Goal: Task Accomplishment & Management: Manage account settings

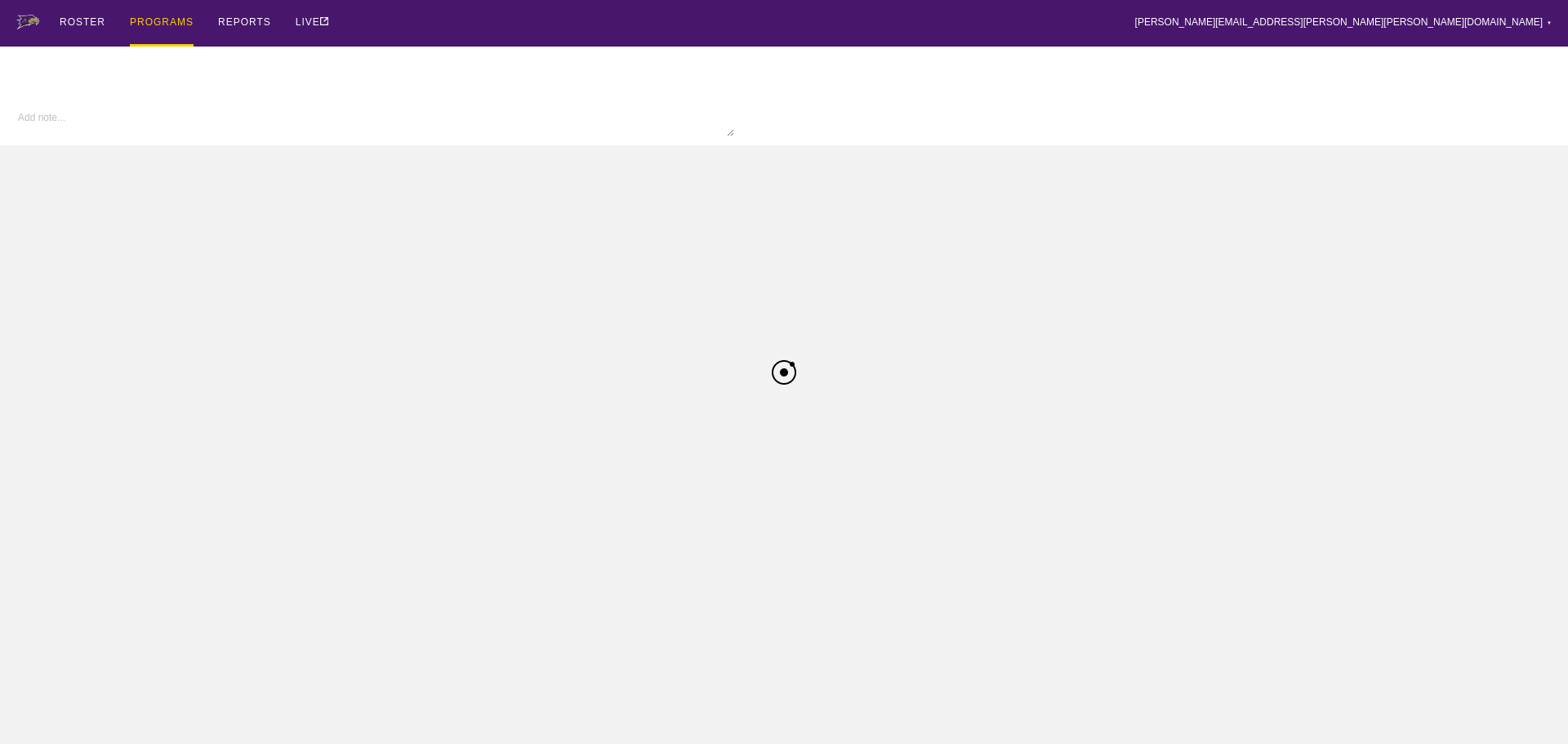
type textarea "x"
type input "MBBall FA25"
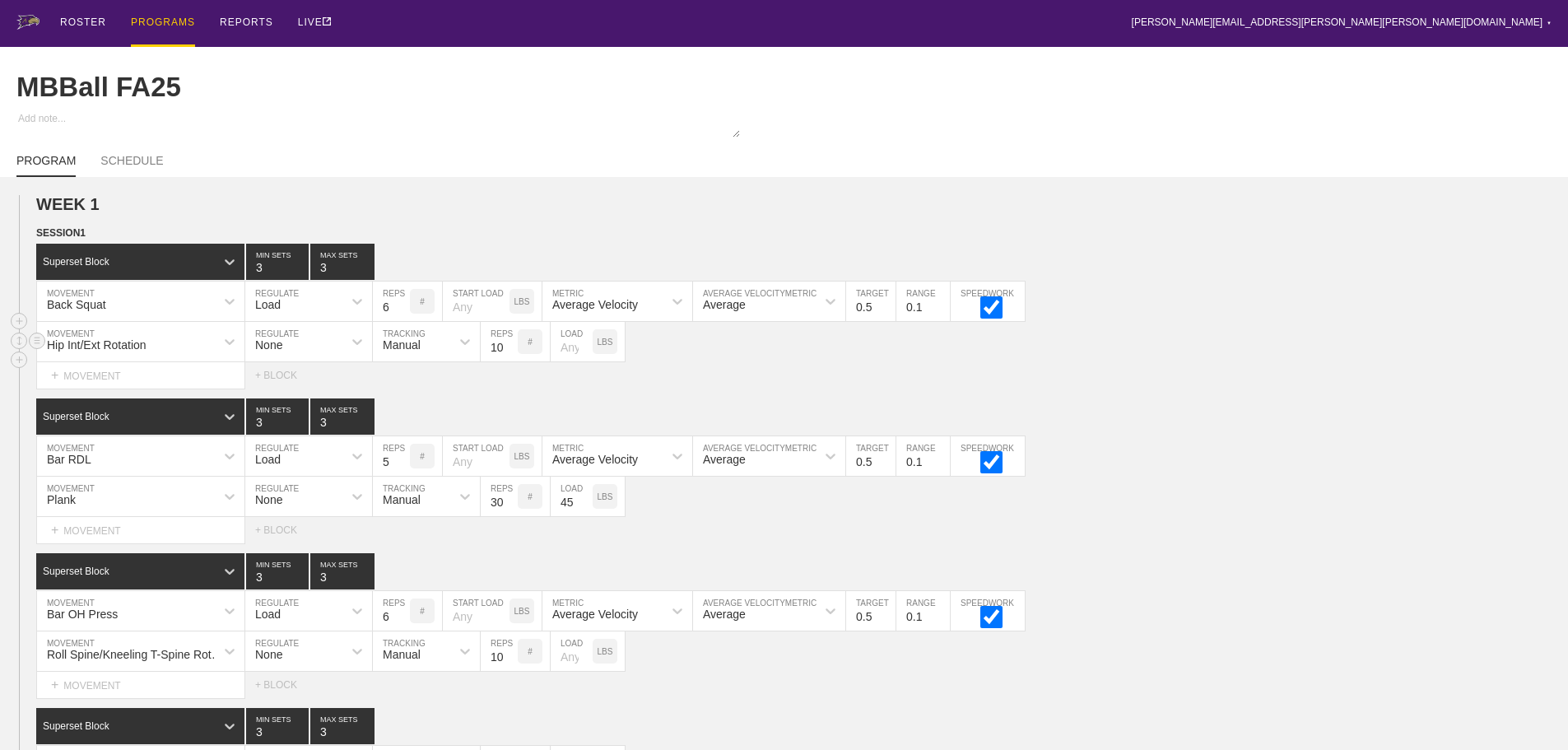
drag, startPoint x: 1276, startPoint y: 341, endPoint x: 1267, endPoint y: 340, distance: 9.1
click at [1275, 341] on div "Hip Int/Ext Rotation MOVEMENT None REGULATE Manual TRACKING 10 REPS # LOAD LBS" at bounding box center [784, 342] width 1568 height 40
click at [961, 20] on div "ROSTER PROGRAMS REPORTS LIVE [PERSON_NAME][EMAIL_ADDRESS][PERSON_NAME][PERSON_N…" at bounding box center [784, 24] width 1535 height 47
click at [171, 17] on div "PROGRAMS" at bounding box center [163, 24] width 64 height 47
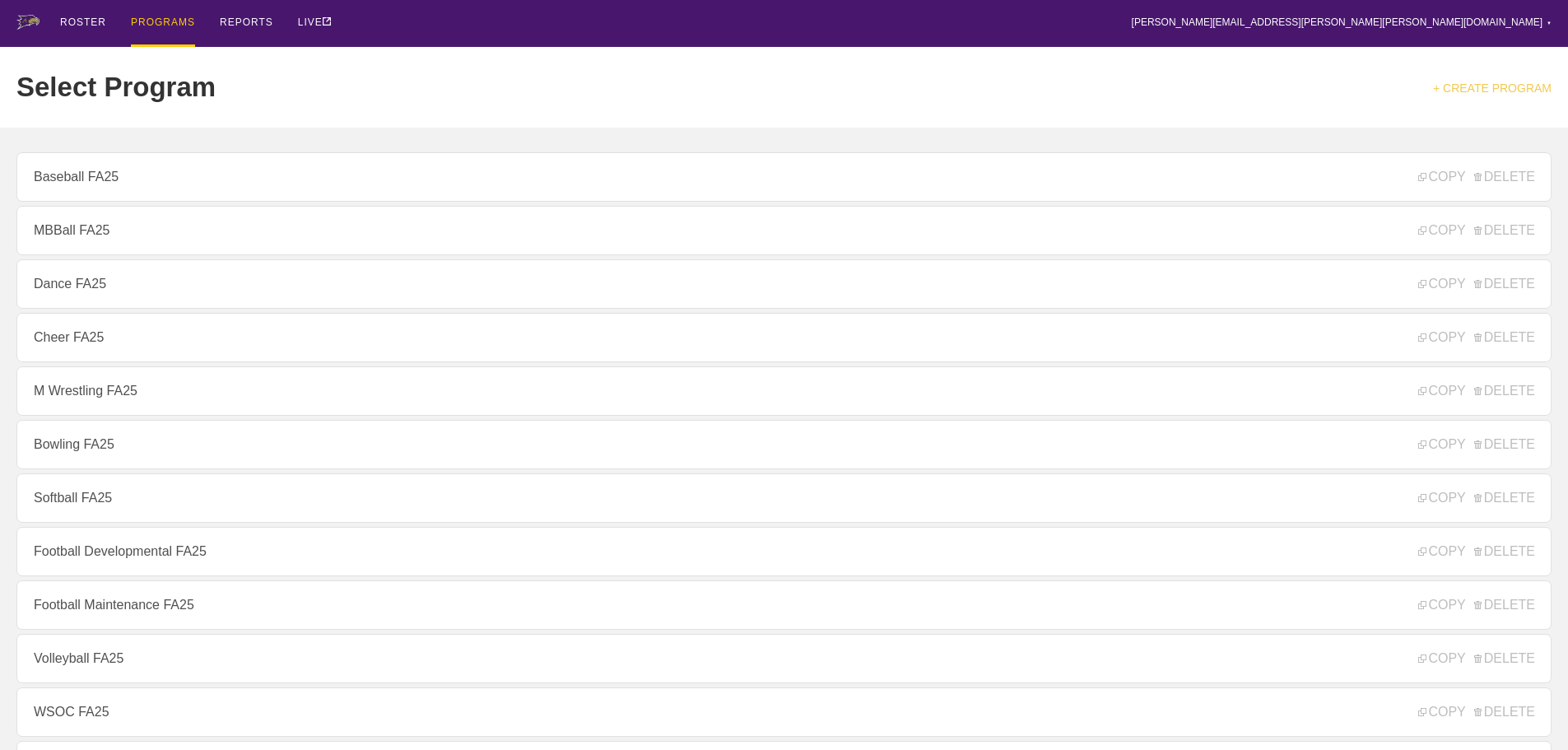
click at [1507, 86] on link "+ CREATE PROGRAM" at bounding box center [1492, 88] width 118 height 13
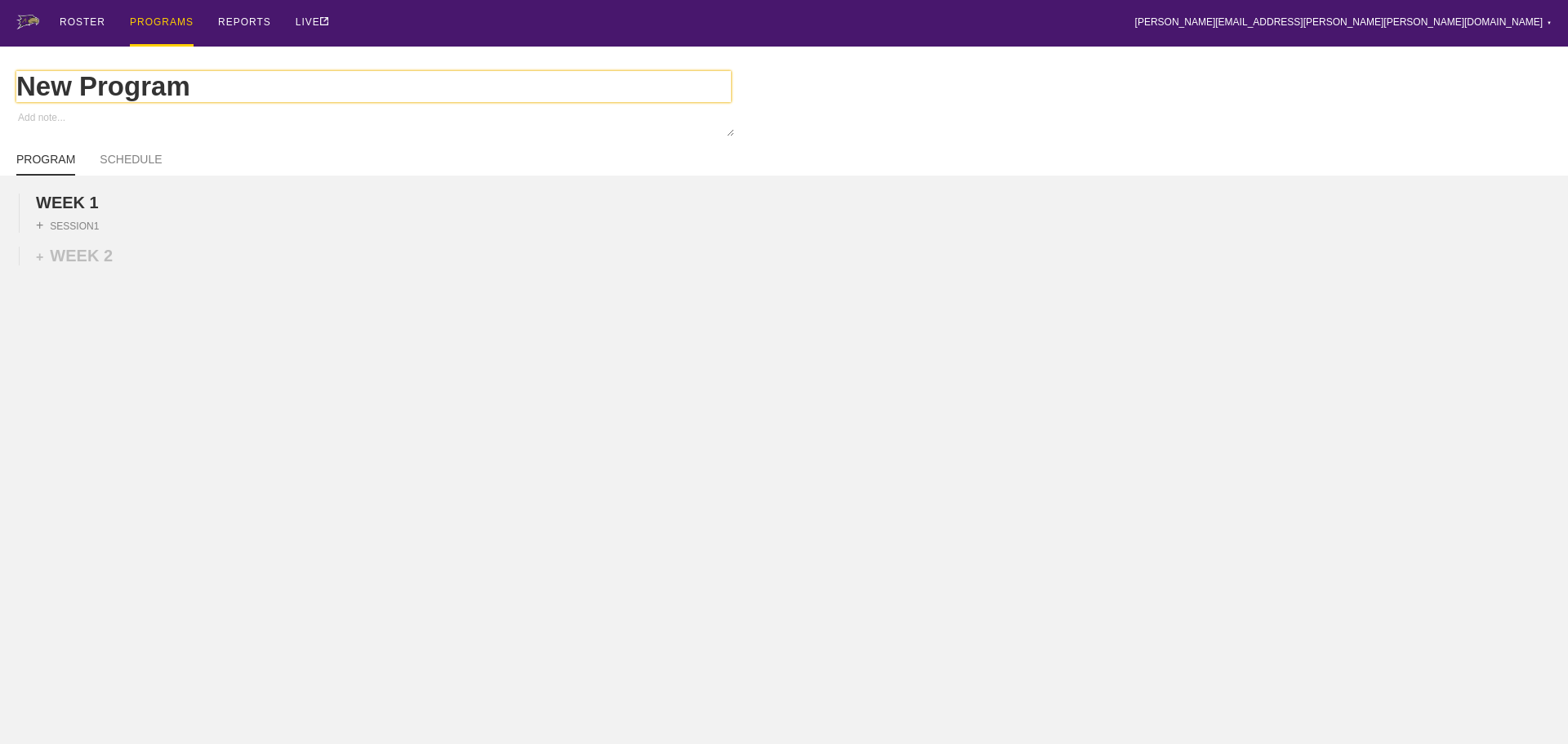
click at [193, 90] on input "New Program" at bounding box center [374, 86] width 715 height 31
type textarea "x"
type input "New Progra"
type textarea "x"
type input "New Progr"
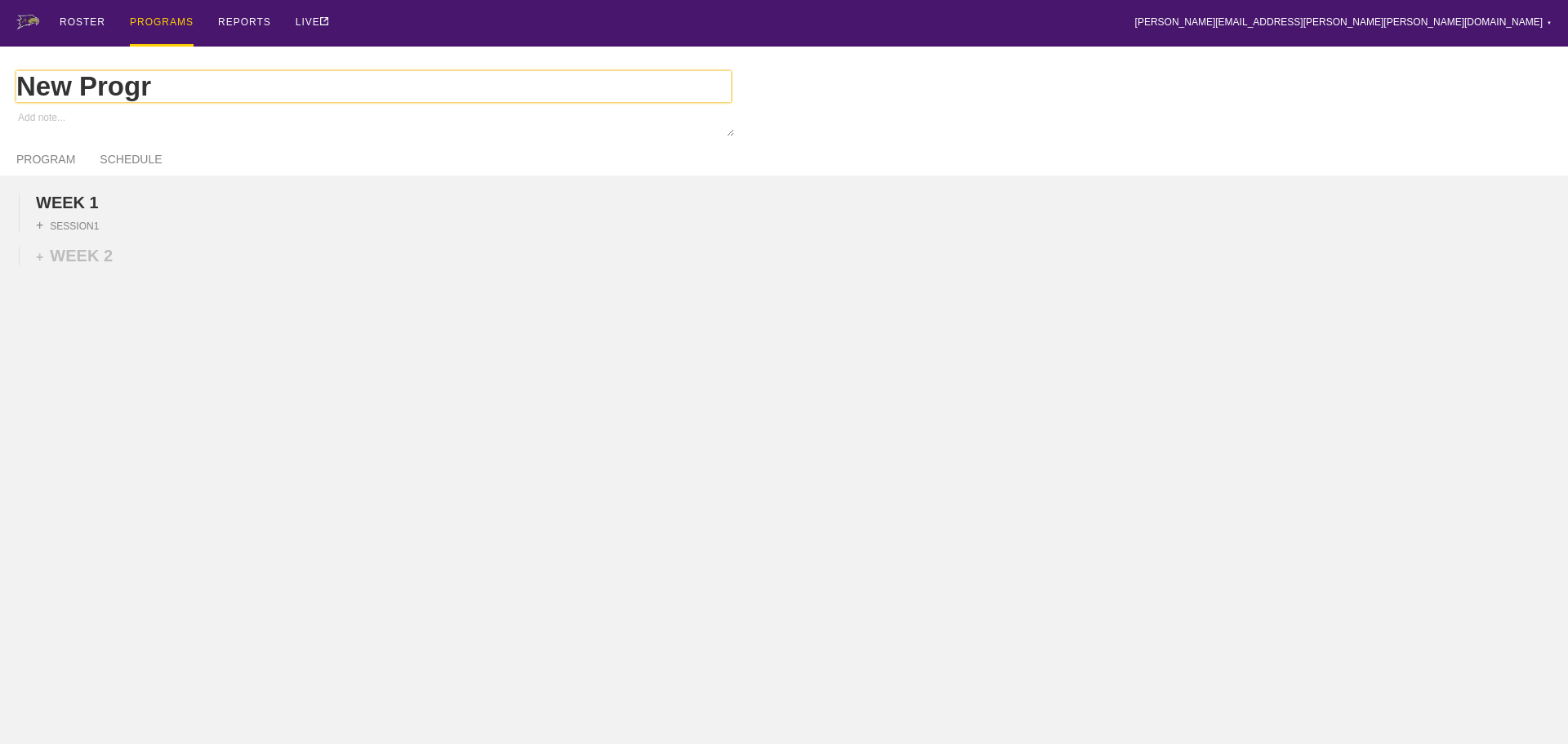
type textarea "x"
type input "New Prog"
type textarea "x"
type input "New Pro"
type textarea "x"
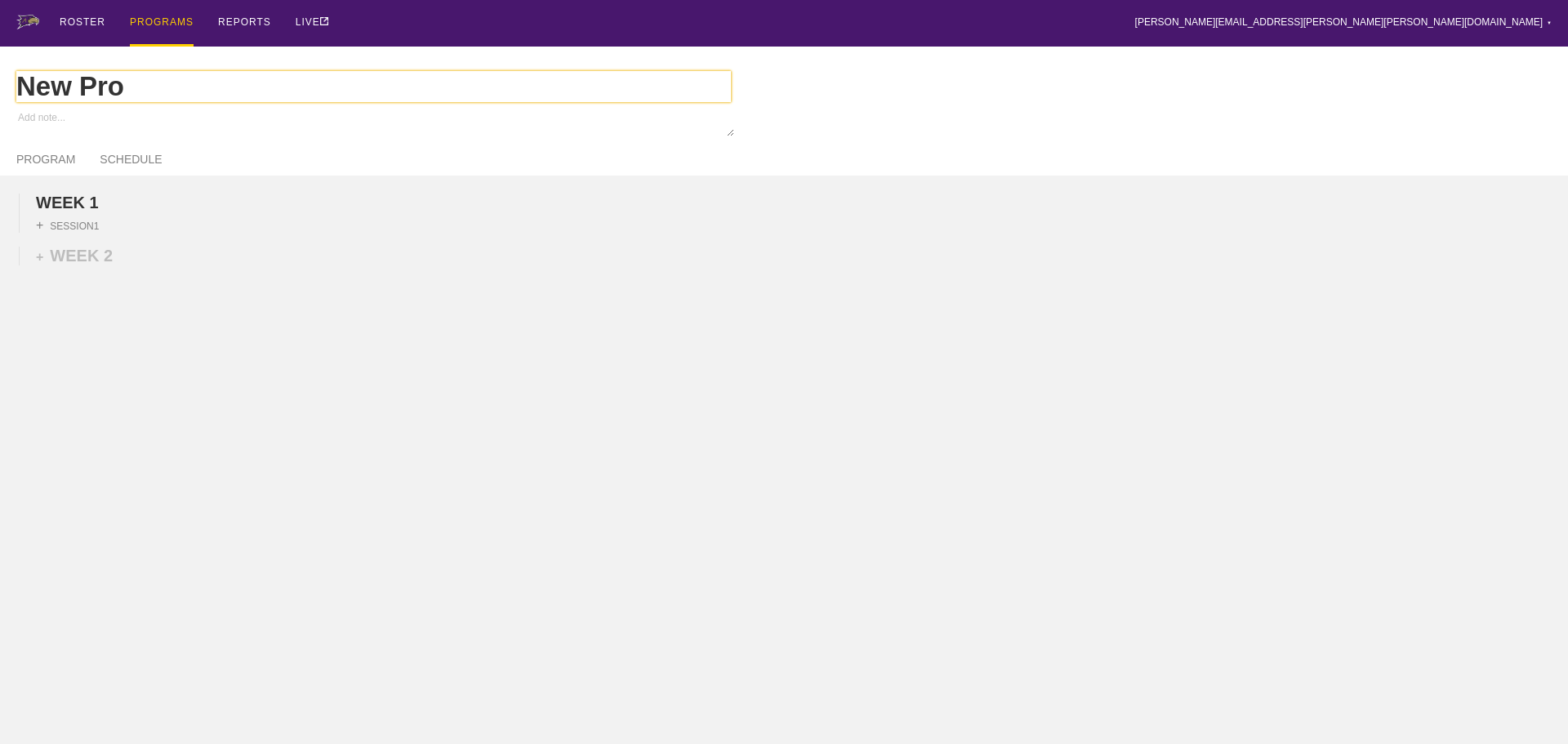
type input "New Pr"
type textarea "x"
type input "New P"
type textarea "x"
type input "New"
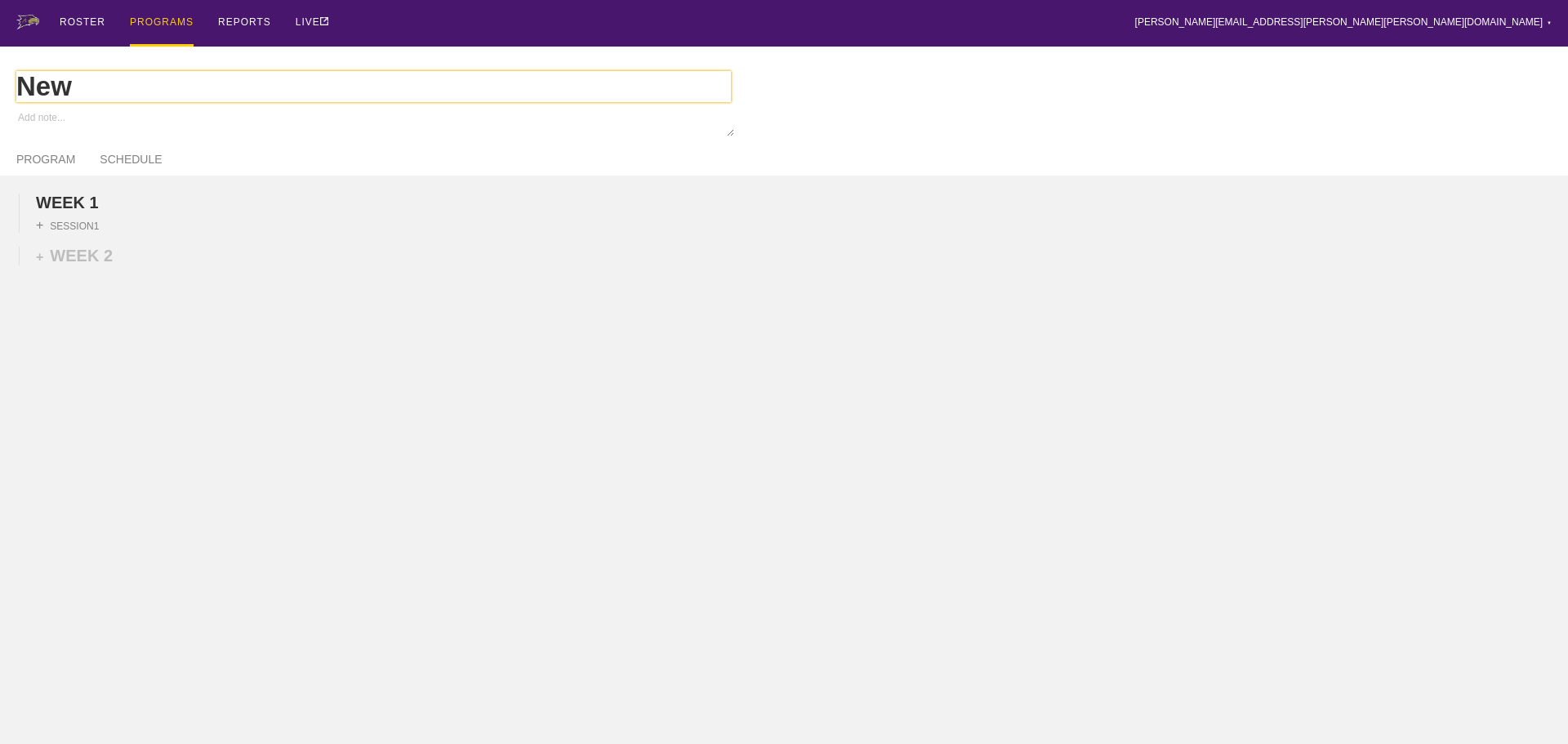
type textarea "x"
type input "New"
type textarea "x"
type input "Ne"
type textarea "x"
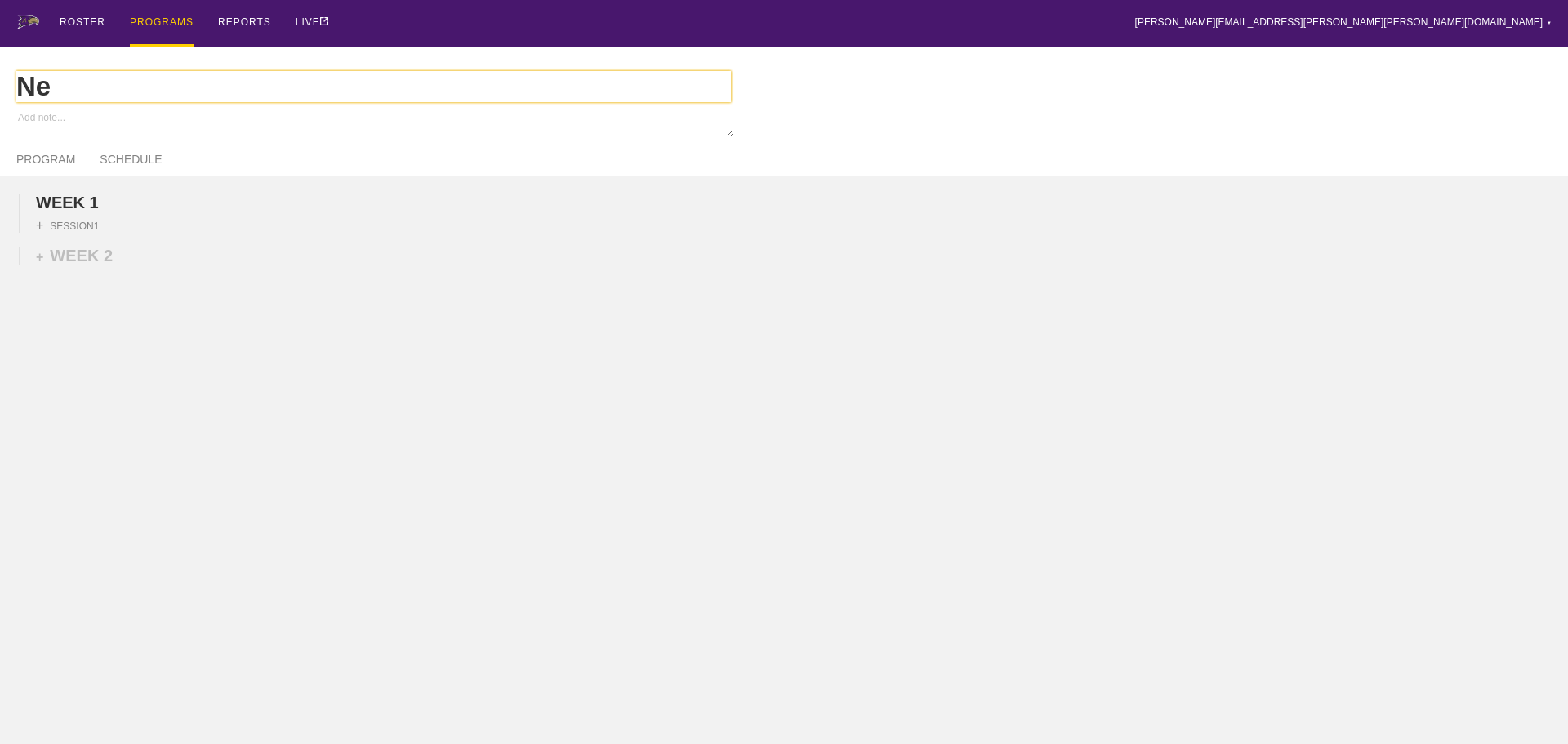
type input "N"
type textarea "x"
type input "M"
type textarea "x"
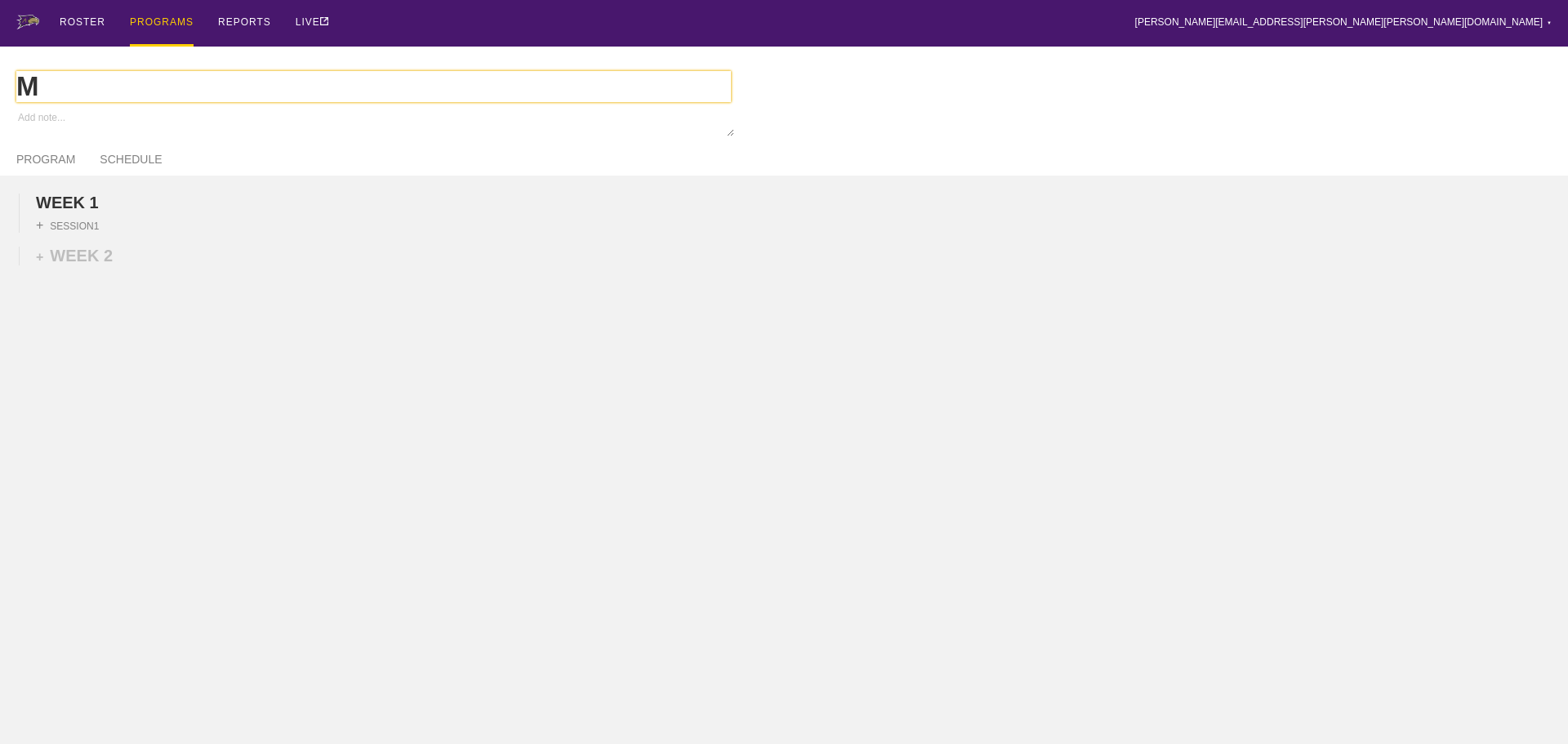
type input "M"
type textarea "x"
type input "M V"
type textarea "x"
type input "M Vo"
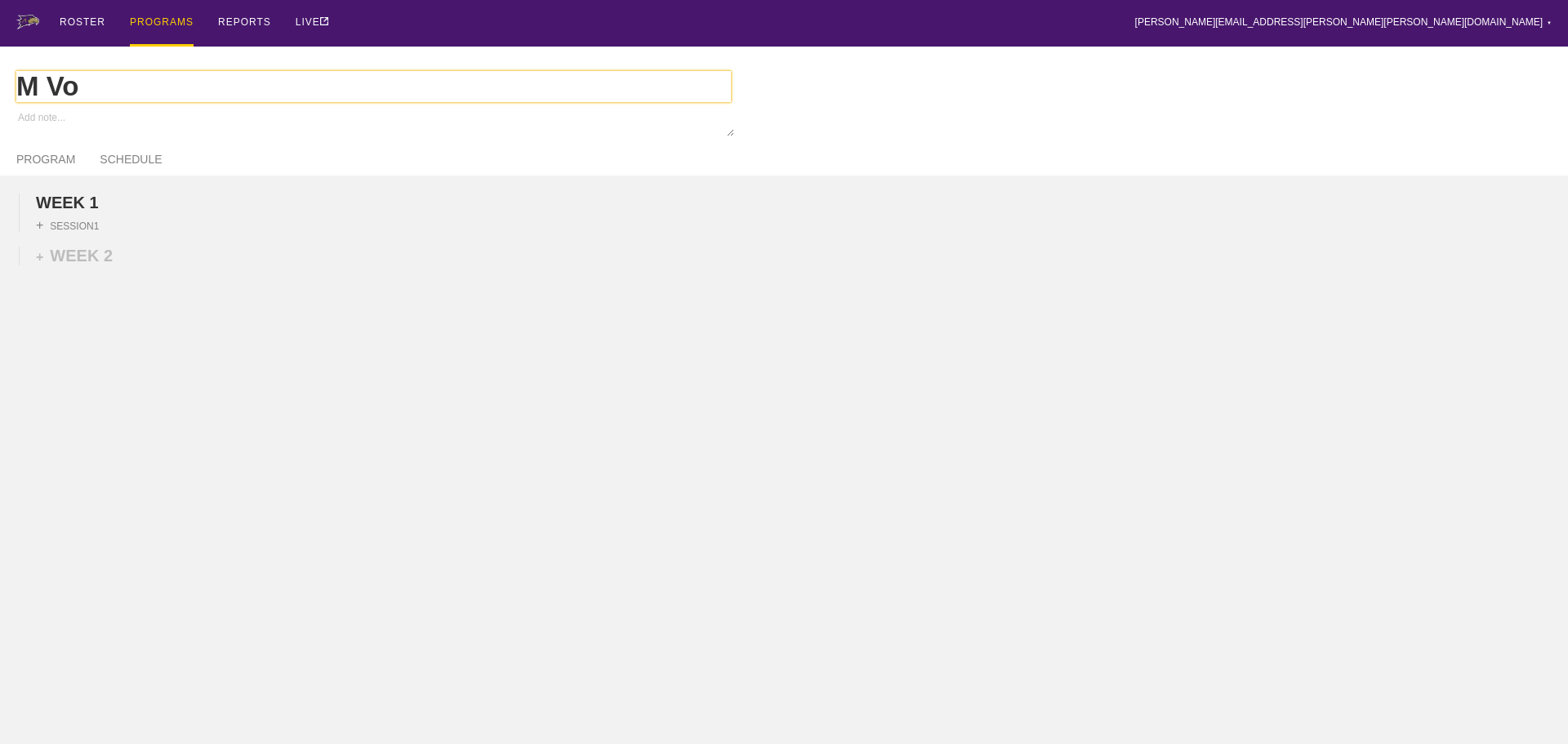
type textarea "x"
type input "M Vol"
type textarea "x"
type input "M [PERSON_NAME]"
type textarea "x"
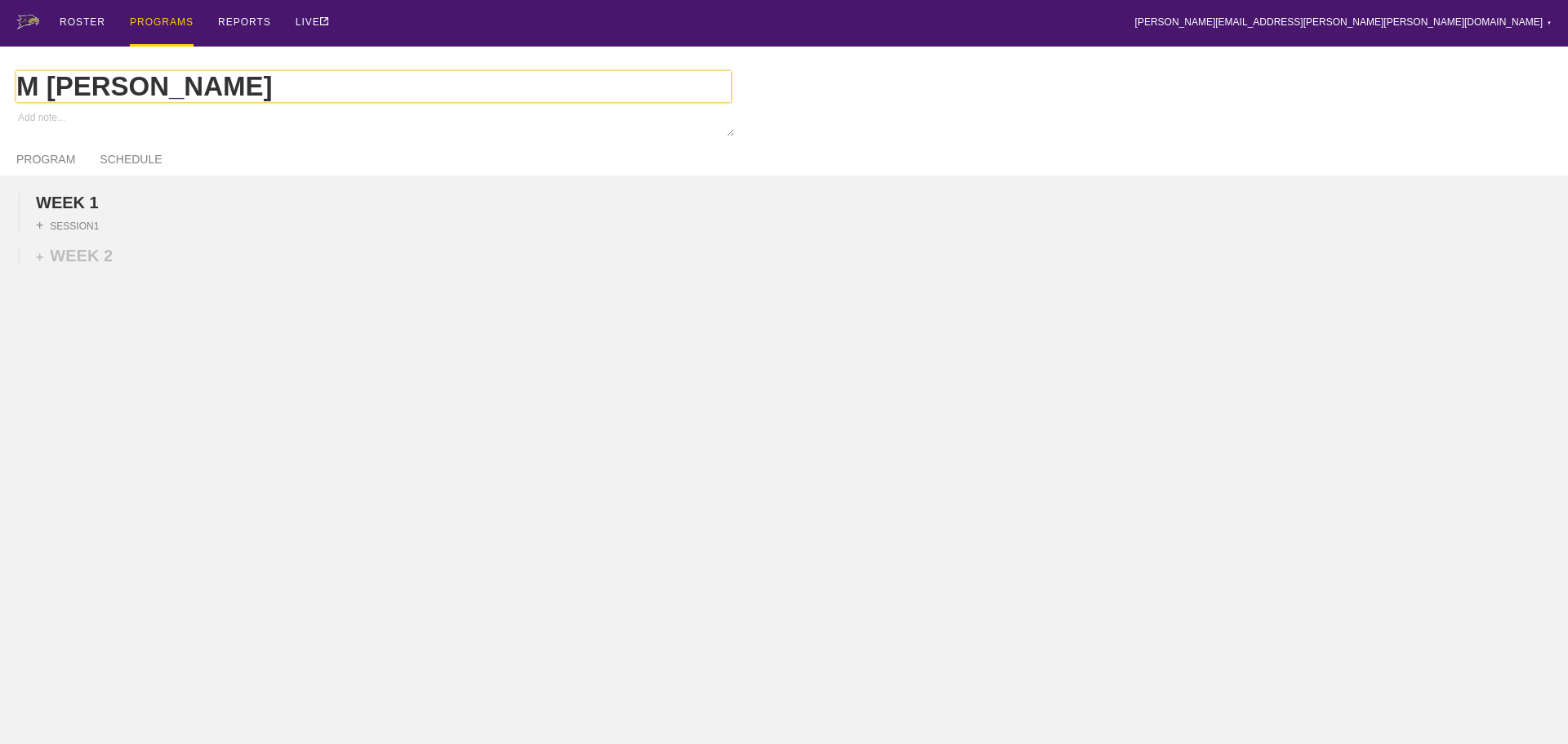
type input "M Volle"
type textarea "x"
type input "M Volley"
type textarea "x"
type input "M Volleyb"
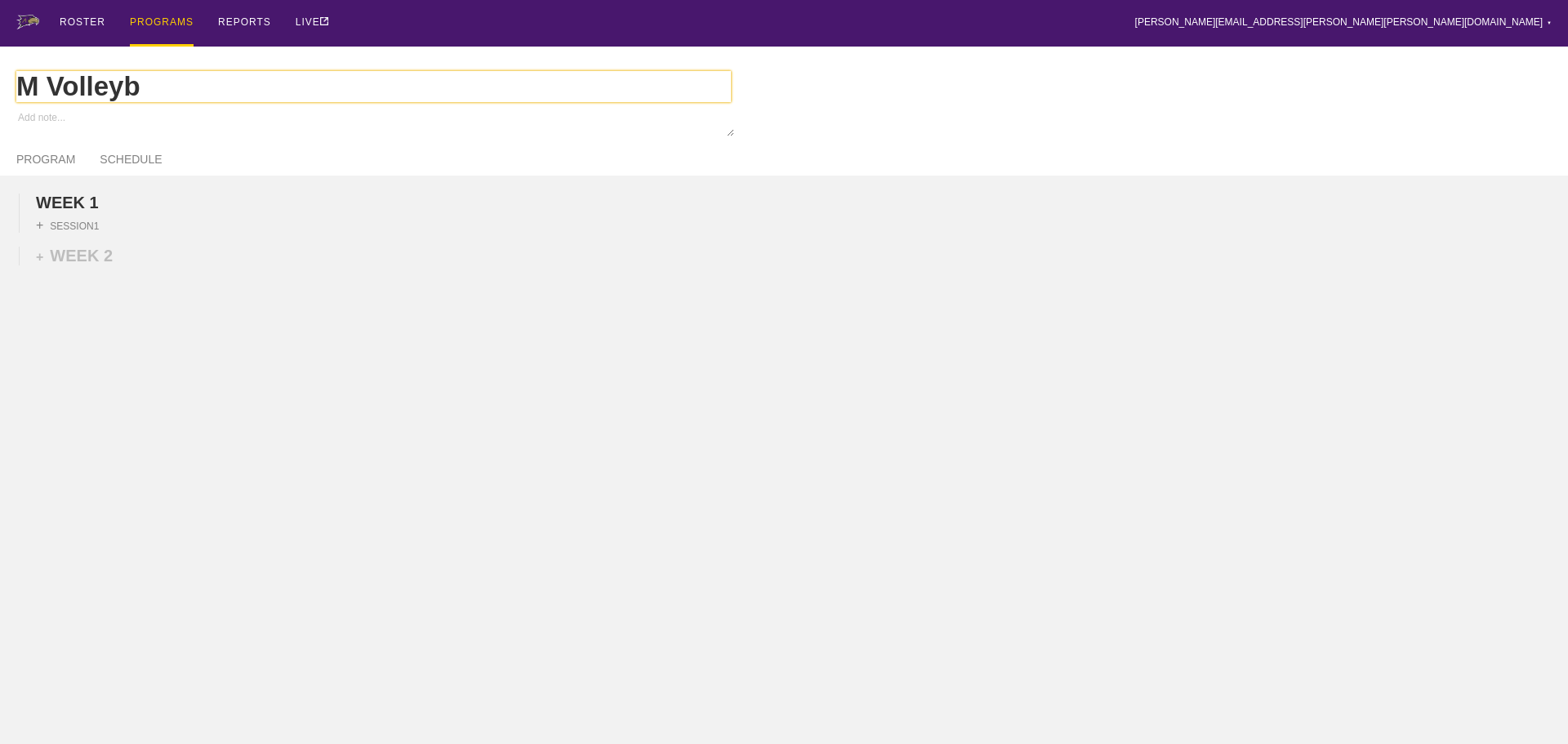
type textarea "x"
type input "M Volleyba"
type textarea "x"
type input "[PERSON_NAME]"
type textarea "x"
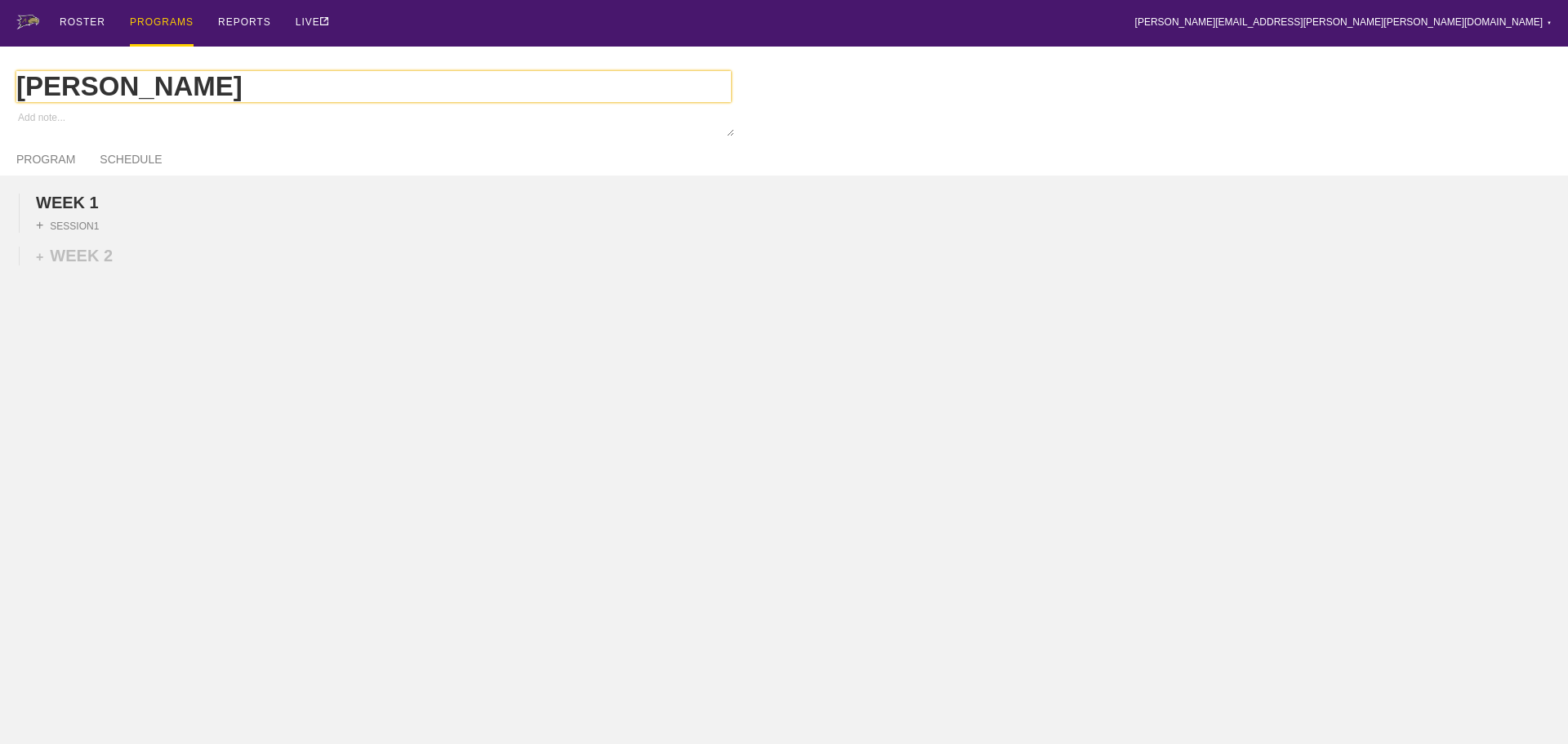
type input "M Volleyball"
type textarea "x"
type input "M Volleyball"
type textarea "x"
type input "M Volleyball F"
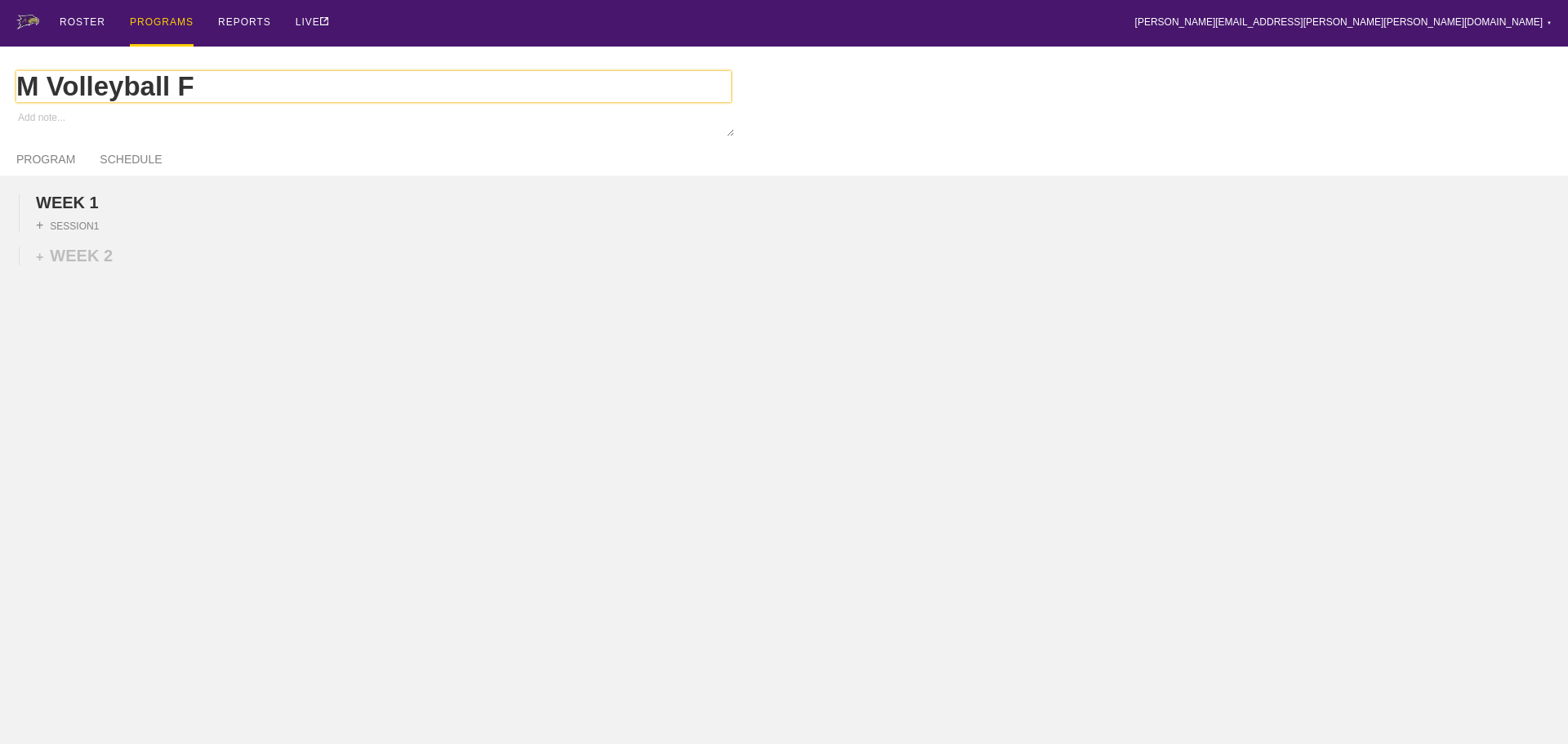
type textarea "x"
type input "M Volleyball FA"
type textarea "x"
type input "M Volleyball FA2"
type textarea "x"
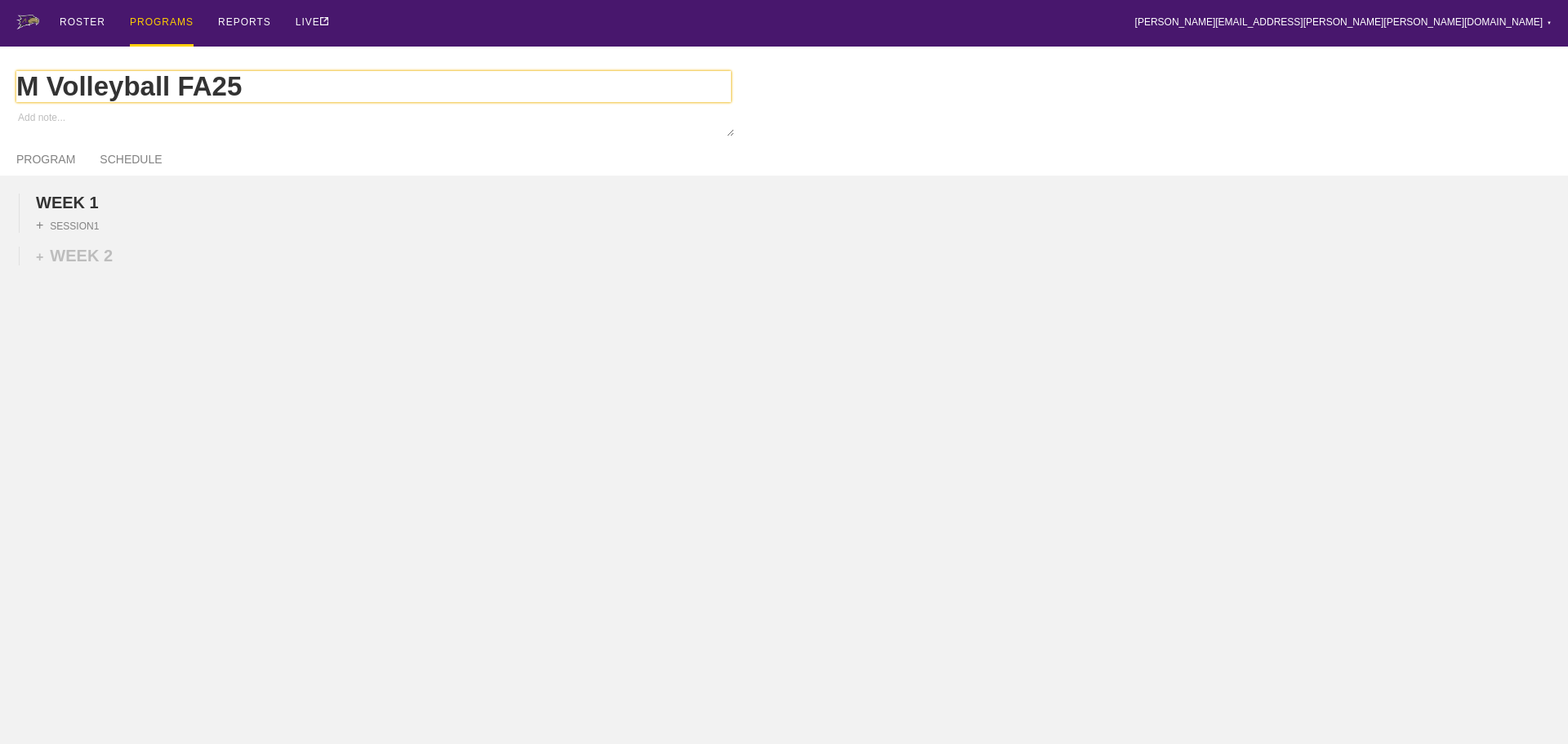
type input "M Volleyball FA25"
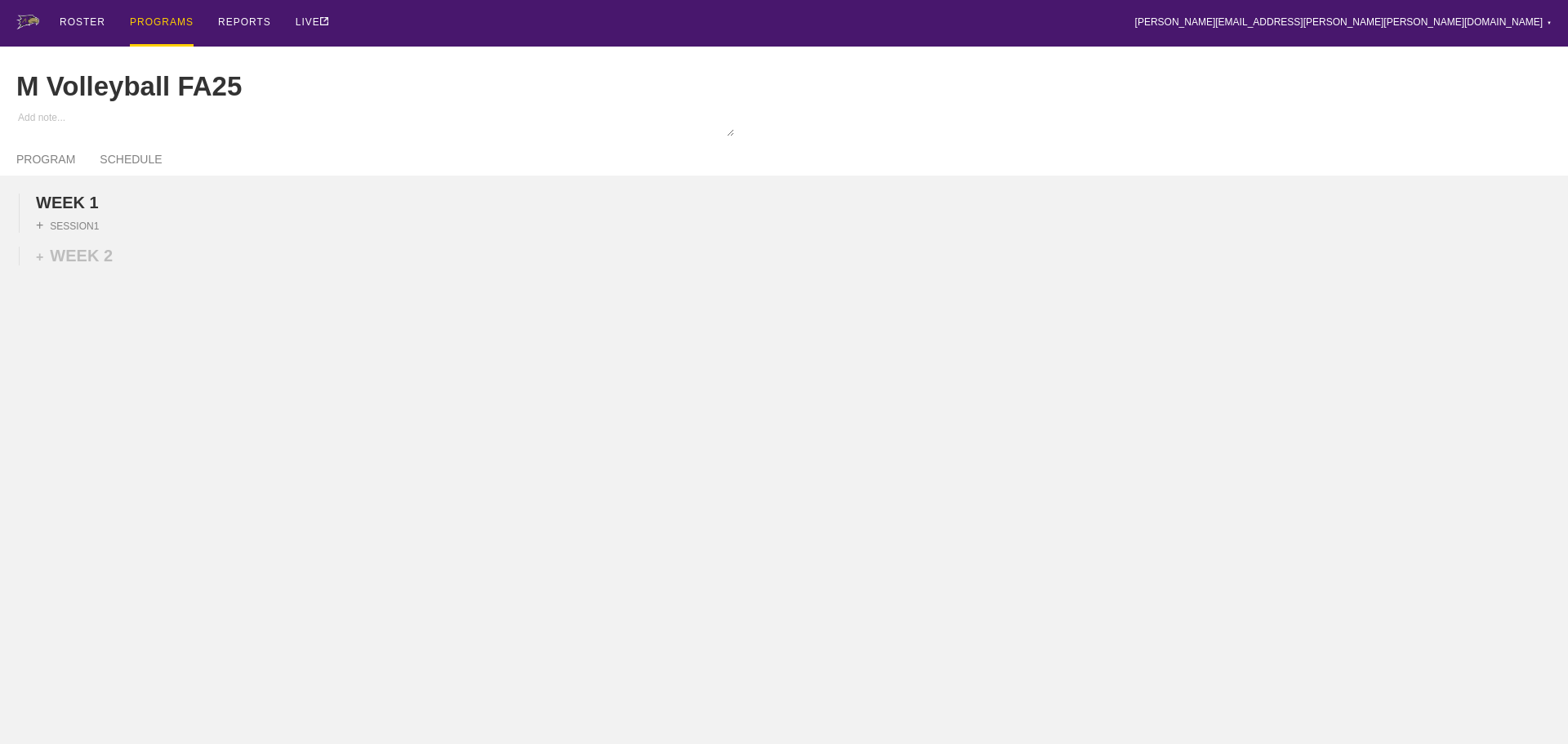
click at [311, 423] on div "WEEK 1 DUPLICATE DELETE + SESSION 1 + WEEK 2" at bounding box center [784, 343] width 1568 height 335
click at [135, 164] on link "SCHEDULE" at bounding box center [131, 163] width 62 height 22
type textarea "x"
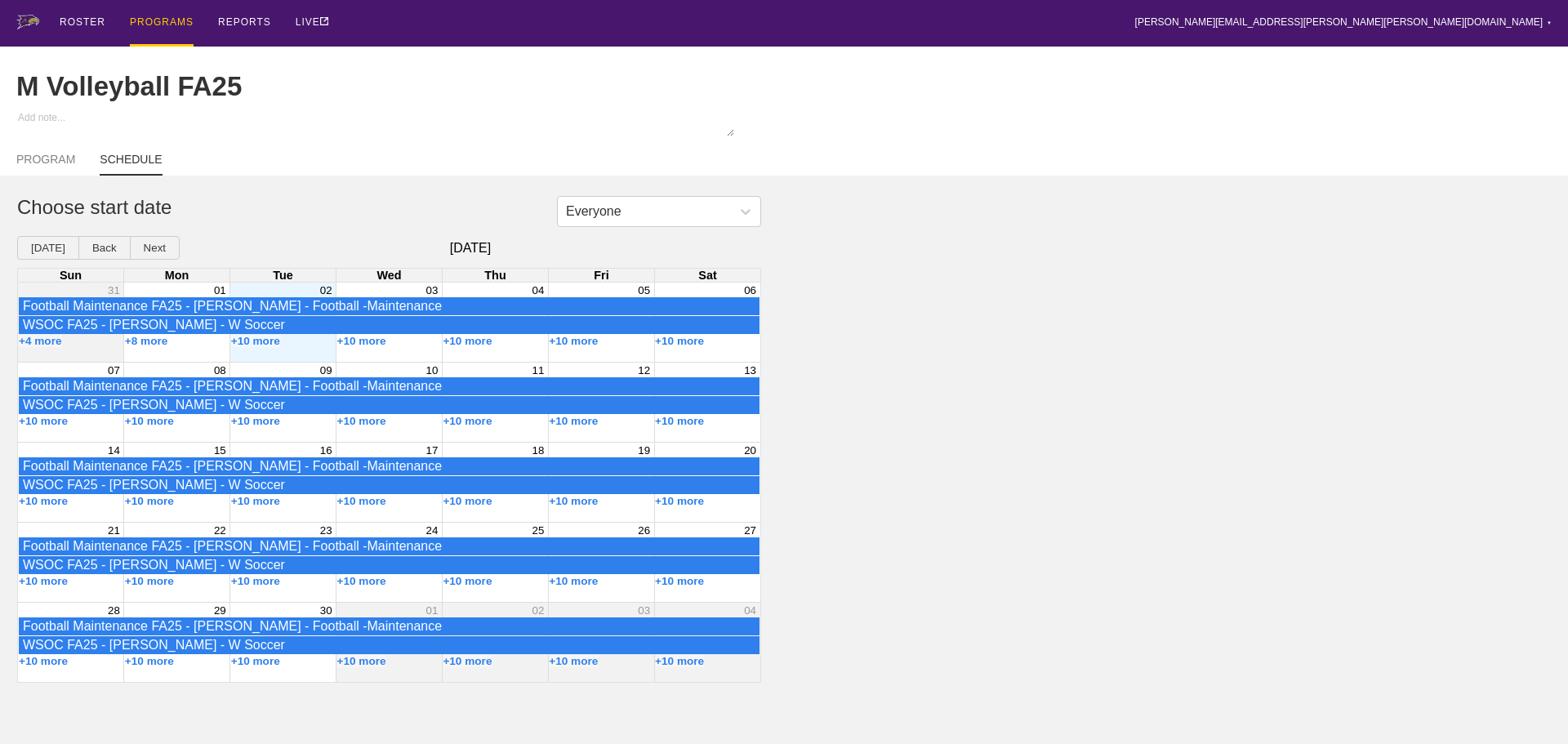
click at [309, 348] on div "+10 more" at bounding box center [282, 342] width 106 height 13
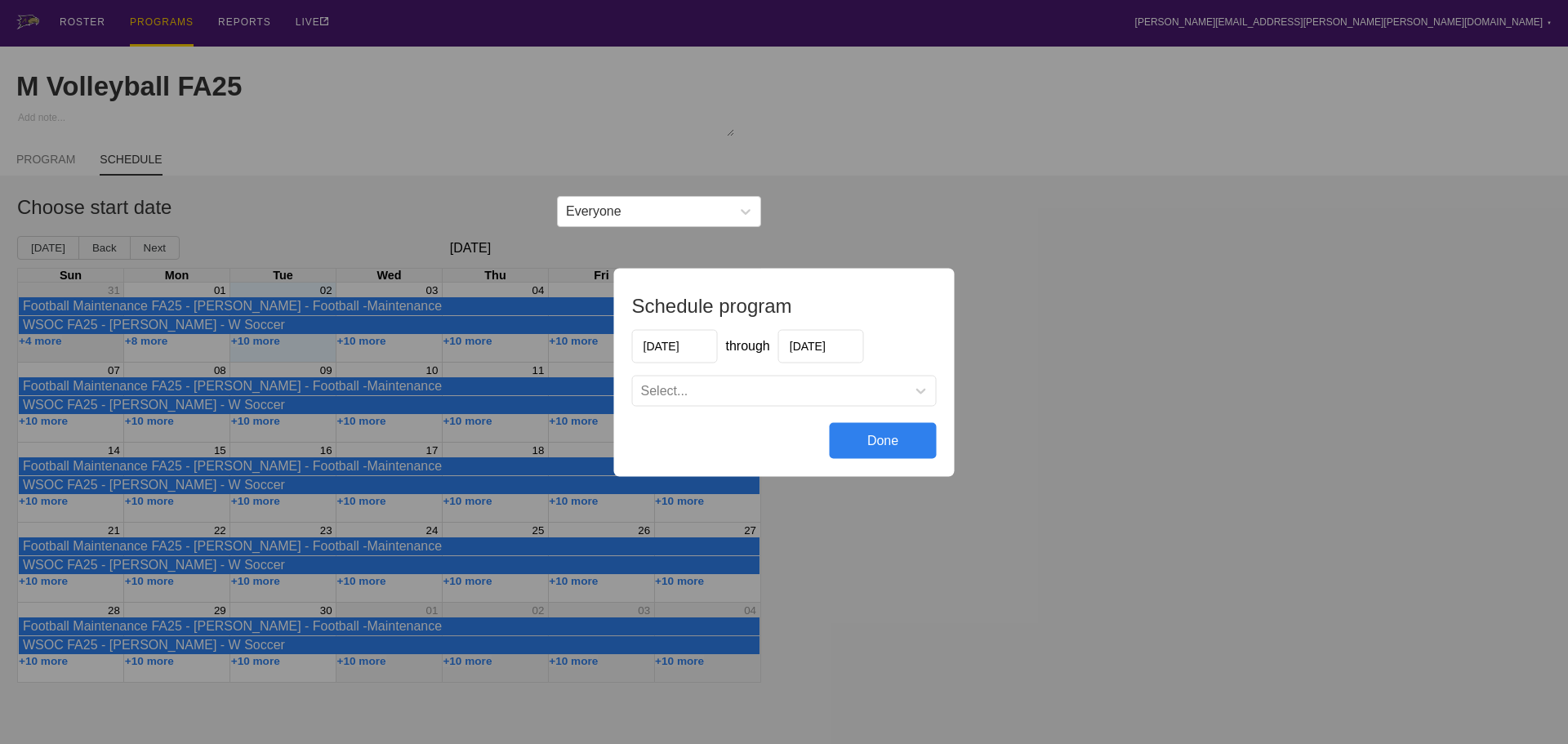
click at [851, 338] on input "[DATE]" at bounding box center [821, 346] width 86 height 33
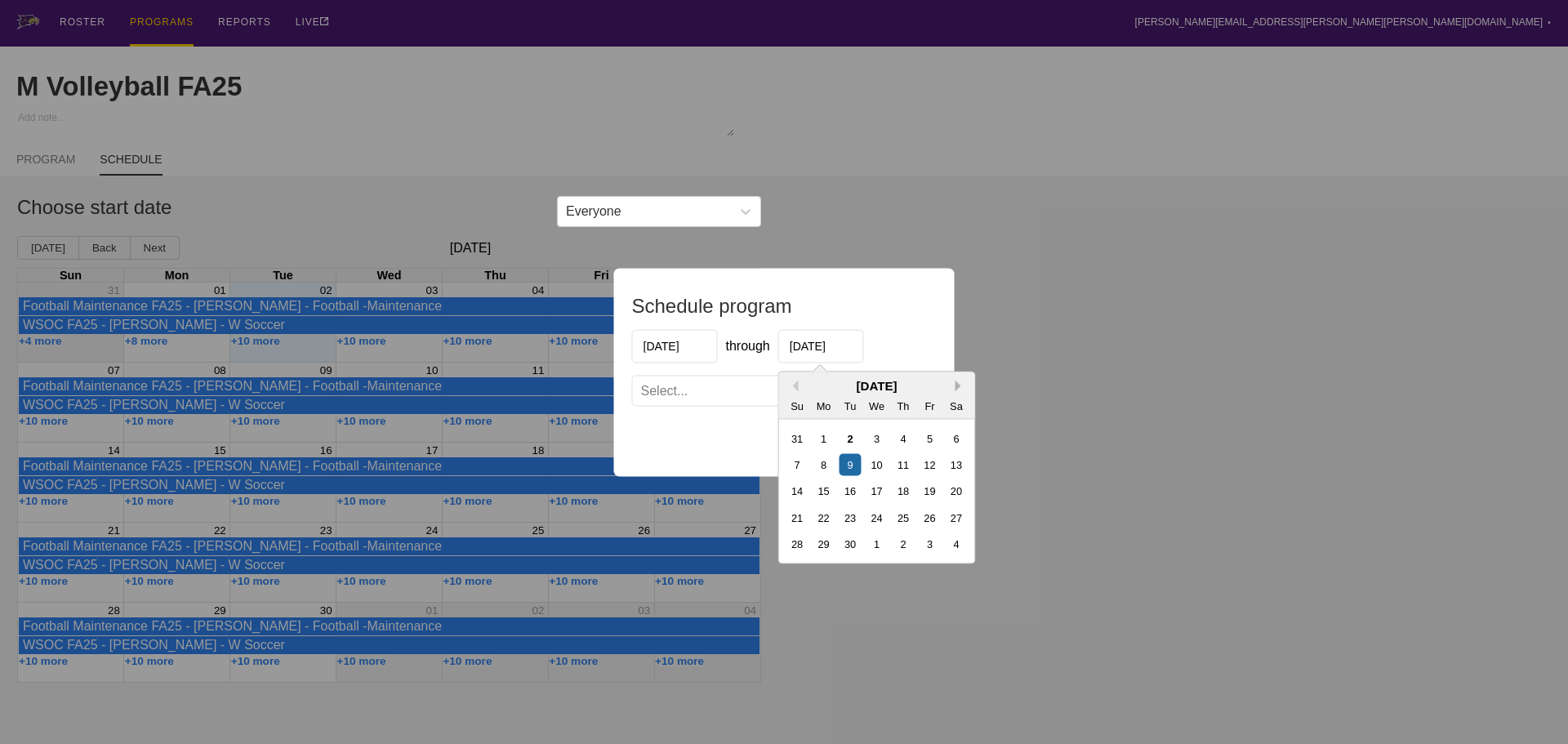
click at [958, 385] on button "Next Month" at bounding box center [961, 386] width 12 height 12
click at [931, 431] on div "5" at bounding box center [930, 438] width 22 height 22
type input "[DATE]"
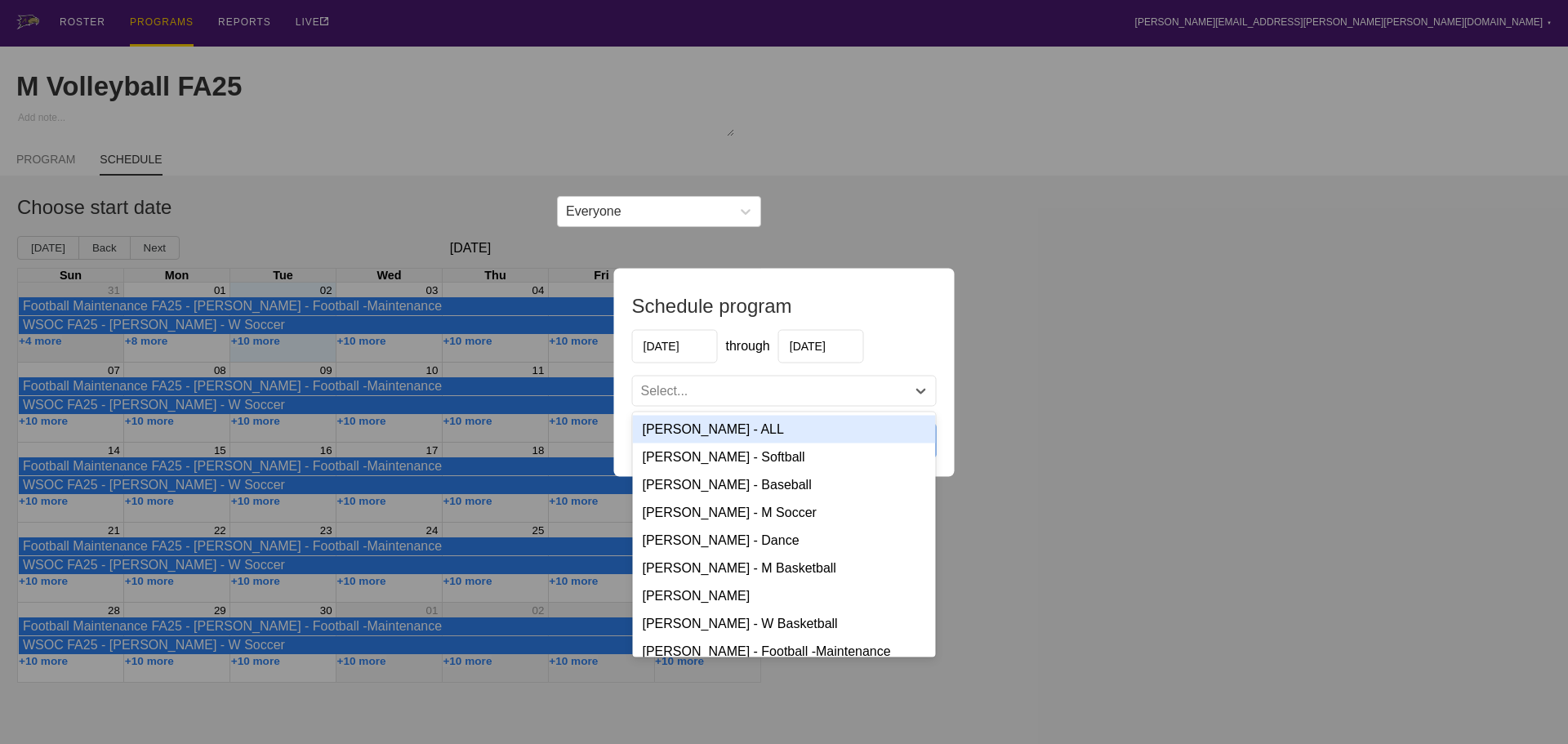
click at [842, 392] on div "Select..." at bounding box center [770, 391] width 273 height 17
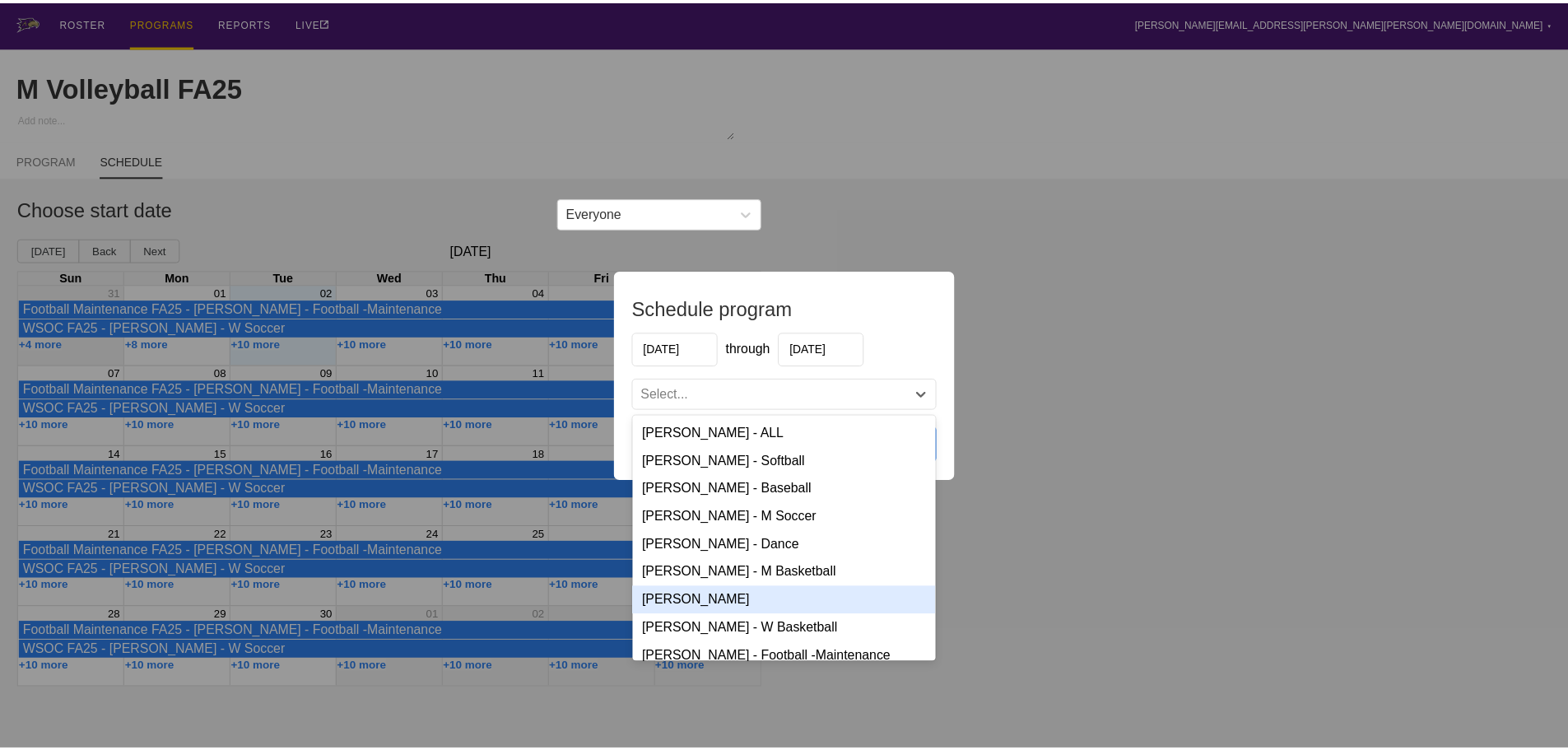
scroll to position [291, 0]
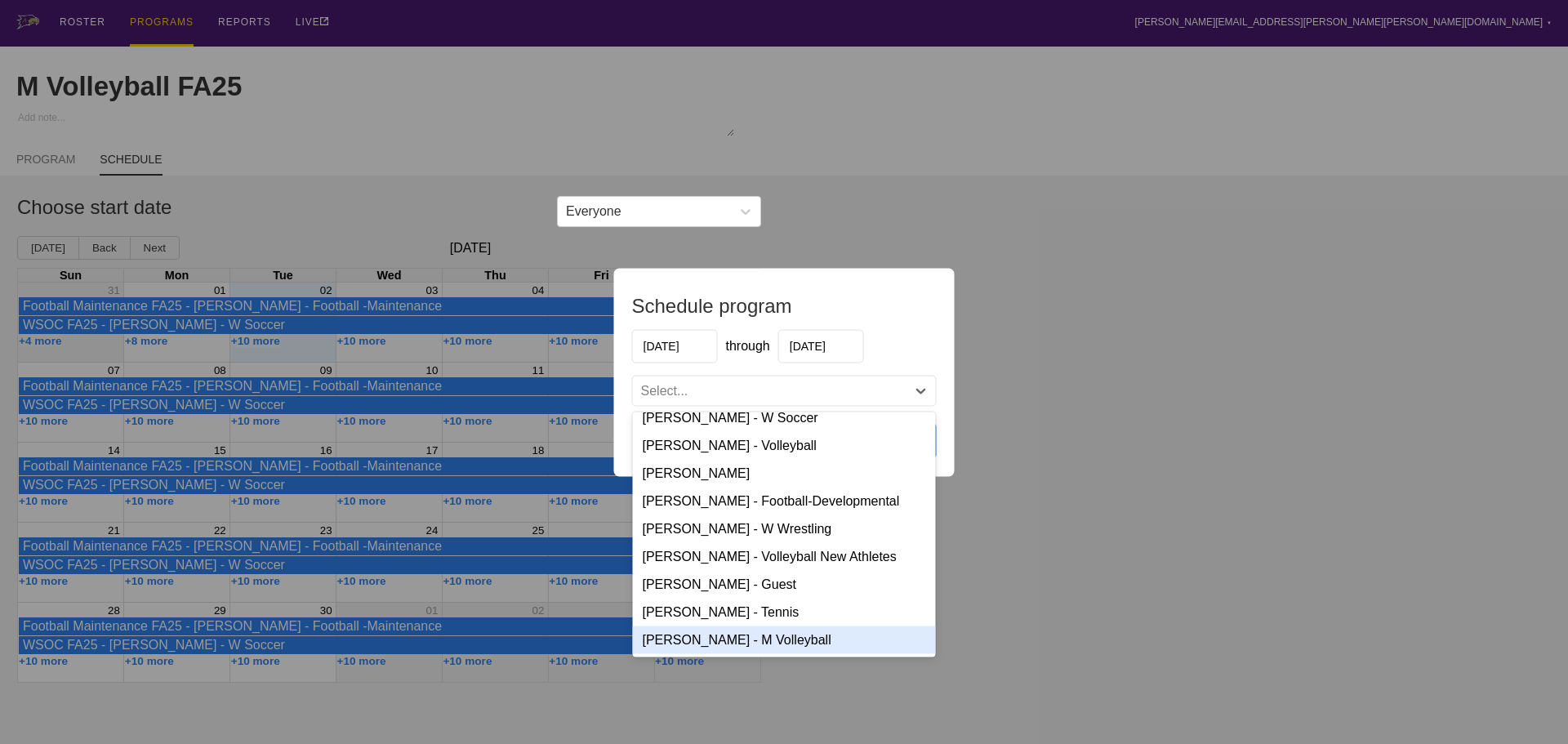
click at [746, 635] on div "[PERSON_NAME] - M Volleyball" at bounding box center [785, 639] width 303 height 27
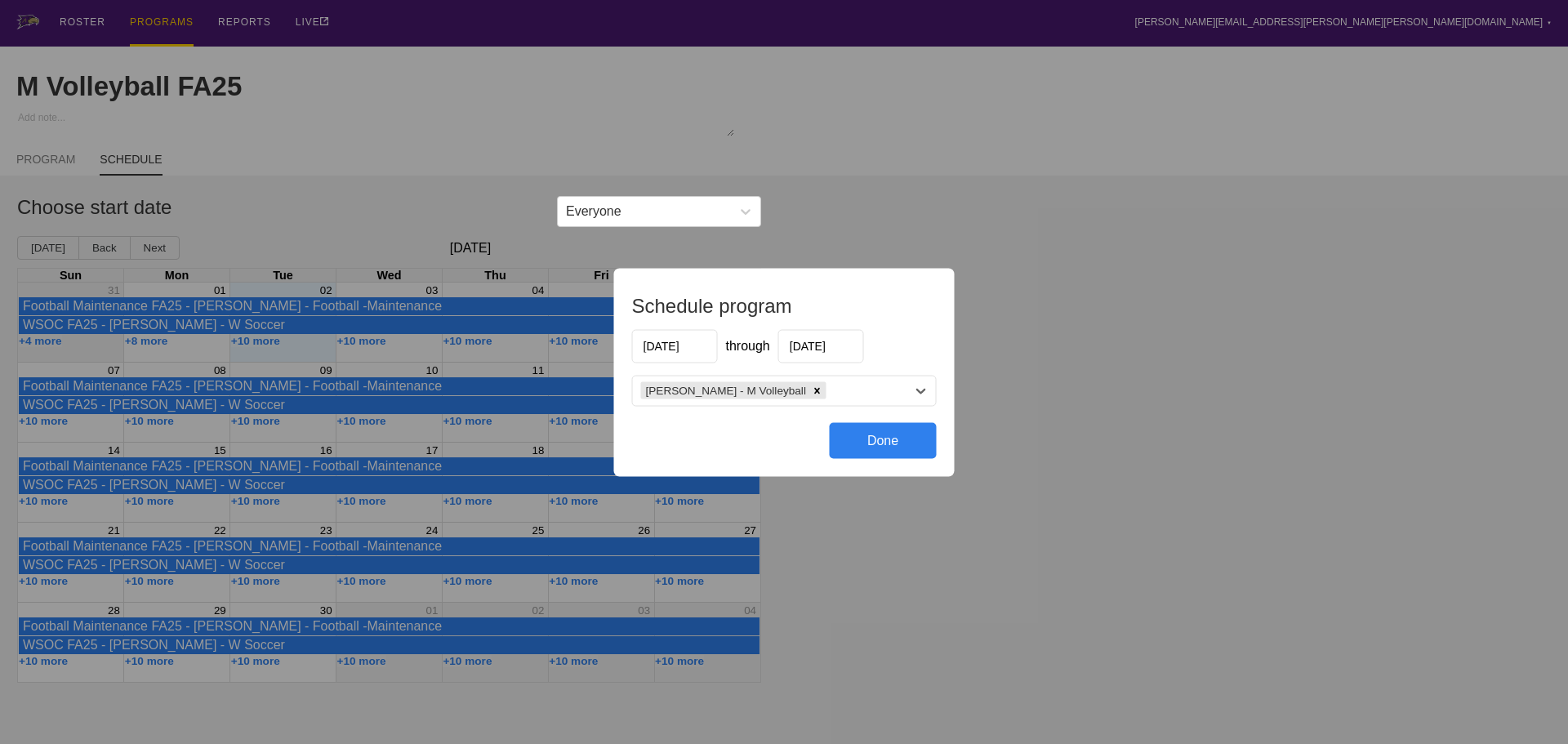
click at [886, 441] on div "Done" at bounding box center [883, 440] width 107 height 36
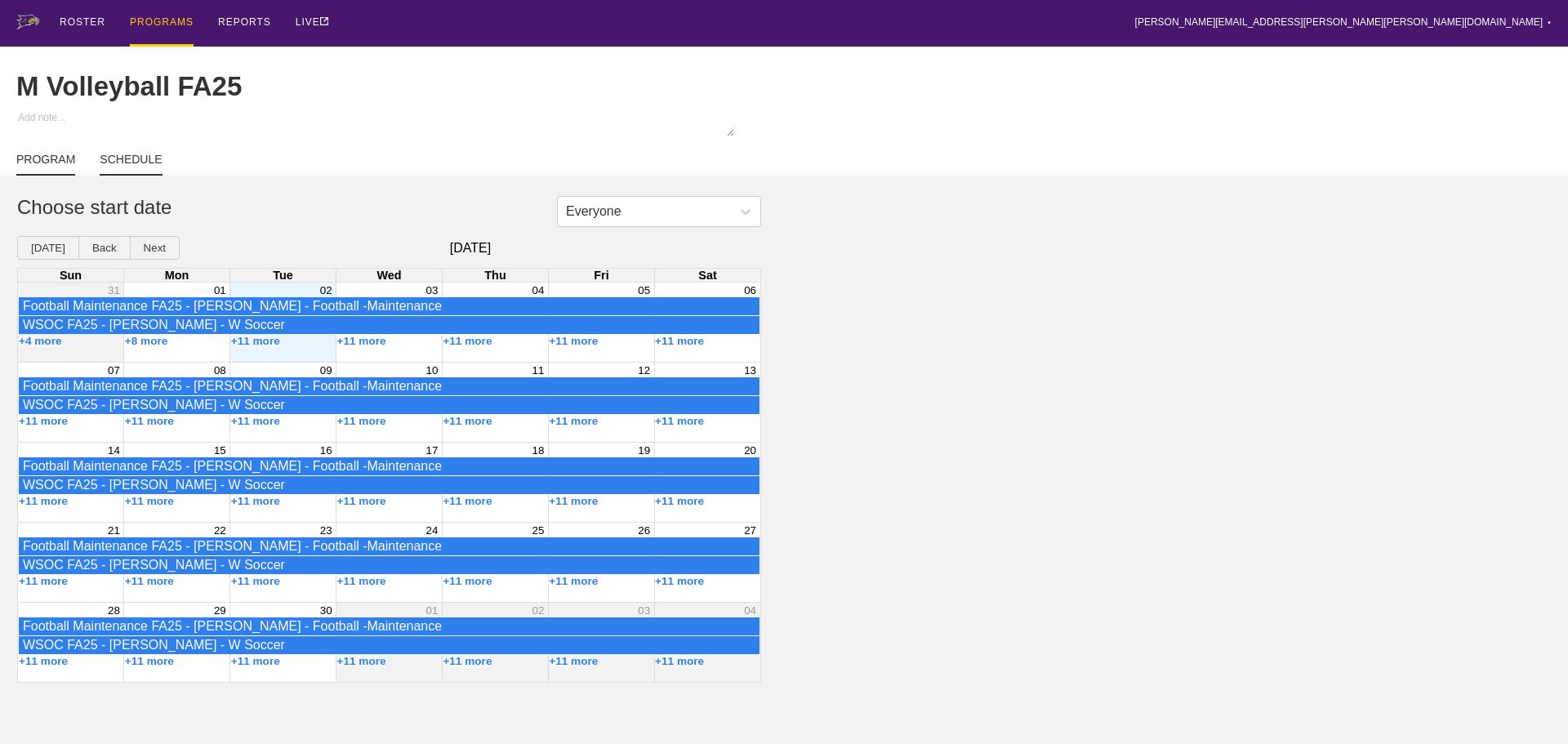
click at [43, 167] on link "PROGRAM" at bounding box center [46, 163] width 59 height 22
type textarea "x"
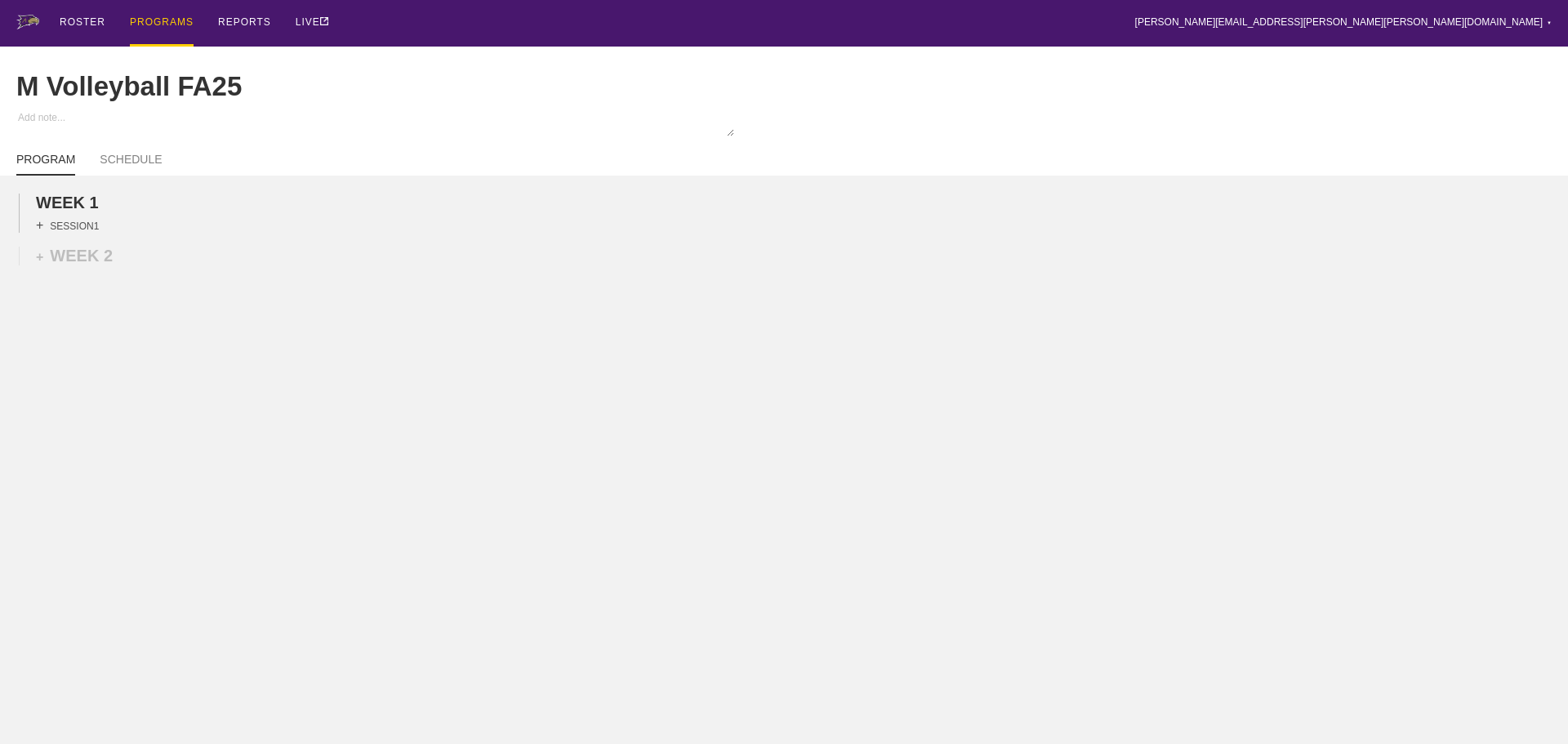
click at [83, 232] on div "+ SESSION 1" at bounding box center [67, 226] width 62 height 15
click at [137, 267] on div "+ BLOCK" at bounding box center [138, 254] width 206 height 26
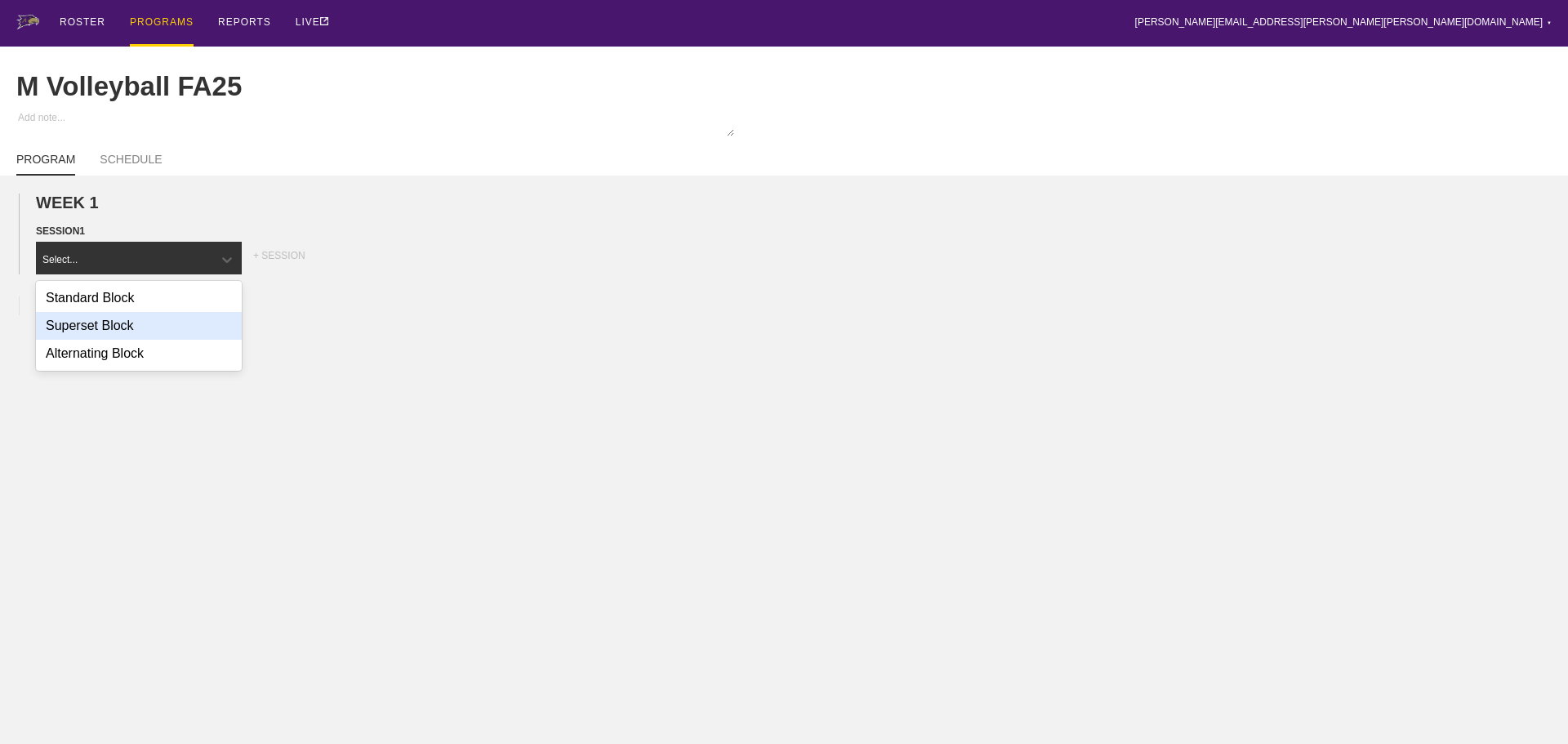
click at [113, 334] on div "Superset Block" at bounding box center [138, 325] width 206 height 27
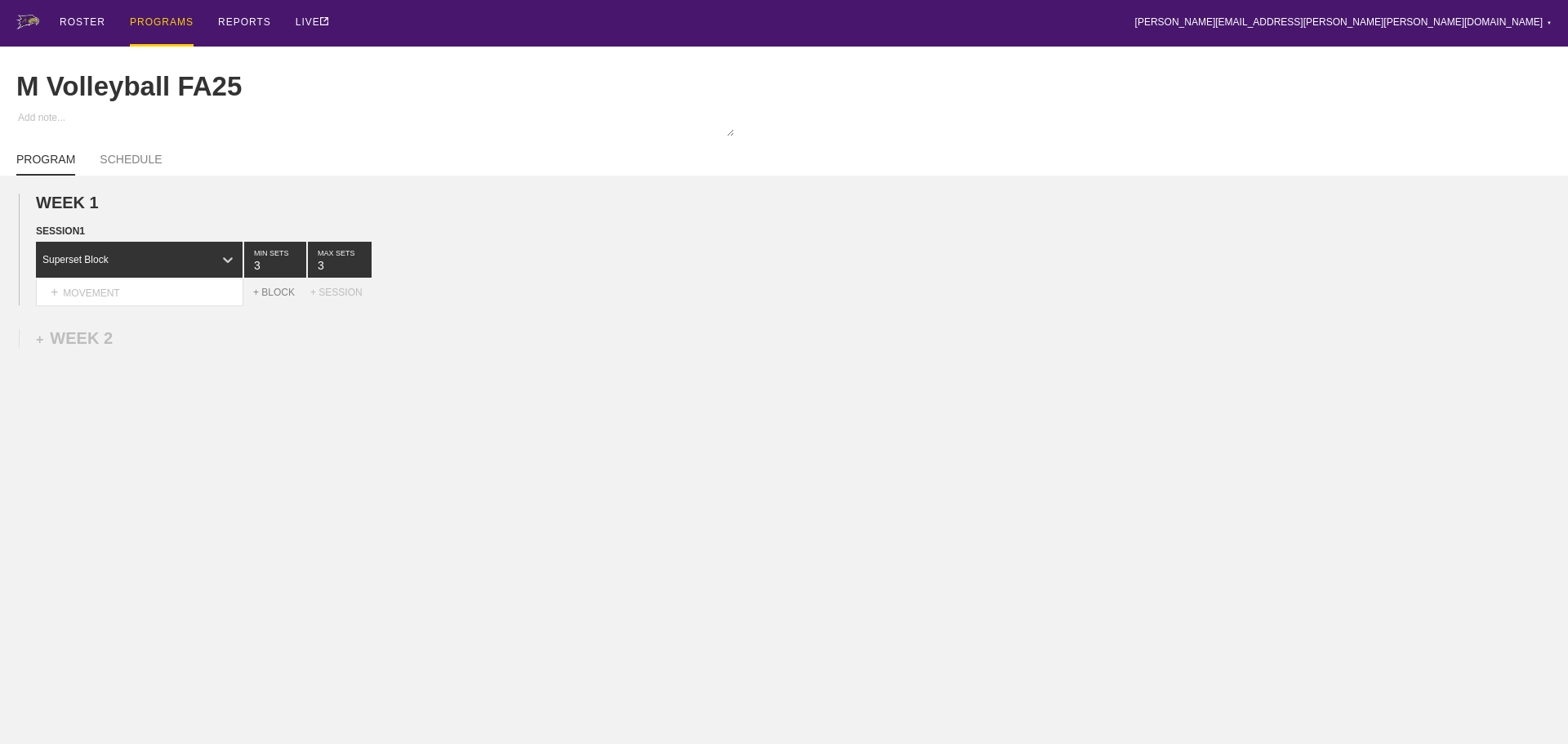
click at [282, 298] on div "+ BLOCK" at bounding box center [282, 292] width 57 height 12
click at [202, 341] on div "Standard Block" at bounding box center [124, 333] width 177 height 15
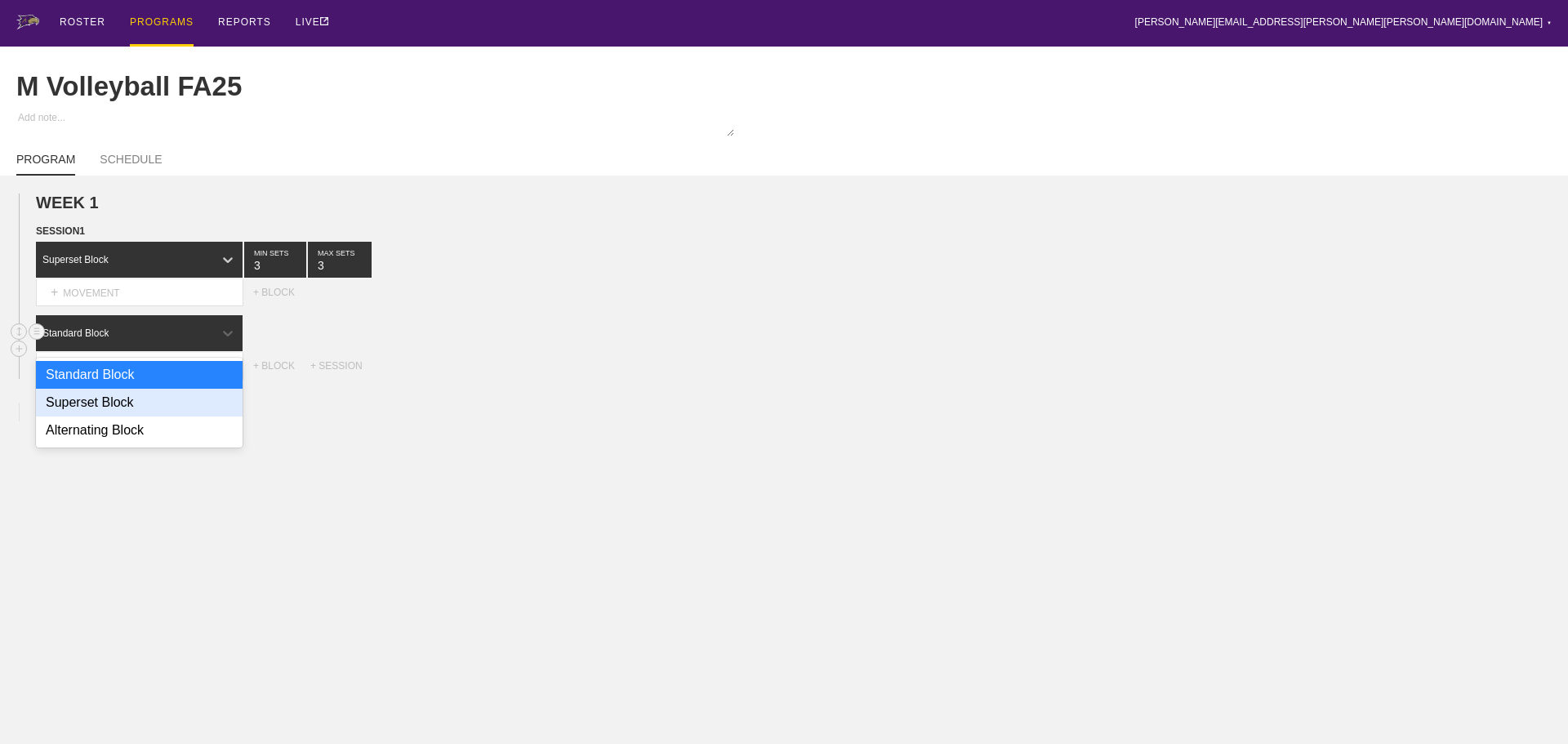
click at [123, 417] on div "Superset Block" at bounding box center [139, 402] width 207 height 27
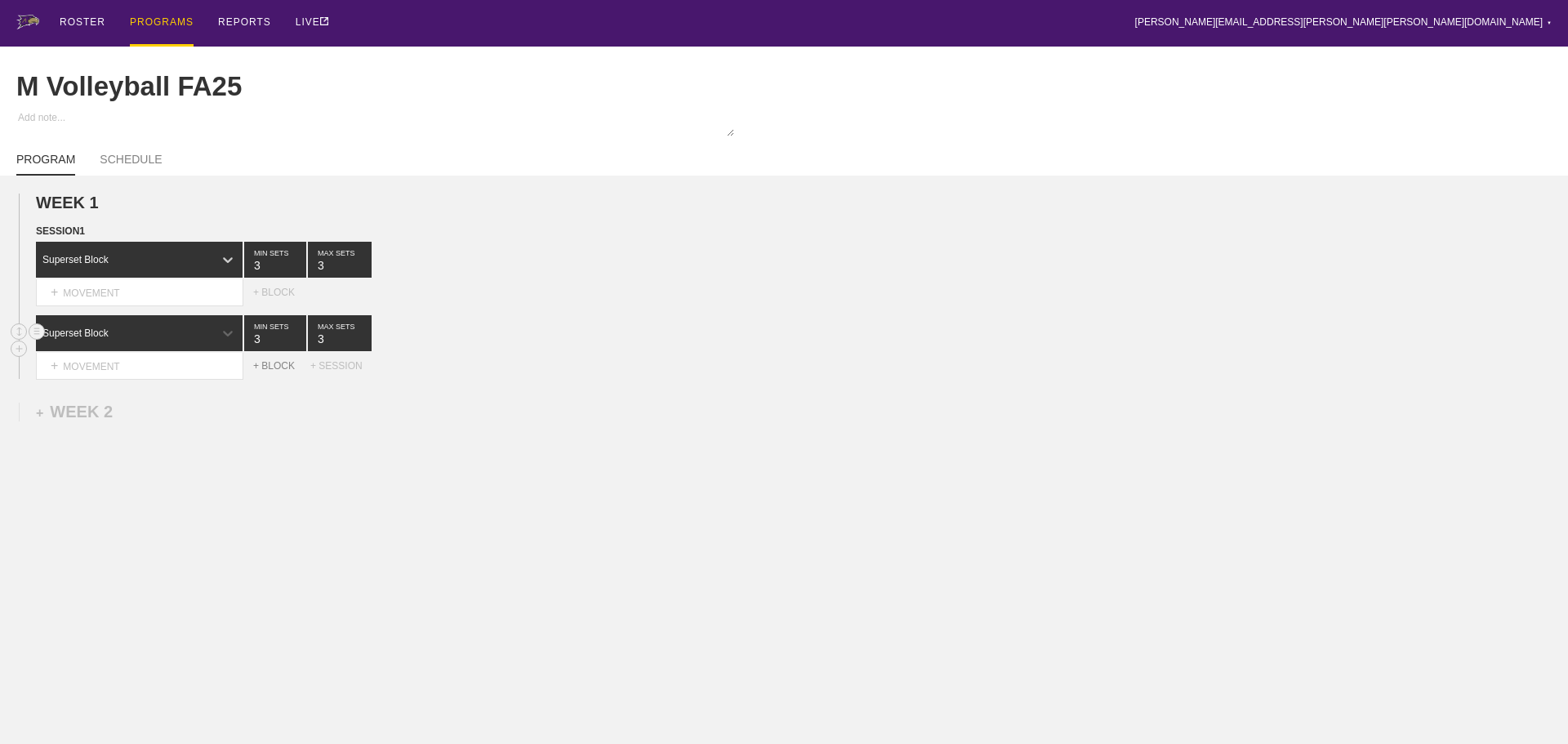
click at [266, 372] on div "+ BLOCK" at bounding box center [282, 366] width 57 height 12
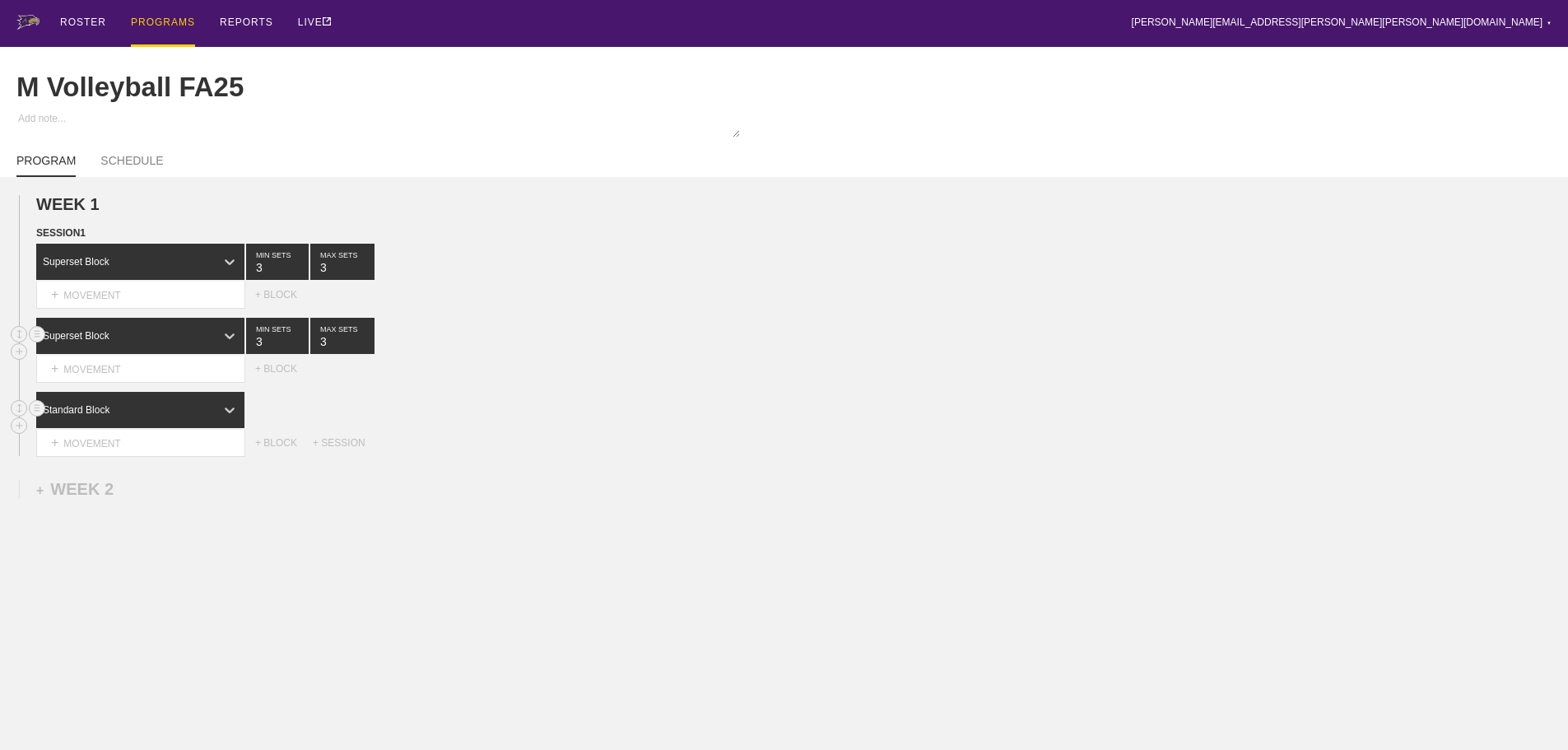
click at [197, 417] on div "Standard Block" at bounding box center [125, 410] width 179 height 15
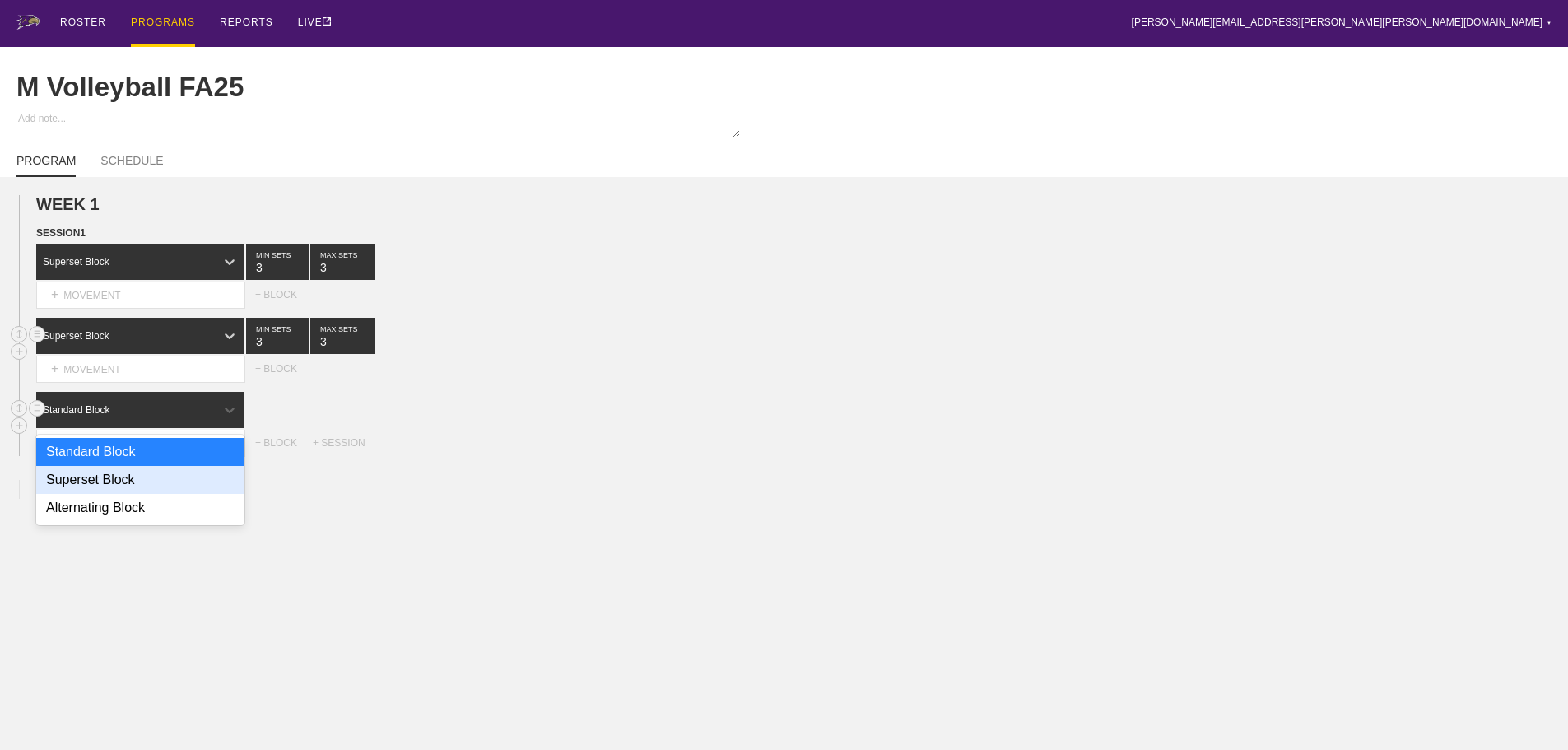
click at [139, 494] on div "Superset Block" at bounding box center [140, 480] width 208 height 28
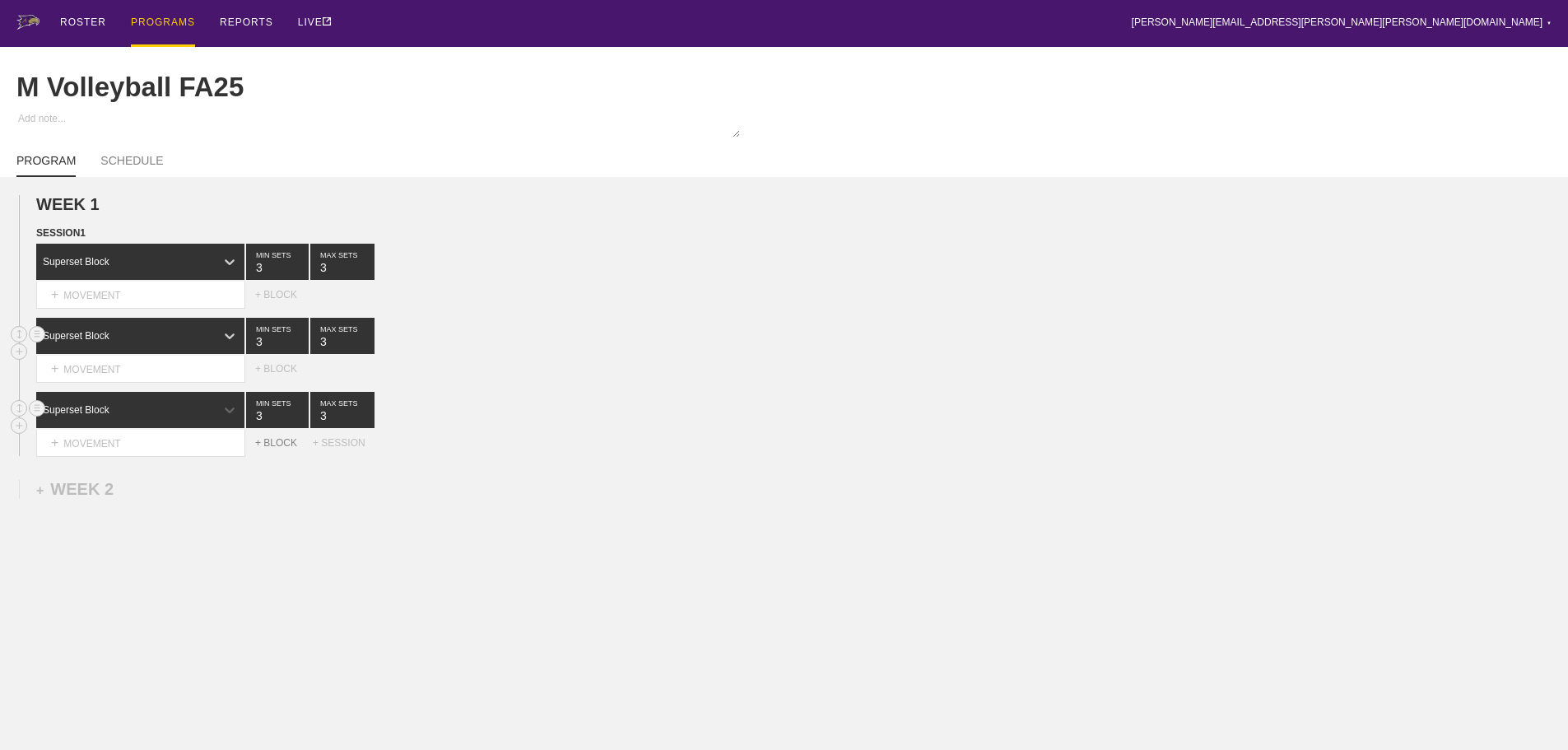
click at [286, 448] on div "+ BLOCK" at bounding box center [284, 443] width 58 height 12
click at [215, 493] on div at bounding box center [229, 484] width 29 height 29
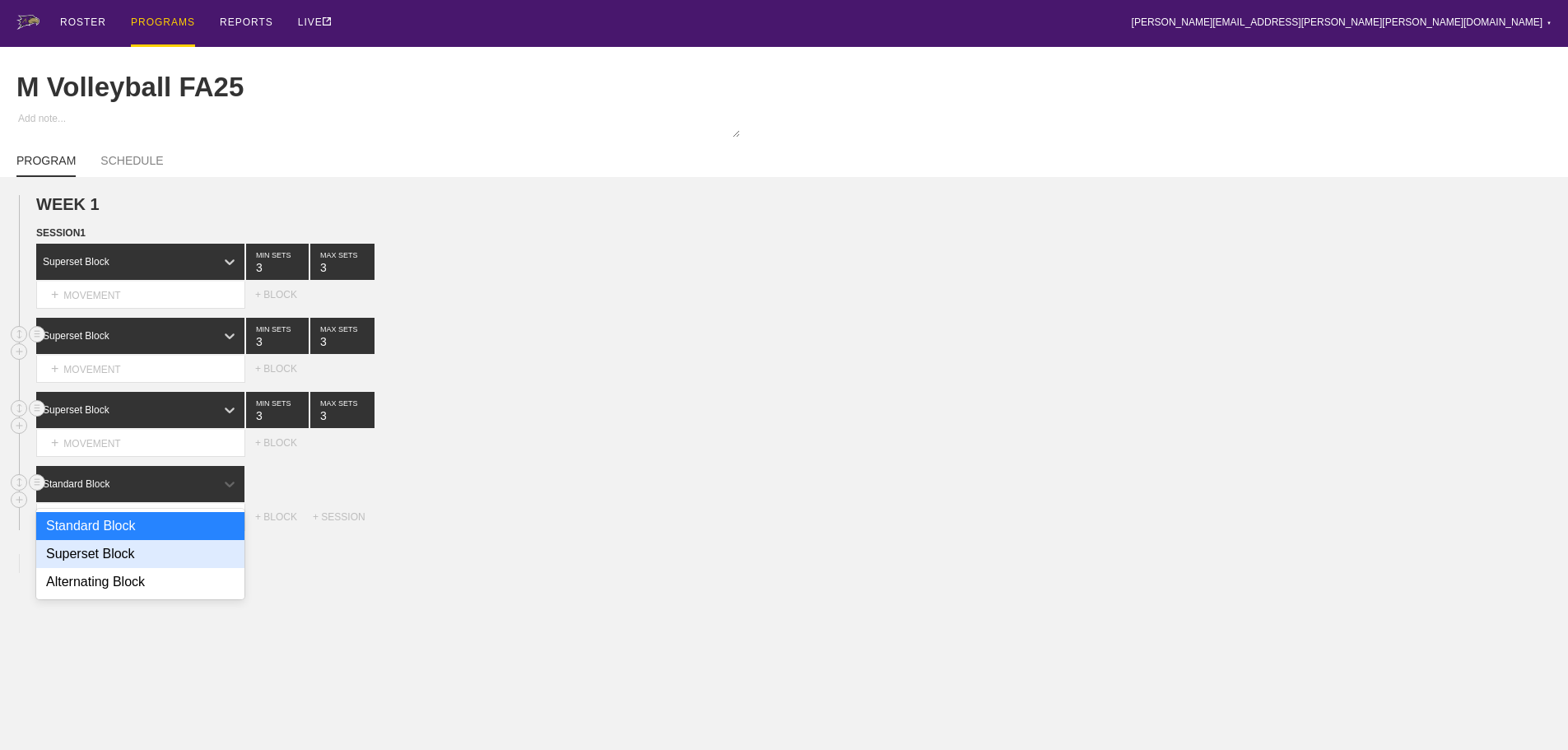
click at [134, 563] on div "Superset Block" at bounding box center [140, 553] width 208 height 28
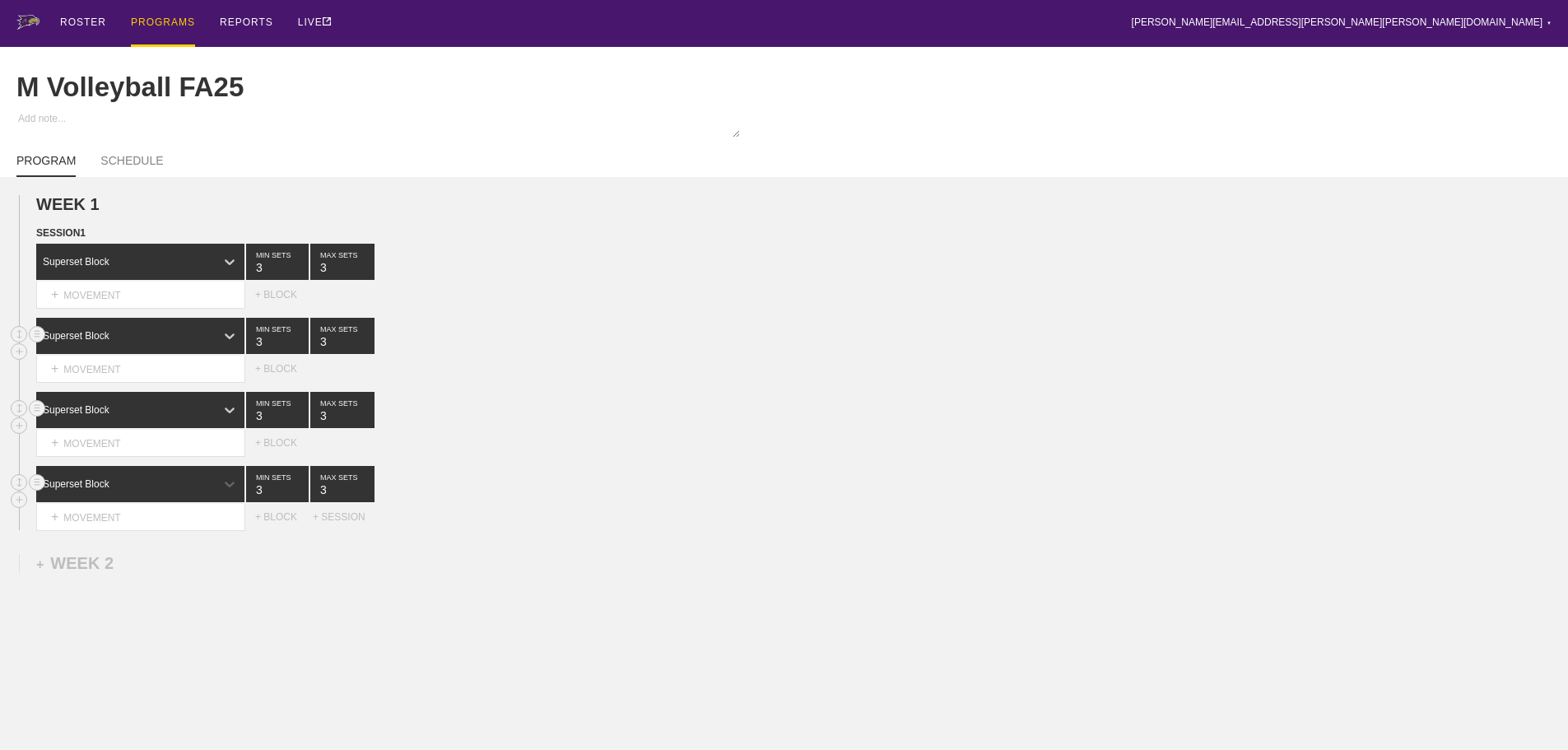
click at [621, 400] on div "SESSION 1 Superset Block 3 MIN SETS 3 MAX SETS DUPLICATE INSERT MOVEMENT AFTER …" at bounding box center [784, 378] width 1568 height 306
click at [143, 307] on div "+ MOVEMENT" at bounding box center [140, 295] width 209 height 27
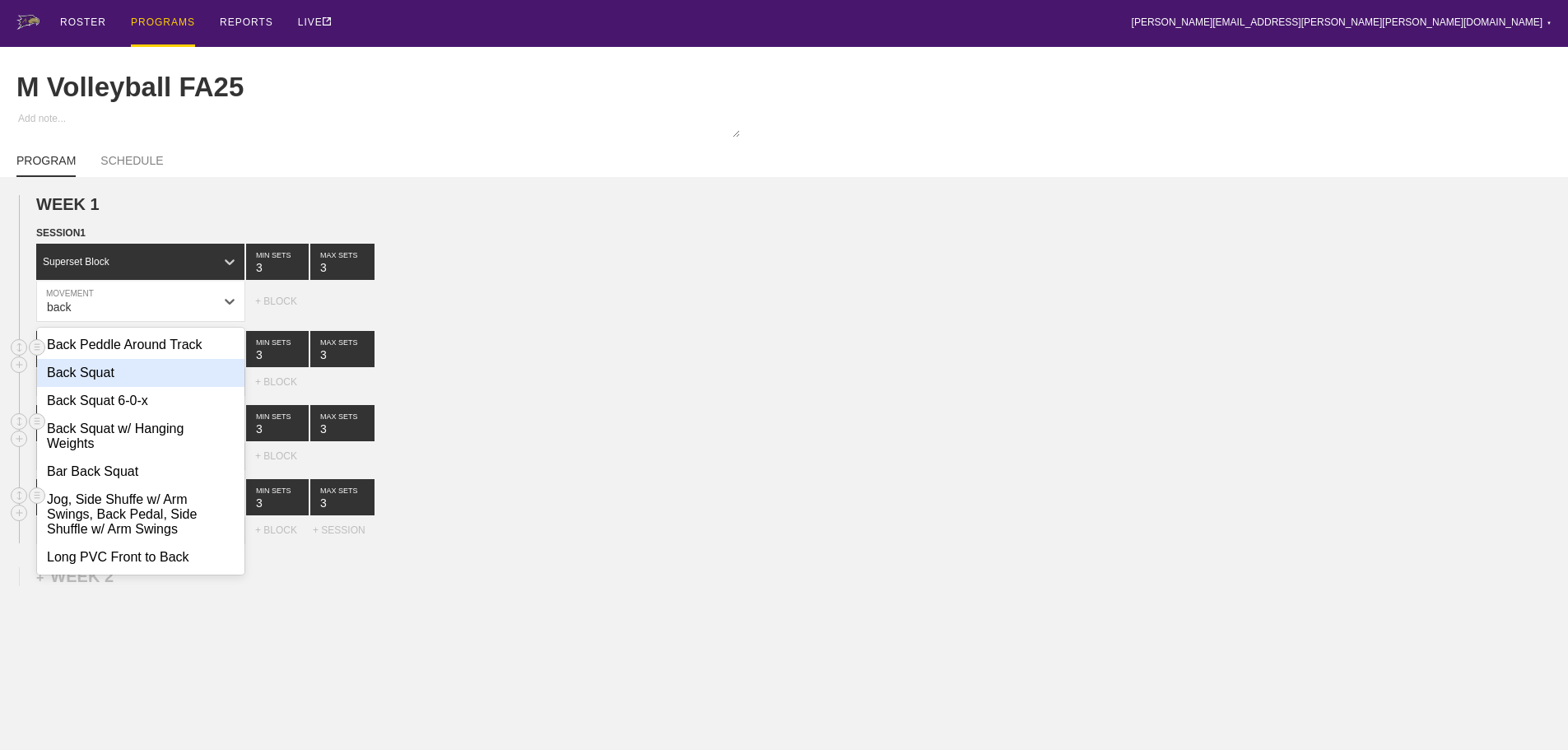
click at [110, 387] on div "Back Squat" at bounding box center [140, 372] width 207 height 28
type input "back"
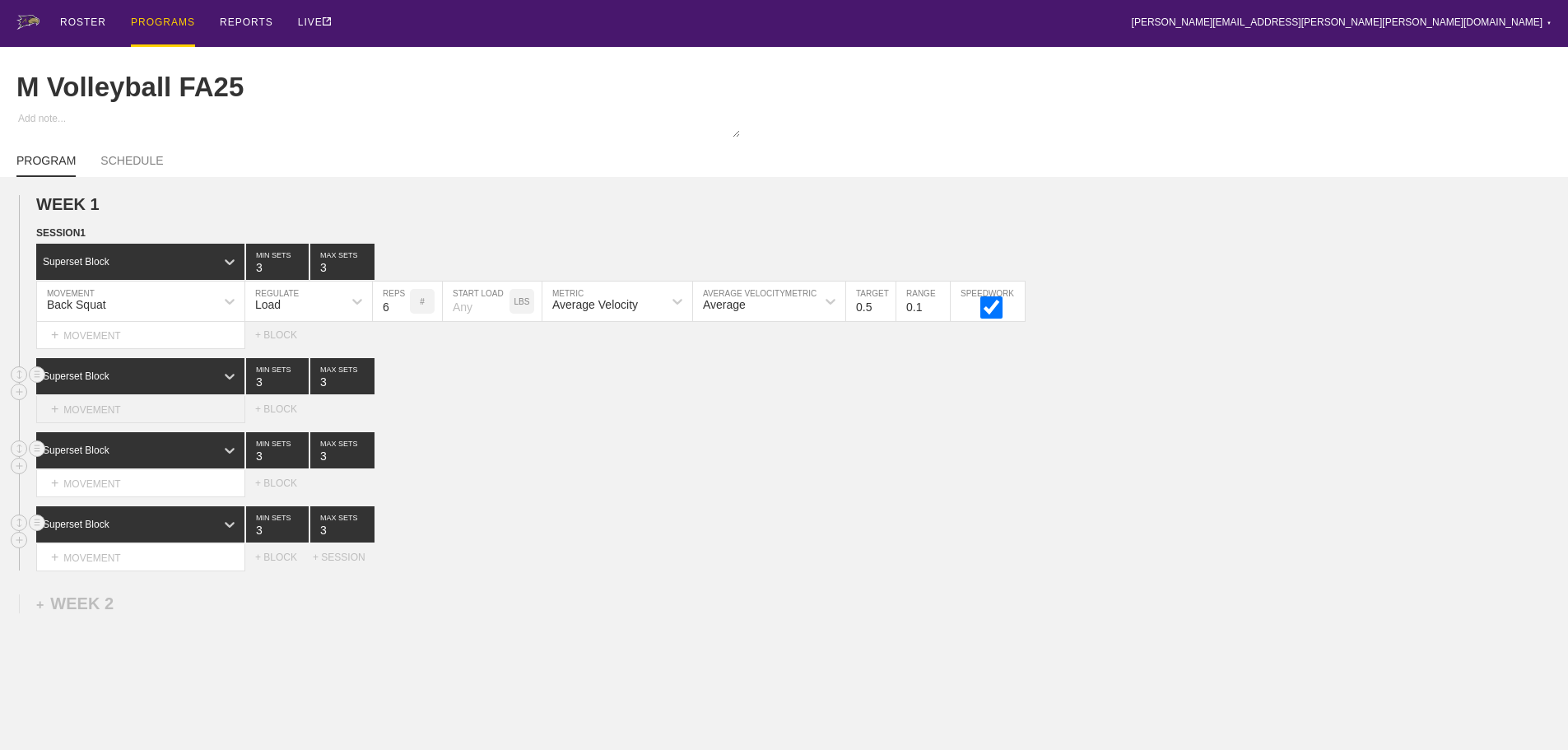
click at [152, 422] on div "+ MOVEMENT" at bounding box center [140, 409] width 209 height 27
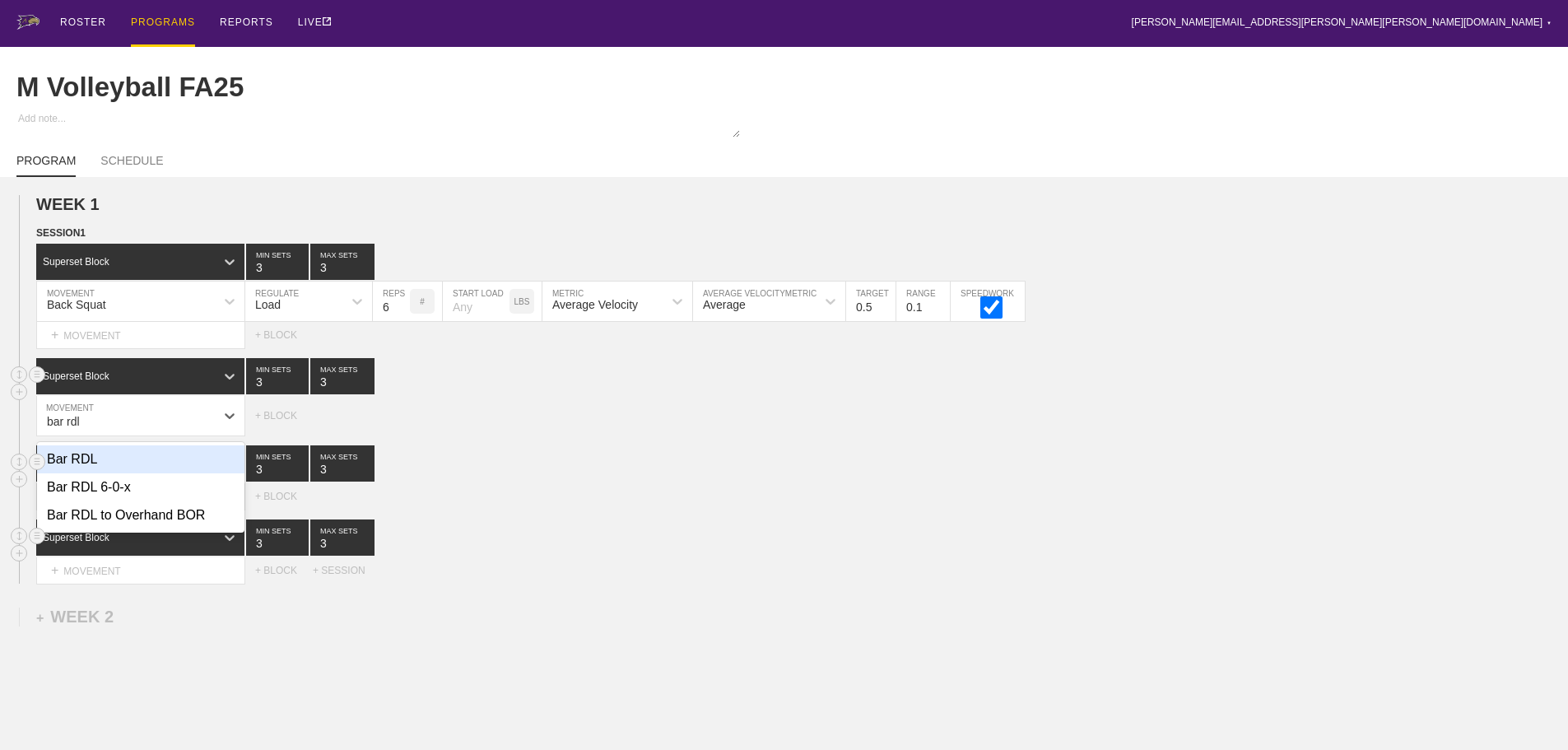
click at [86, 467] on div "Bar RDL" at bounding box center [140, 459] width 207 height 28
type input "bar rdl"
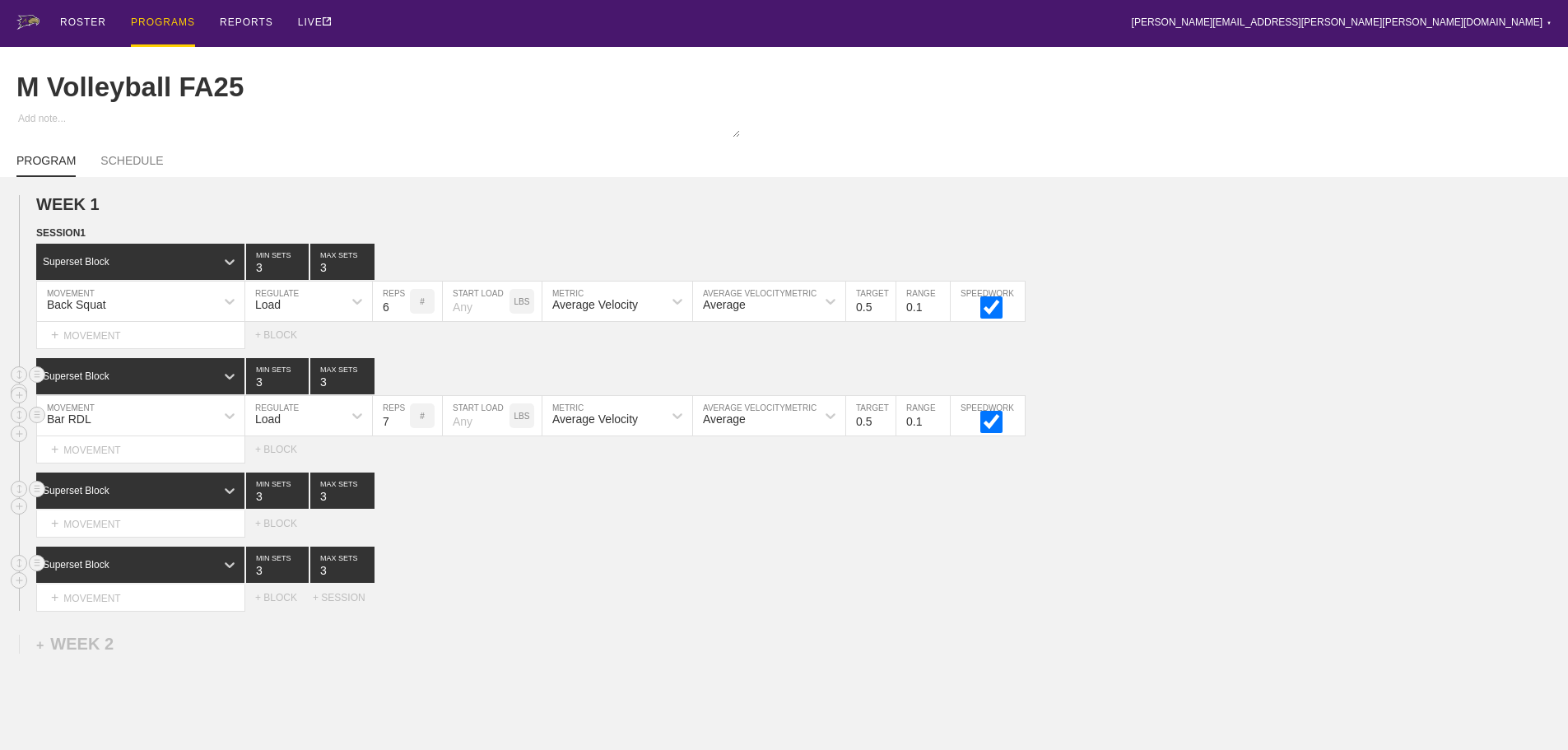
click at [399, 428] on input "7" at bounding box center [391, 415] width 37 height 39
click at [399, 428] on input "8" at bounding box center [391, 415] width 37 height 39
click at [399, 428] on input "9" at bounding box center [391, 415] width 37 height 39
type input "10"
click at [399, 428] on input "10" at bounding box center [391, 415] width 37 height 39
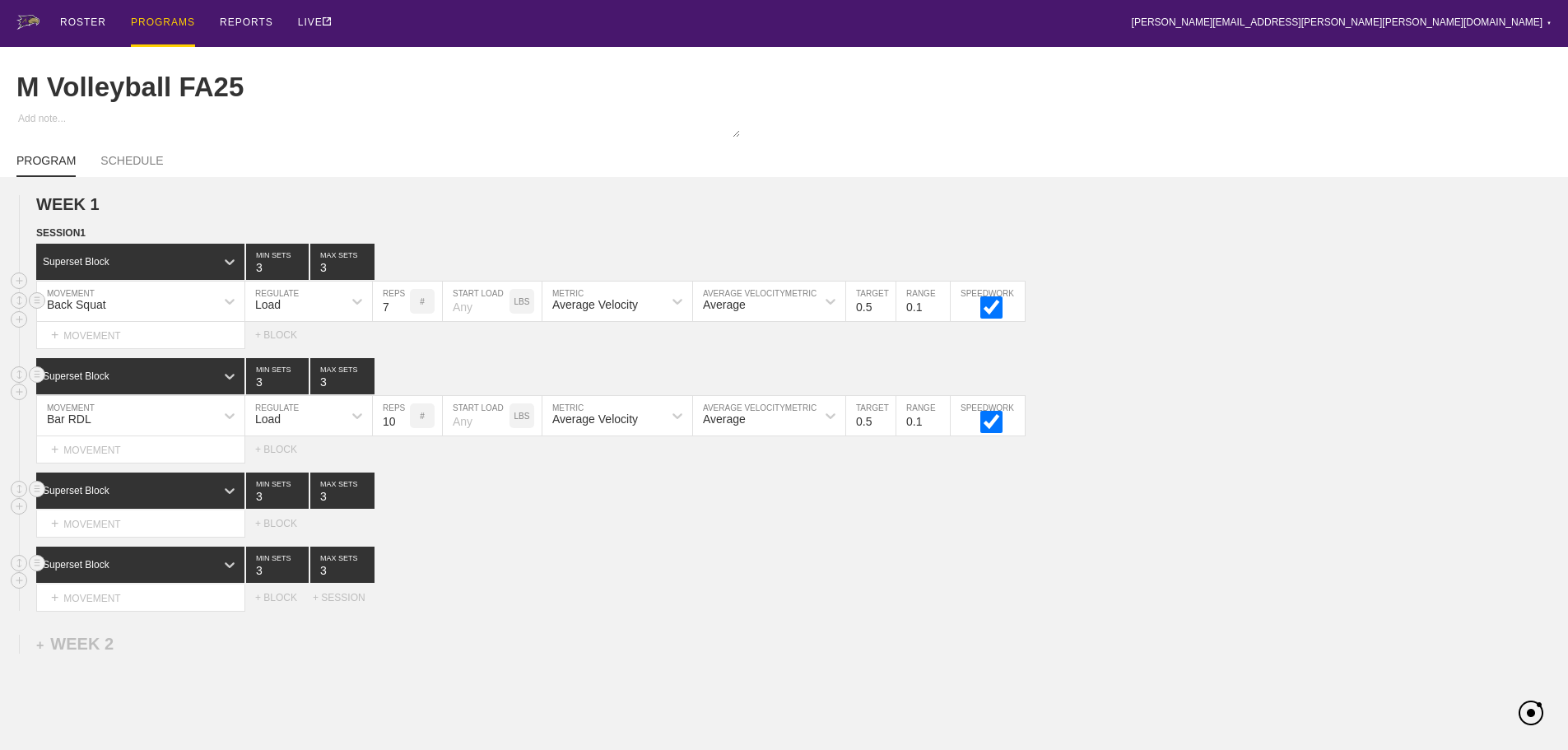
click at [401, 315] on input "7" at bounding box center [391, 301] width 37 height 39
click at [401, 315] on input "8" at bounding box center [391, 301] width 37 height 39
click at [401, 315] on input "9" at bounding box center [391, 301] width 37 height 39
type input "10"
click at [401, 315] on input "10" at bounding box center [391, 301] width 37 height 39
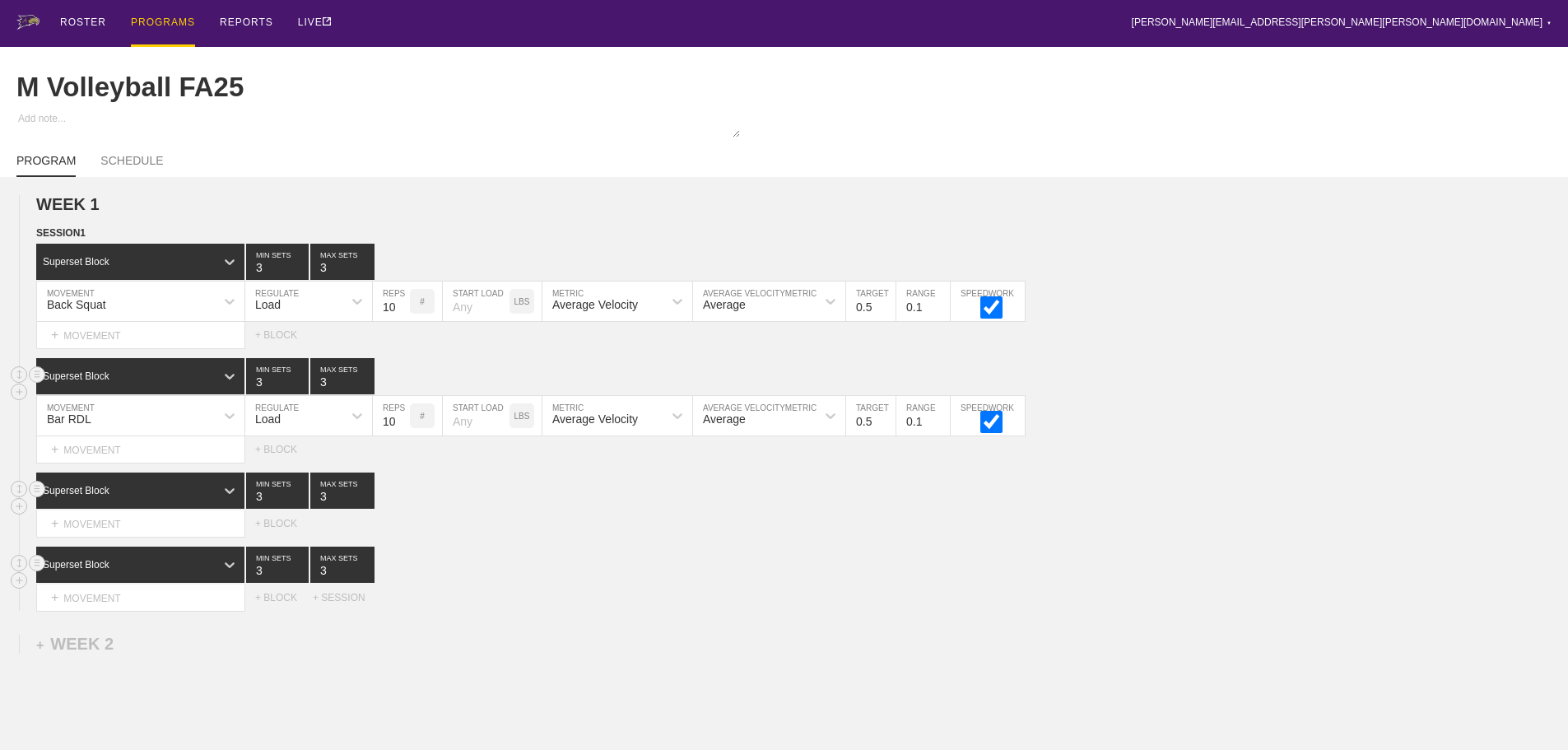
click at [574, 583] on div "Superset Block 3 MIN SETS 3 MAX SETS" at bounding box center [802, 564] width 1532 height 36
click at [162, 538] on div "+ MOVEMENT" at bounding box center [140, 524] width 209 height 27
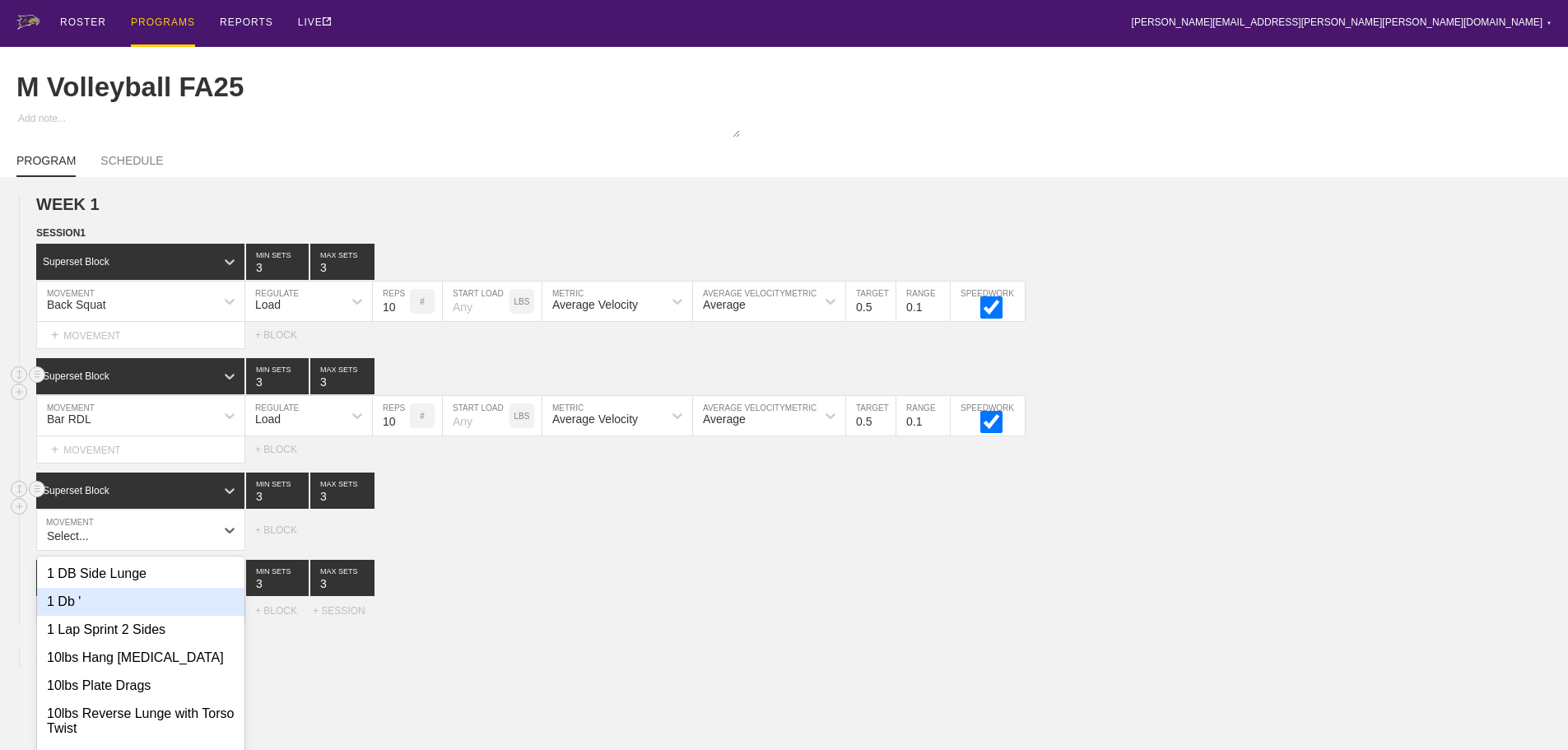
scroll to position [72, 0]
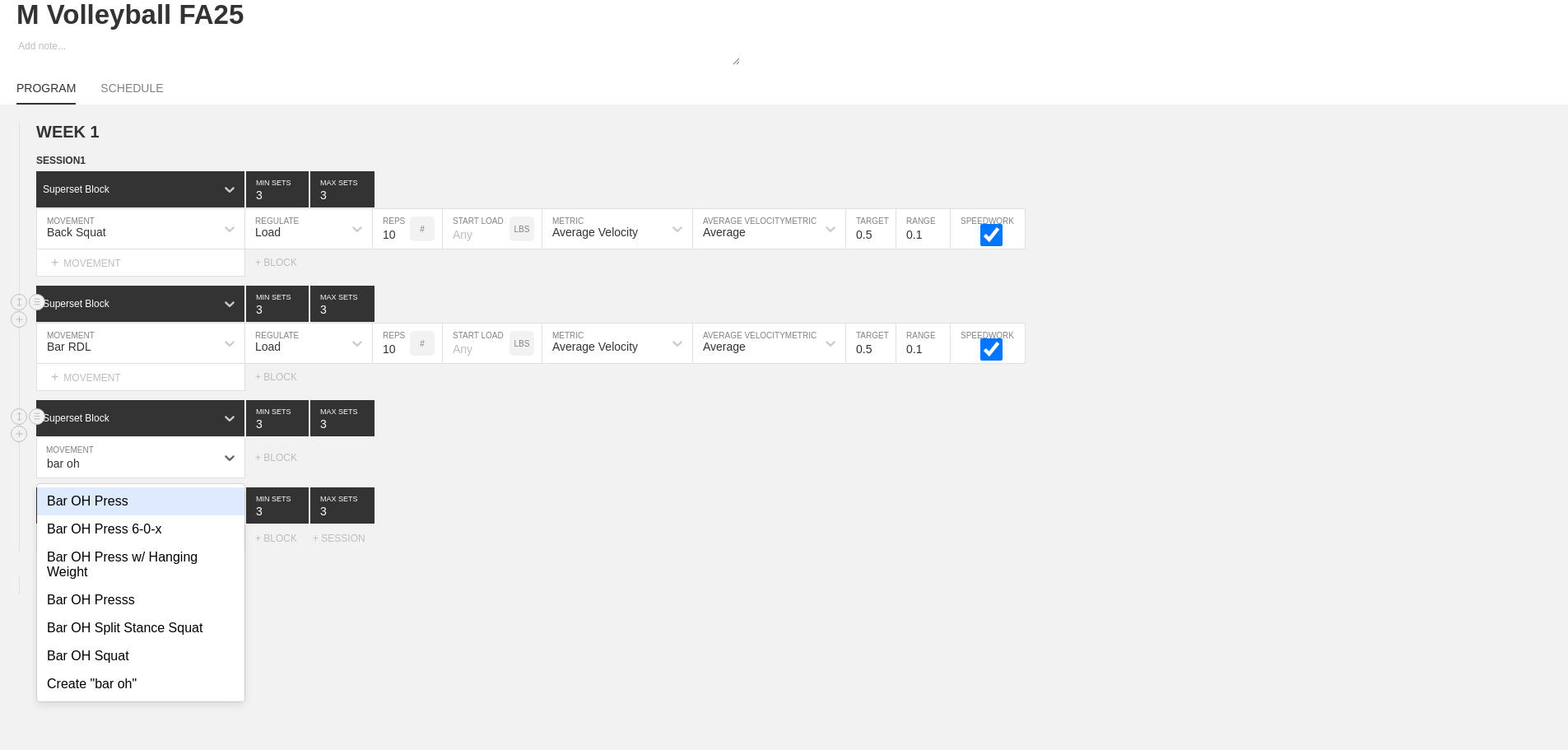
click at [106, 516] on div "Bar OH Press" at bounding box center [140, 501] width 207 height 28
type input "bar oh"
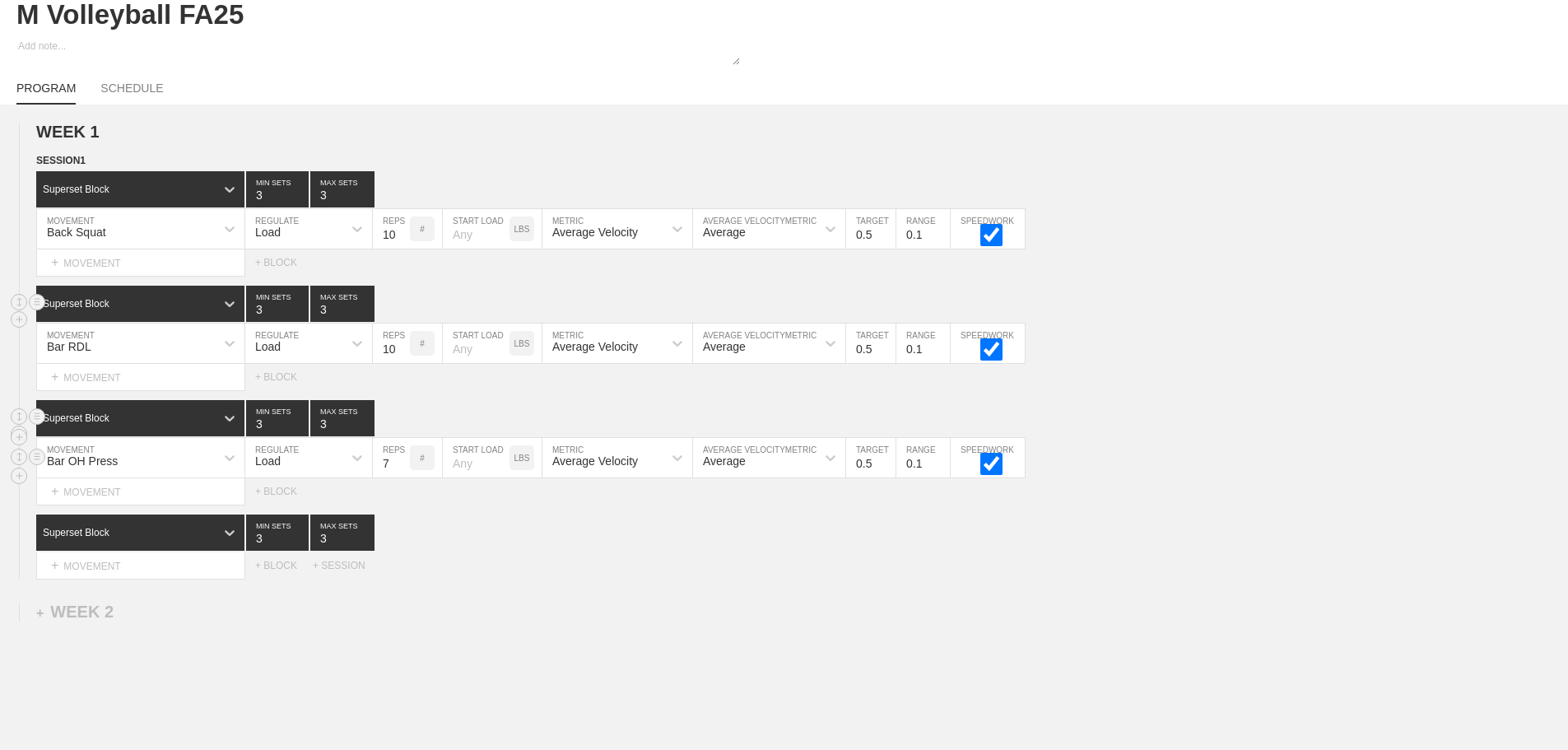
click at [400, 471] on input "7" at bounding box center [391, 457] width 37 height 39
click at [400, 471] on input "8" at bounding box center [391, 457] width 37 height 39
click at [400, 471] on input "9" at bounding box center [391, 457] width 37 height 39
type input "10"
click at [400, 471] on input "10" at bounding box center [391, 457] width 37 height 39
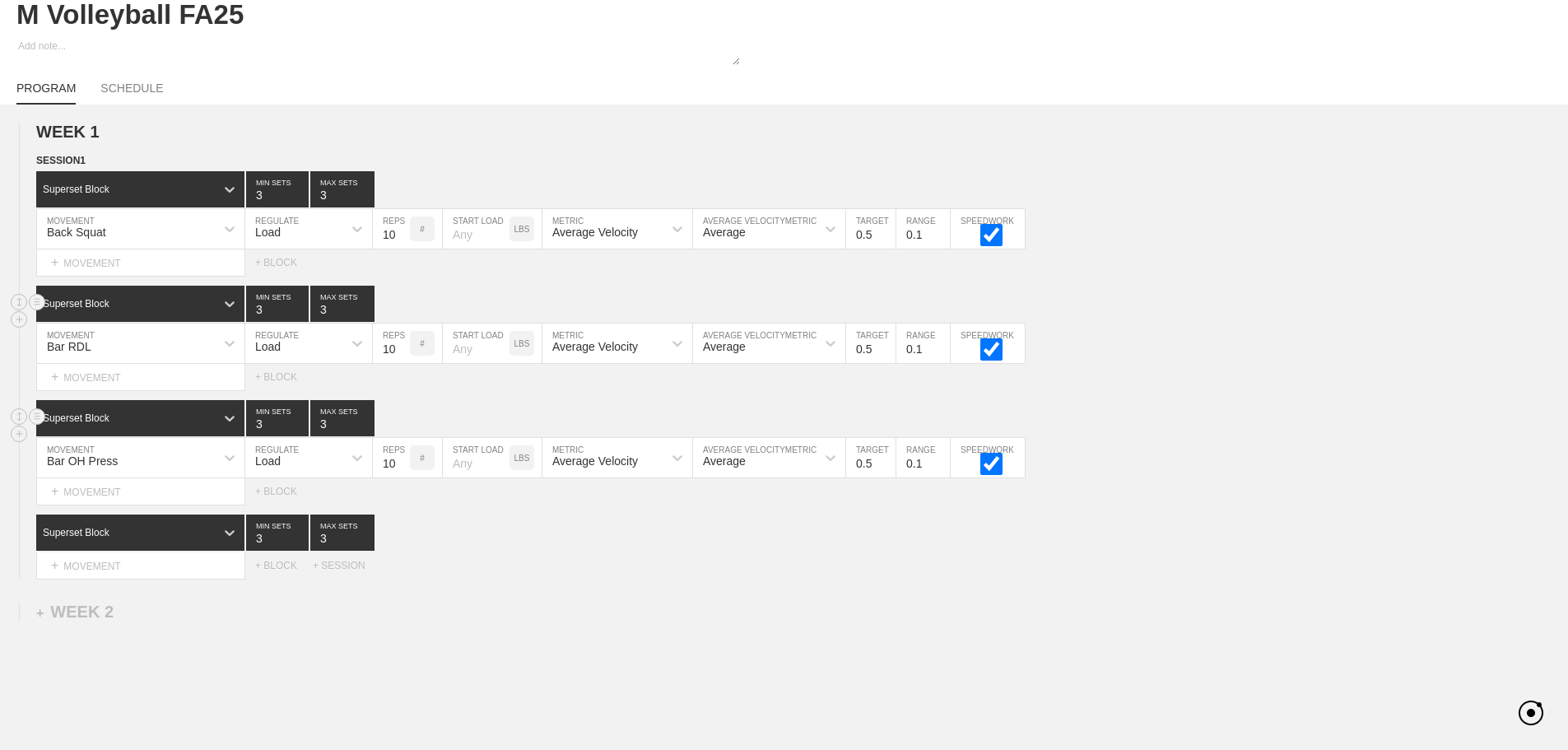
click at [527, 579] on div "Select... MOVEMENT + MOVEMENT + BLOCK + SESSION" at bounding box center [784, 565] width 1568 height 26
click at [103, 580] on div "+ MOVEMENT" at bounding box center [140, 566] width 209 height 27
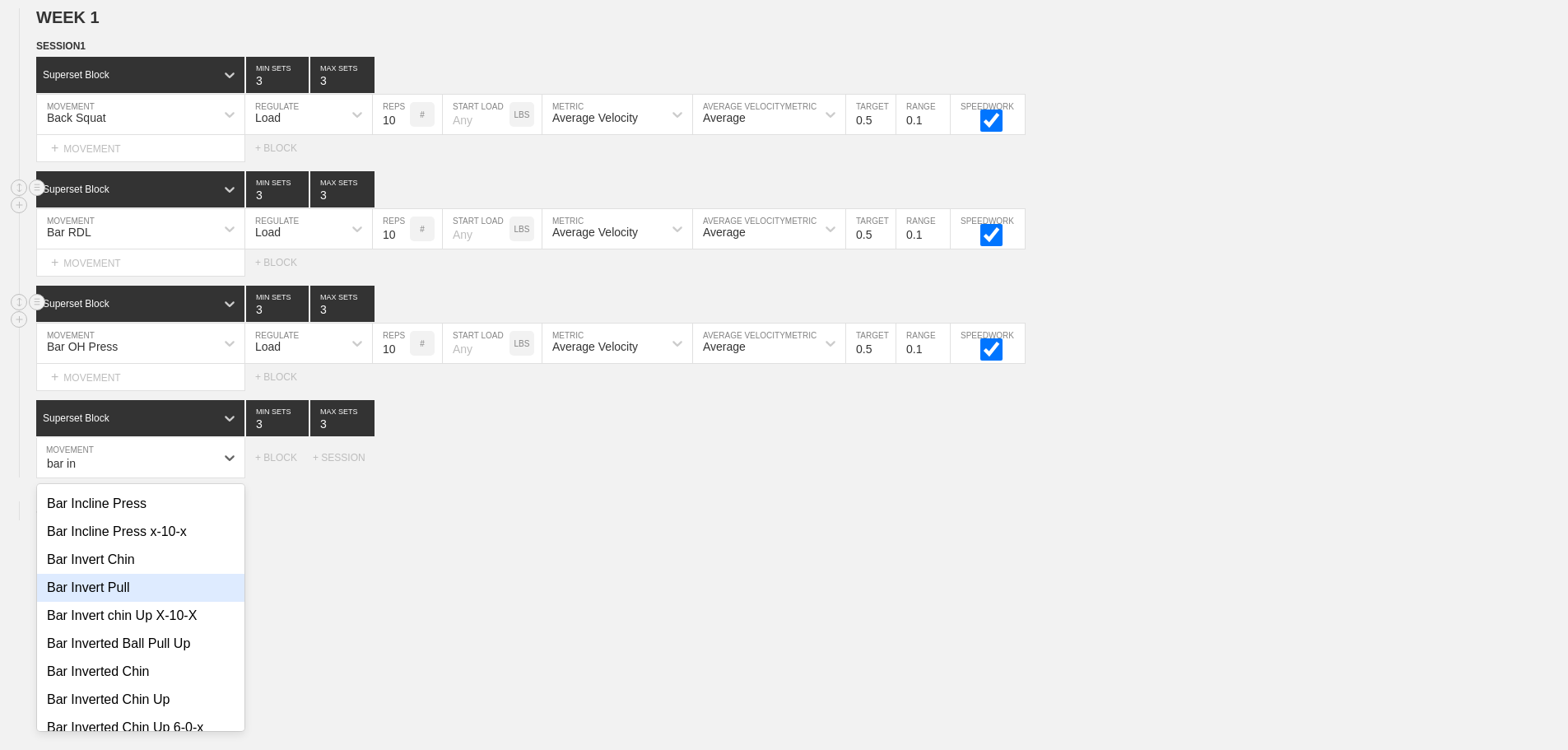
scroll to position [82, 0]
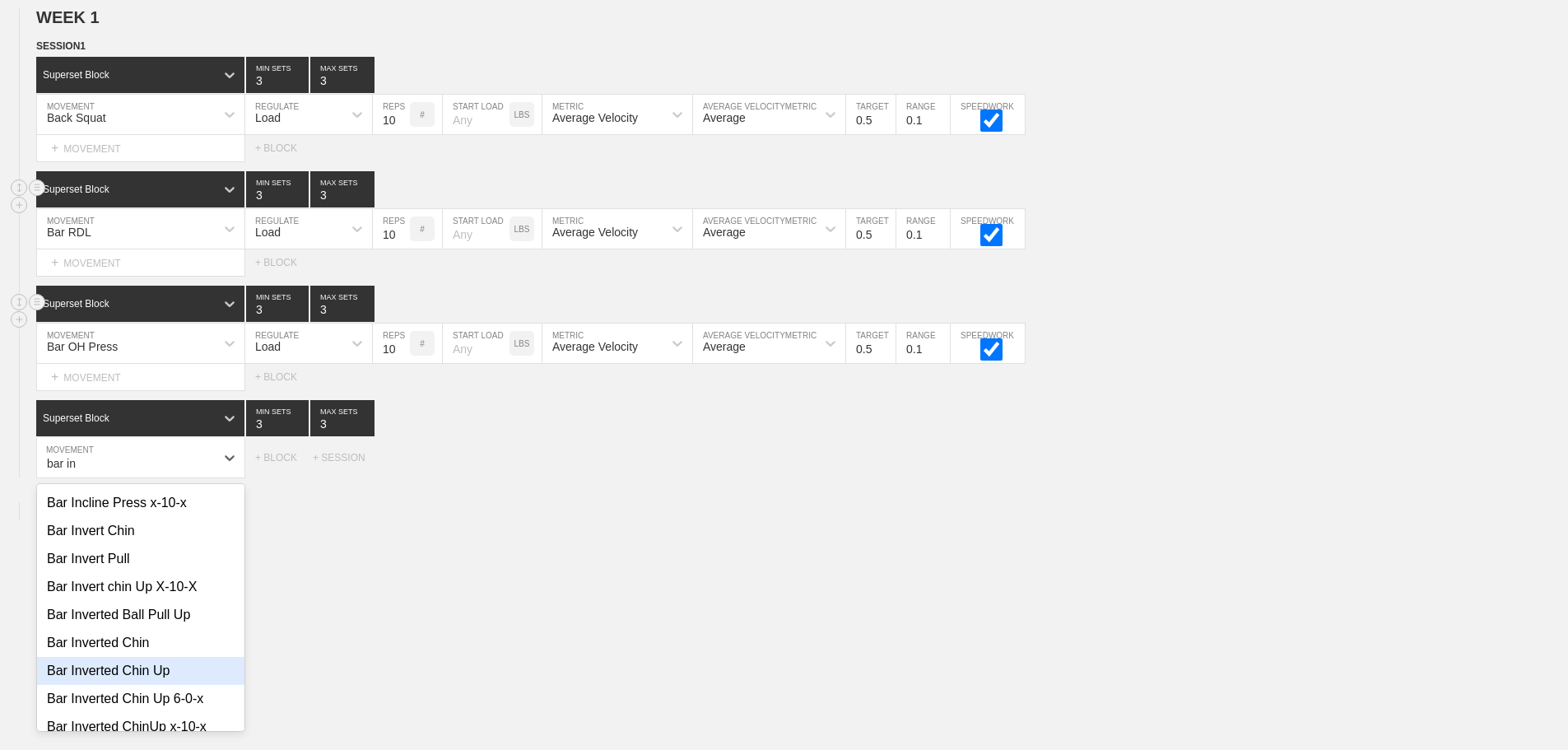
click at [155, 679] on div "Bar Inverted Chin Up" at bounding box center [140, 670] width 207 height 28
type input "bar in"
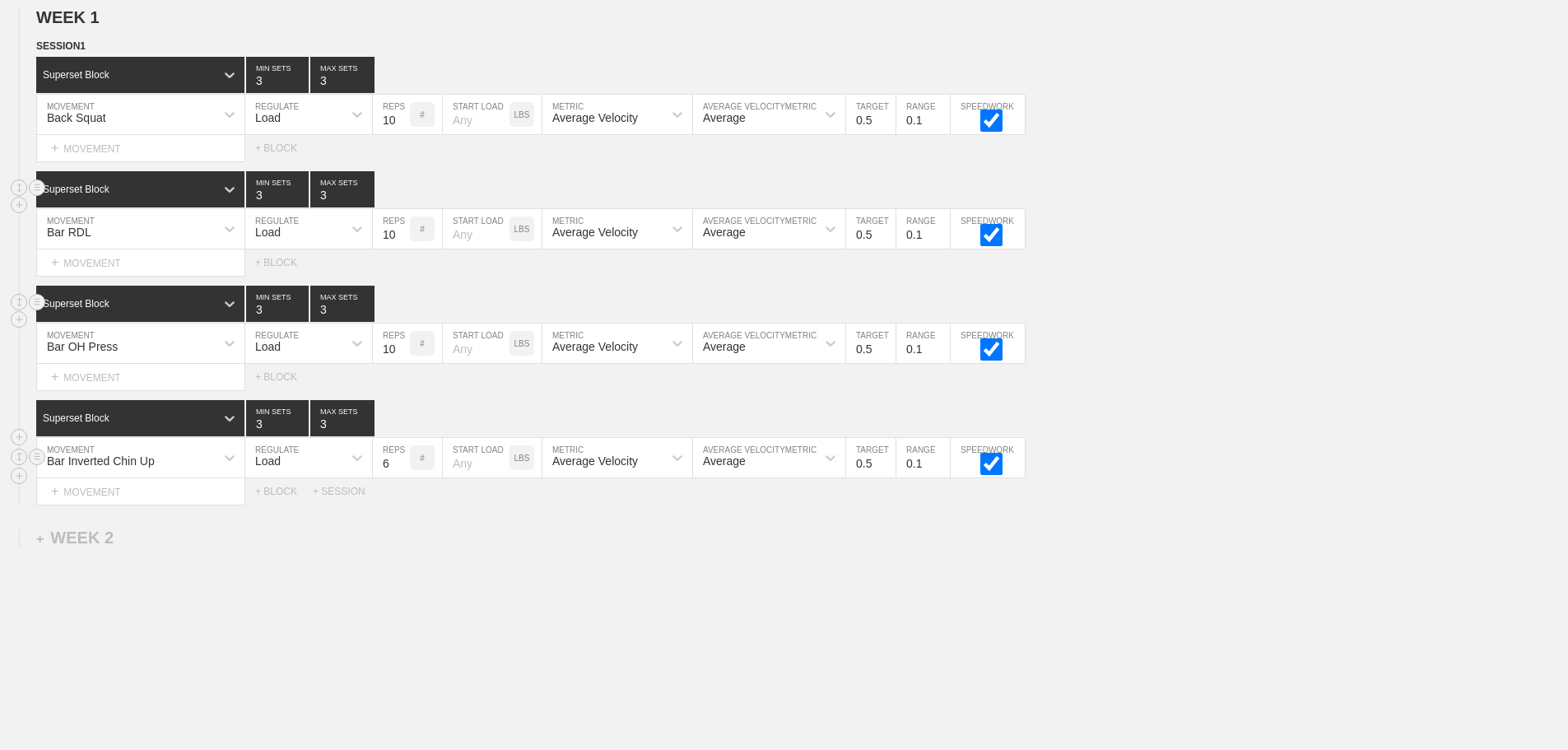
click at [328, 472] on div "Load" at bounding box center [294, 457] width 97 height 28
click at [294, 509] on div "None" at bounding box center [308, 501] width 127 height 28
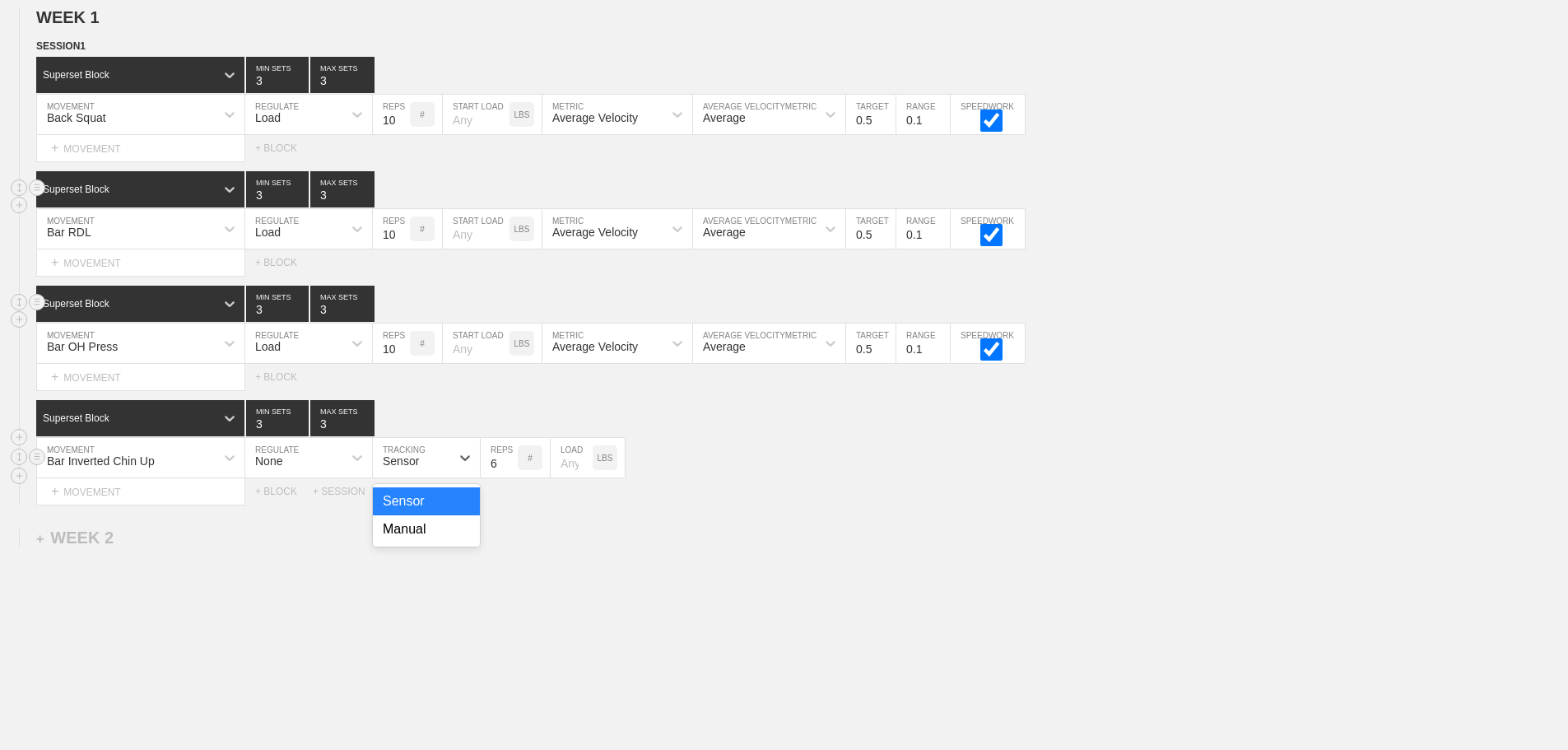
click at [396, 468] on div "Sensor" at bounding box center [401, 461] width 36 height 13
click at [408, 541] on div "Manual" at bounding box center [426, 529] width 107 height 28
click at [511, 470] on input "7" at bounding box center [499, 457] width 37 height 39
type input "8"
click at [511, 470] on input "8" at bounding box center [499, 457] width 37 height 39
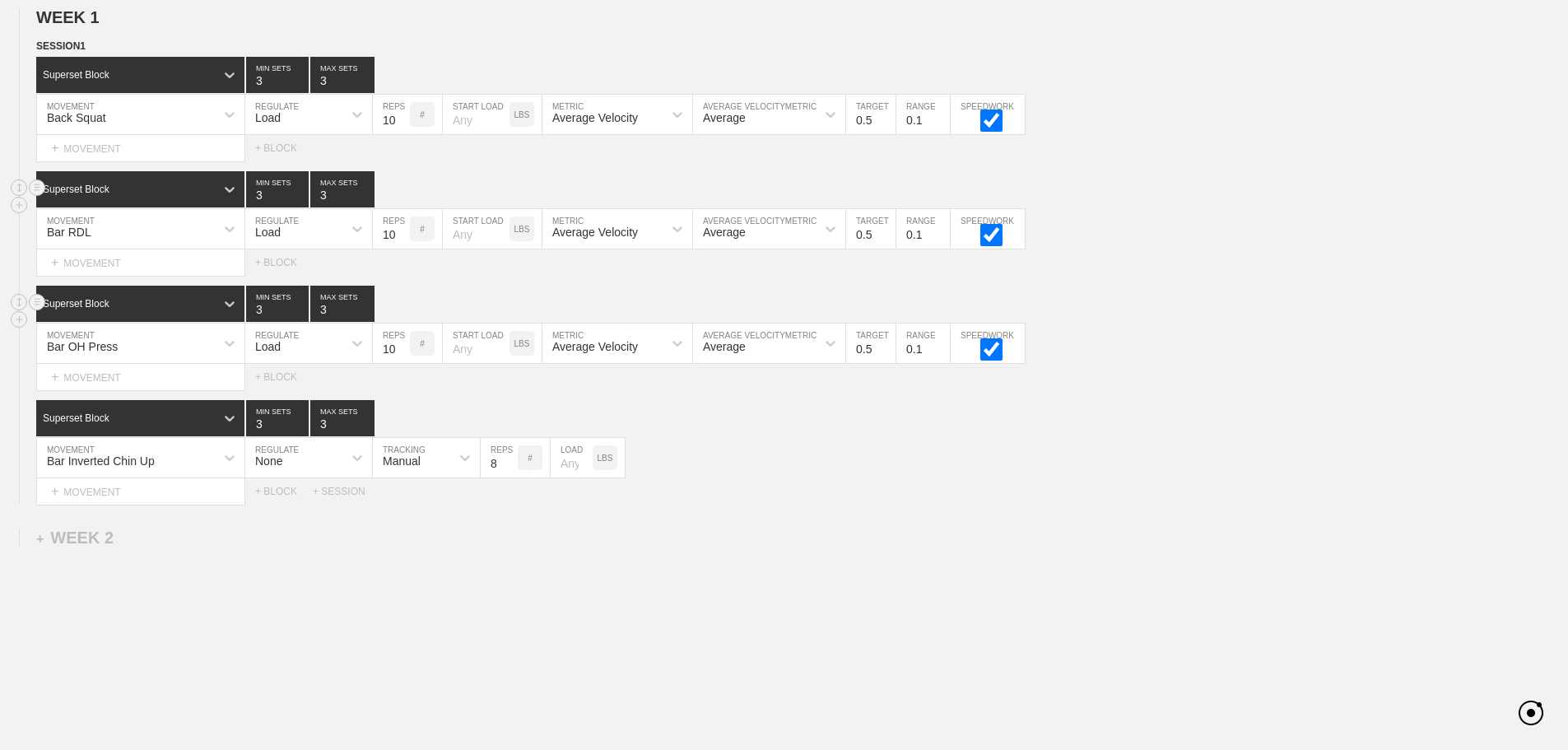
click at [832, 505] on div "Select... MOVEMENT + MOVEMENT + BLOCK + SESSION" at bounding box center [784, 490] width 1568 height 26
click at [134, 276] on div "+ MOVEMENT" at bounding box center [140, 263] width 209 height 27
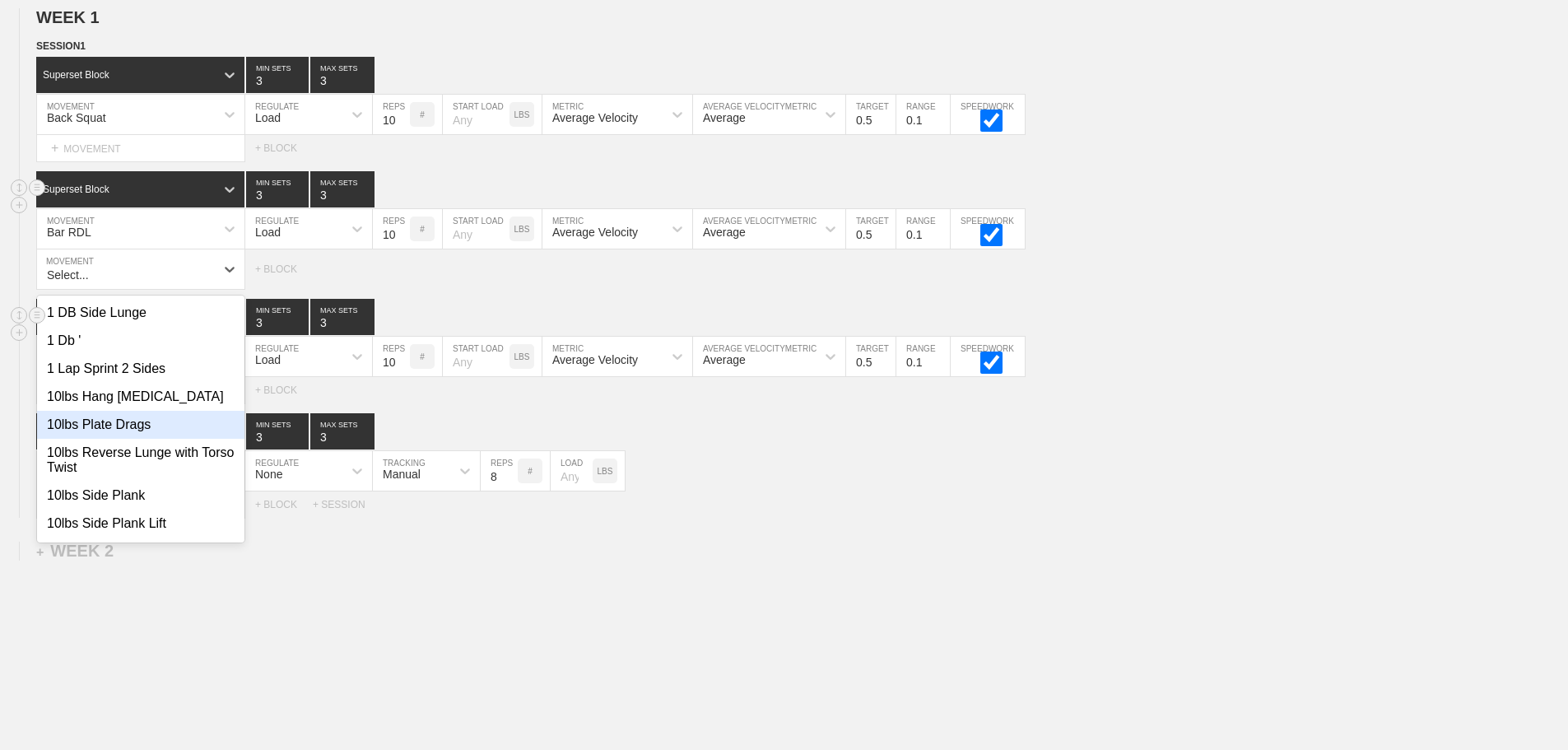
click at [926, 572] on div "WEEK 1 DUPLICATE DELETE SESSION 1 Superset Block 3 MIN SETS 3 MAX SETS DUPLICAT…" at bounding box center [784, 398] width 1568 height 817
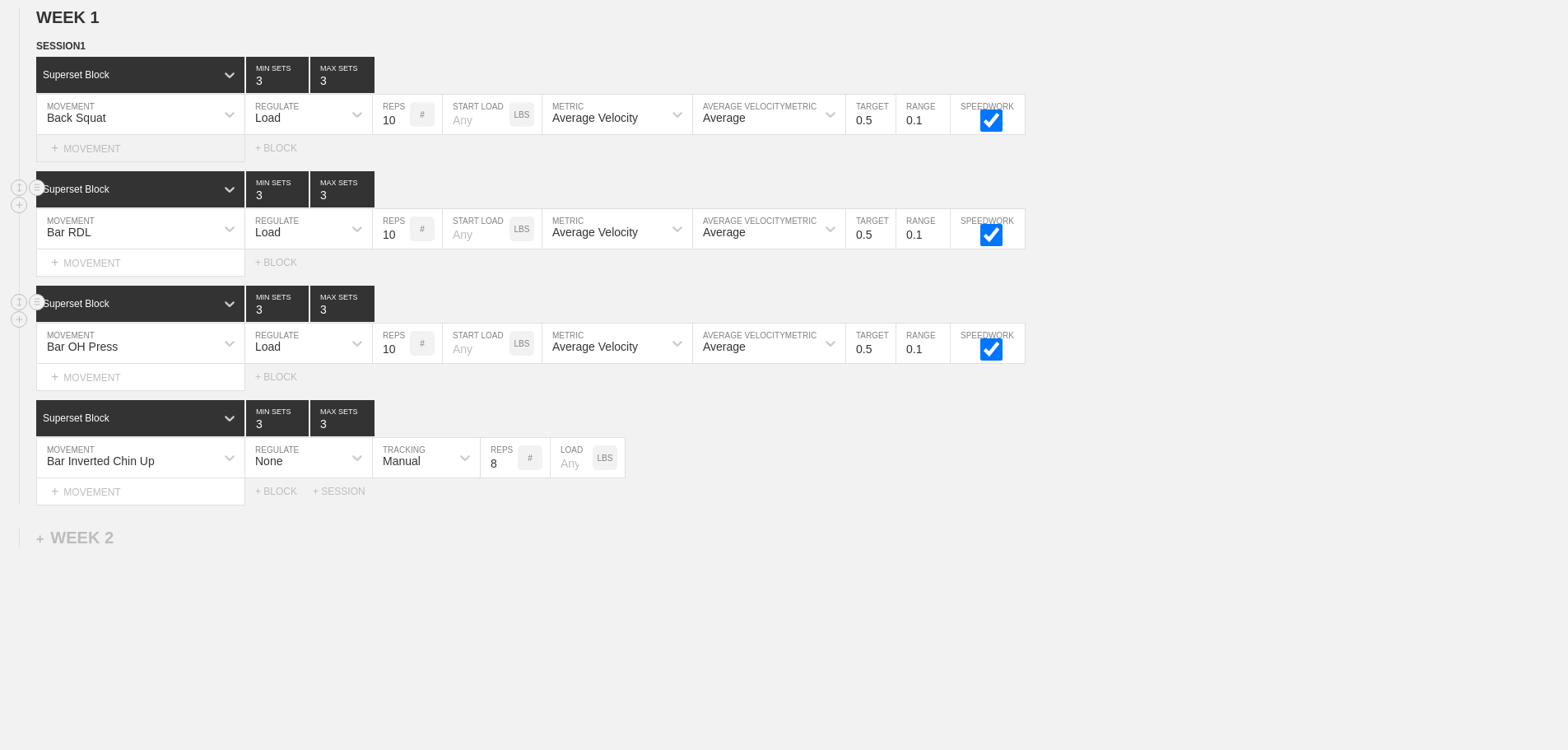
click at [104, 162] on div "+ MOVEMENT" at bounding box center [140, 149] width 209 height 27
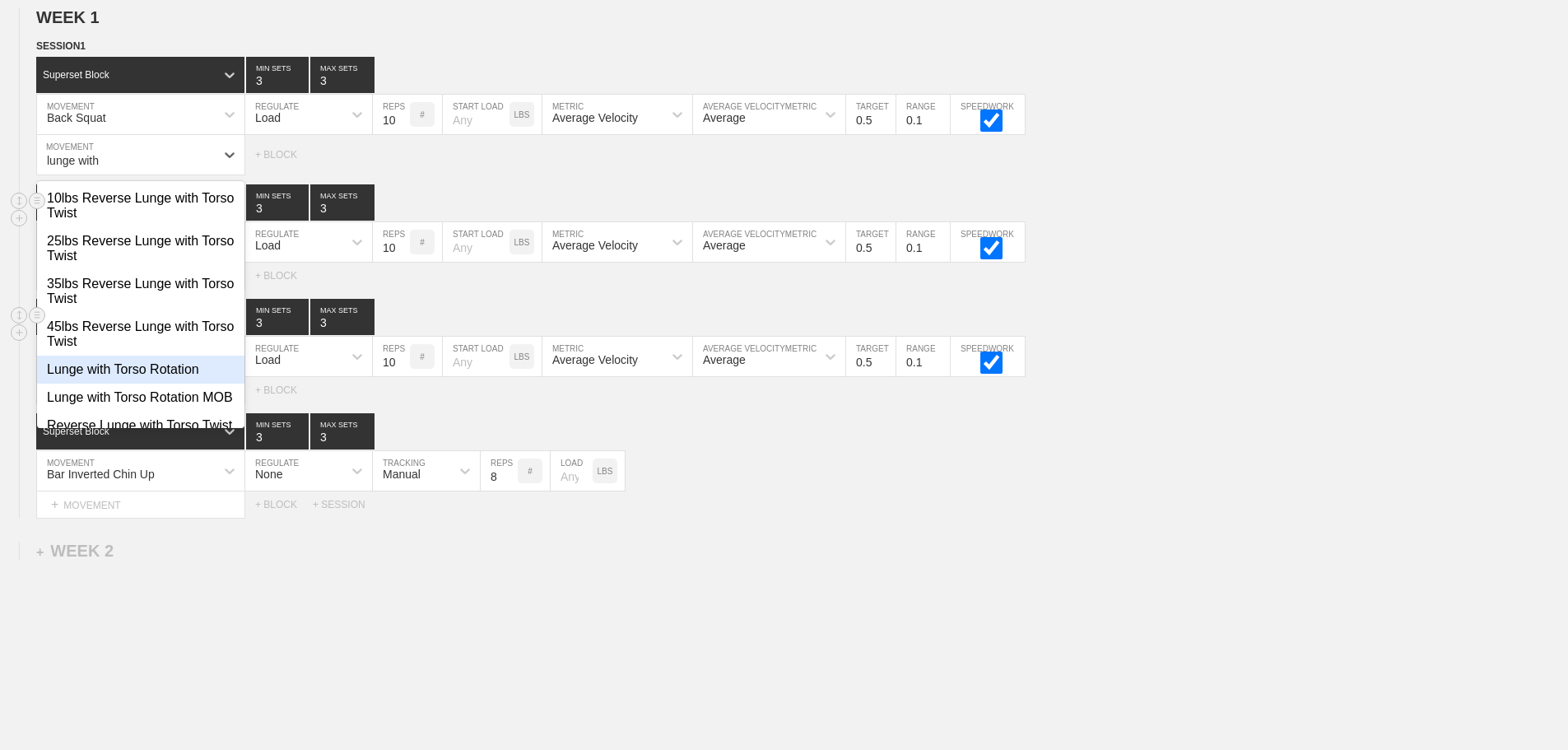
scroll to position [72, 0]
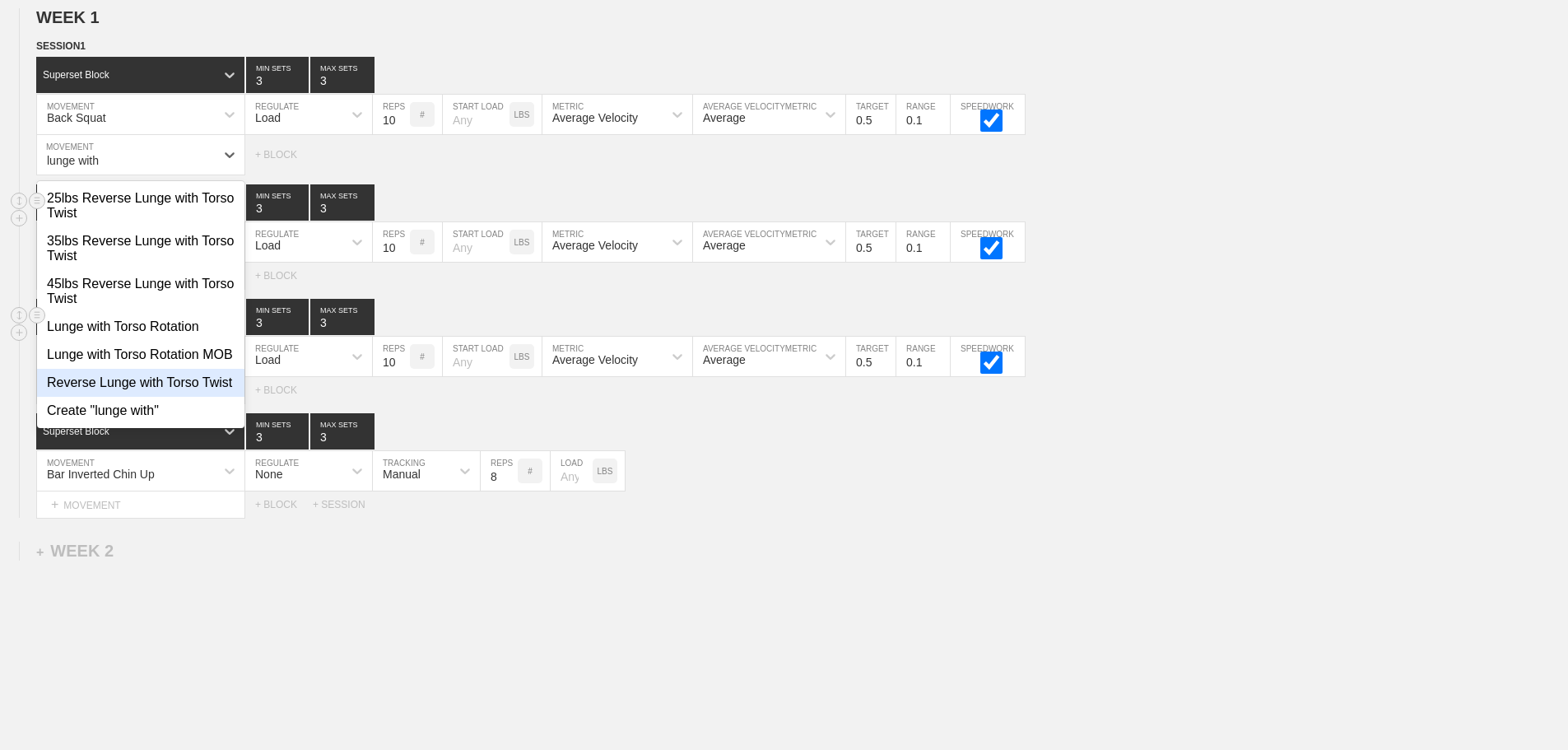
click at [153, 378] on div "Reverse Lunge with Torso Twist" at bounding box center [140, 382] width 207 height 28
type input "lunge with"
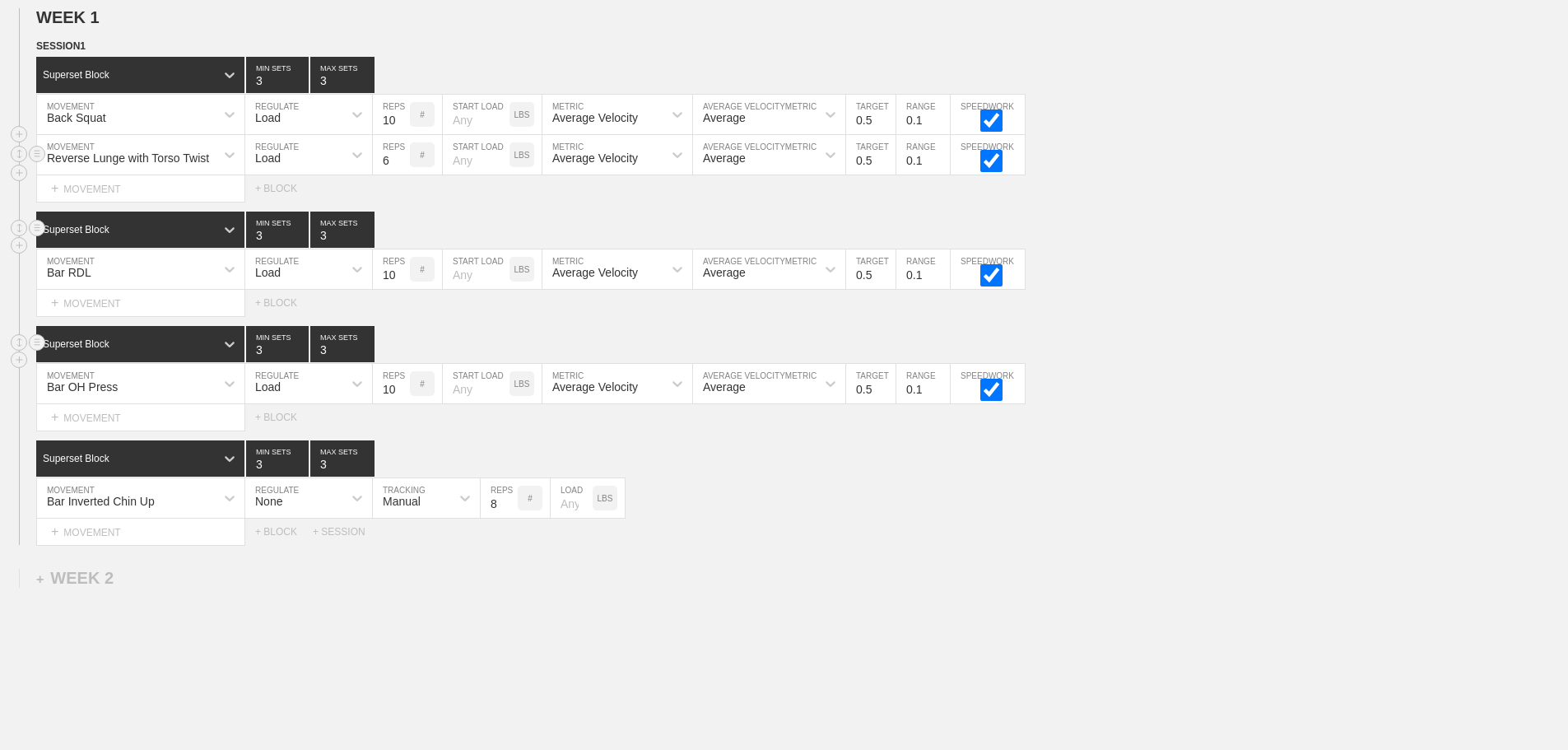
click at [210, 166] on div "Reverse Lunge with Torso Twist" at bounding box center [126, 155] width 178 height 28
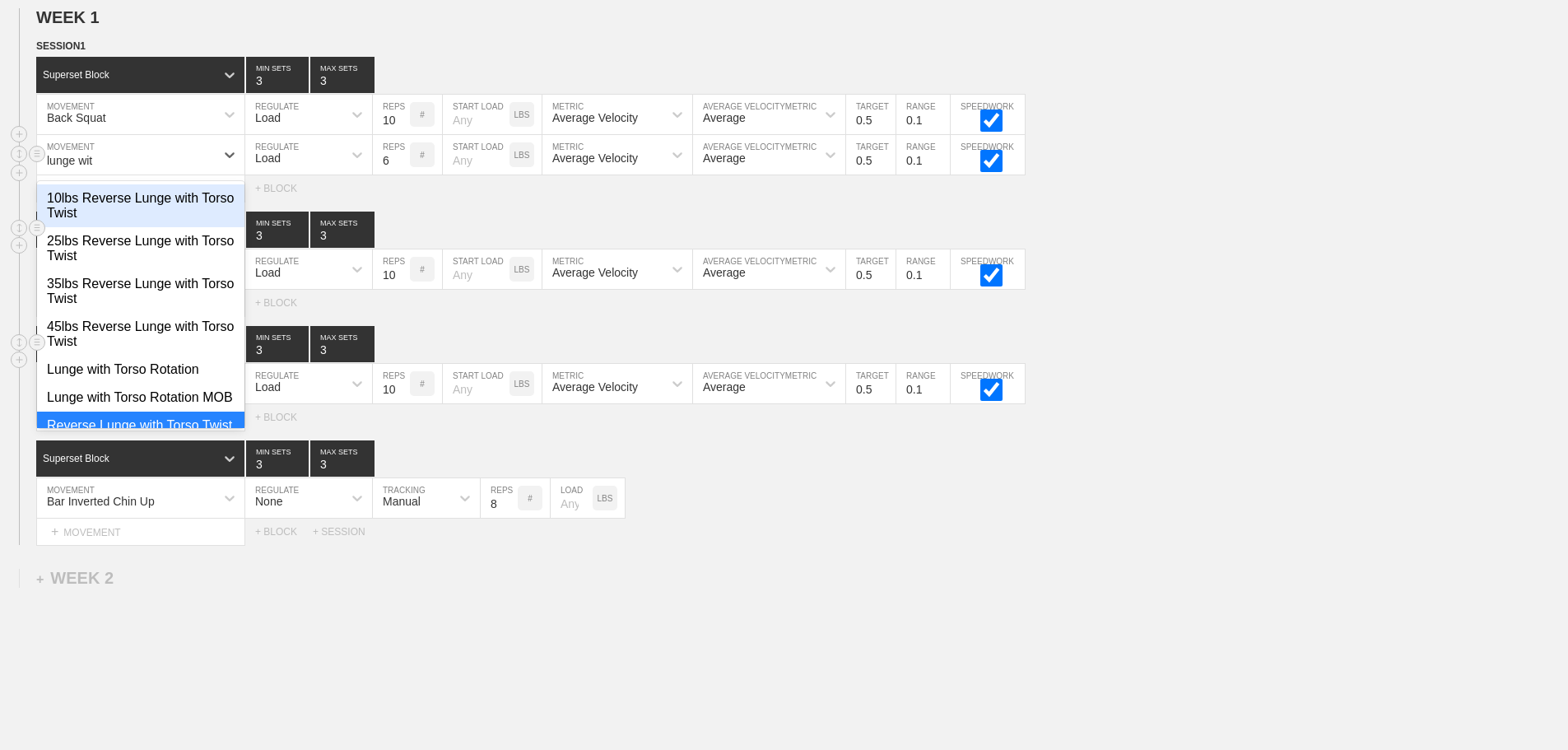
type input "lunge with"
click at [120, 384] on div "Lunge with Torso Rotation" at bounding box center [140, 369] width 207 height 28
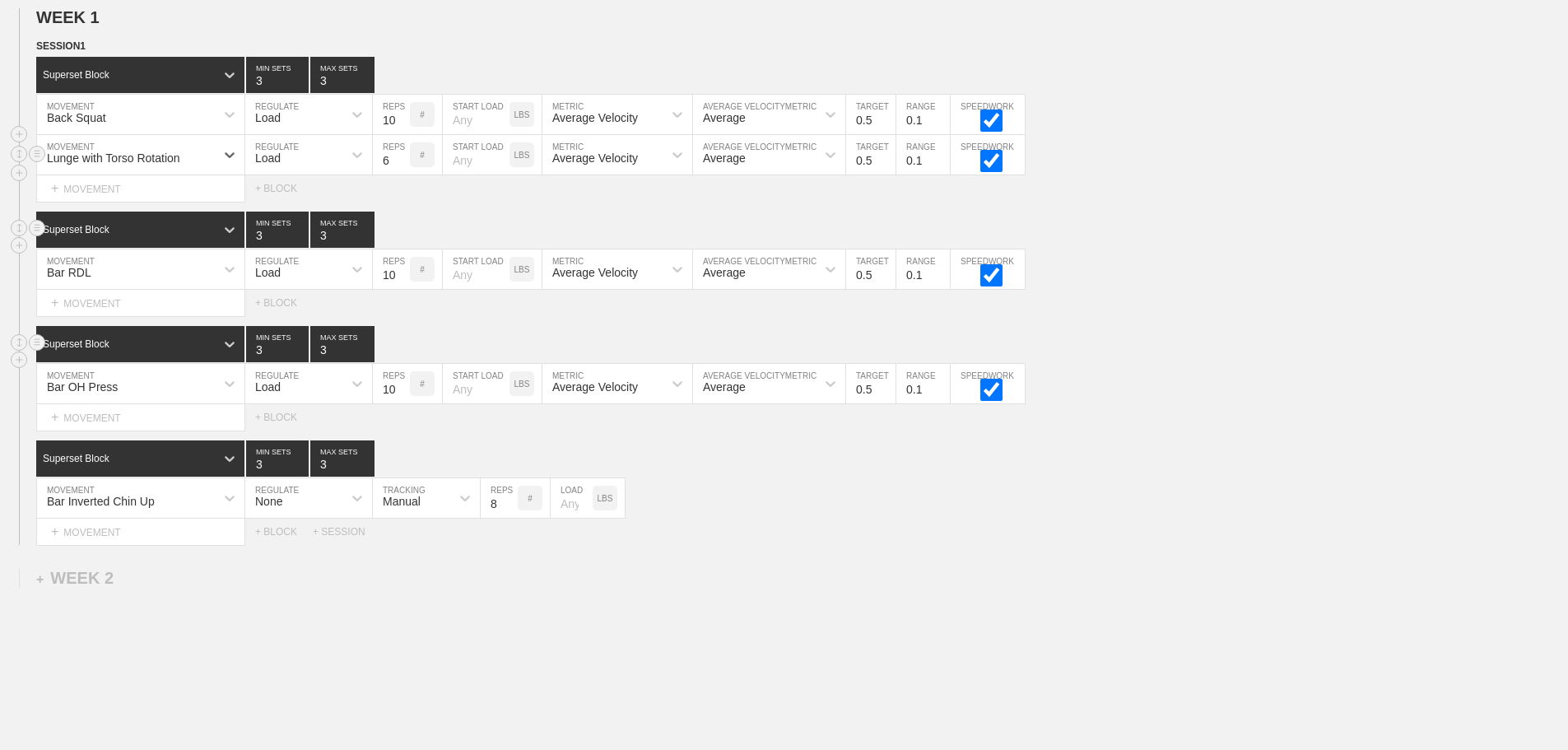
click at [283, 163] on div "Load" at bounding box center [294, 155] width 97 height 28
click at [278, 207] on div "None" at bounding box center [308, 198] width 127 height 28
click at [419, 164] on div "Sensor" at bounding box center [401, 158] width 36 height 13
click at [417, 235] on div "Manual" at bounding box center [426, 226] width 107 height 28
click at [510, 168] on input "7" at bounding box center [499, 155] width 37 height 39
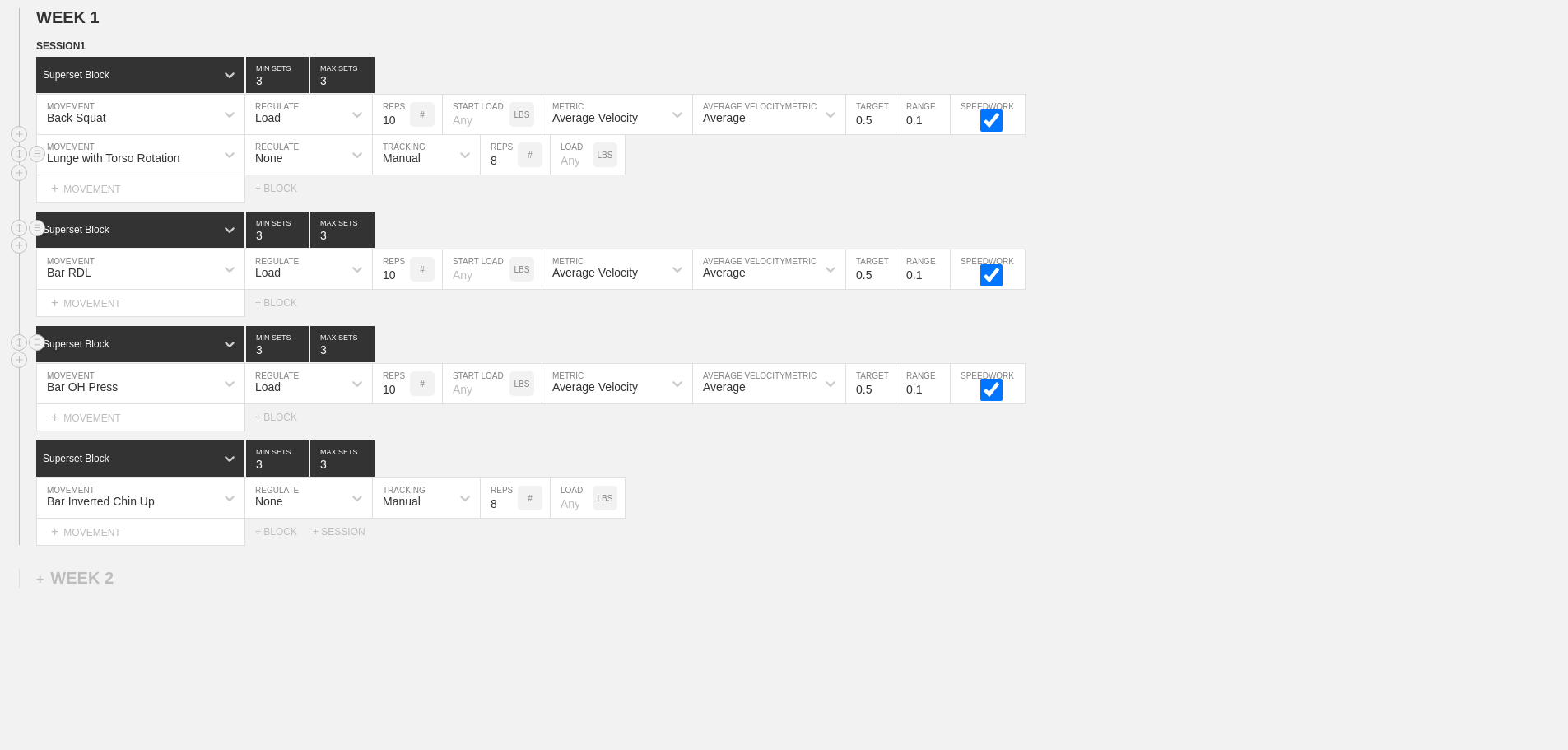
click at [510, 168] on input "8" at bounding box center [499, 155] width 37 height 39
click at [510, 168] on input "9" at bounding box center [499, 155] width 37 height 39
type input "10"
click at [510, 168] on input "10" at bounding box center [499, 155] width 37 height 39
click at [1120, 192] on div "Select... MOVEMENT + MOVEMENT + BLOCK" at bounding box center [784, 188] width 1568 height 26
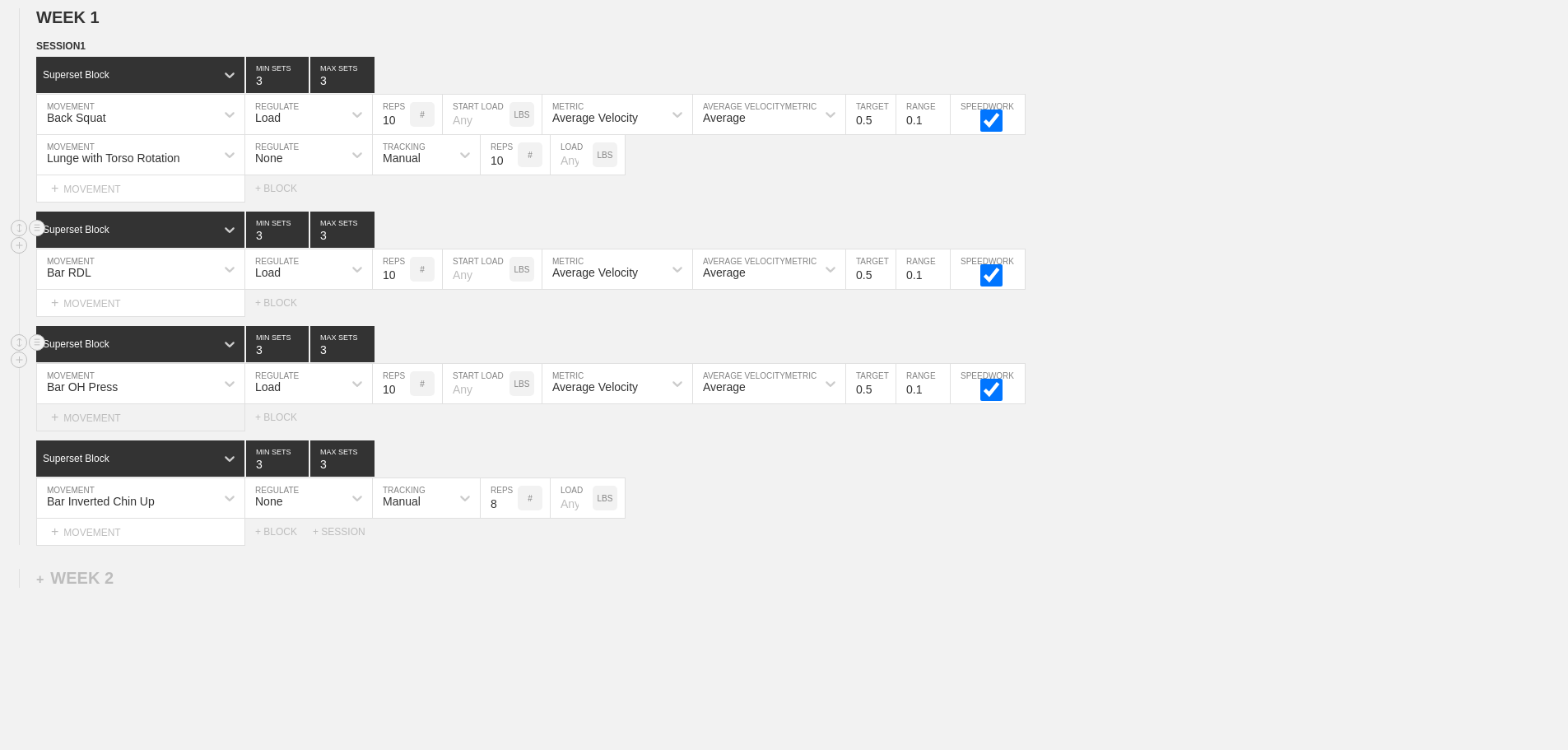
click at [123, 432] on div "+ MOVEMENT" at bounding box center [140, 417] width 209 height 27
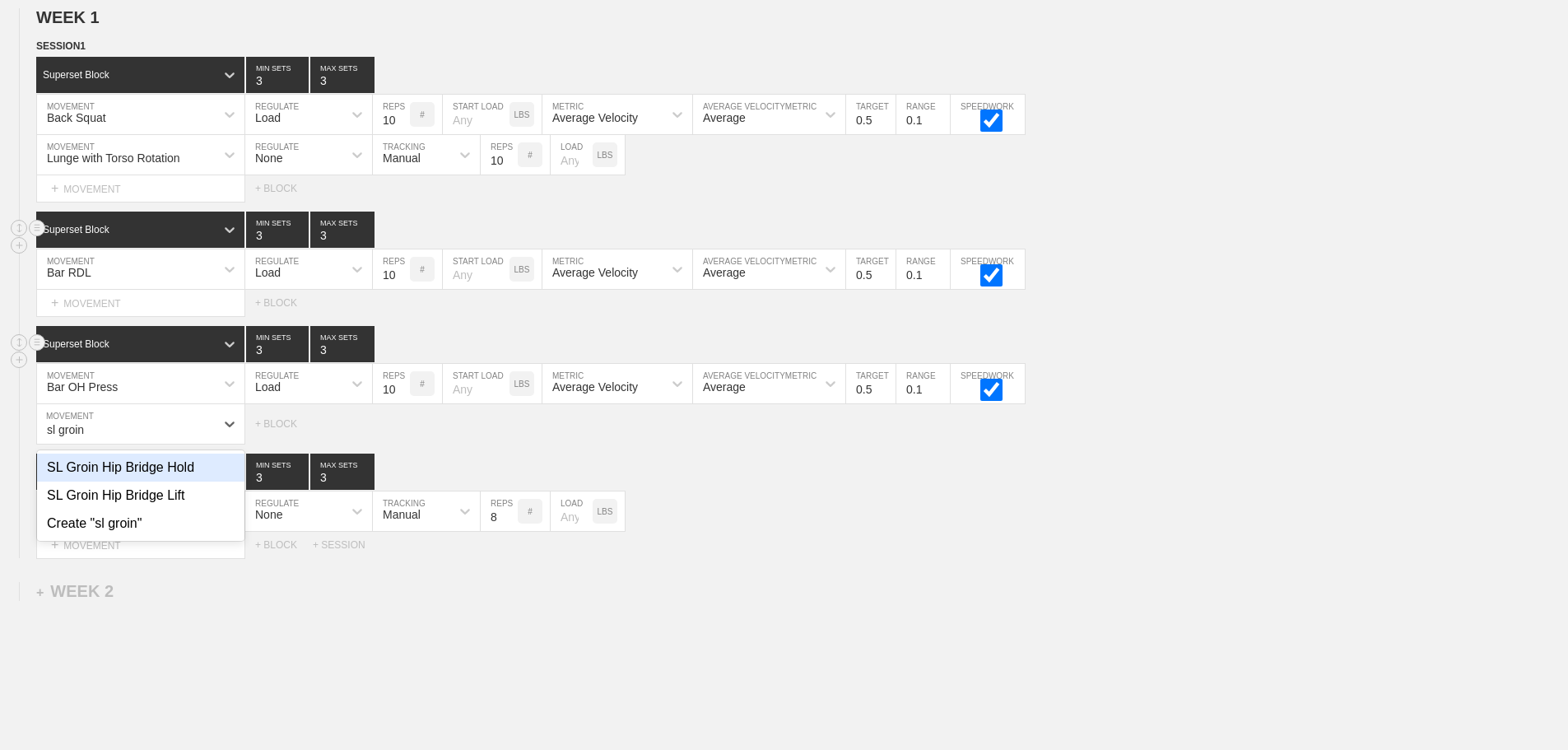
click at [185, 481] on div "SL Groin Hip Bridge Hold" at bounding box center [140, 467] width 207 height 28
type input "sl groin"
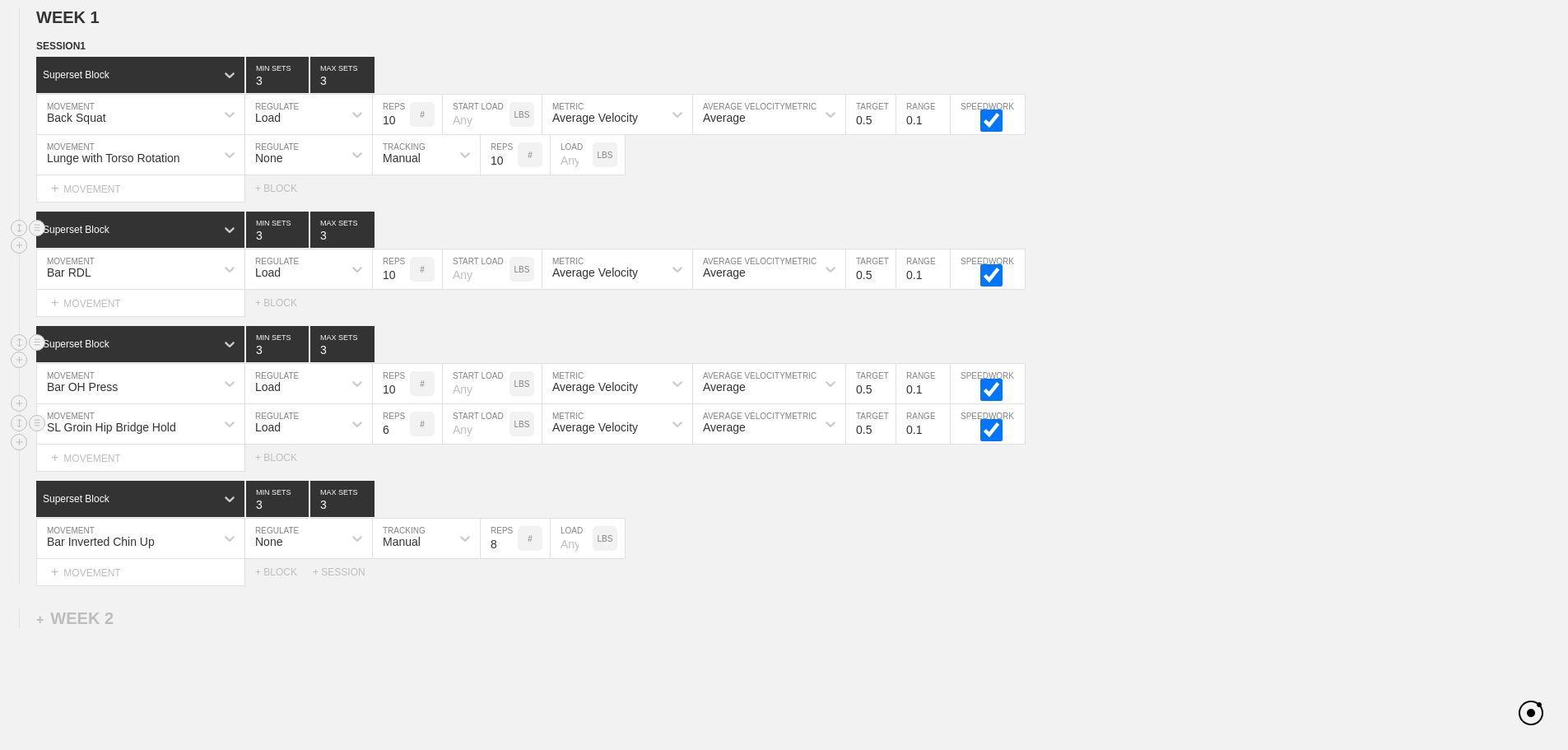
click at [272, 433] on div "Load" at bounding box center [268, 427] width 25 height 13
click at [284, 481] on div "None" at bounding box center [308, 467] width 127 height 28
click at [403, 434] on div "Sensor" at bounding box center [401, 427] width 36 height 13
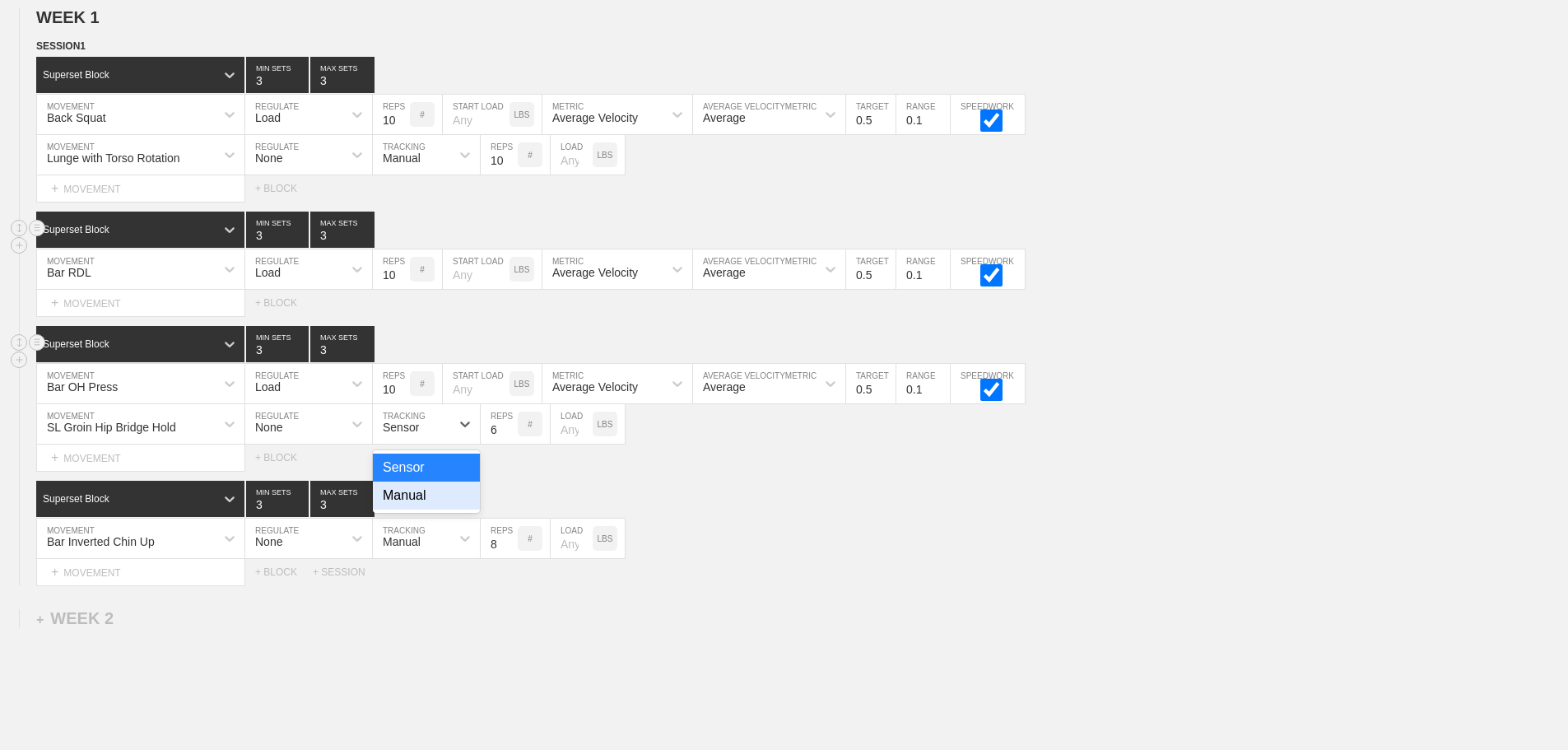
drag, startPoint x: 422, startPoint y: 509, endPoint x: 454, endPoint y: 487, distance: 38.8
click at [430, 501] on div "Manual" at bounding box center [426, 495] width 107 height 28
click at [509, 436] on input "23" at bounding box center [499, 423] width 37 height 39
click at [509, 436] on input "24" at bounding box center [499, 423] width 37 height 39
click at [509, 436] on input "25" at bounding box center [499, 423] width 37 height 39
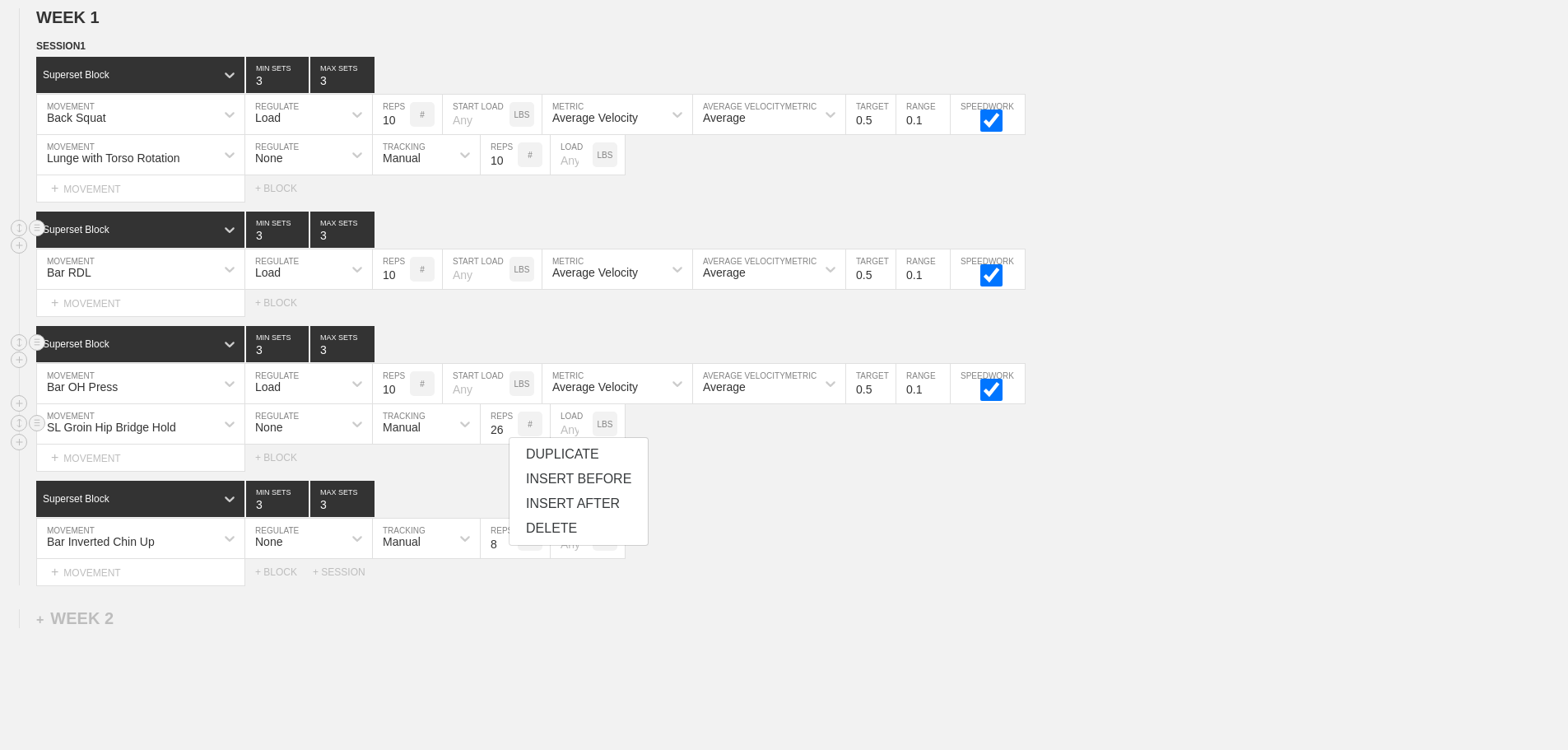
click at [509, 436] on input "26" at bounding box center [499, 423] width 37 height 39
click at [509, 436] on input "27" at bounding box center [499, 423] width 37 height 39
click at [509, 436] on input "36" at bounding box center [499, 423] width 37 height 39
click at [509, 436] on input "37" at bounding box center [499, 423] width 37 height 39
click at [509, 436] on input "38" at bounding box center [499, 423] width 37 height 39
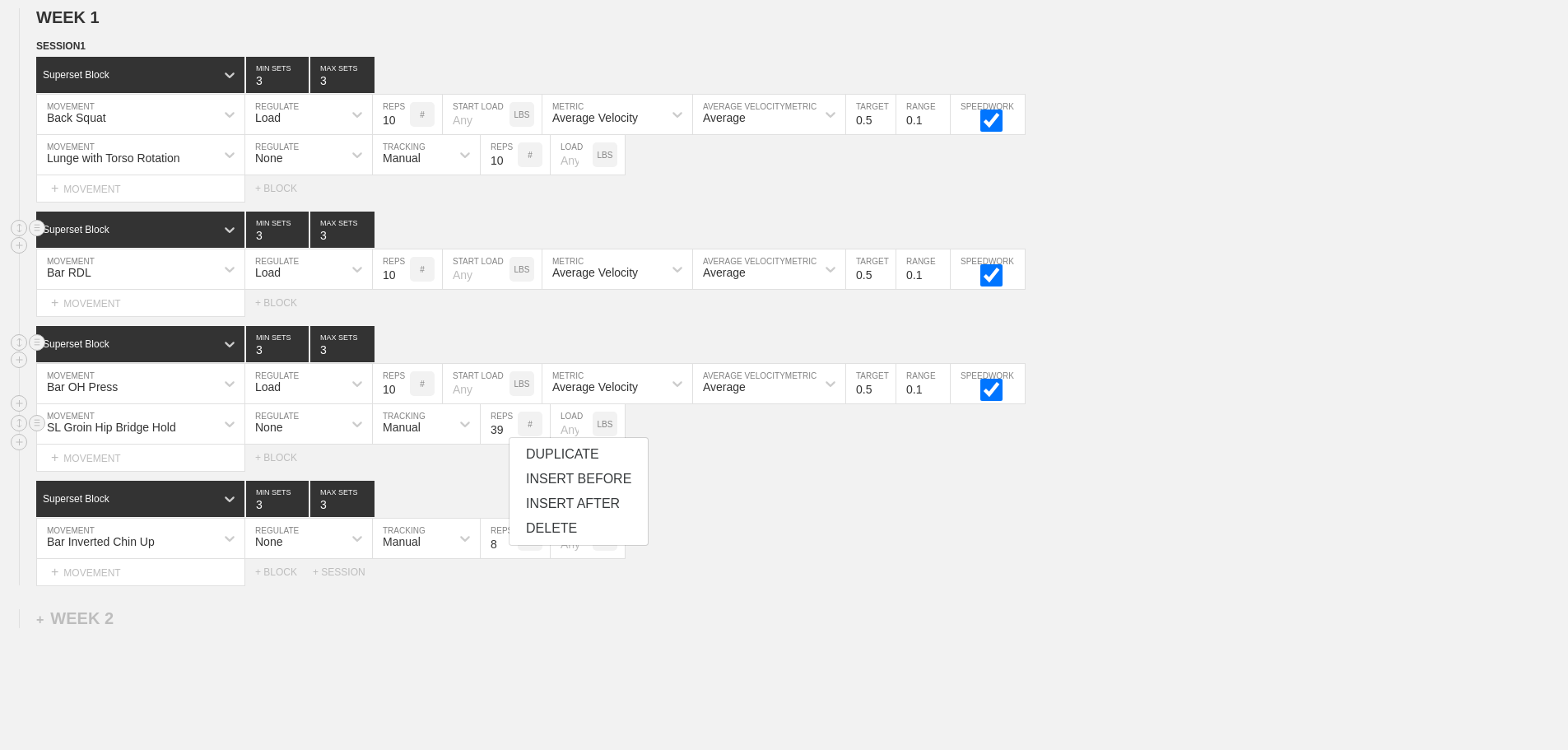
click at [509, 436] on input "39" at bounding box center [499, 423] width 37 height 39
type input "40"
click at [509, 436] on input "40" at bounding box center [499, 423] width 37 height 39
drag, startPoint x: 765, startPoint y: 478, endPoint x: 679, endPoint y: 470, distance: 86.4
click at [763, 471] on div "Select... MOVEMENT + MOVEMENT + BLOCK" at bounding box center [784, 457] width 1568 height 26
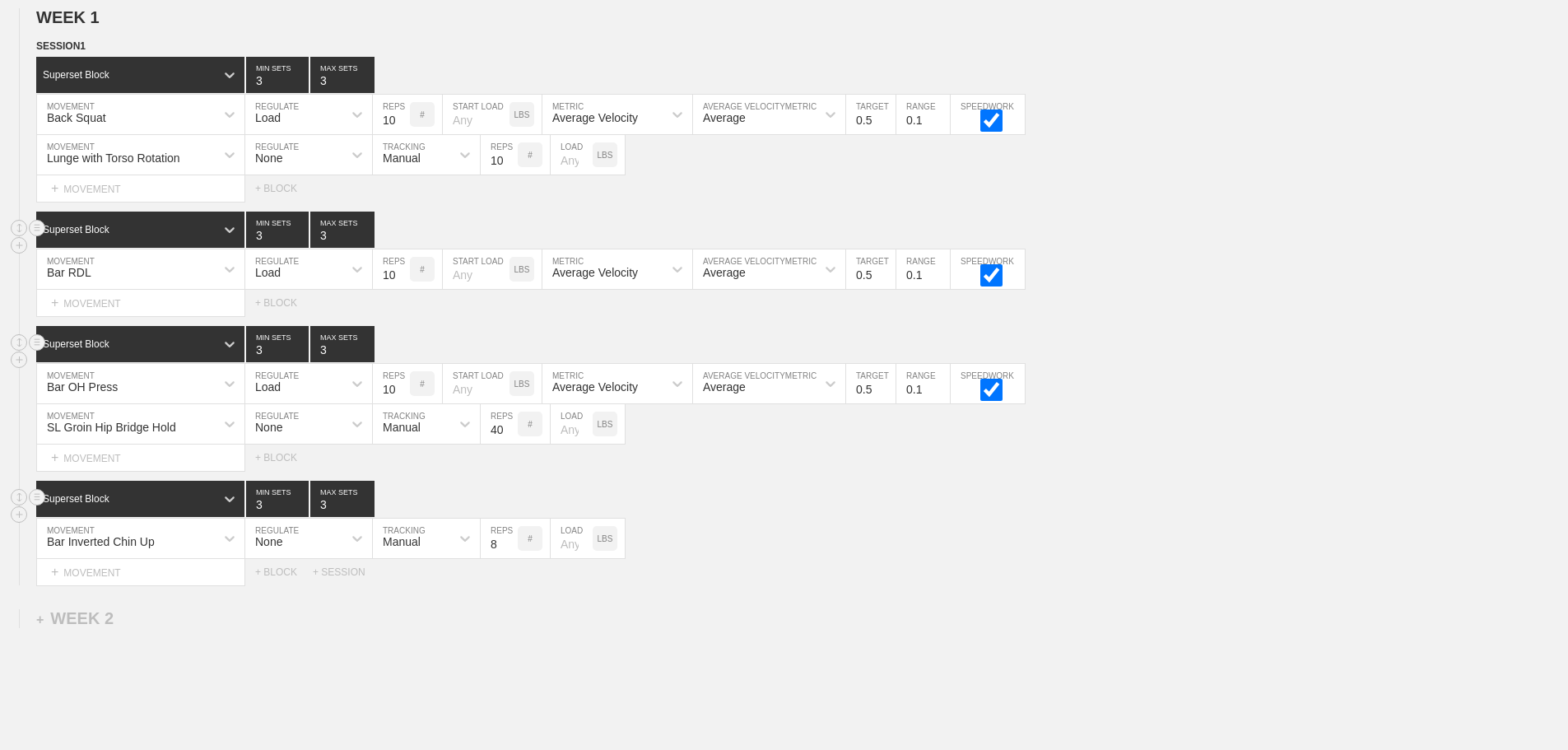
click at [764, 510] on div "Superset Block 3 MIN SETS 3 MAX SETS" at bounding box center [802, 498] width 1532 height 36
click at [99, 317] on div "+ MOVEMENT" at bounding box center [140, 303] width 209 height 27
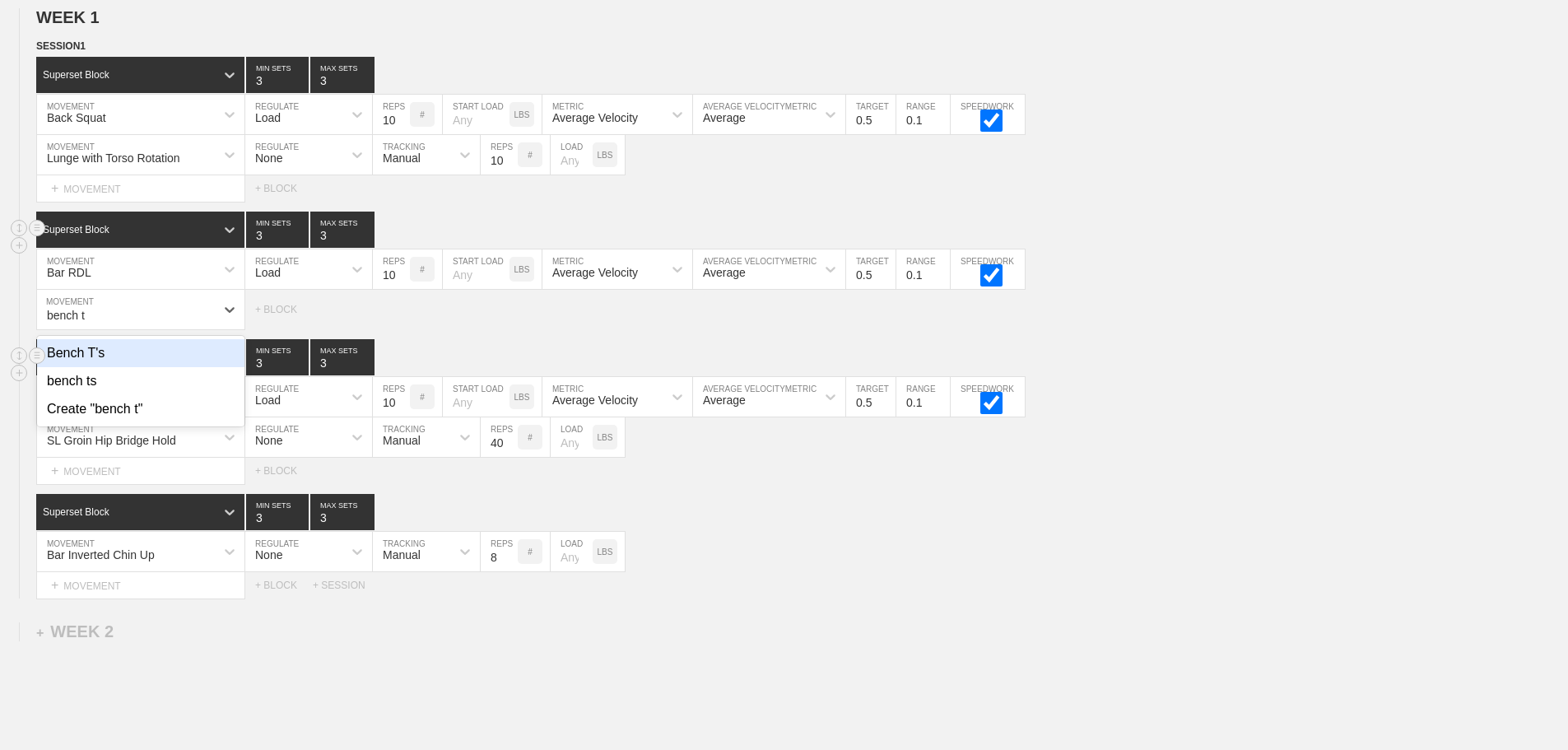
click at [73, 367] on div "Bench T's" at bounding box center [140, 353] width 207 height 28
type input "bench t"
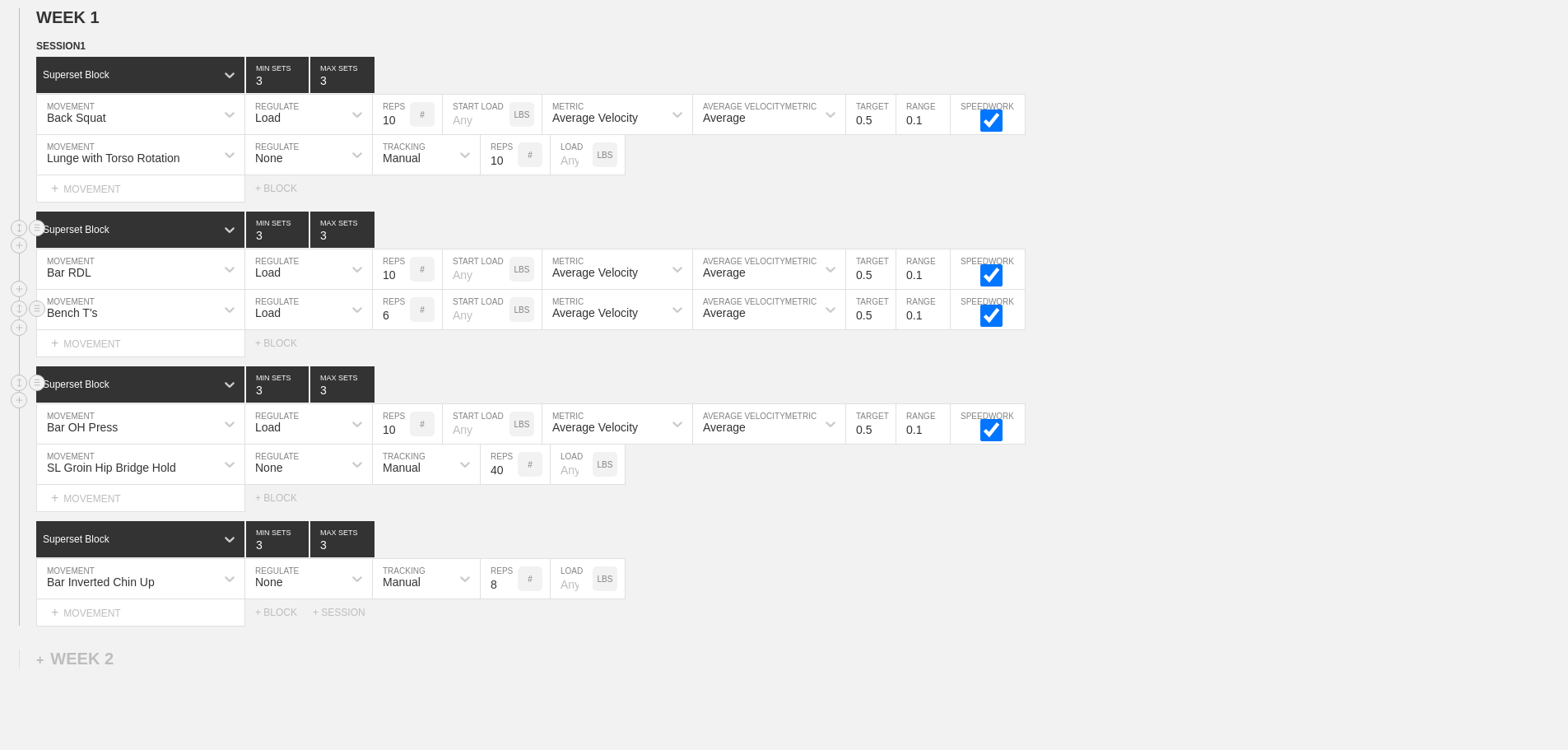
drag, startPoint x: 326, startPoint y: 319, endPoint x: 313, endPoint y: 327, distance: 15.3
click at [325, 319] on div "Load" at bounding box center [294, 309] width 97 height 28
click at [284, 364] on div "None" at bounding box center [308, 353] width 127 height 28
click at [423, 321] on div "Sensor" at bounding box center [412, 309] width 77 height 28
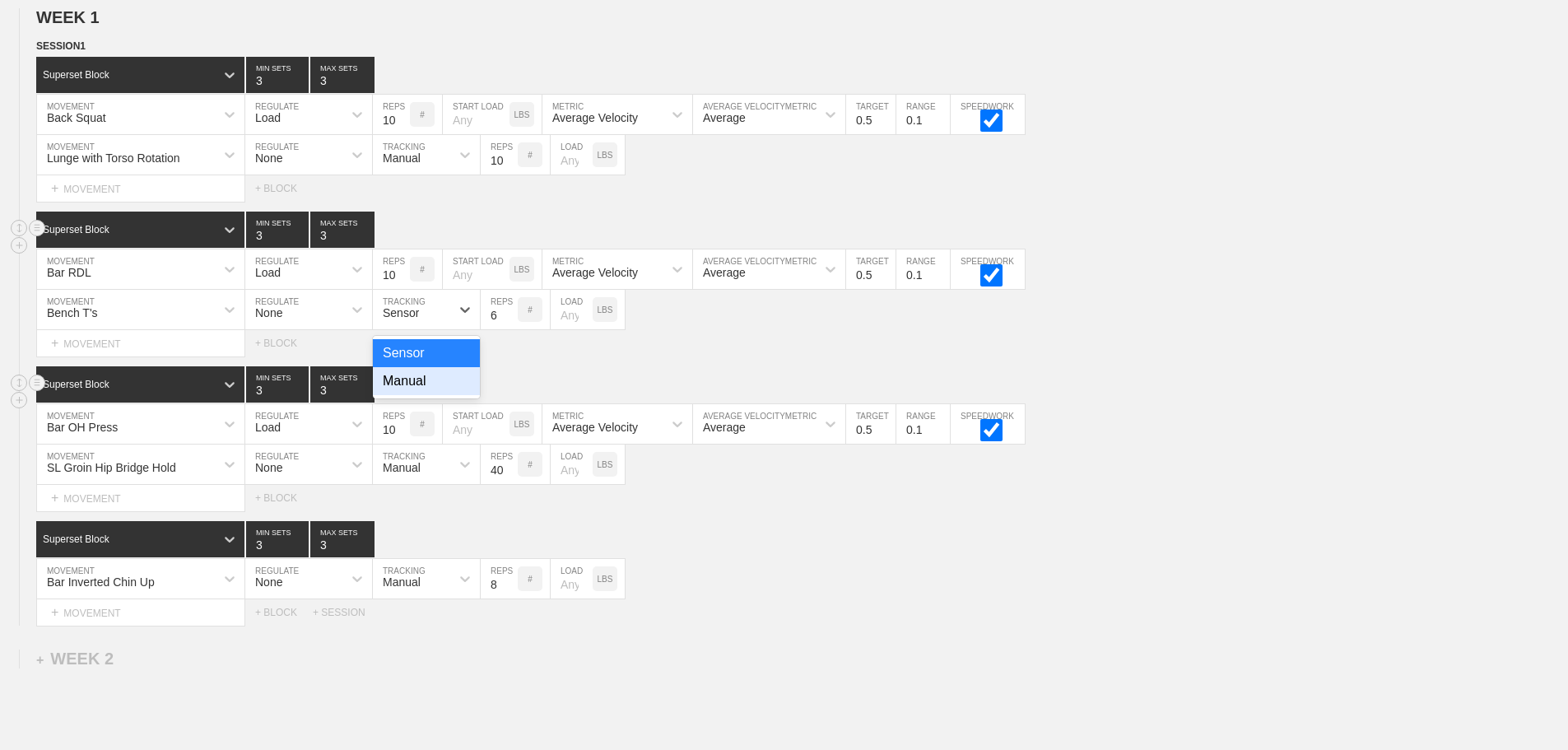
click at [417, 395] on div "Manual" at bounding box center [426, 380] width 107 height 28
click at [508, 323] on input "7" at bounding box center [499, 309] width 37 height 39
click at [508, 323] on input "8" at bounding box center [499, 309] width 37 height 39
click at [508, 323] on input "9" at bounding box center [499, 309] width 37 height 39
type input "10"
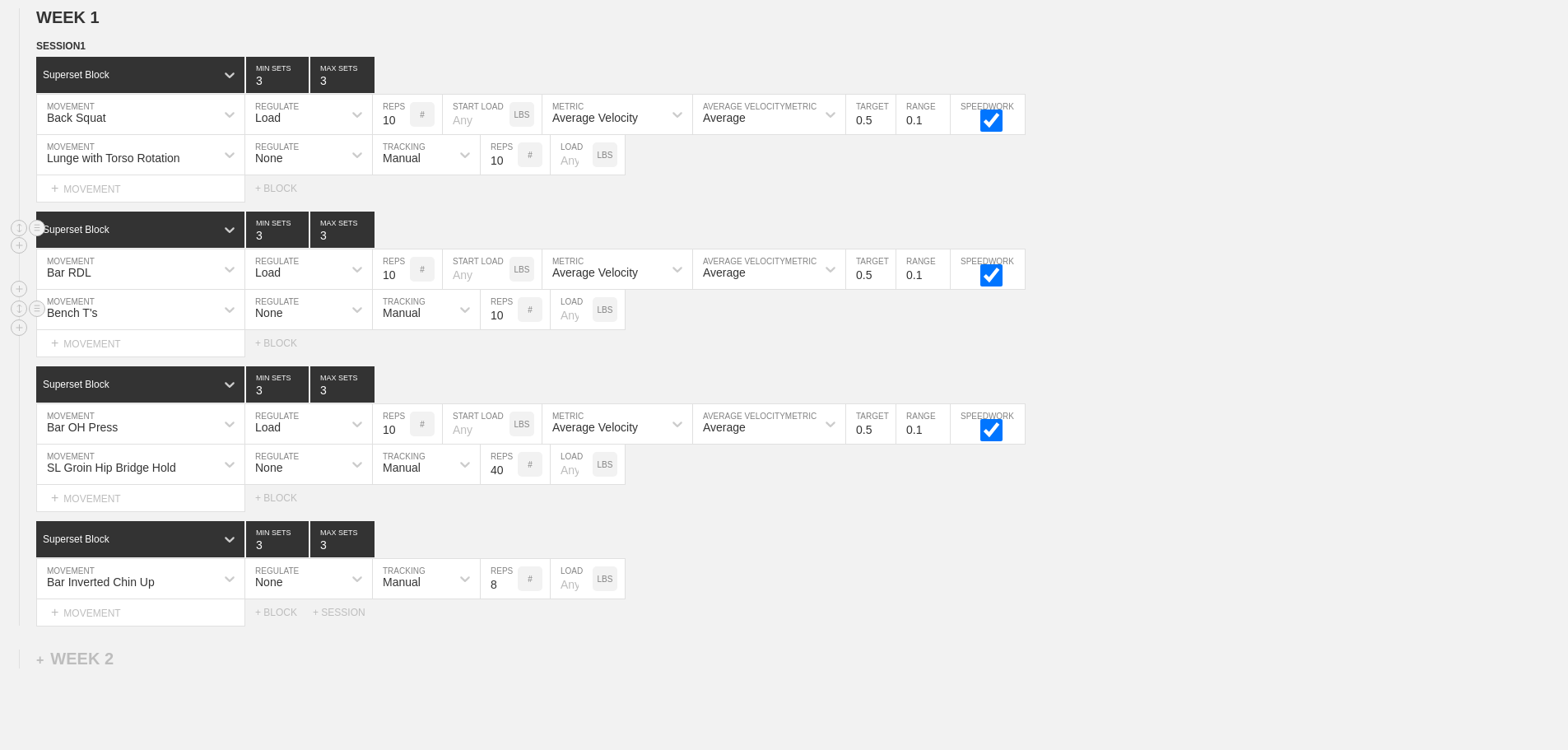
click at [508, 323] on input "10" at bounding box center [499, 309] width 37 height 39
click at [566, 329] on input "number" at bounding box center [572, 309] width 42 height 39
type input "5"
click at [835, 558] on div "Superset Block 3 MIN SETS 3 MAX SETS" at bounding box center [802, 538] width 1532 height 36
click at [112, 627] on div "+ MOVEMENT" at bounding box center [140, 613] width 209 height 27
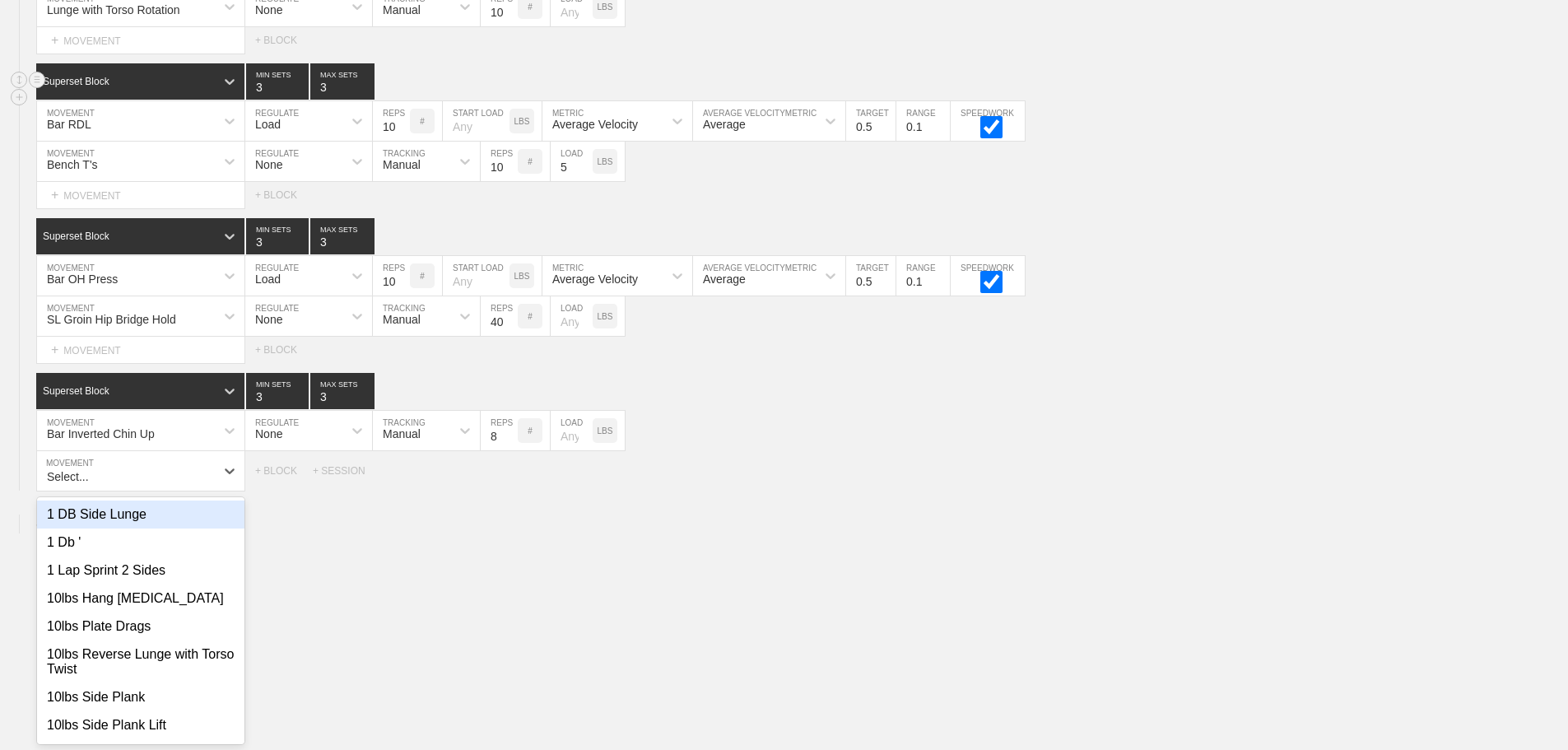
scroll to position [349, 0]
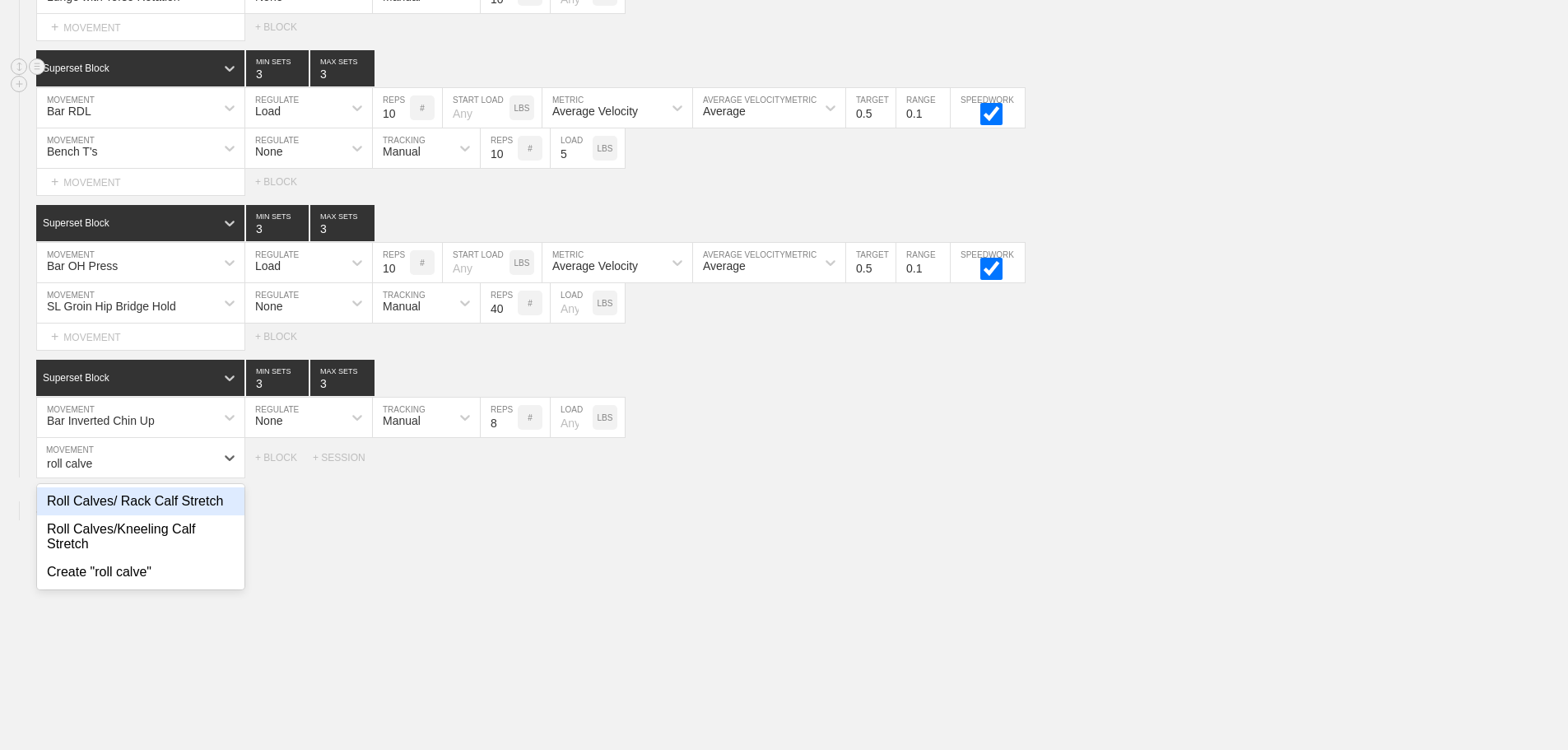
click at [159, 516] on div "Roll Calves/ Rack Calf Stretch" at bounding box center [140, 501] width 207 height 28
type input "roll calve"
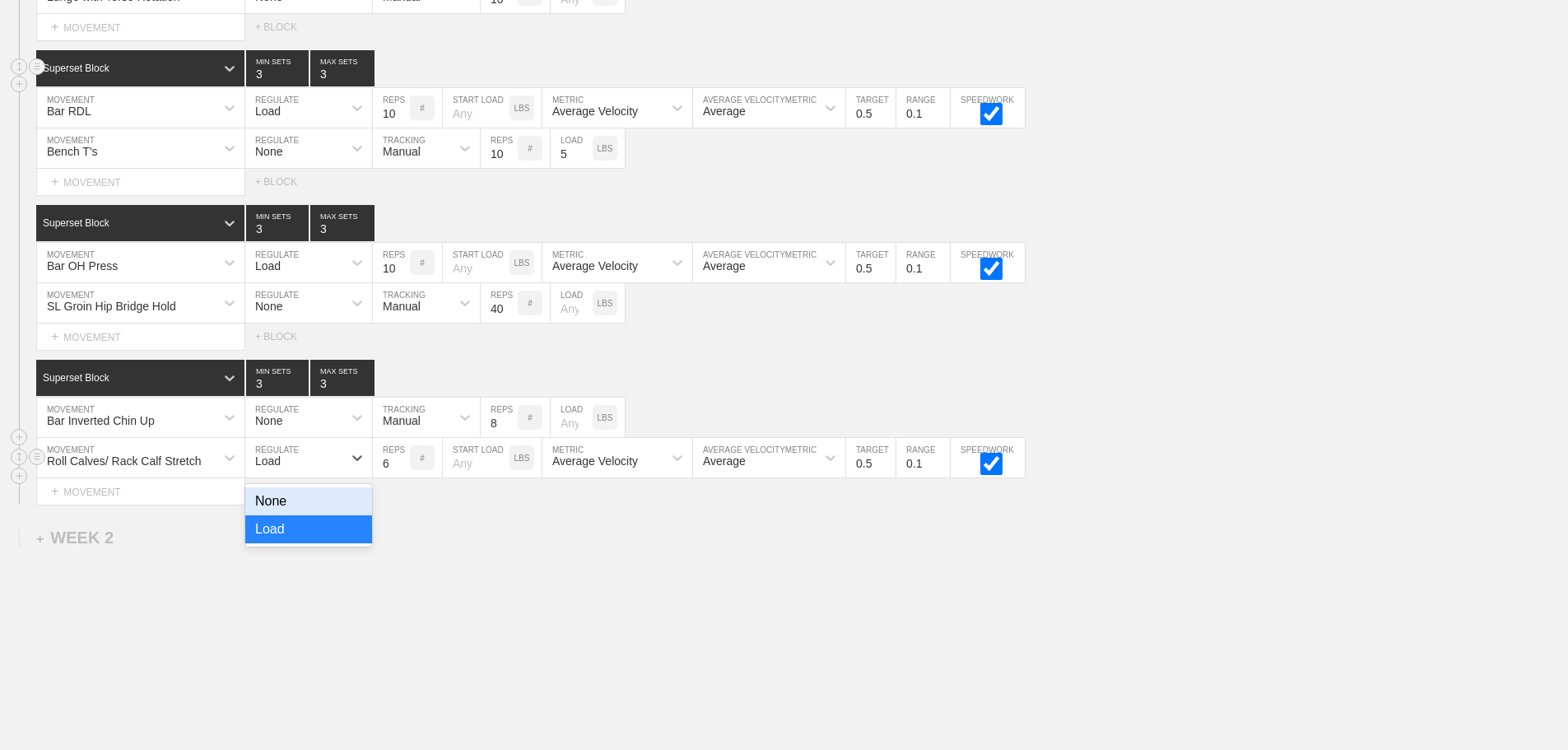
click at [305, 472] on div "Load" at bounding box center [294, 457] width 97 height 28
click at [287, 508] on div "None" at bounding box center [308, 501] width 127 height 28
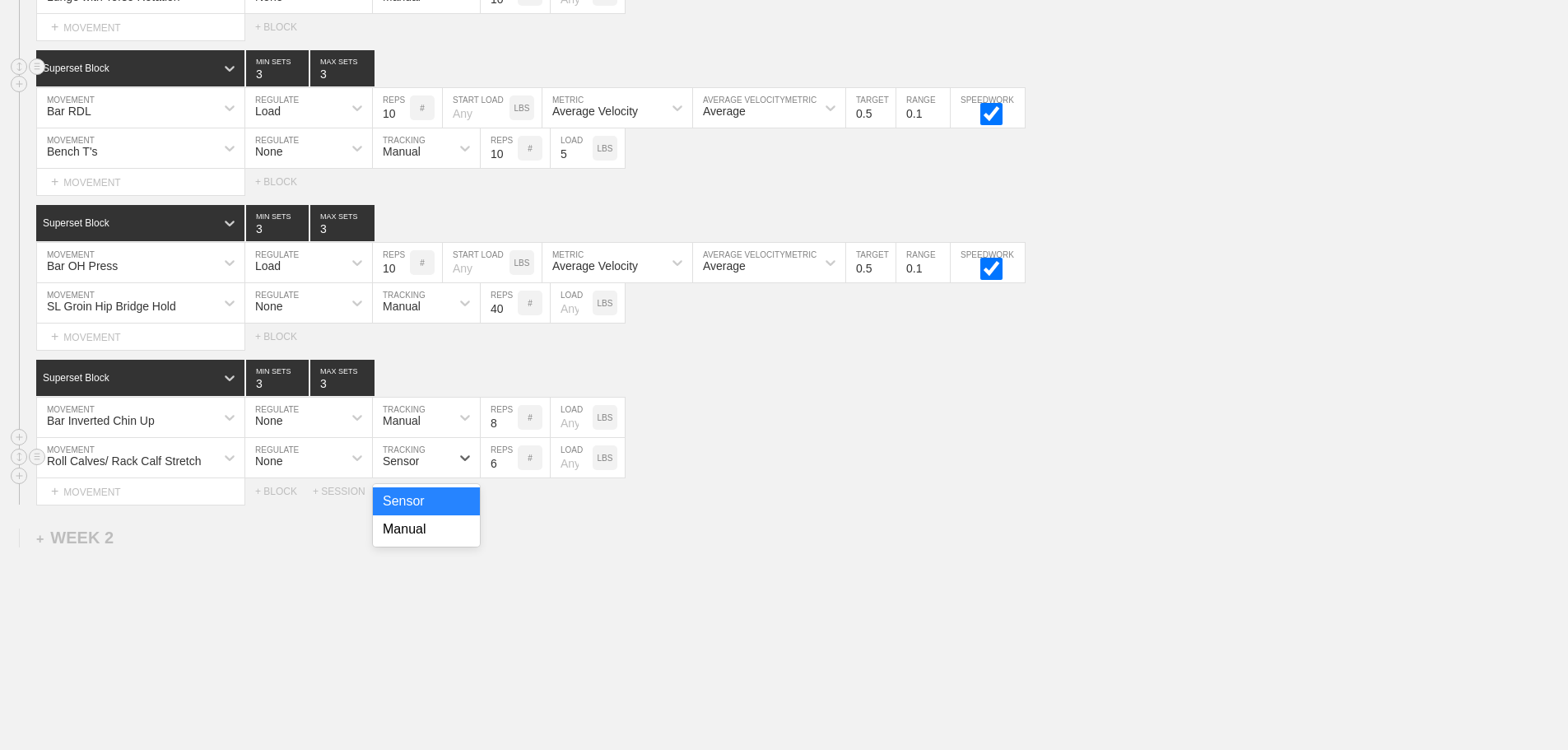
click at [409, 478] on div "Sensor" at bounding box center [426, 457] width 107 height 39
click at [401, 543] on div "Manual" at bounding box center [426, 529] width 107 height 28
click at [511, 472] on input "7" at bounding box center [499, 457] width 37 height 39
click at [511, 472] on input "8" at bounding box center [499, 457] width 37 height 39
click at [511, 472] on input "9" at bounding box center [499, 457] width 37 height 39
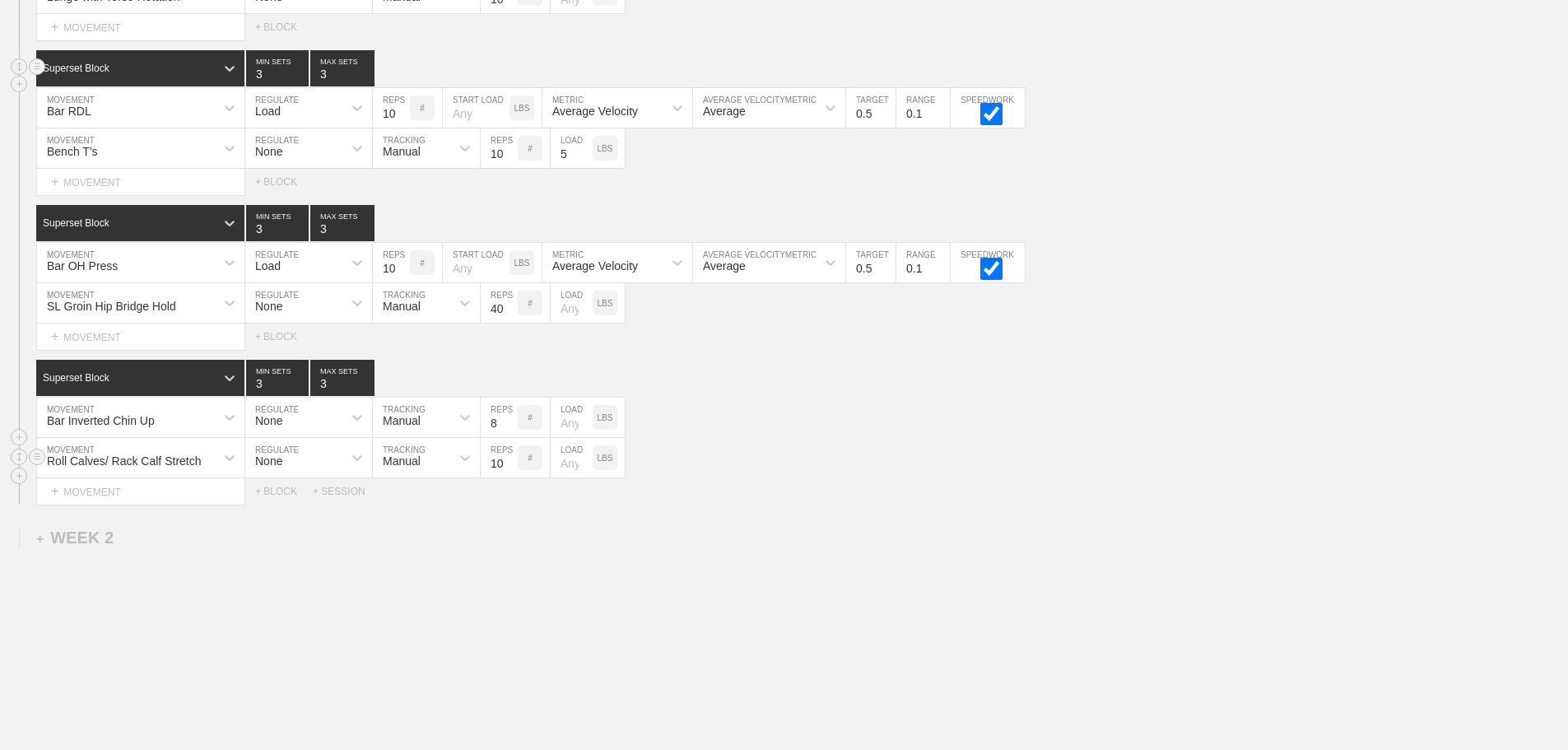
type input "10"
click at [511, 472] on input "10" at bounding box center [499, 457] width 37 height 39
click at [770, 474] on div "Roll Calves/ Rack Calf Stretch MOVEMENT None REGULATE Manual TRACKING 10 REPS #…" at bounding box center [784, 458] width 1568 height 40
click at [852, 505] on div "Select... MOVEMENT + MOVEMENT + BLOCK + SESSION" at bounding box center [784, 490] width 1568 height 26
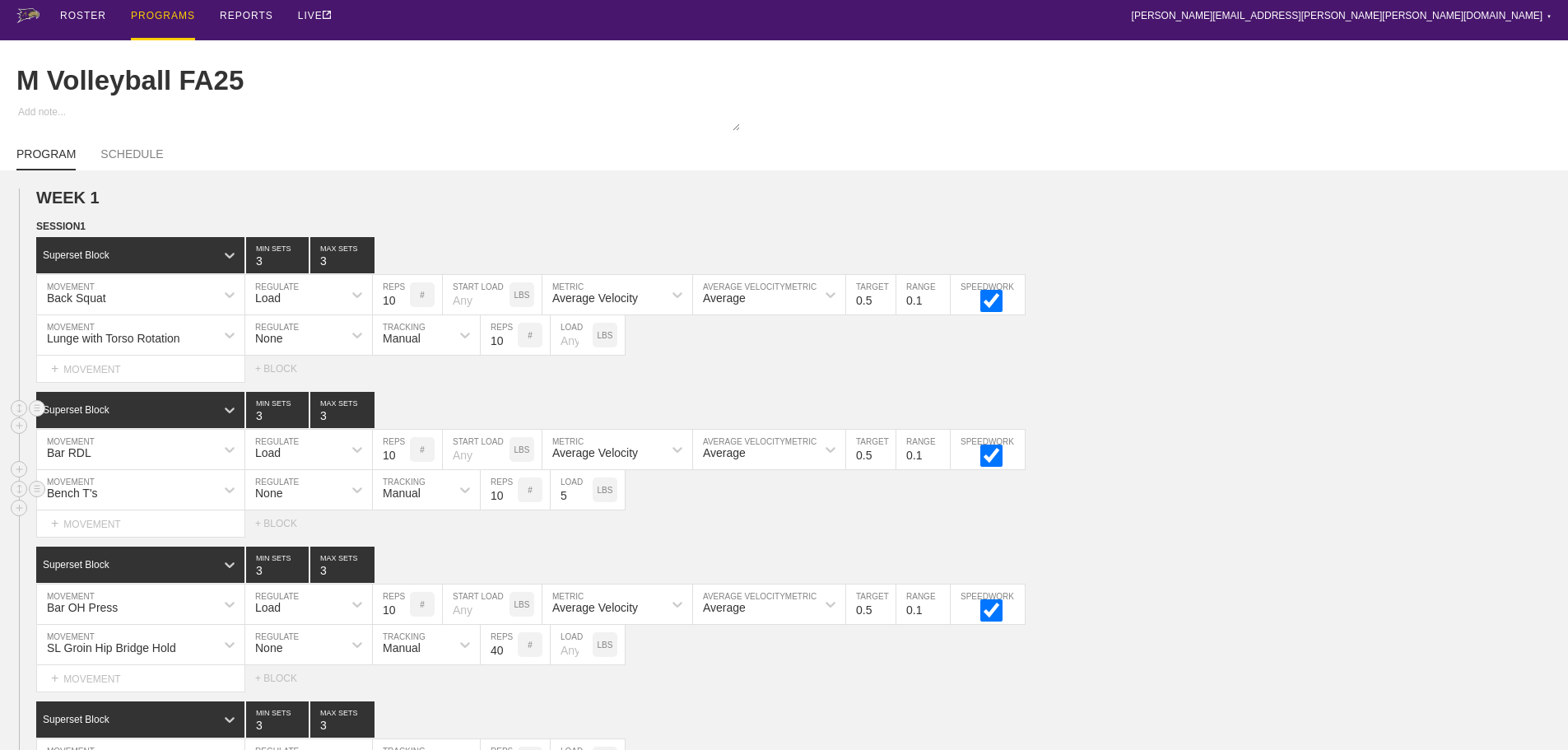
scroll to position [0, 0]
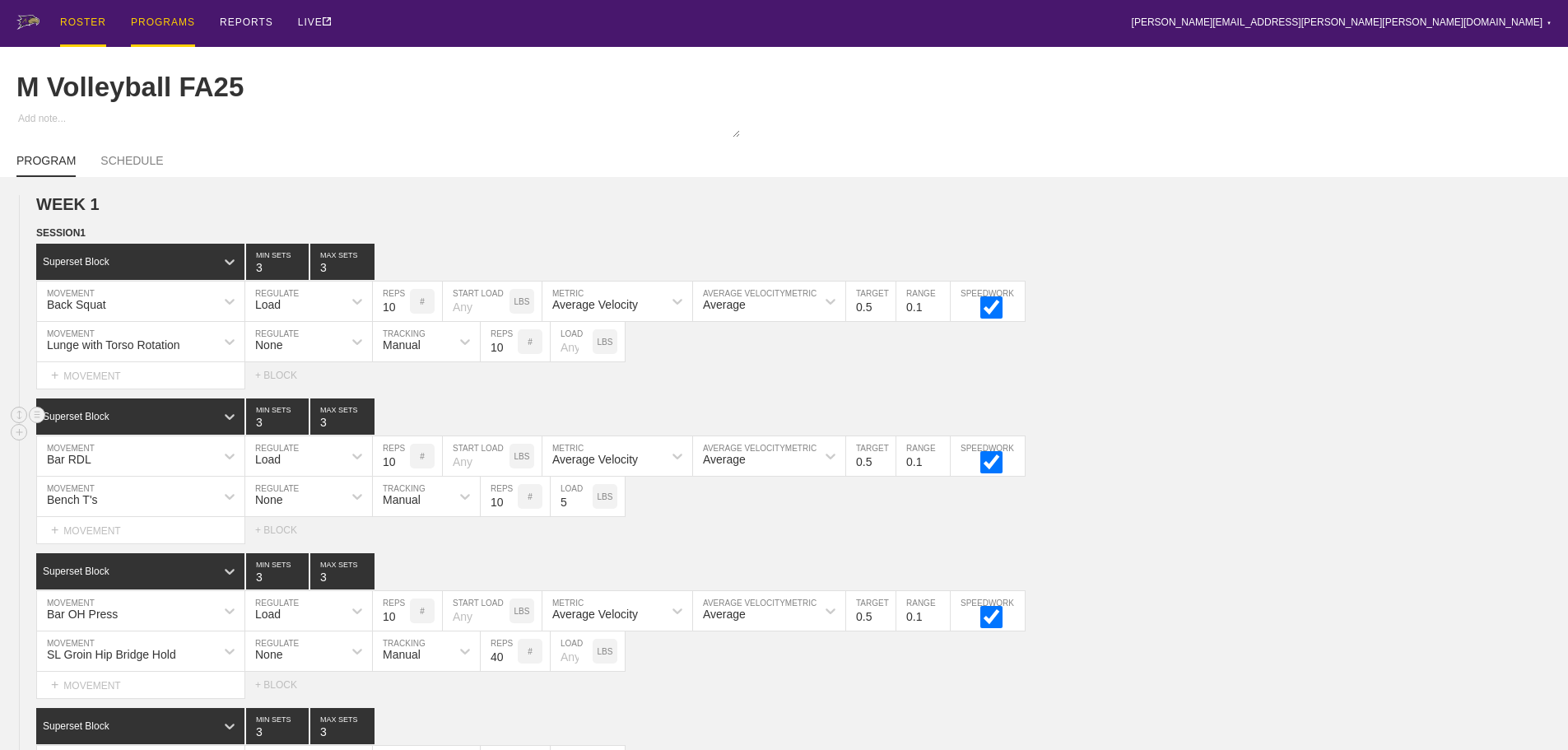
click at [85, 21] on div "ROSTER" at bounding box center [83, 24] width 46 height 47
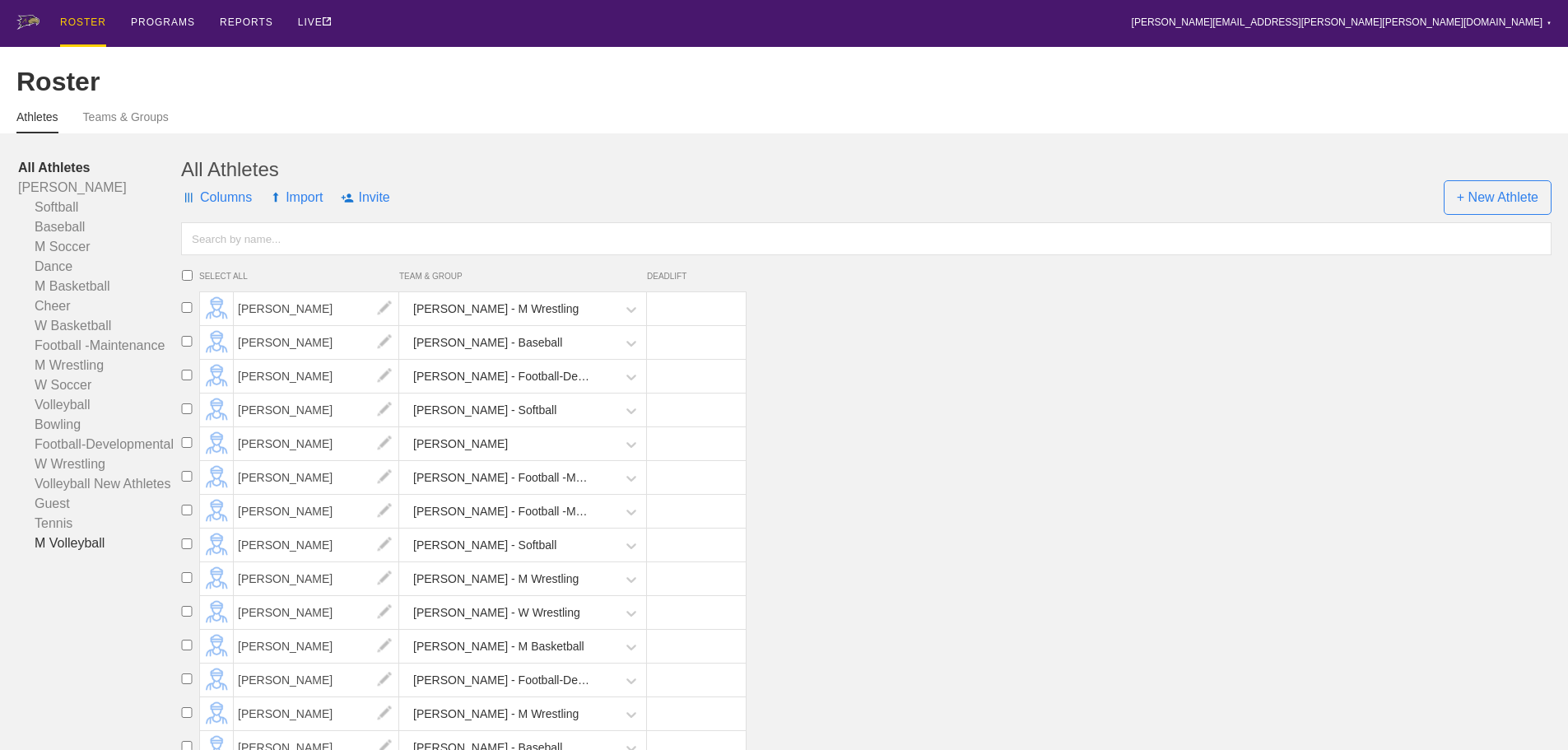
click at [66, 552] on link "M Volleyball" at bounding box center [100, 543] width 163 height 20
click at [66, 435] on link "Bowling" at bounding box center [100, 425] width 163 height 20
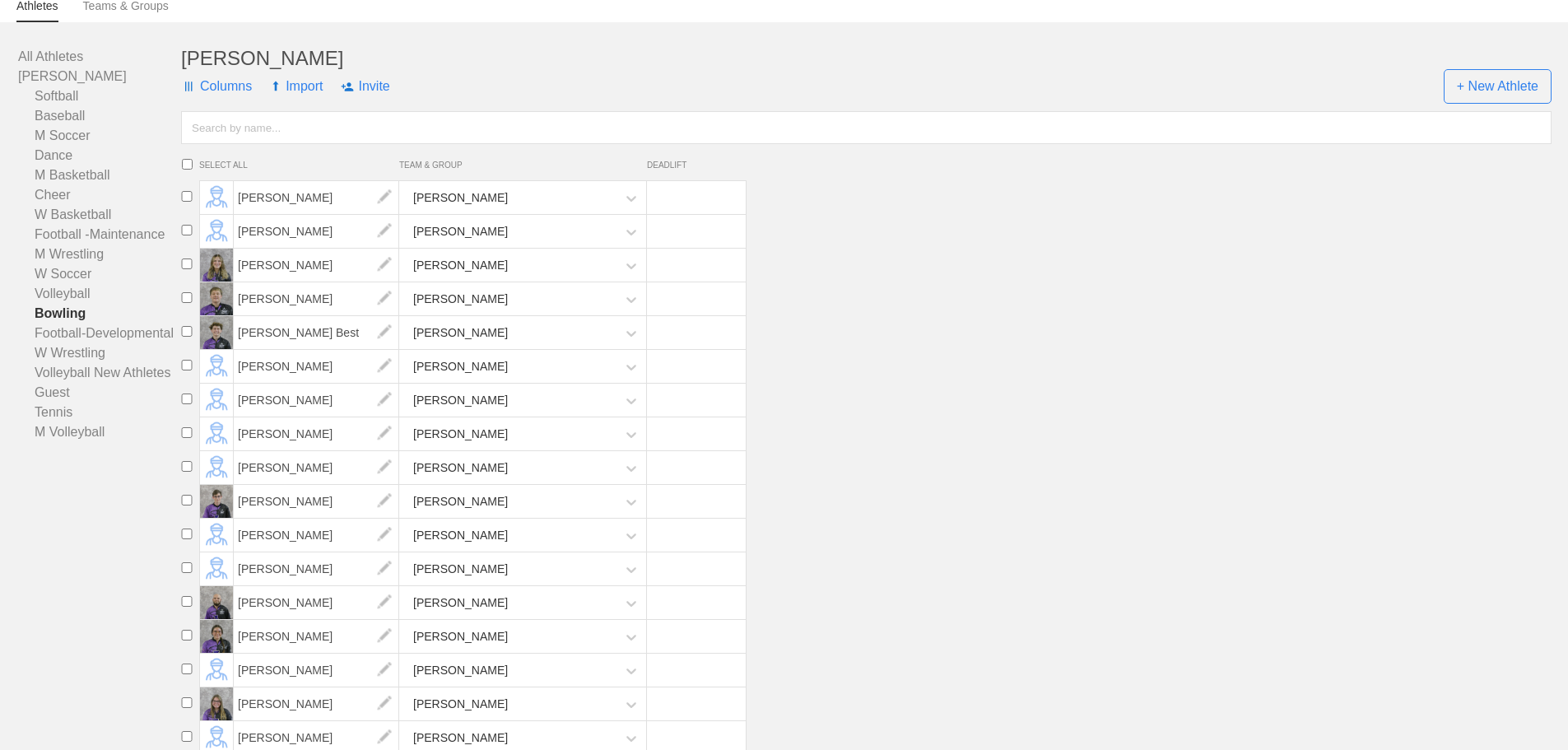
scroll to position [85, 0]
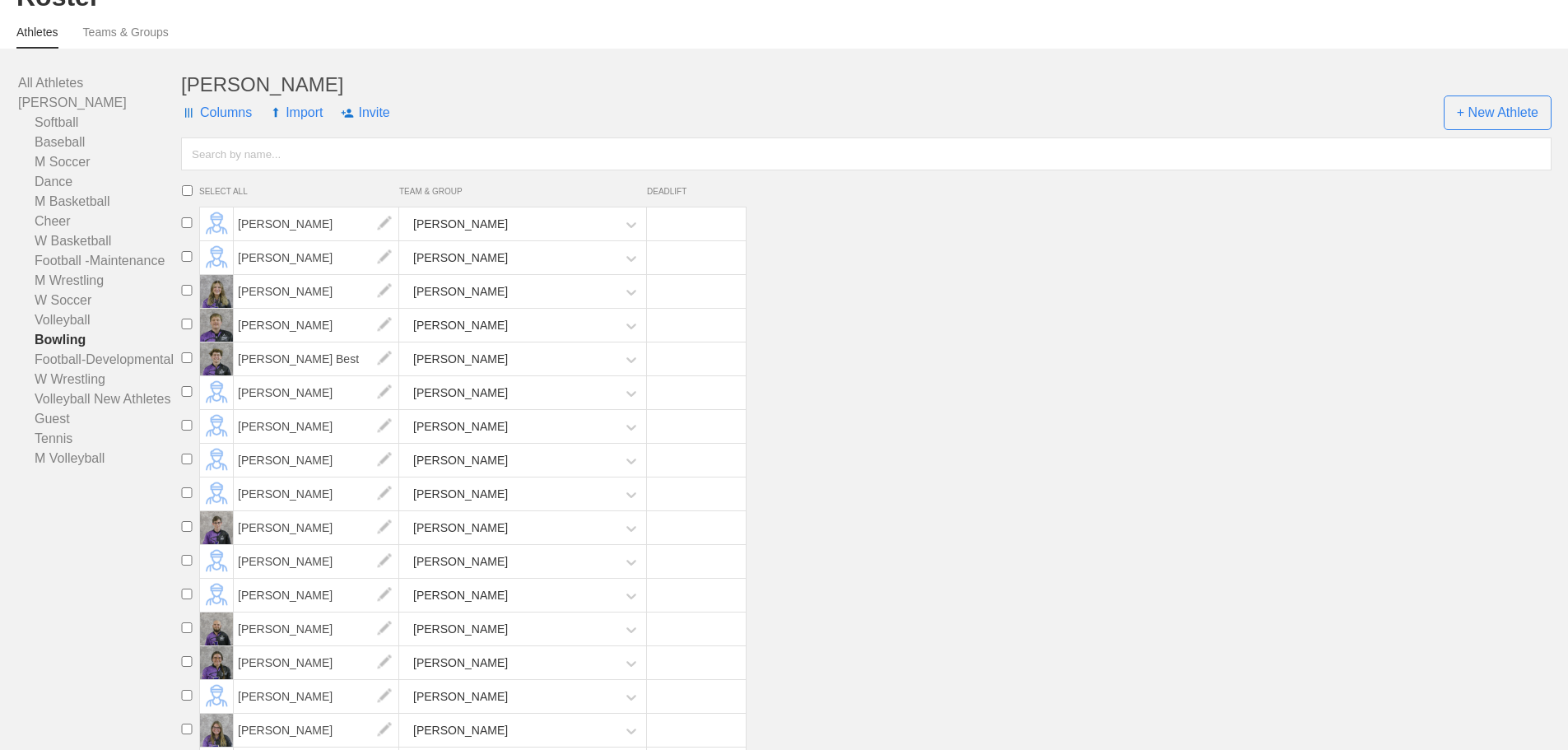
click at [1057, 545] on li "[PERSON_NAME] [PERSON_NAME]" at bounding box center [871, 528] width 1393 height 34
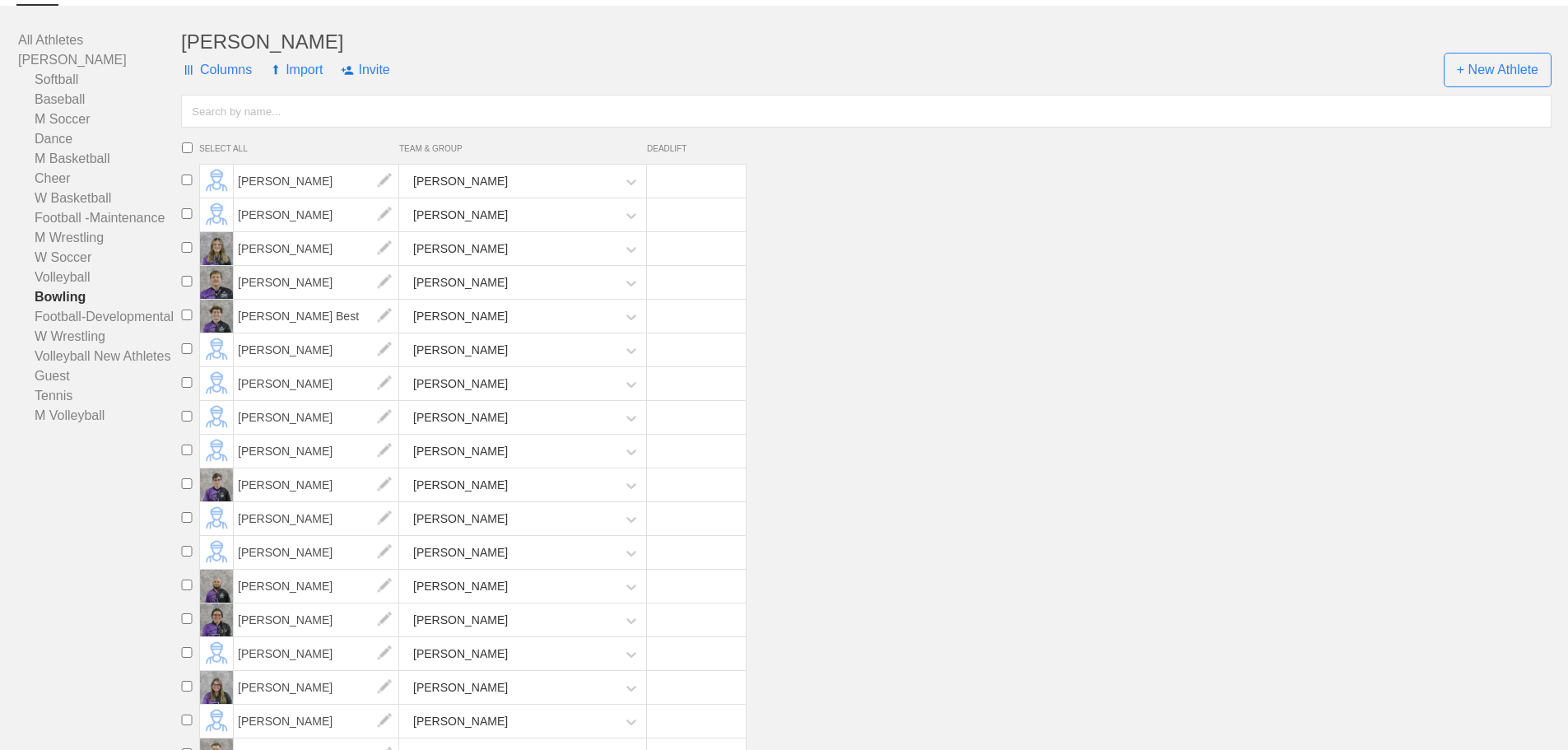
scroll to position [0, 0]
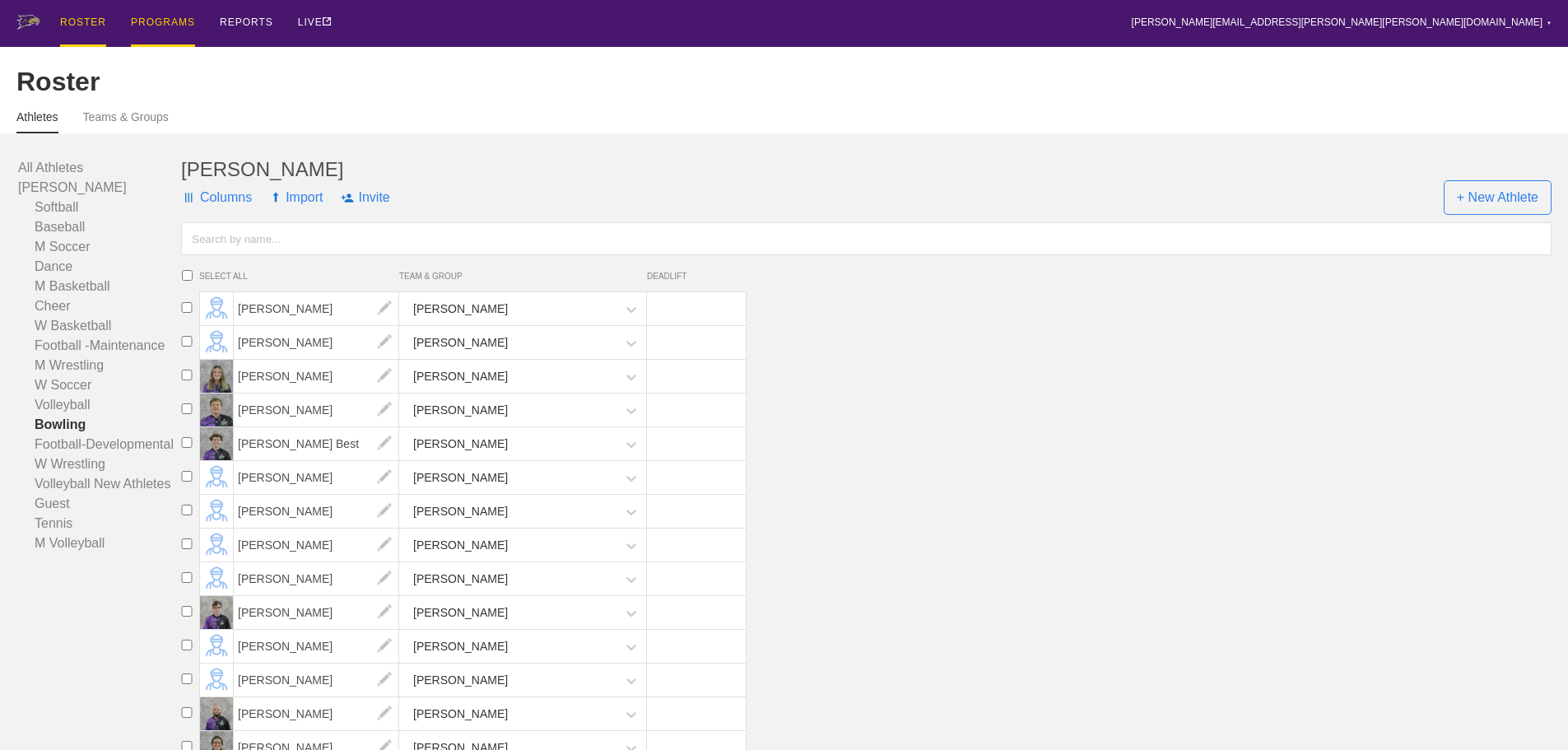
click at [170, 26] on div "PROGRAMS" at bounding box center [163, 24] width 64 height 47
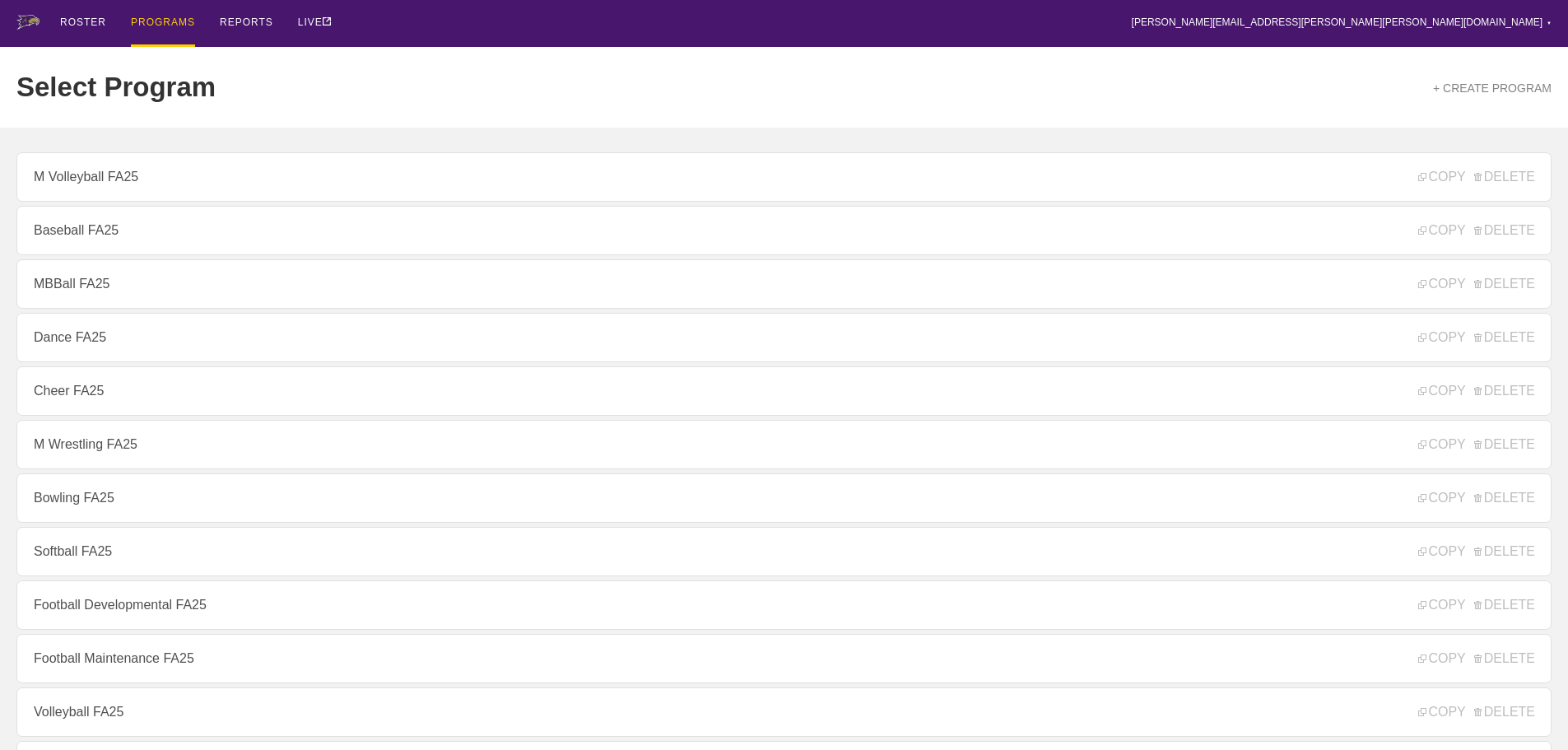
click at [459, 18] on div "ROSTER PROGRAMS REPORTS LIVE [PERSON_NAME][EMAIL_ADDRESS][PERSON_NAME][PERSON_N…" at bounding box center [784, 24] width 1535 height 47
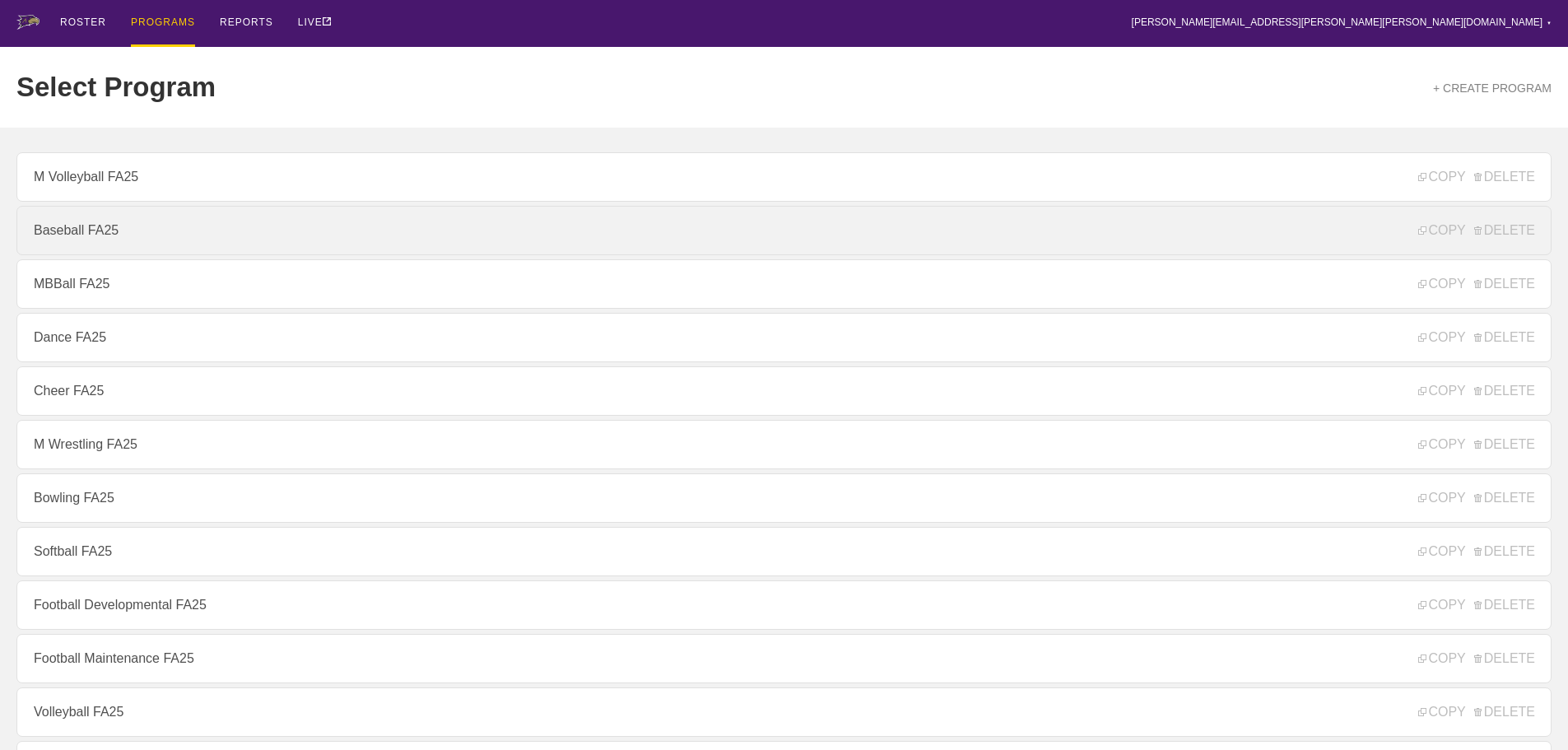
click at [149, 233] on link "Baseball FA25" at bounding box center [784, 230] width 1535 height 50
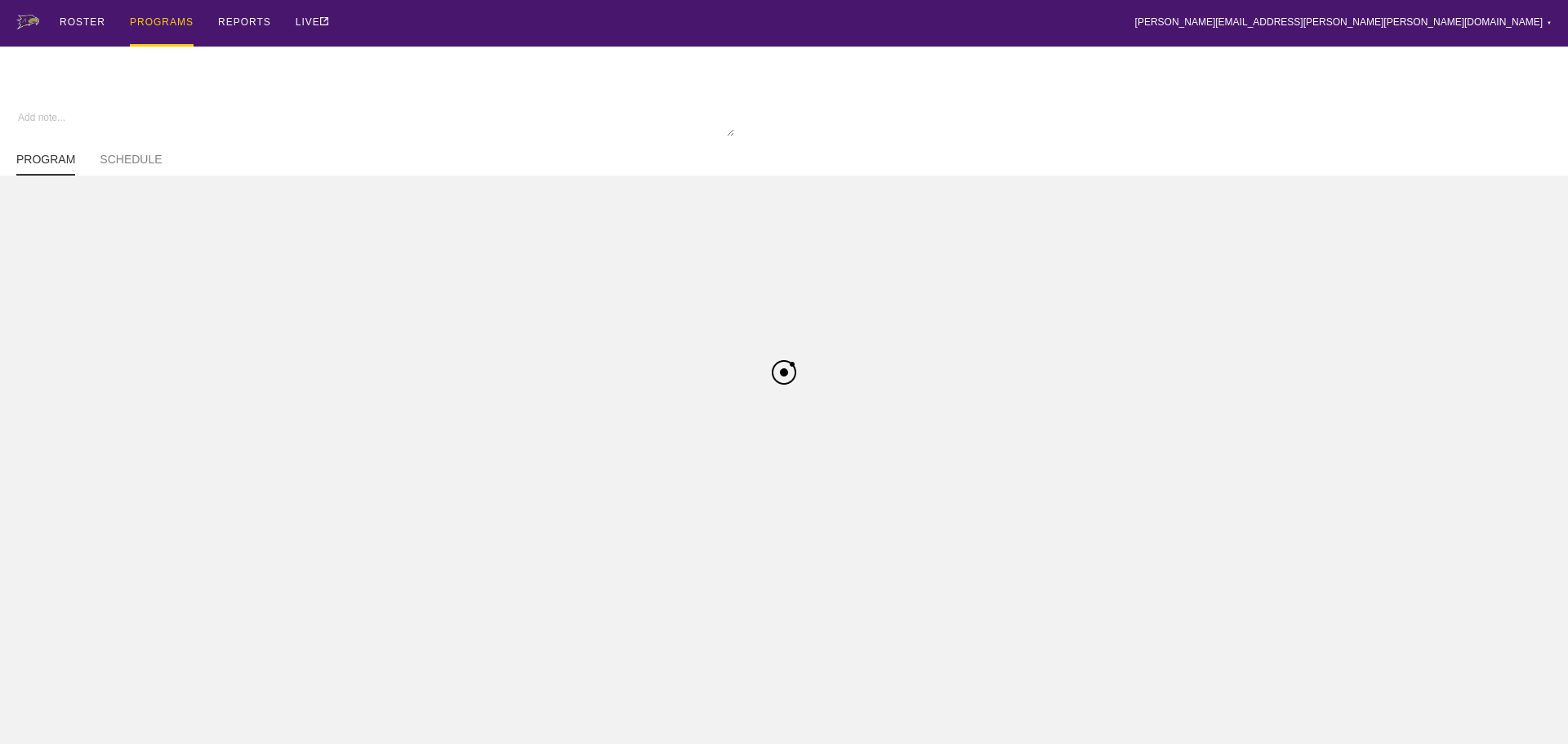
type textarea "x"
type input "Baseball FA25"
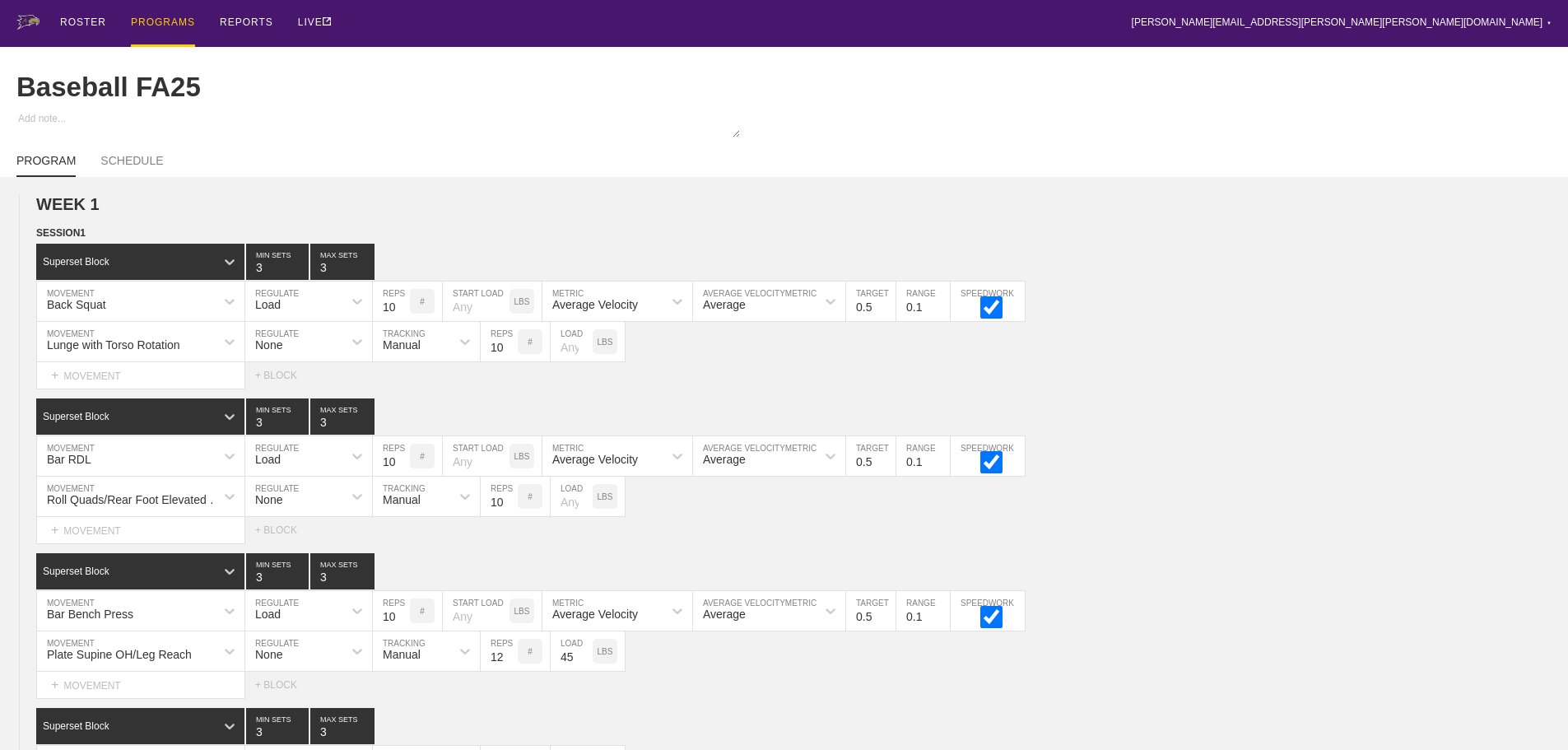
click at [166, 19] on div "PROGRAMS" at bounding box center [163, 24] width 64 height 47
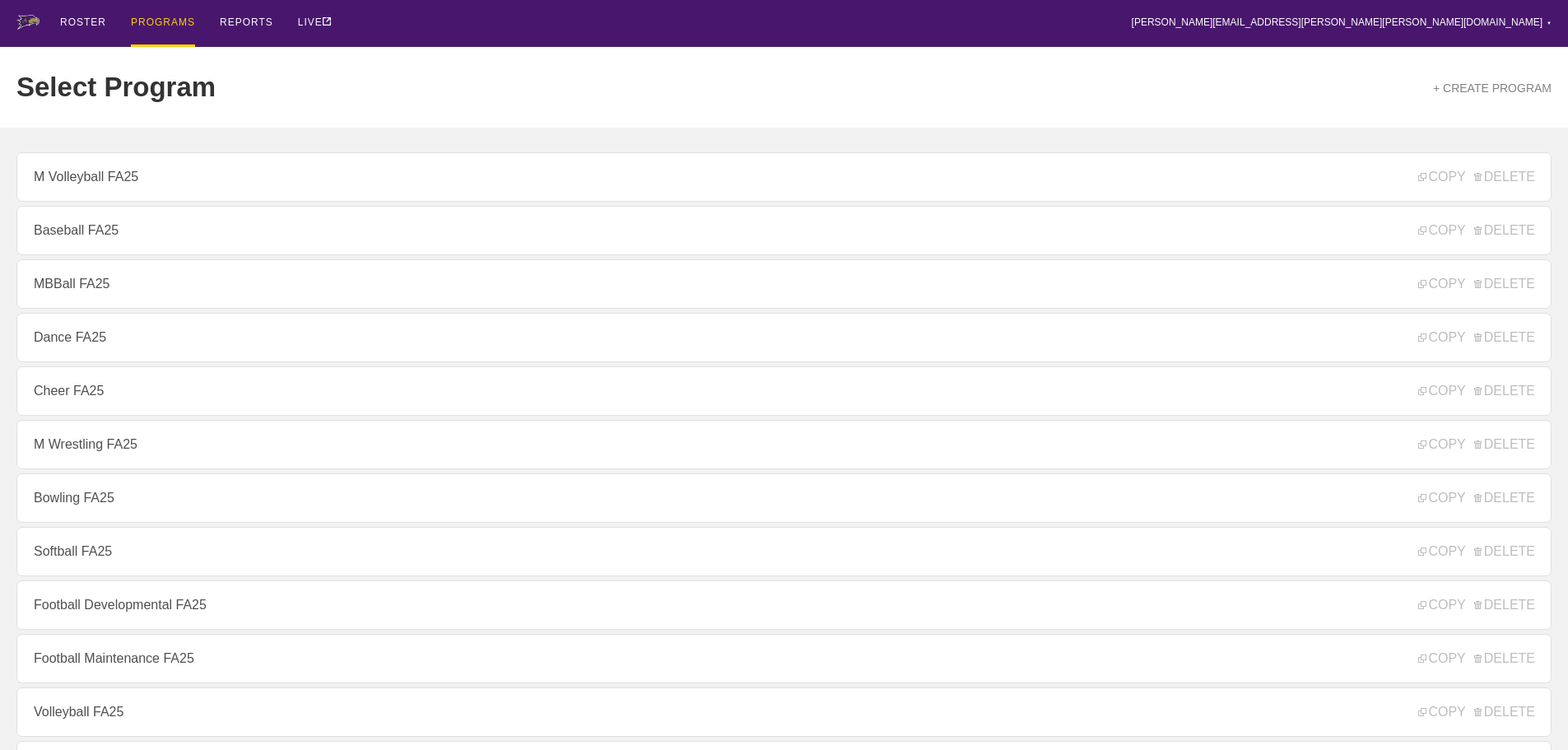
click at [72, 284] on link "MBBall FA25" at bounding box center [784, 284] width 1535 height 50
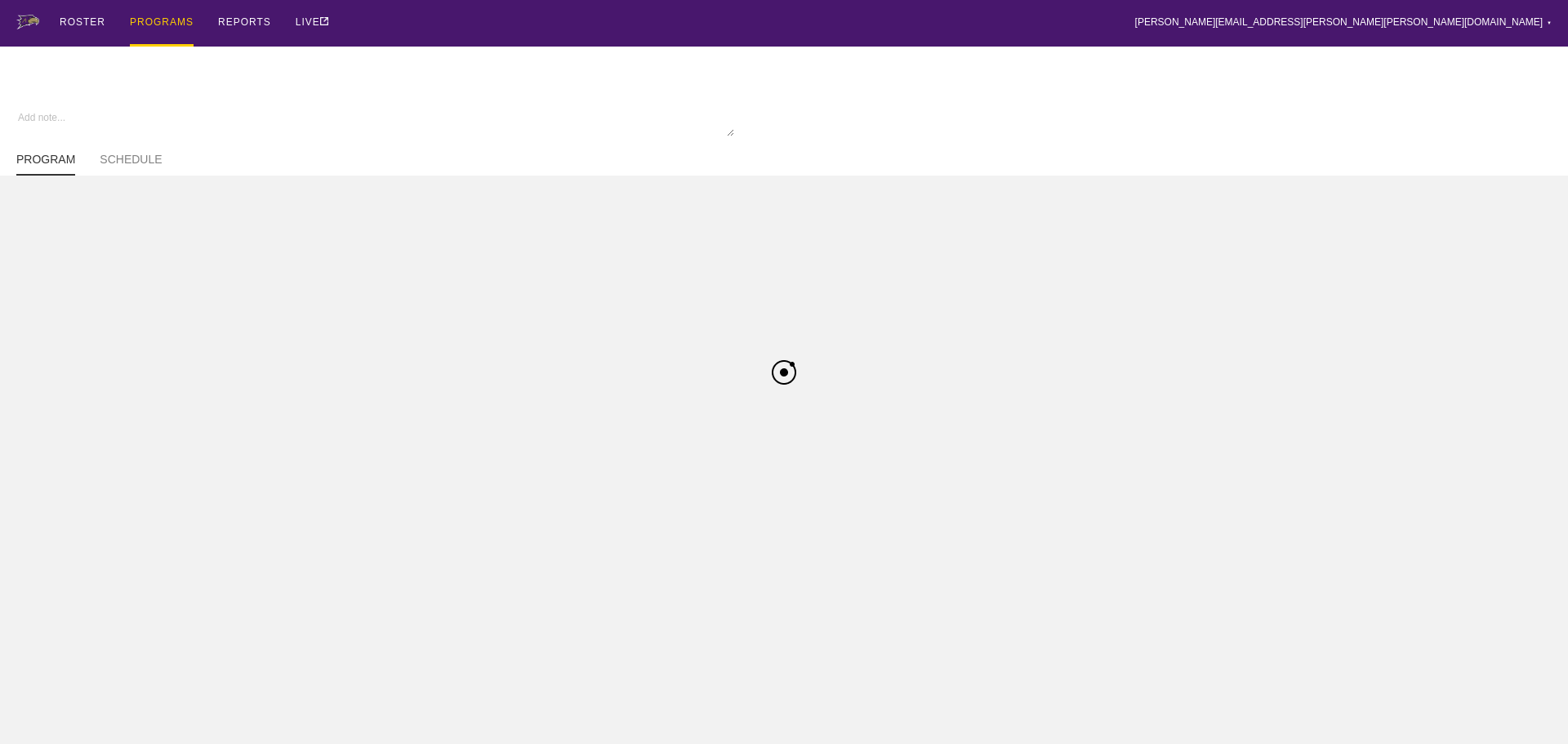
type textarea "x"
type input "MBBall FA25"
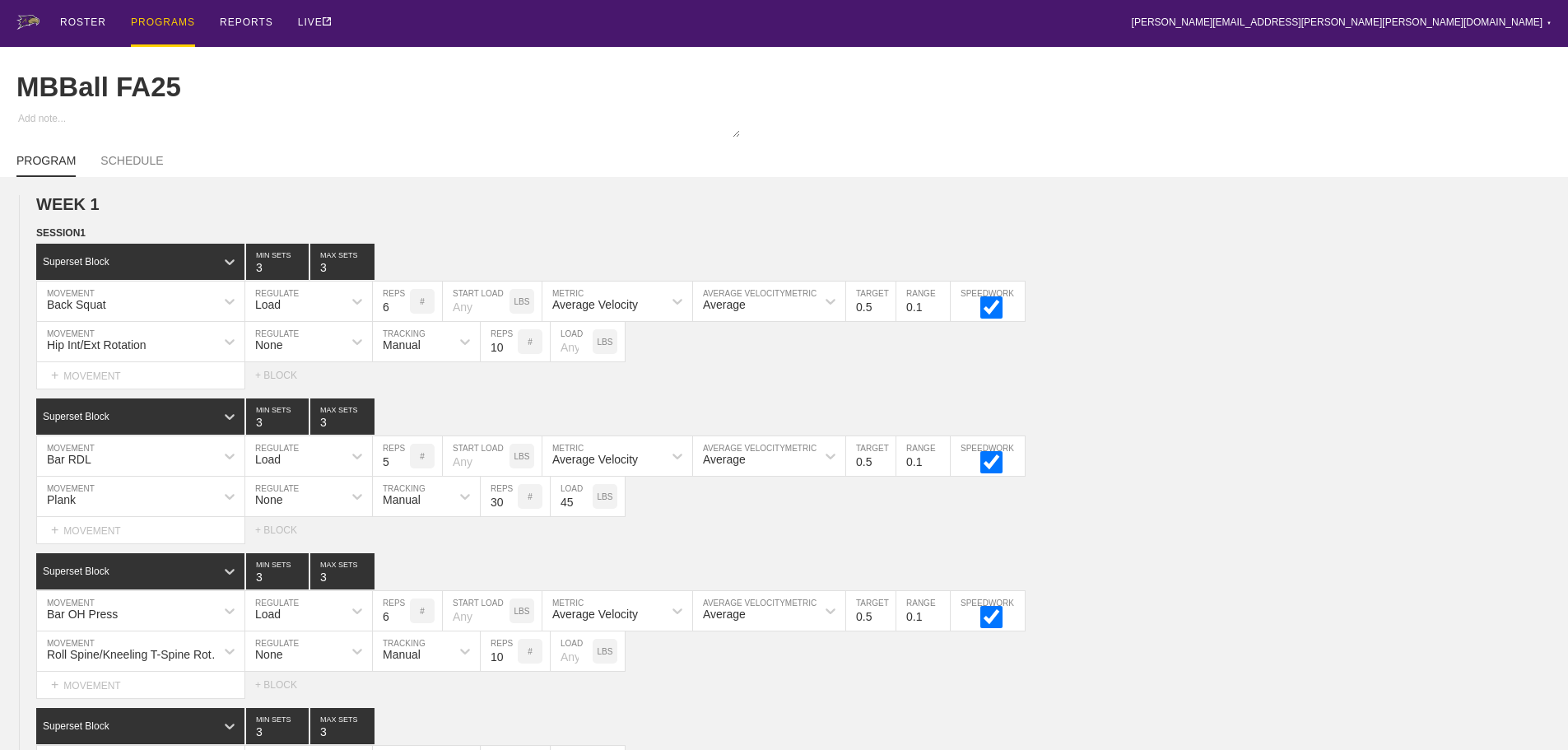
click at [404, 19] on div "ROSTER PROGRAMS REPORTS LIVE [PERSON_NAME][EMAIL_ADDRESS][PERSON_NAME][PERSON_N…" at bounding box center [784, 24] width 1535 height 47
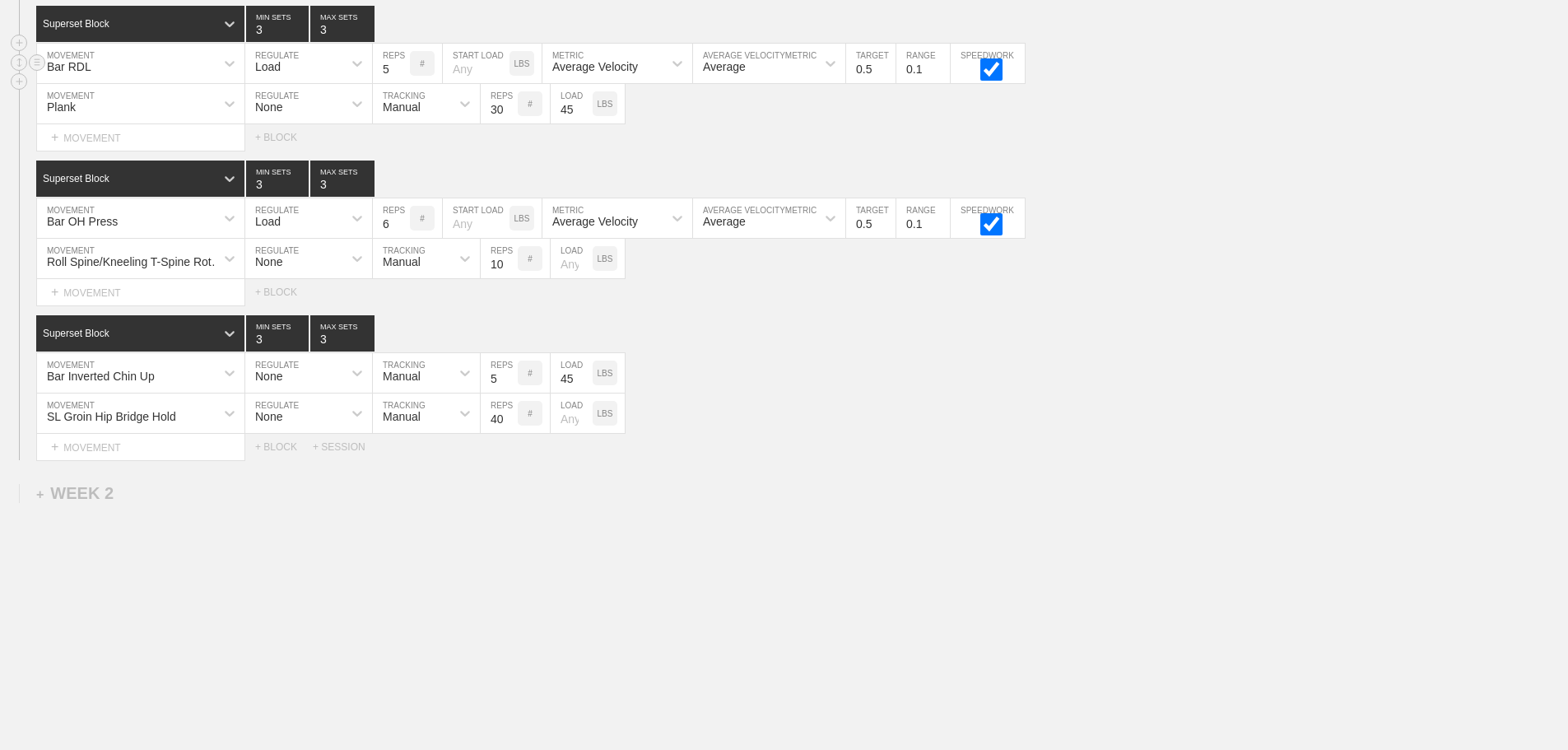
scroll to position [405, 0]
click at [748, 350] on div "Superset Block 3 MIN SETS 3 MAX SETS" at bounding box center [802, 333] width 1532 height 36
click at [833, 433] on div "SL Groin Hip Bridge Hold MOVEMENT None REGULATE Manual TRACKING 40 REPS # LOAD …" at bounding box center [784, 414] width 1568 height 40
type input "6"
click at [507, 374] on input "6" at bounding box center [499, 372] width 37 height 39
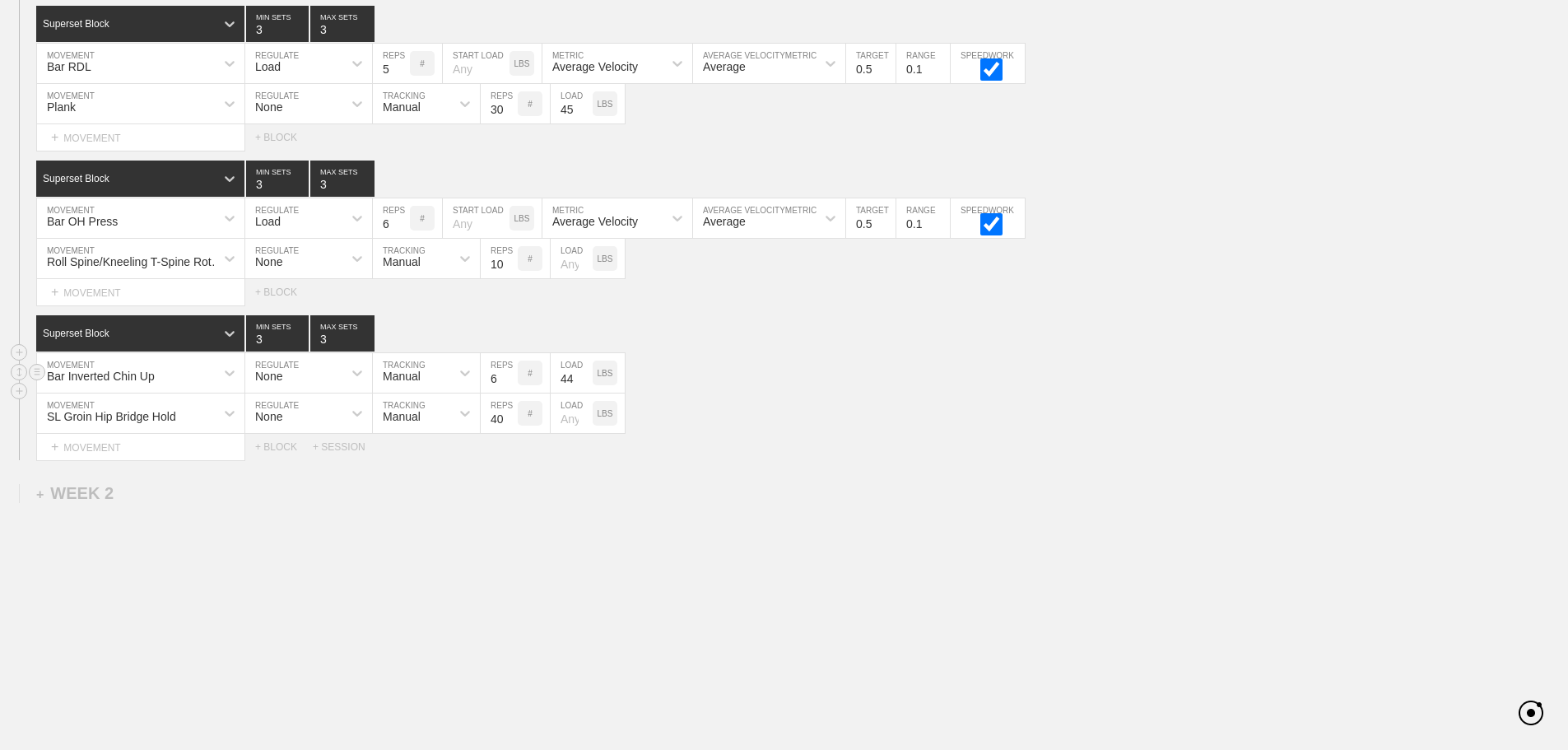
click at [584, 381] on input "44" at bounding box center [572, 372] width 42 height 39
click at [584, 381] on input "43" at bounding box center [572, 372] width 42 height 39
click at [584, 381] on input "42" at bounding box center [572, 372] width 42 height 39
click at [584, 381] on input "41" at bounding box center [572, 372] width 42 height 39
click at [584, 381] on input "40" at bounding box center [572, 372] width 42 height 39
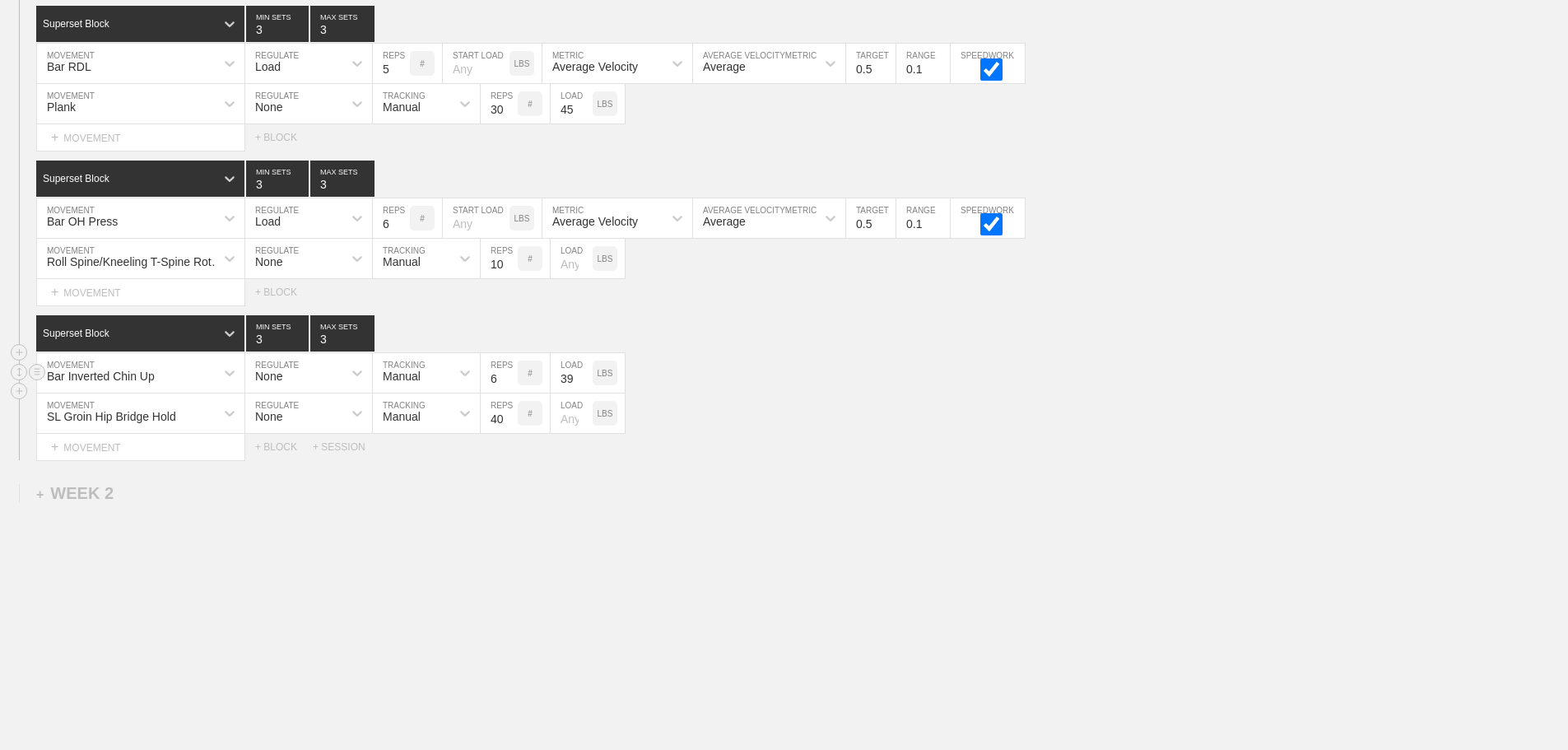
click at [584, 381] on input "39" at bounding box center [572, 372] width 42 height 39
click at [584, 381] on input "38" at bounding box center [572, 372] width 42 height 39
click at [584, 381] on input "37" at bounding box center [572, 372] width 42 height 39
click at [584, 381] on input "36" at bounding box center [572, 372] width 42 height 39
click at [585, 375] on input "37" at bounding box center [572, 372] width 42 height 39
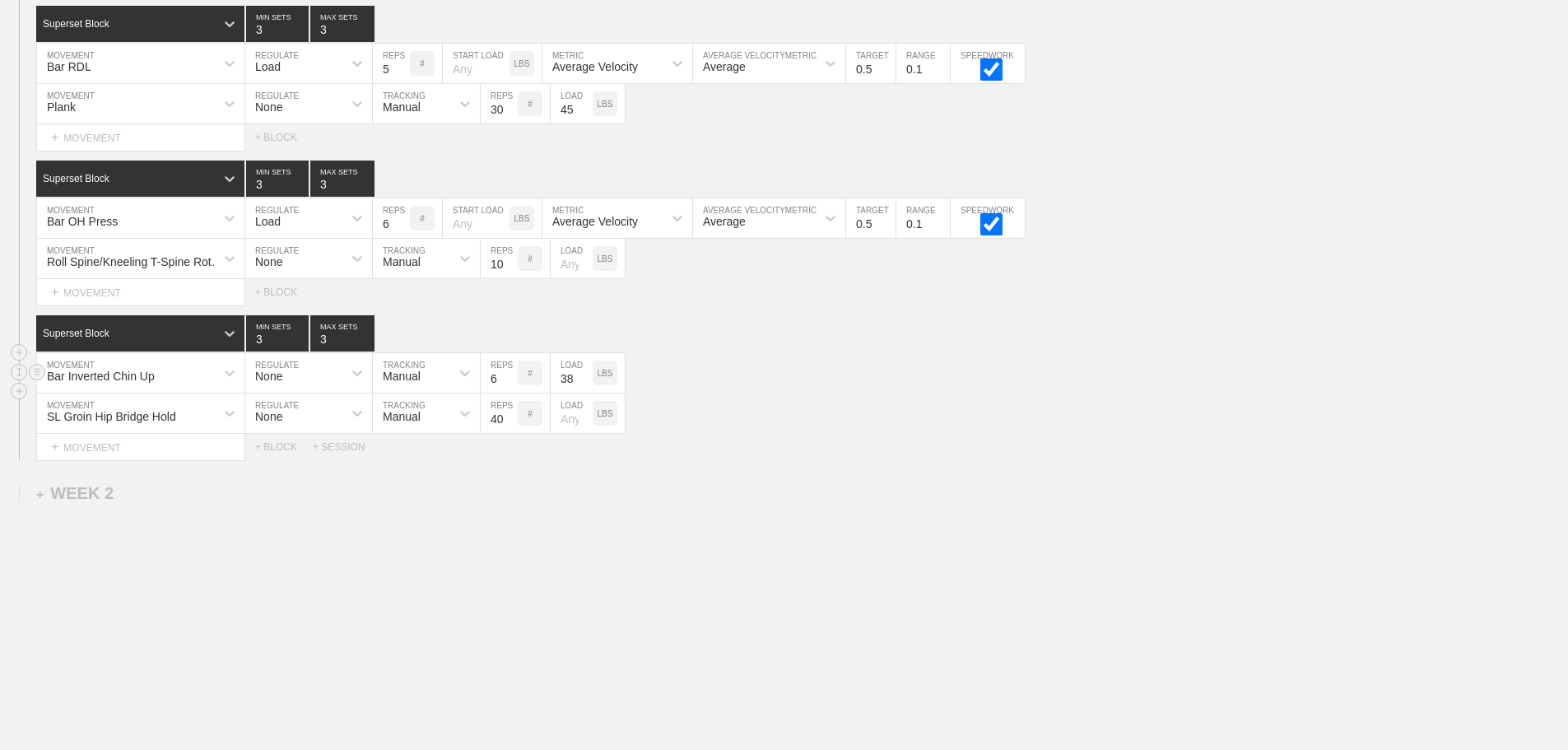
click at [585, 375] on input "38" at bounding box center [572, 372] width 42 height 39
click at [585, 375] on input "39" at bounding box center [572, 372] width 42 height 39
click at [585, 375] on input "40" at bounding box center [572, 372] width 42 height 39
click at [585, 375] on input "41" at bounding box center [572, 372] width 42 height 39
click at [585, 375] on input "42" at bounding box center [572, 372] width 42 height 39
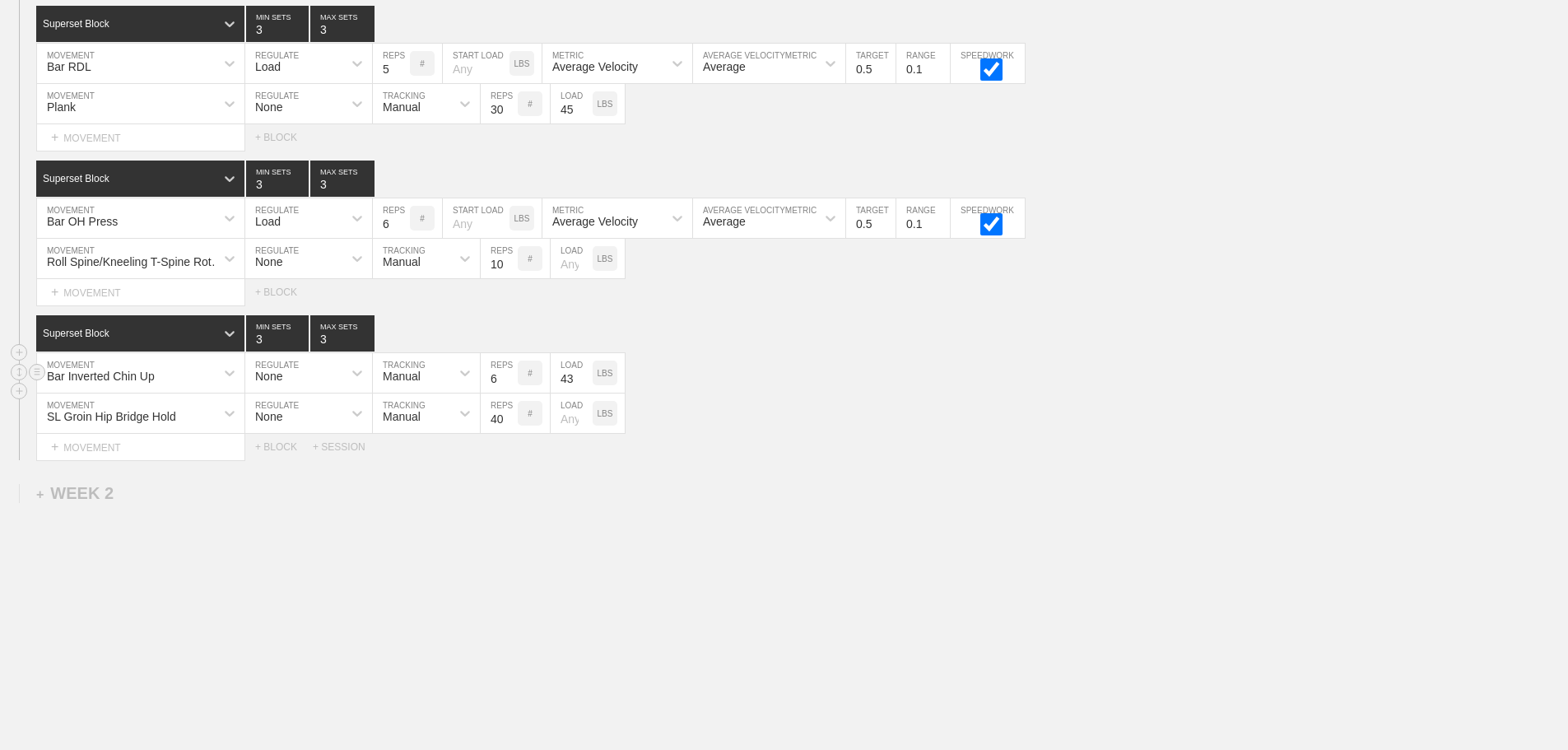
click at [585, 375] on input "43" at bounding box center [572, 372] width 42 height 39
click at [585, 375] on input "44" at bounding box center [572, 372] width 42 height 39
type input "45"
click at [585, 375] on input "45" at bounding box center [572, 372] width 42 height 39
click at [894, 396] on div "SL Groin Hip Bridge Hold MOVEMENT None REGULATE Manual TRACKING 40 REPS # LOAD …" at bounding box center [784, 414] width 1568 height 40
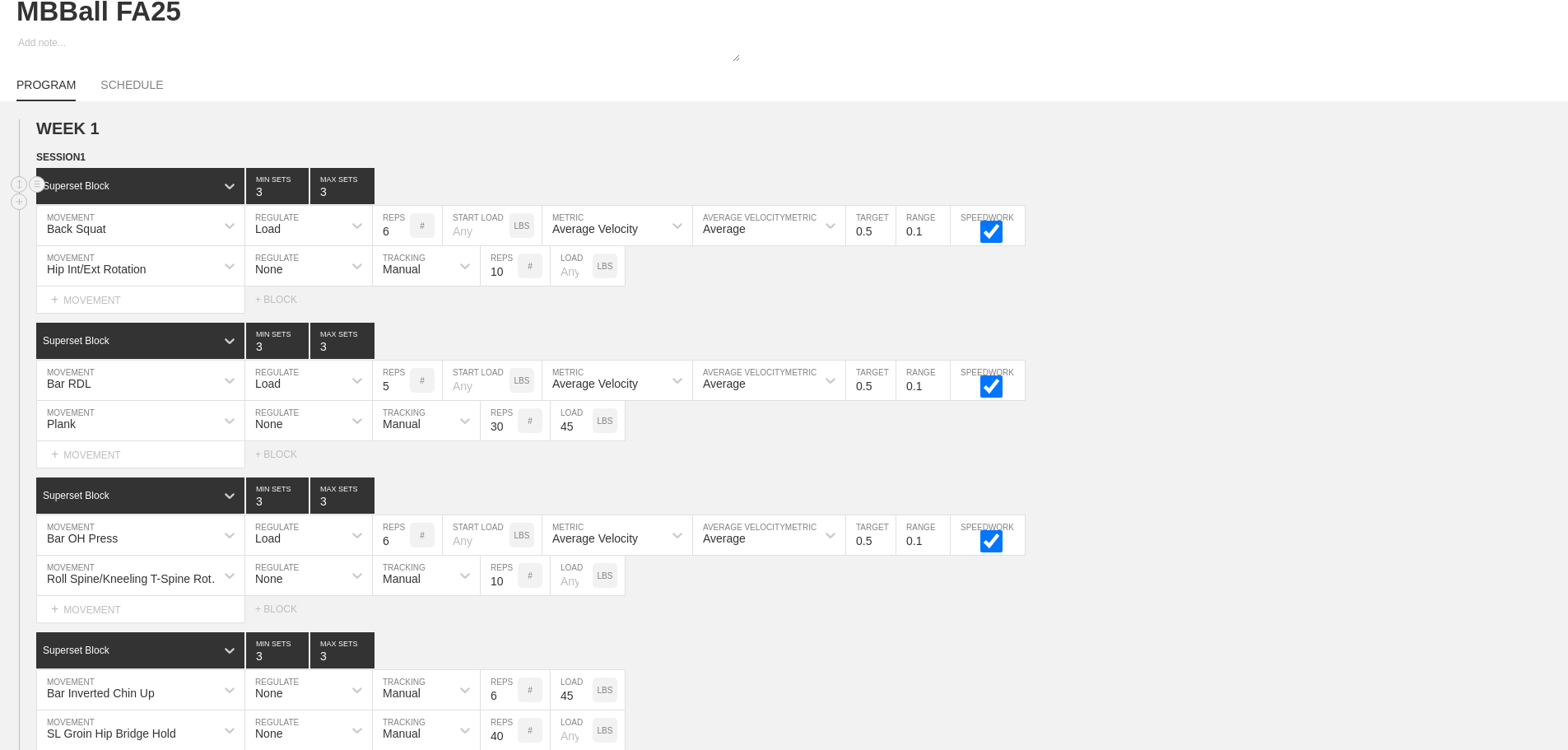
scroll to position [0, 0]
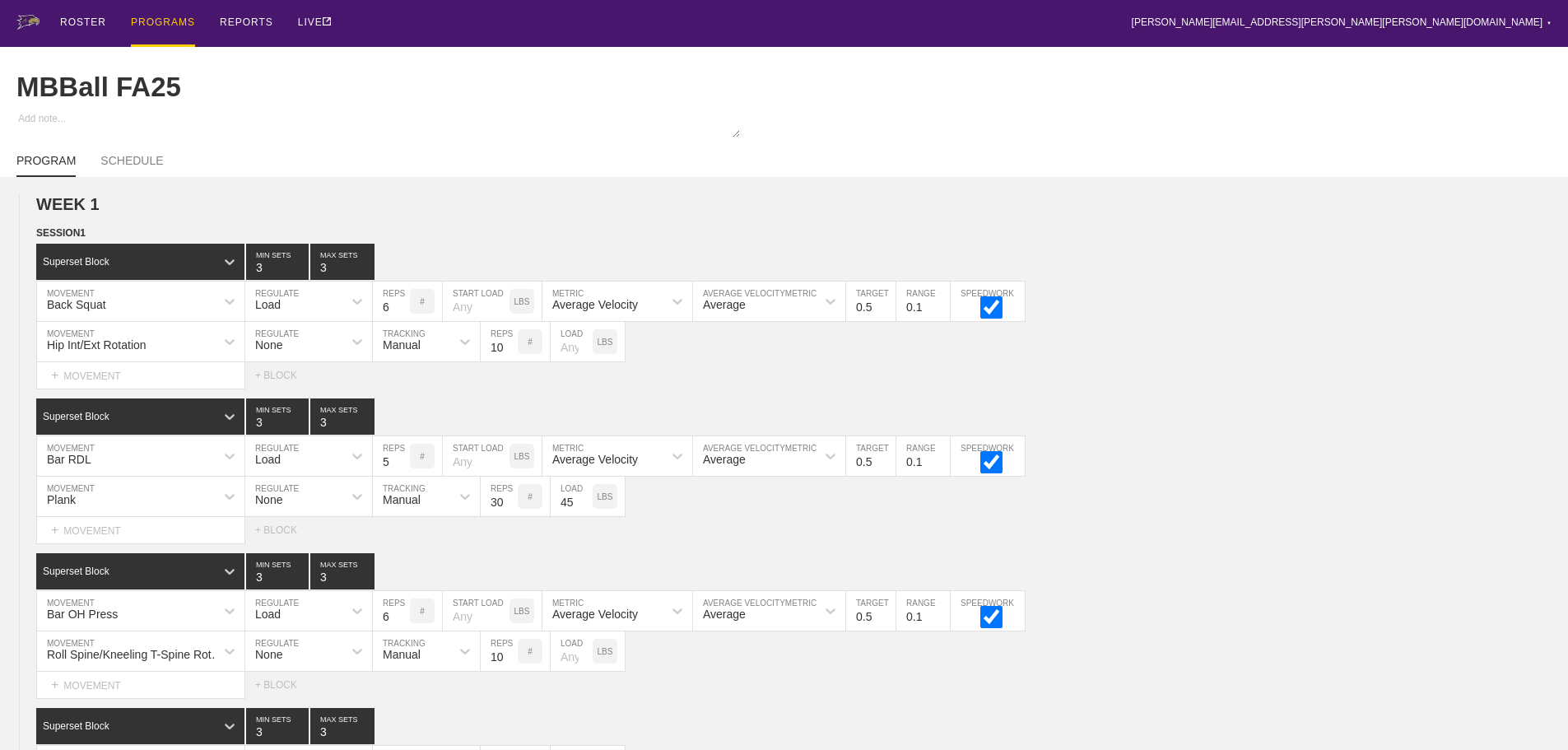
click at [154, 24] on div "PROGRAMS" at bounding box center [163, 24] width 64 height 47
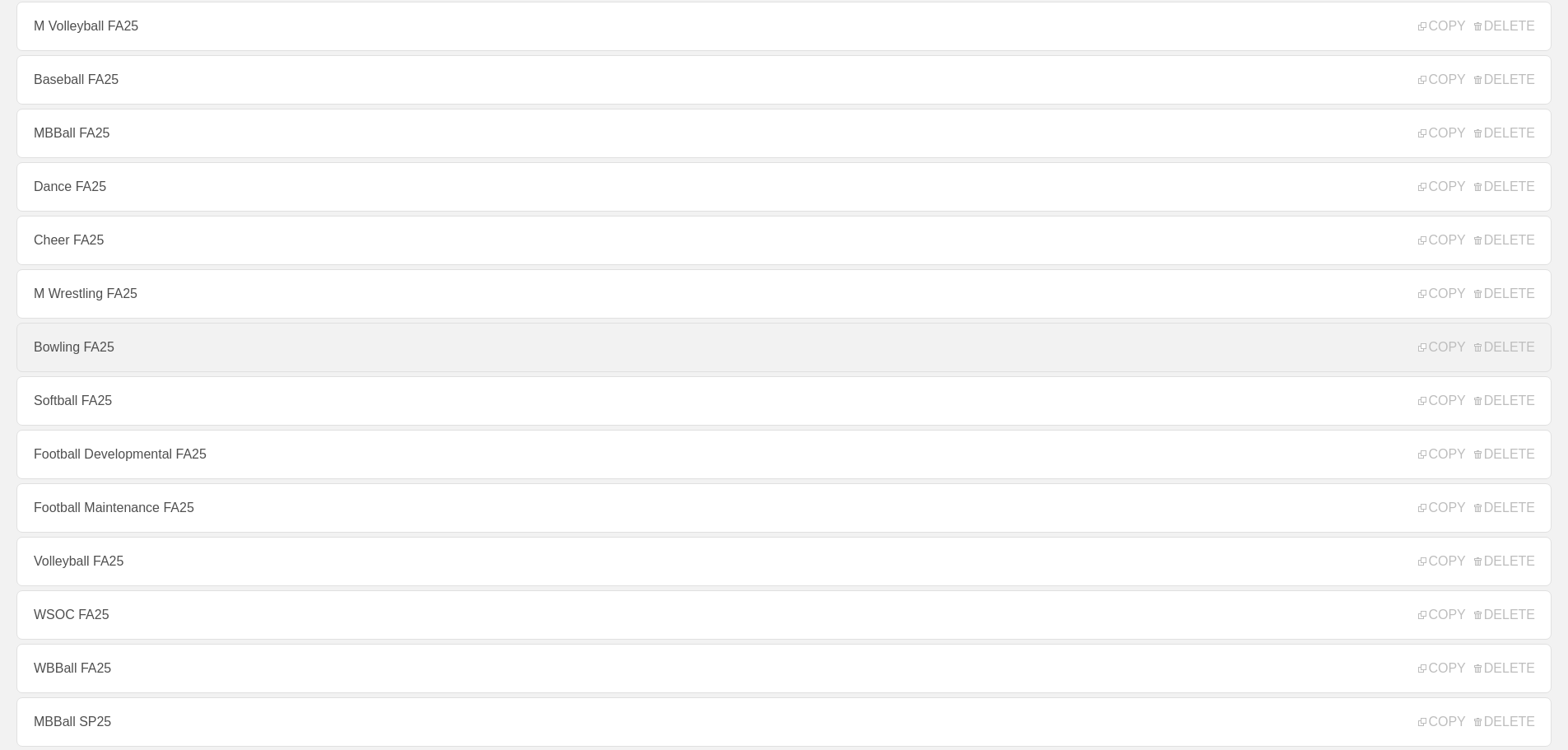
scroll to position [165, 0]
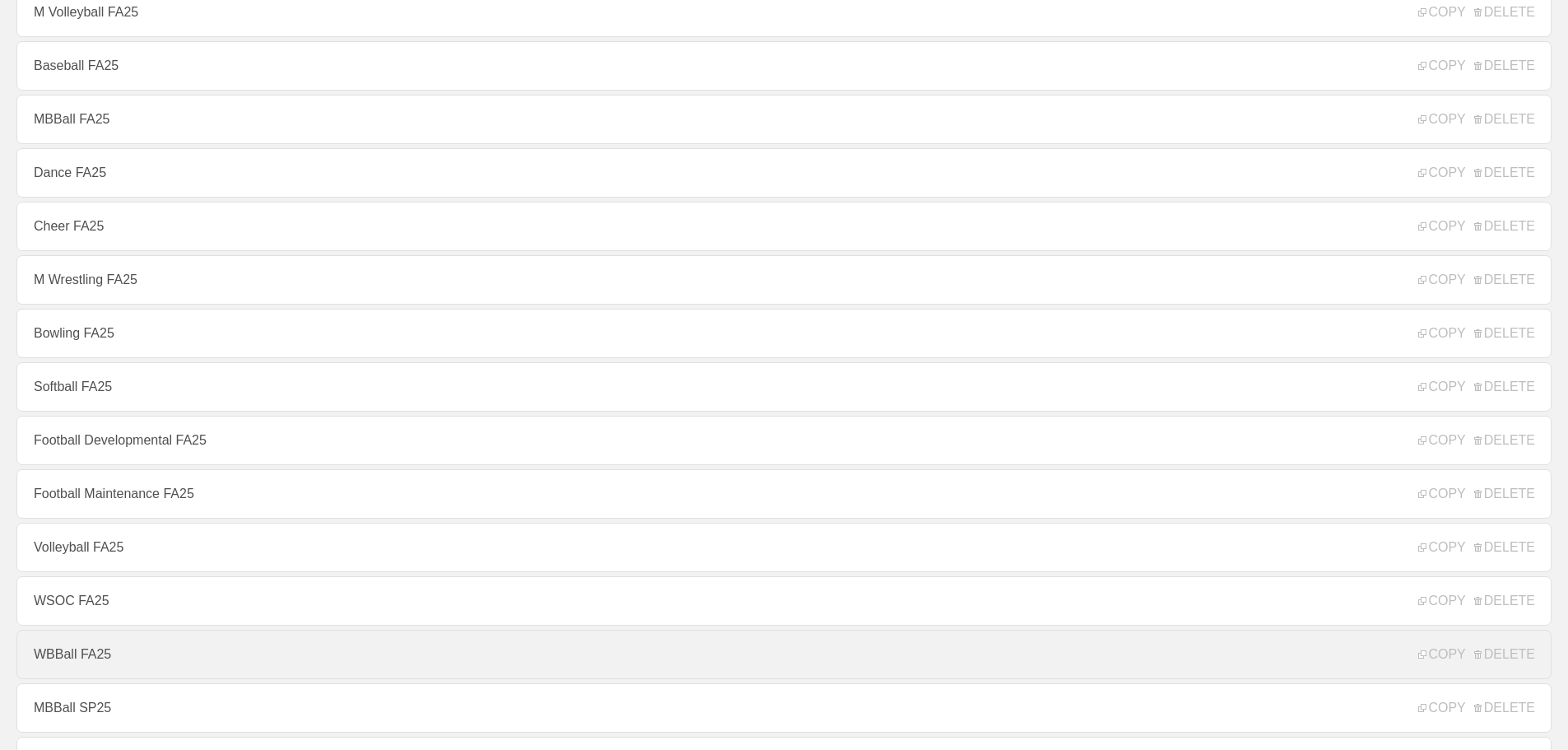
click at [71, 663] on link "WBBall FA25" at bounding box center [784, 654] width 1535 height 50
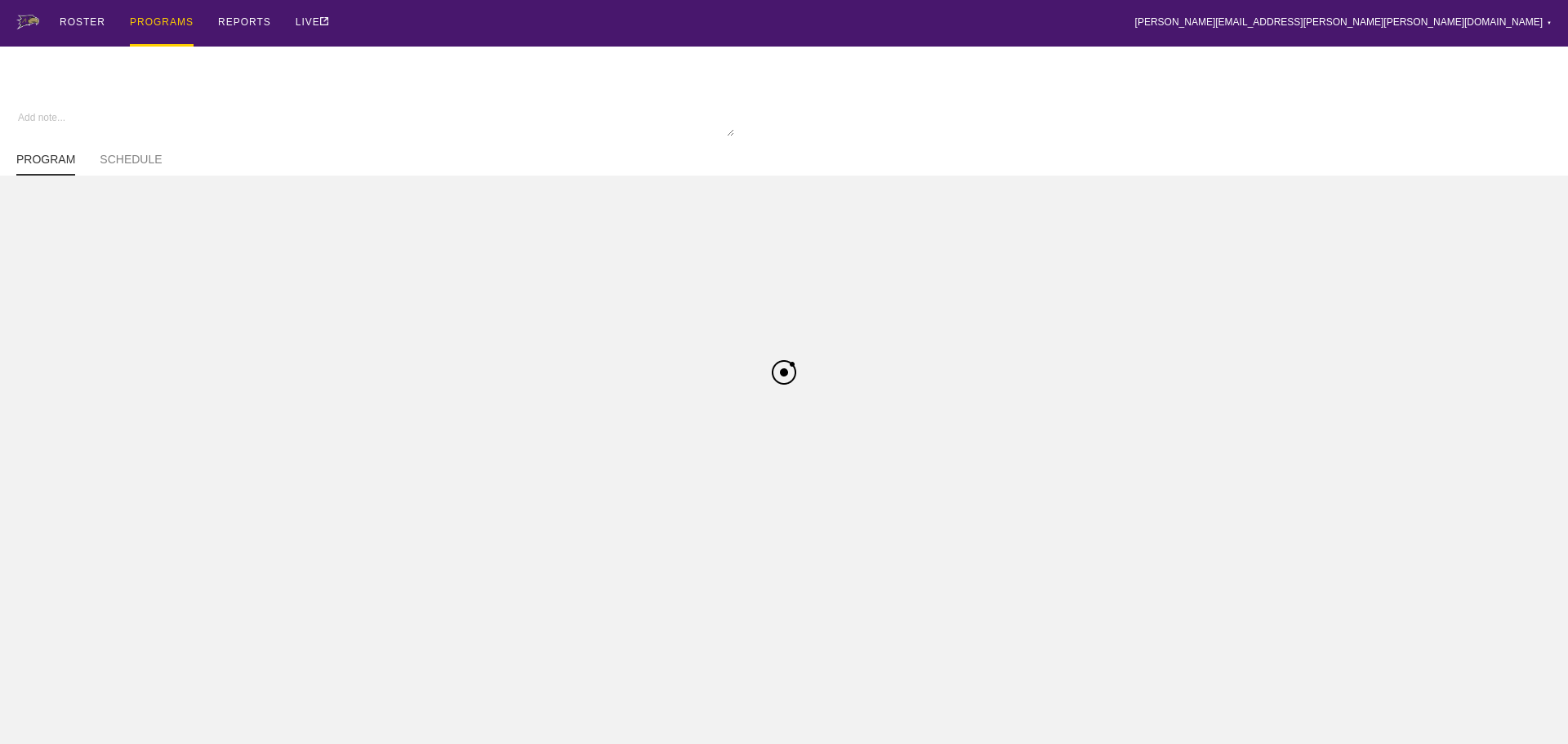
type textarea "x"
type input "WBBall FA25"
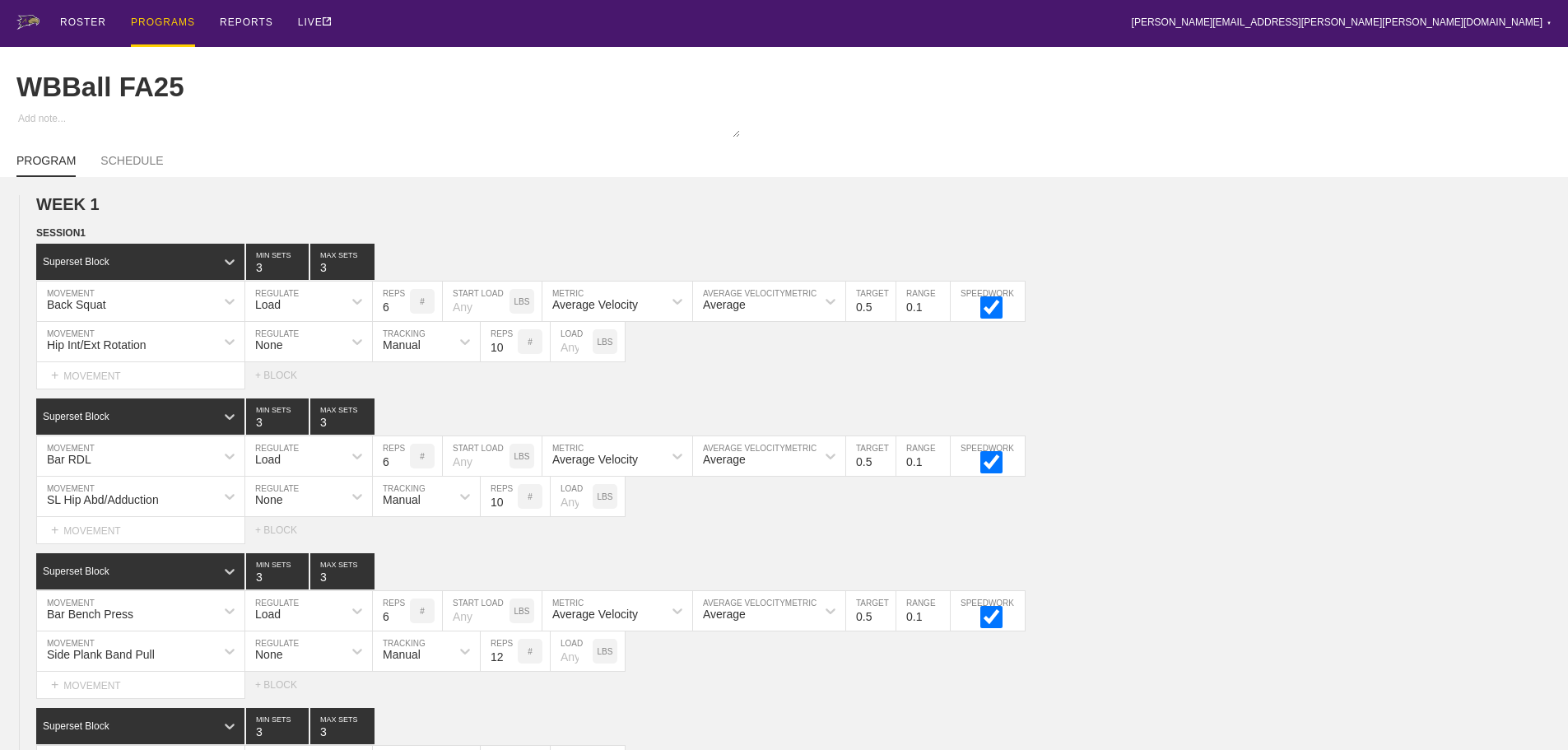
click at [160, 23] on div "PROGRAMS" at bounding box center [163, 24] width 64 height 47
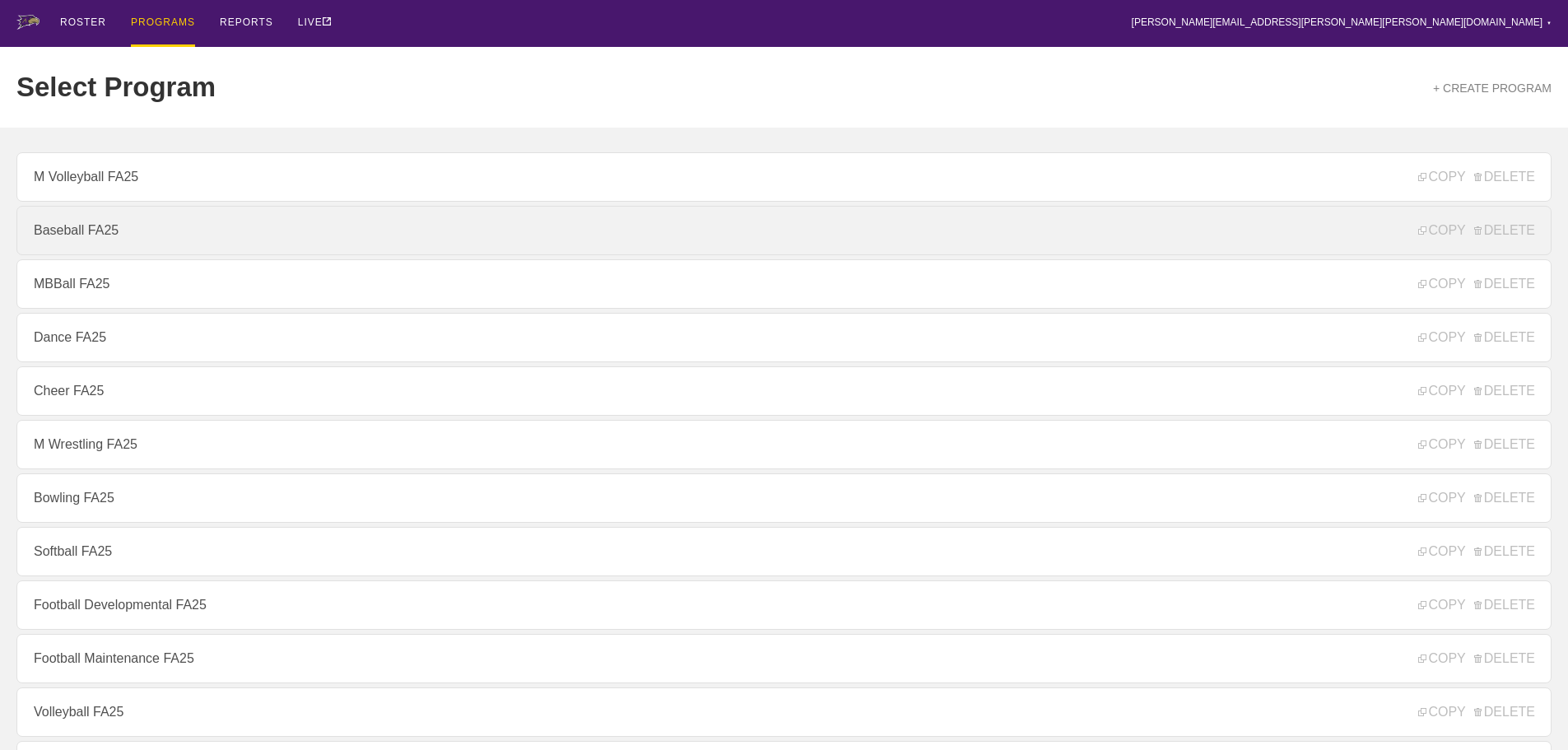
click at [89, 231] on link "Baseball FA25" at bounding box center [784, 230] width 1535 height 50
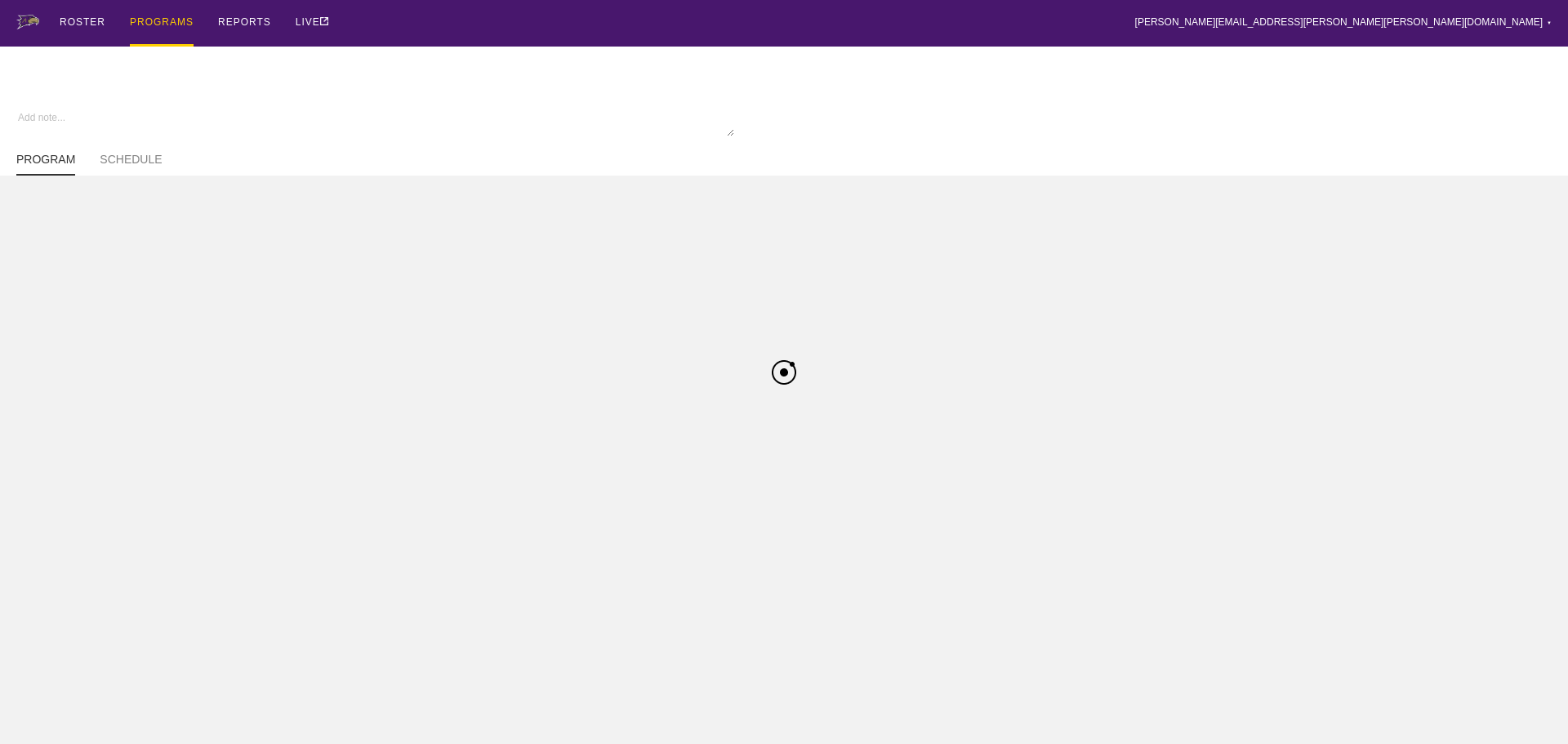
type textarea "x"
type input "Baseball FA25"
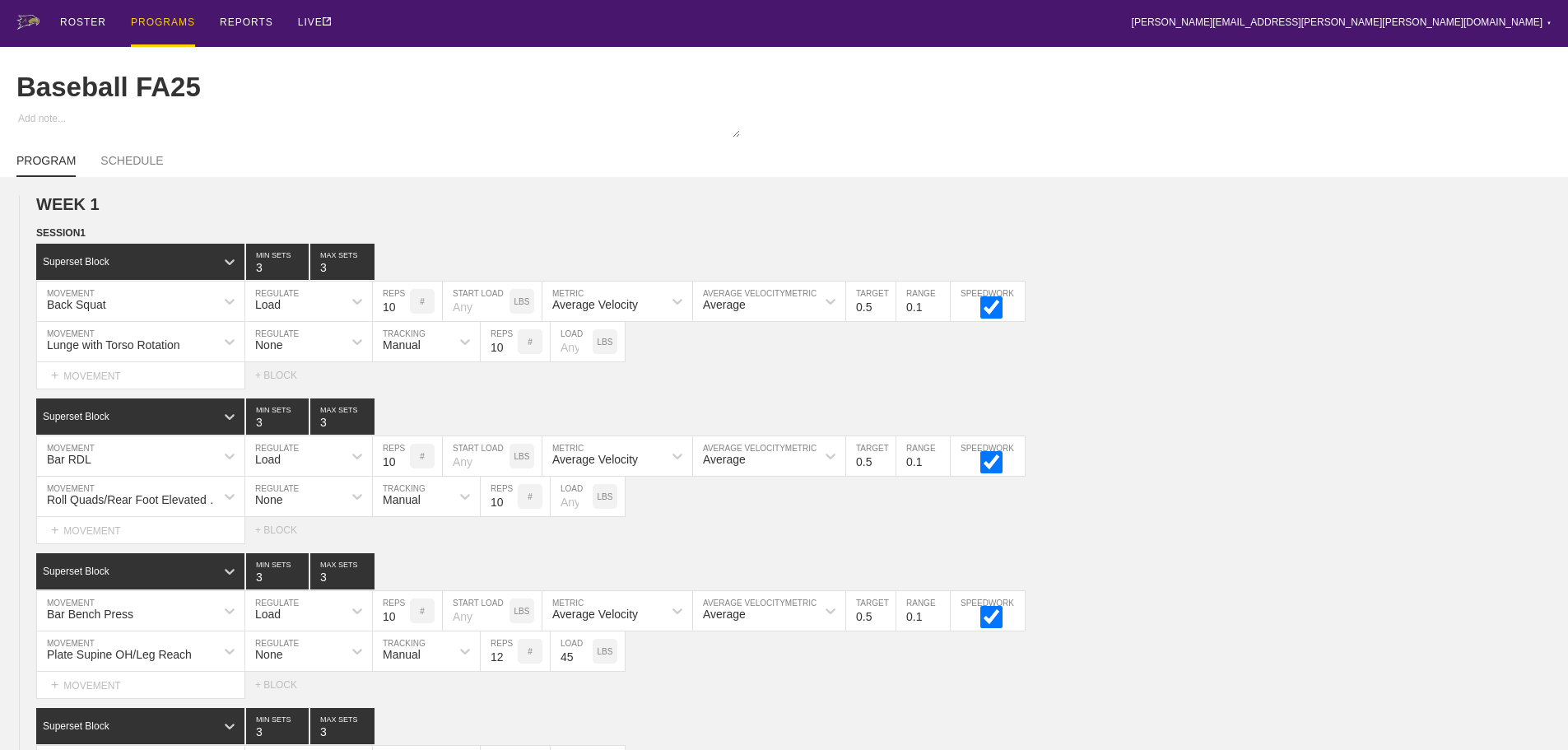
click at [161, 17] on div "PROGRAMS" at bounding box center [163, 24] width 64 height 47
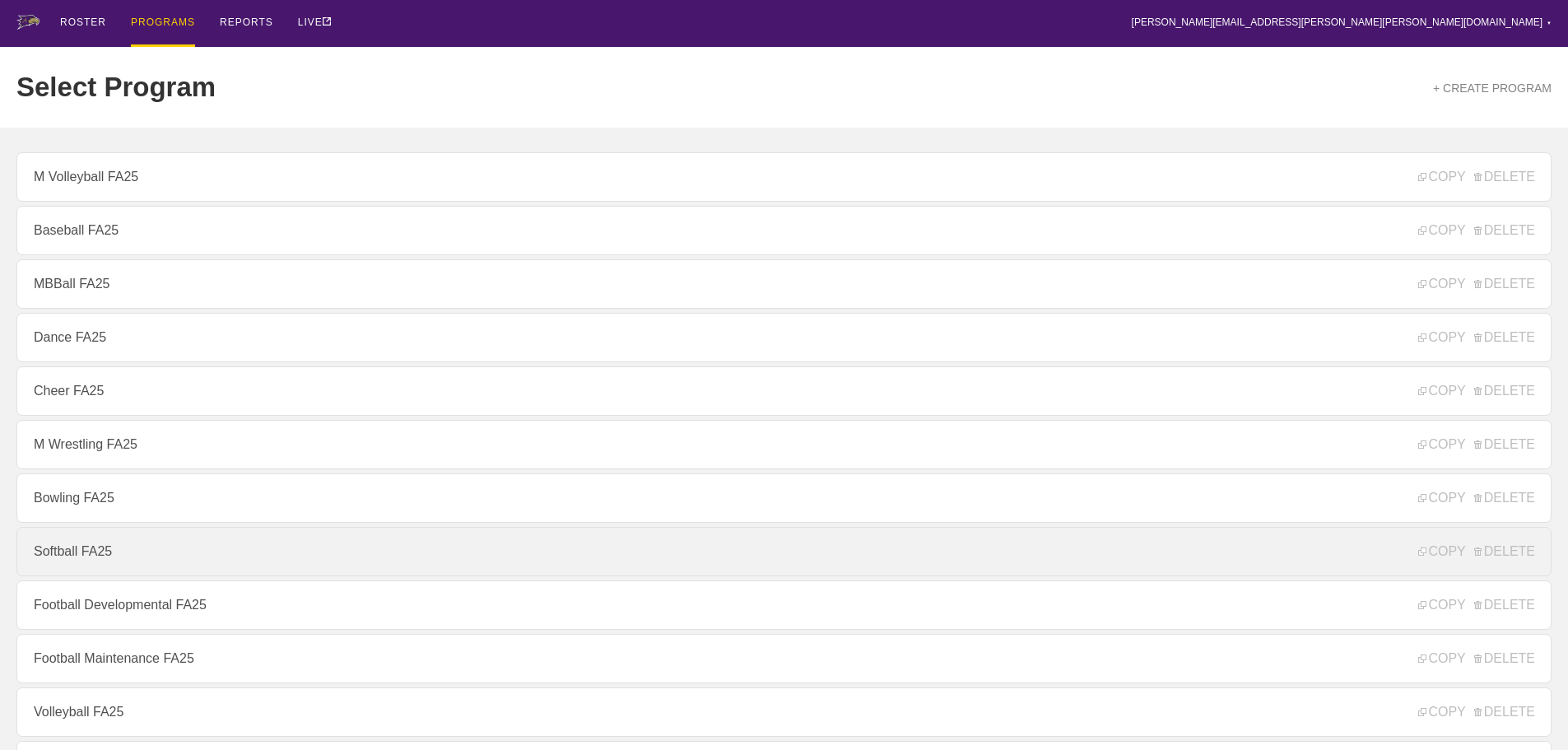
click at [73, 553] on link "Softball FA25" at bounding box center [784, 551] width 1535 height 50
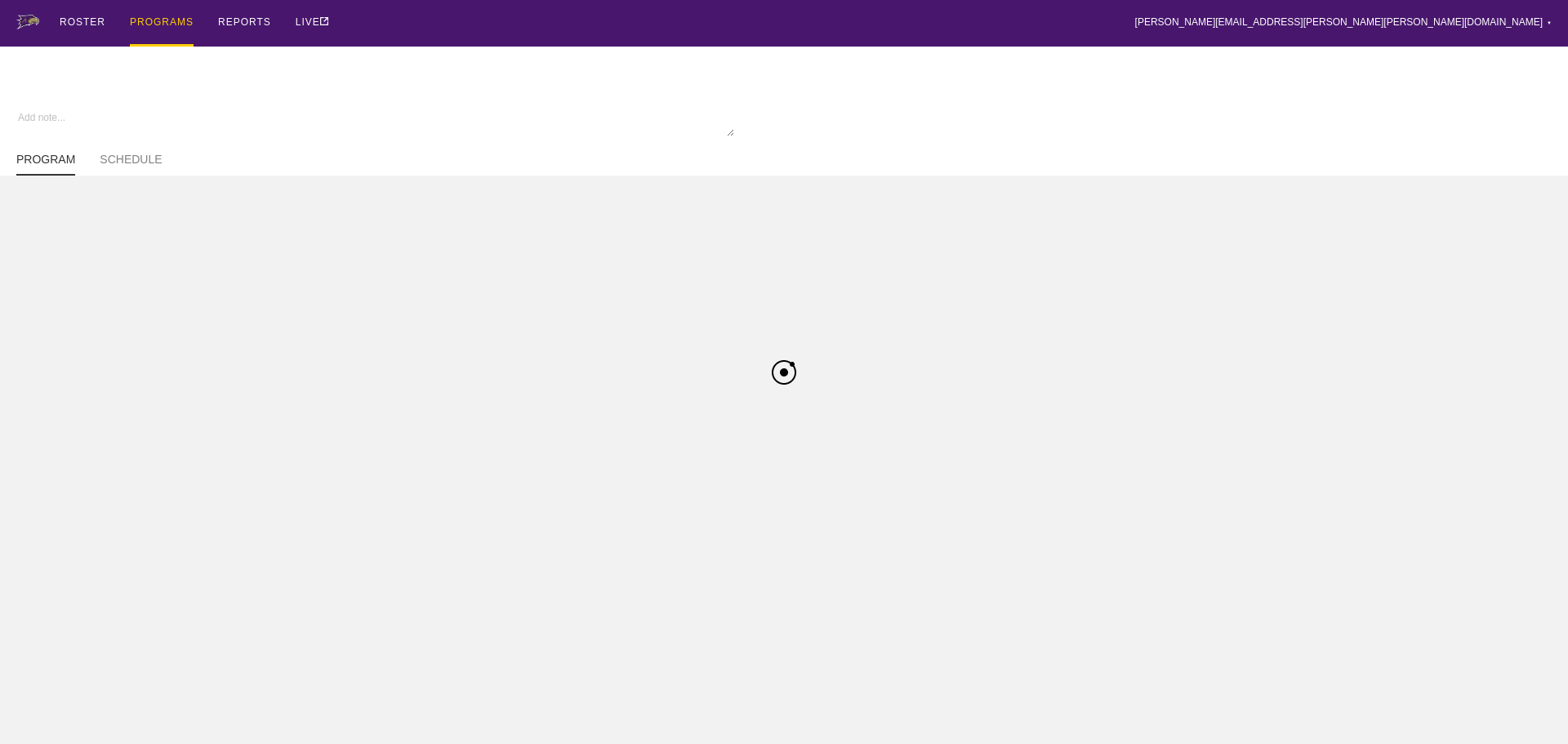
type textarea "x"
type input "Softball FA25"
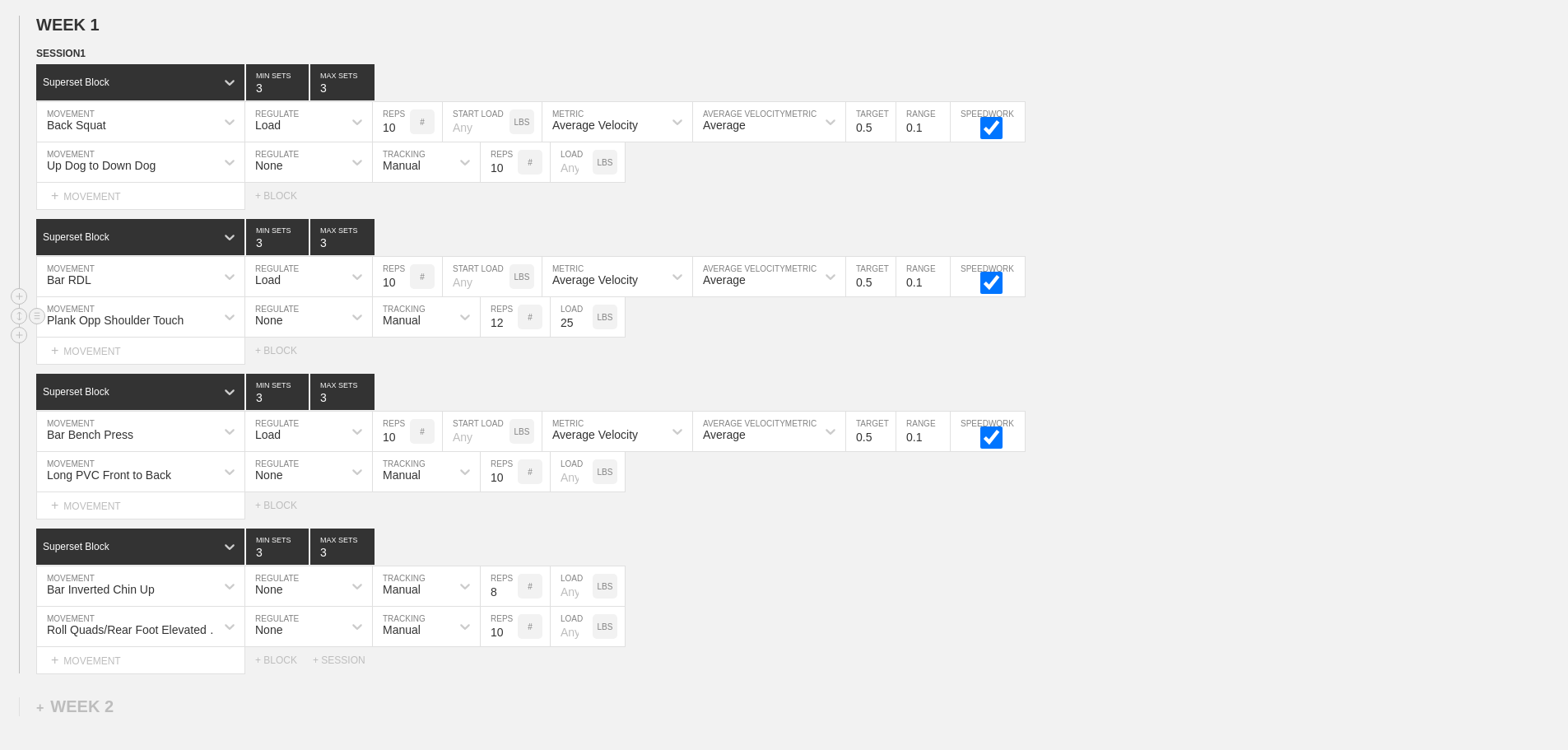
scroll to position [247, 0]
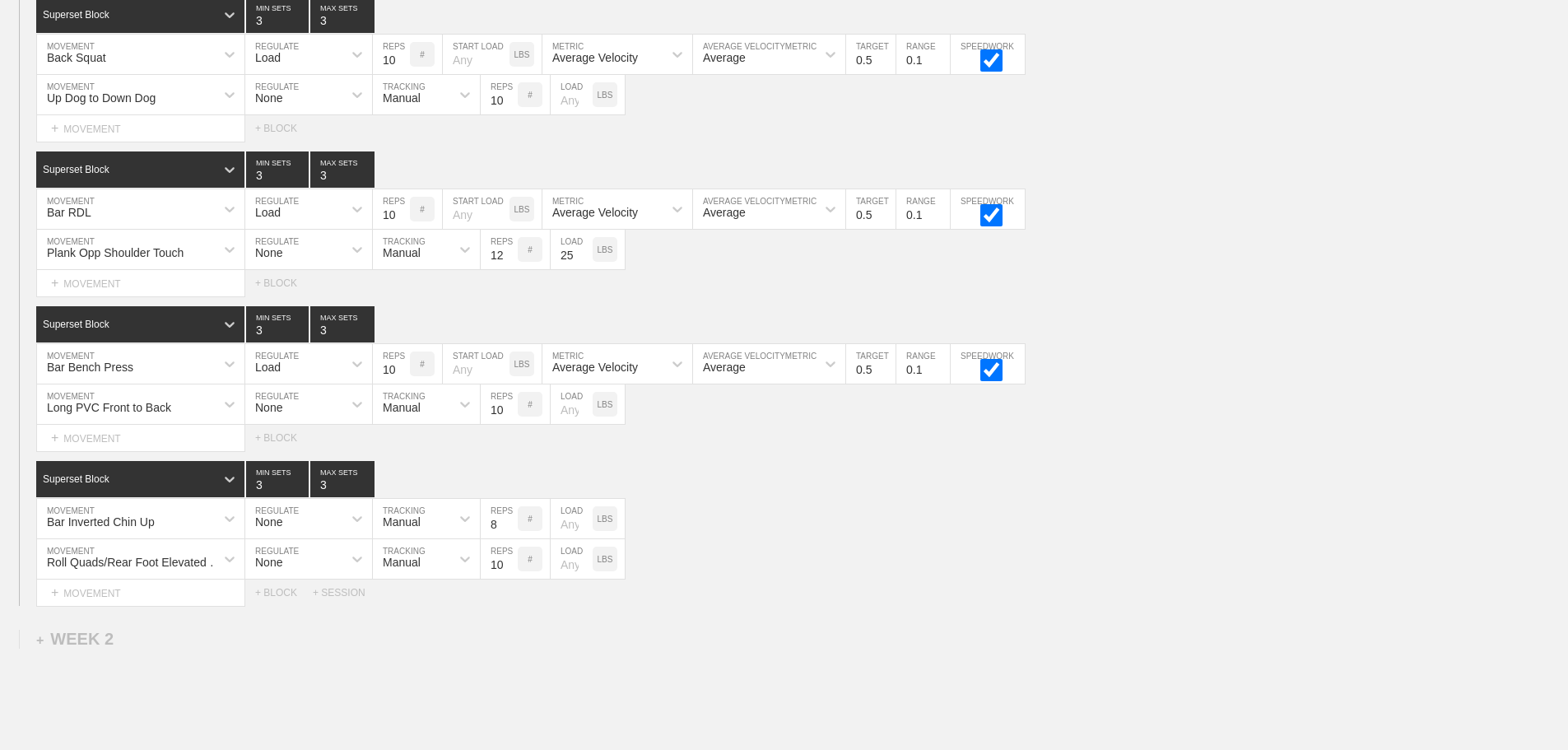
click at [851, 510] on div "Superset Block 3 MIN SETS 3 MAX SETS DUPLICATE INSERT MOVEMENT AFTER DELETE Bar…" at bounding box center [784, 533] width 1568 height 145
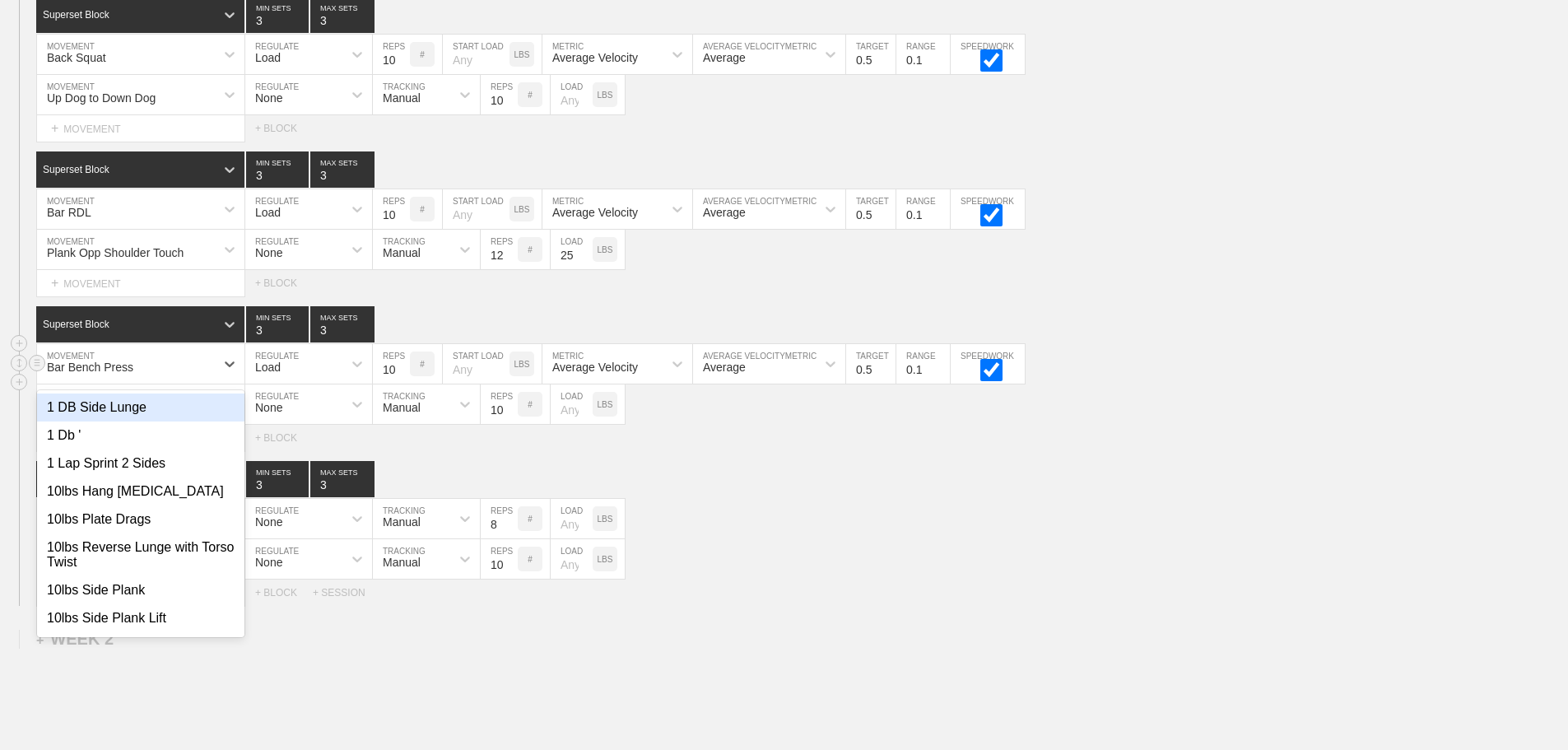
click at [207, 378] on div "Bar Bench Press" at bounding box center [126, 364] width 178 height 28
type input "bar oh"
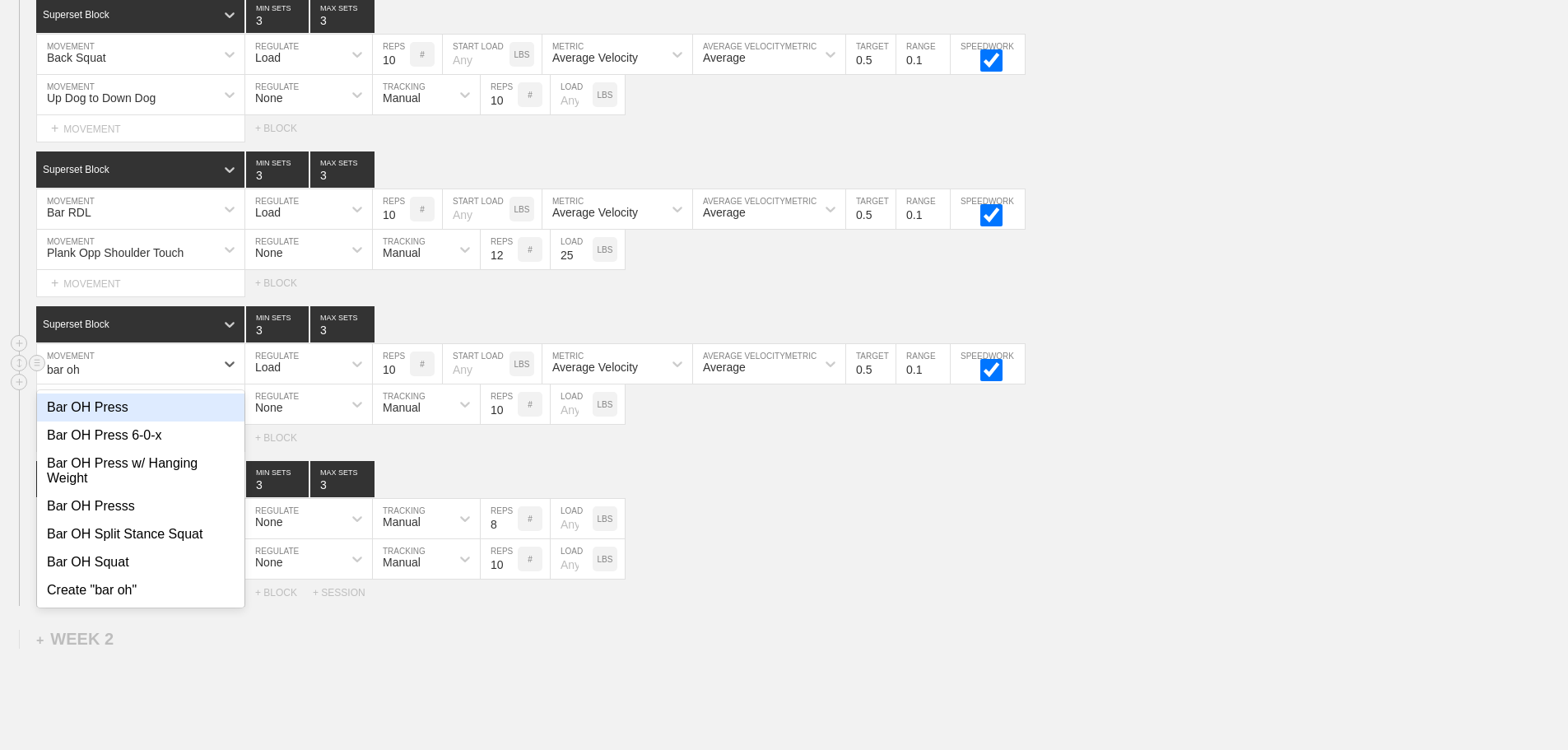
click at [97, 422] on div "Bar OH Press" at bounding box center [140, 407] width 207 height 28
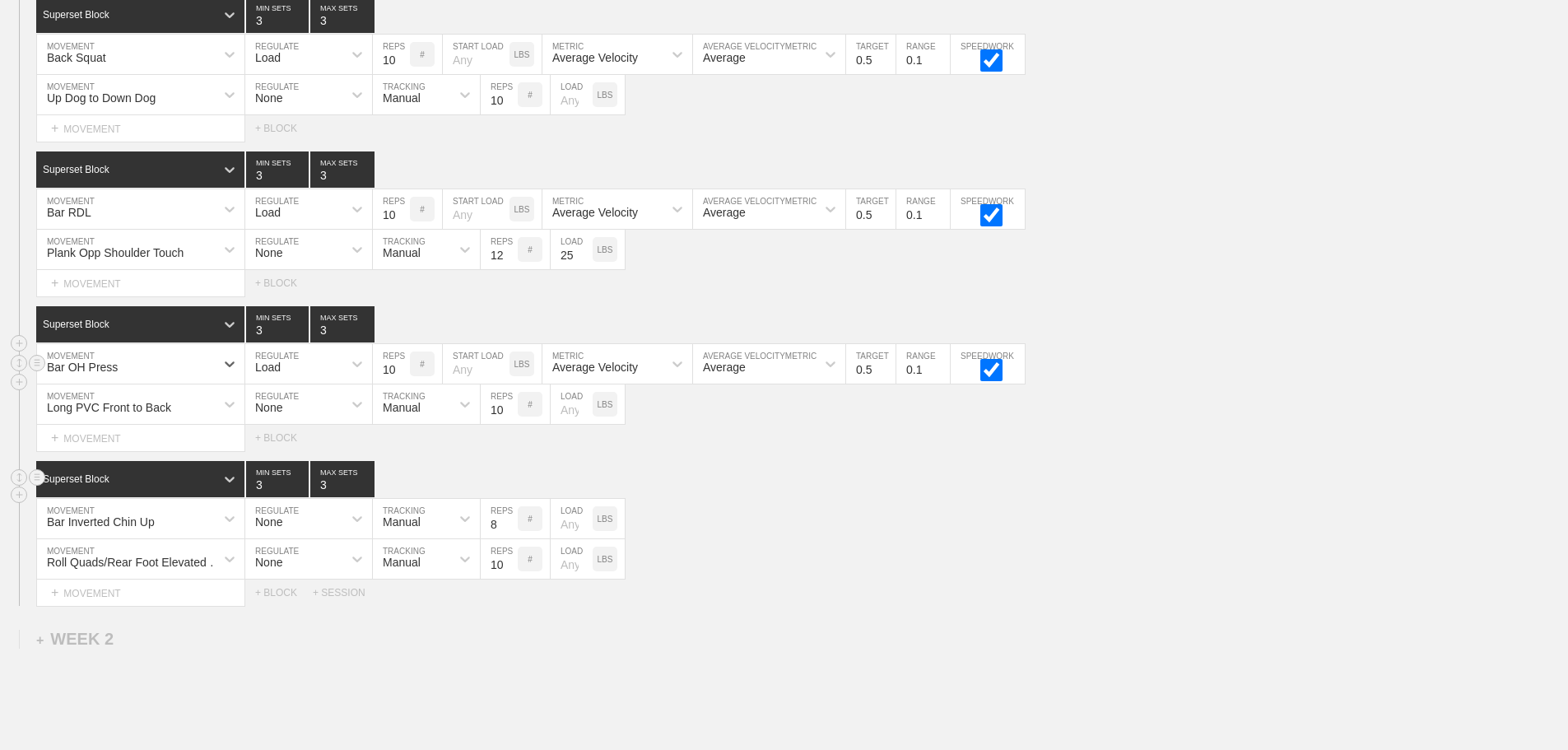
click at [905, 494] on div "Superset Block 3 MIN SETS 3 MAX SETS" at bounding box center [802, 479] width 1532 height 36
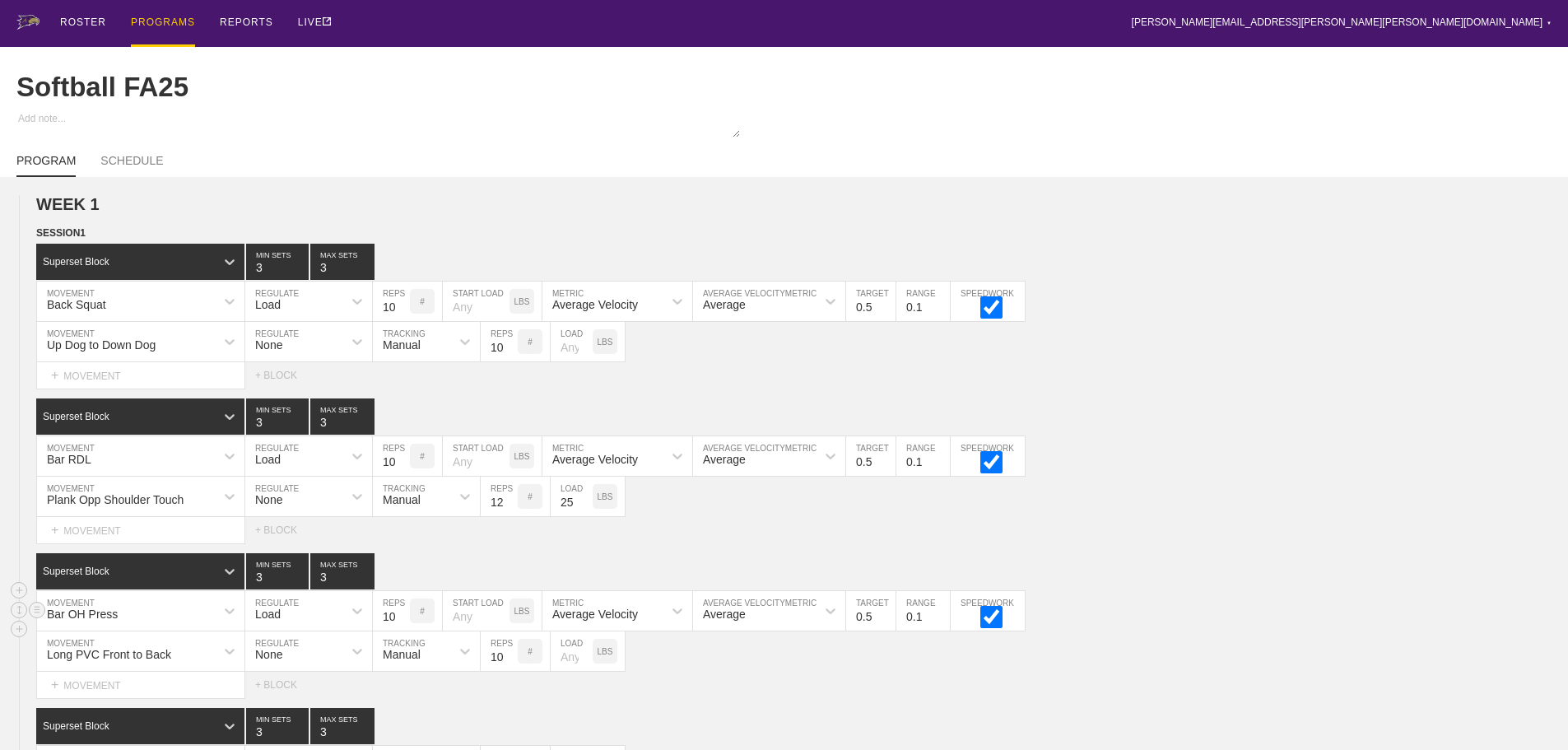
click at [150, 21] on div "PROGRAMS" at bounding box center [163, 24] width 64 height 47
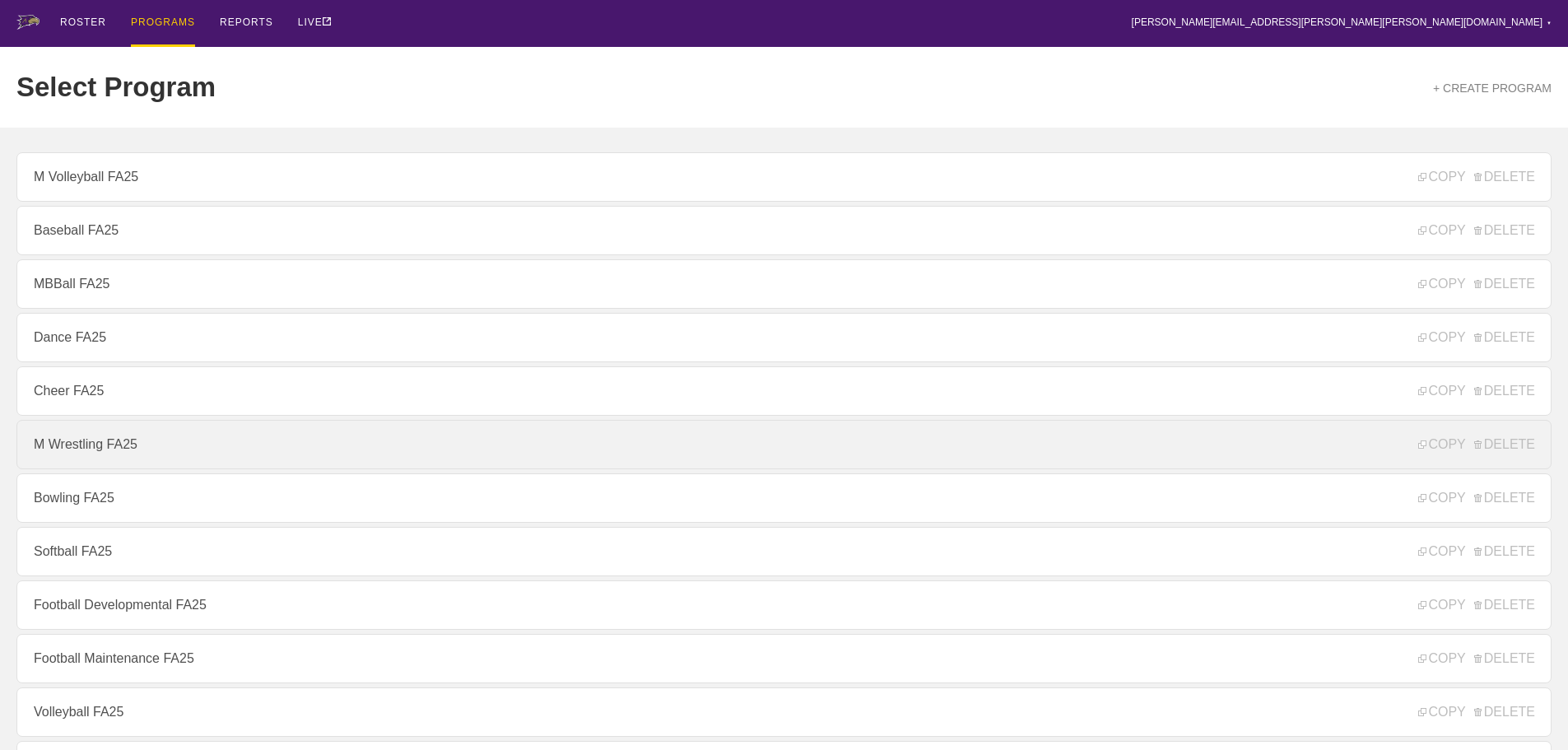
click at [76, 448] on link "M Wrestling FA25" at bounding box center [784, 444] width 1535 height 50
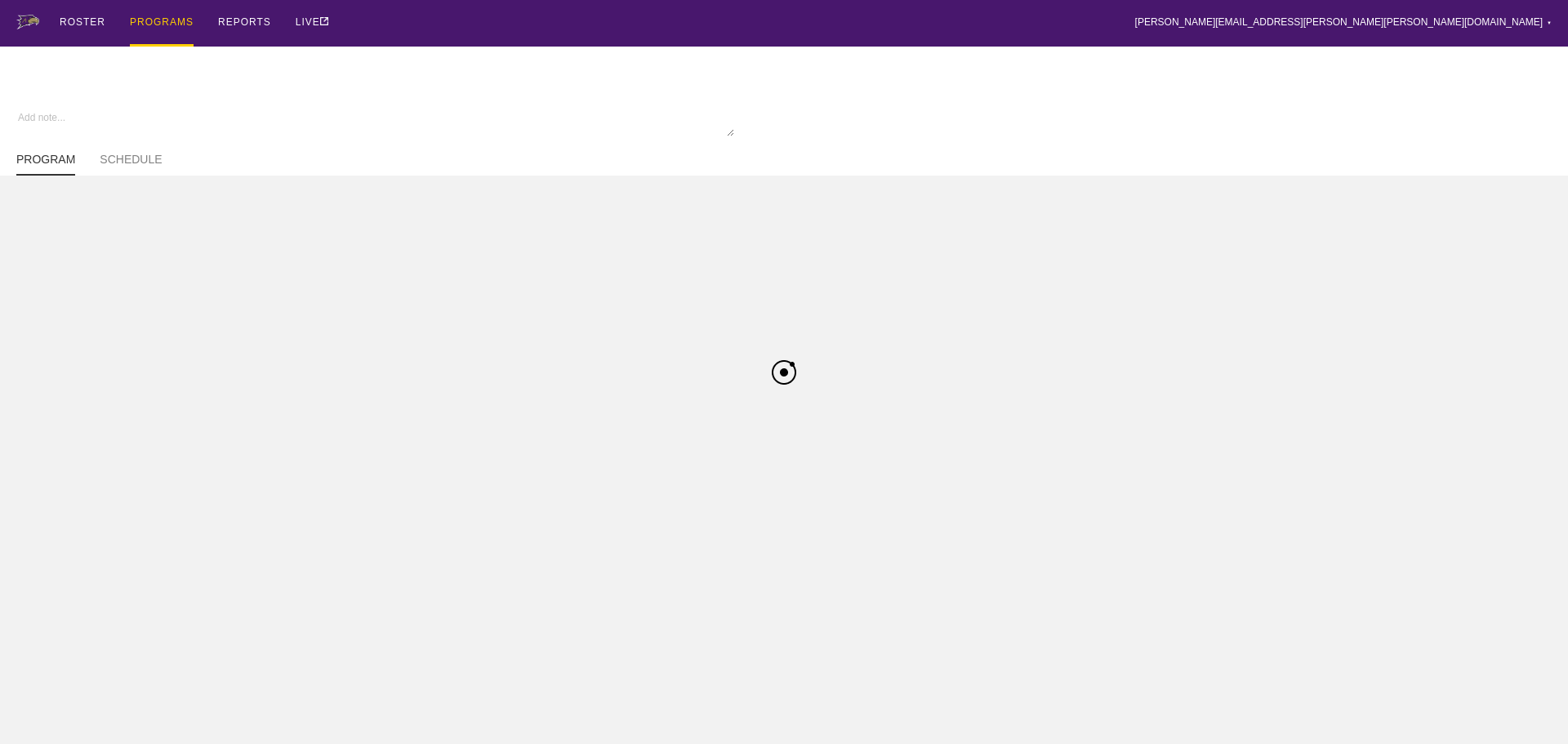
type textarea "x"
type input "M Wrestling FA25"
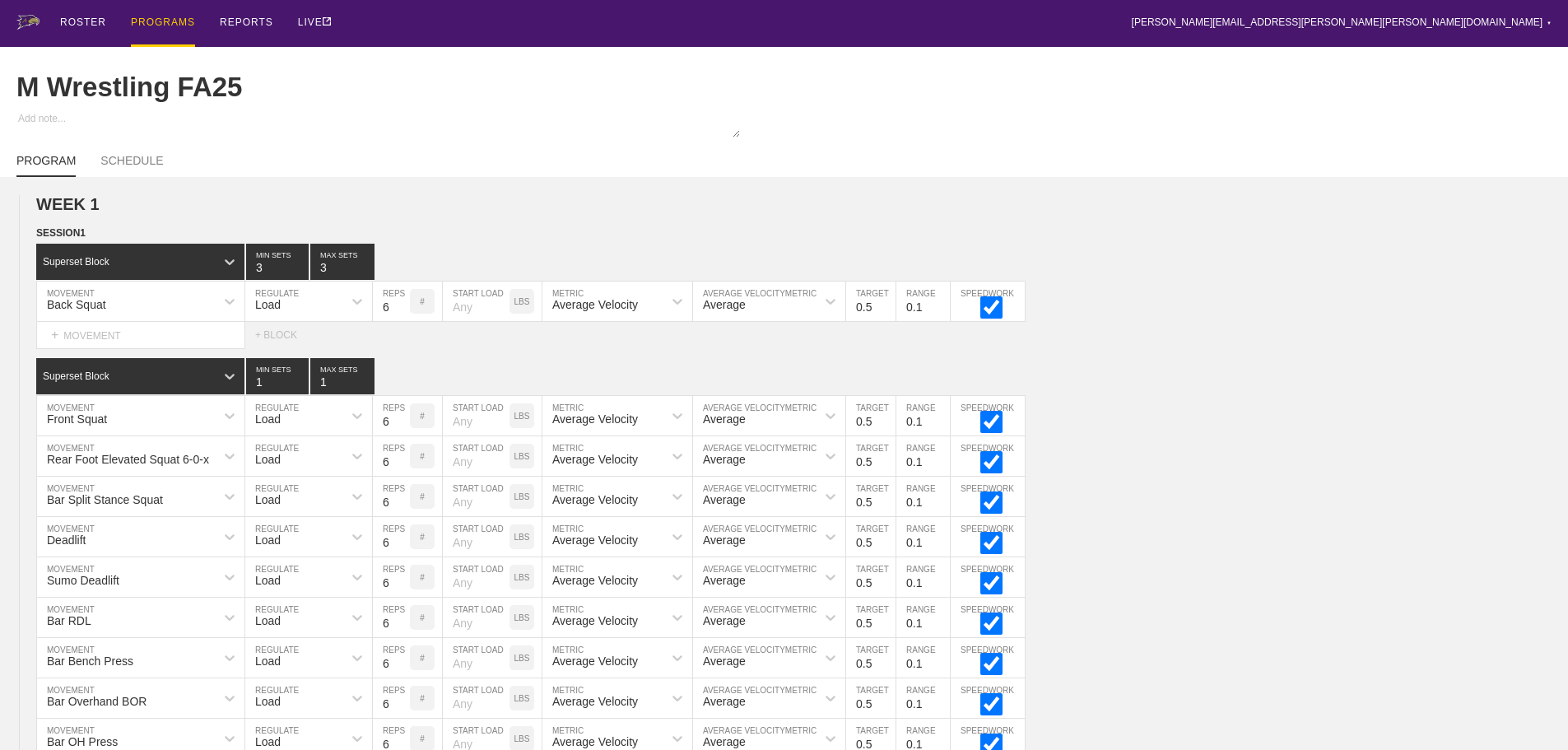
click at [156, 16] on div "PROGRAMS" at bounding box center [163, 24] width 64 height 47
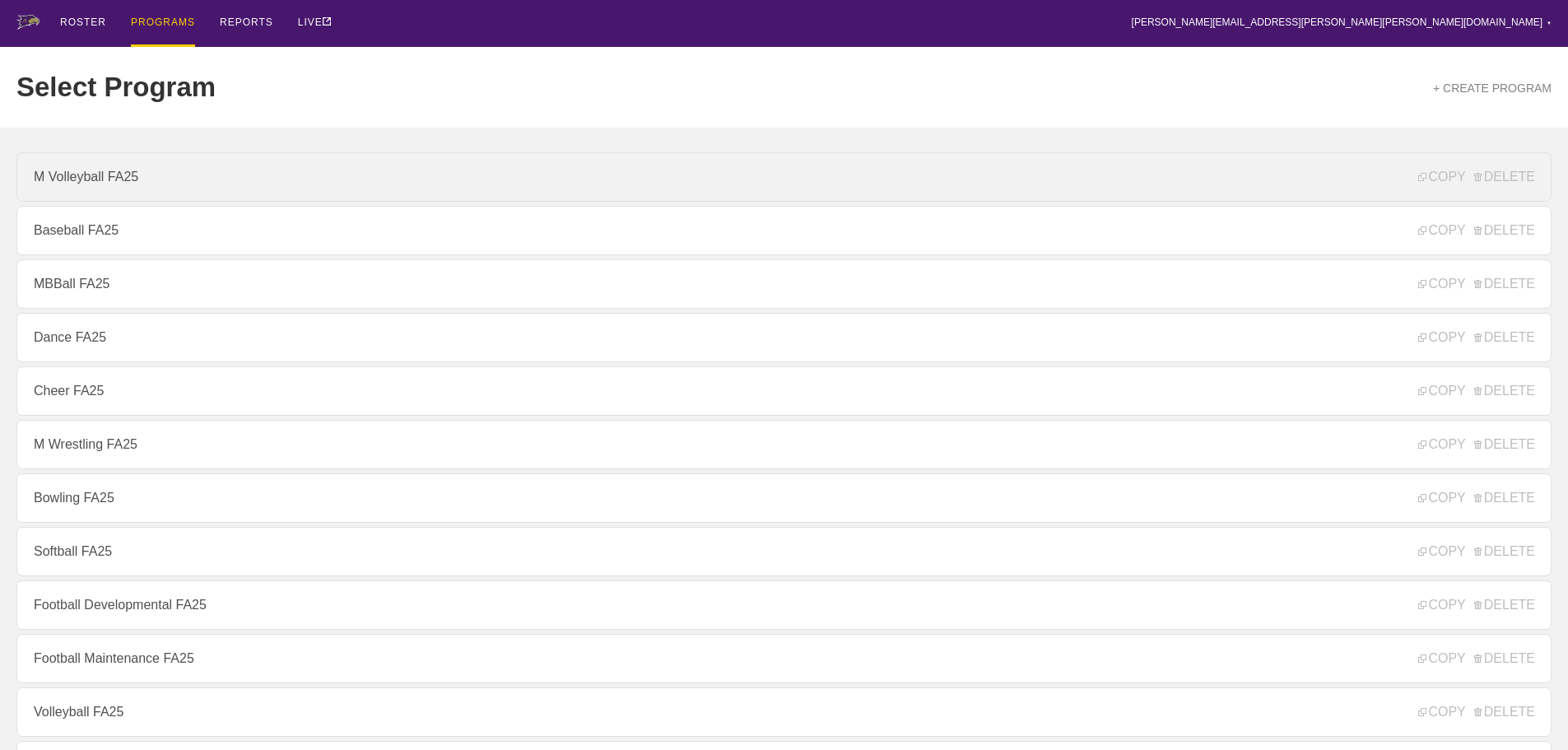
click at [83, 174] on link "M Volleyball FA25" at bounding box center [784, 176] width 1535 height 50
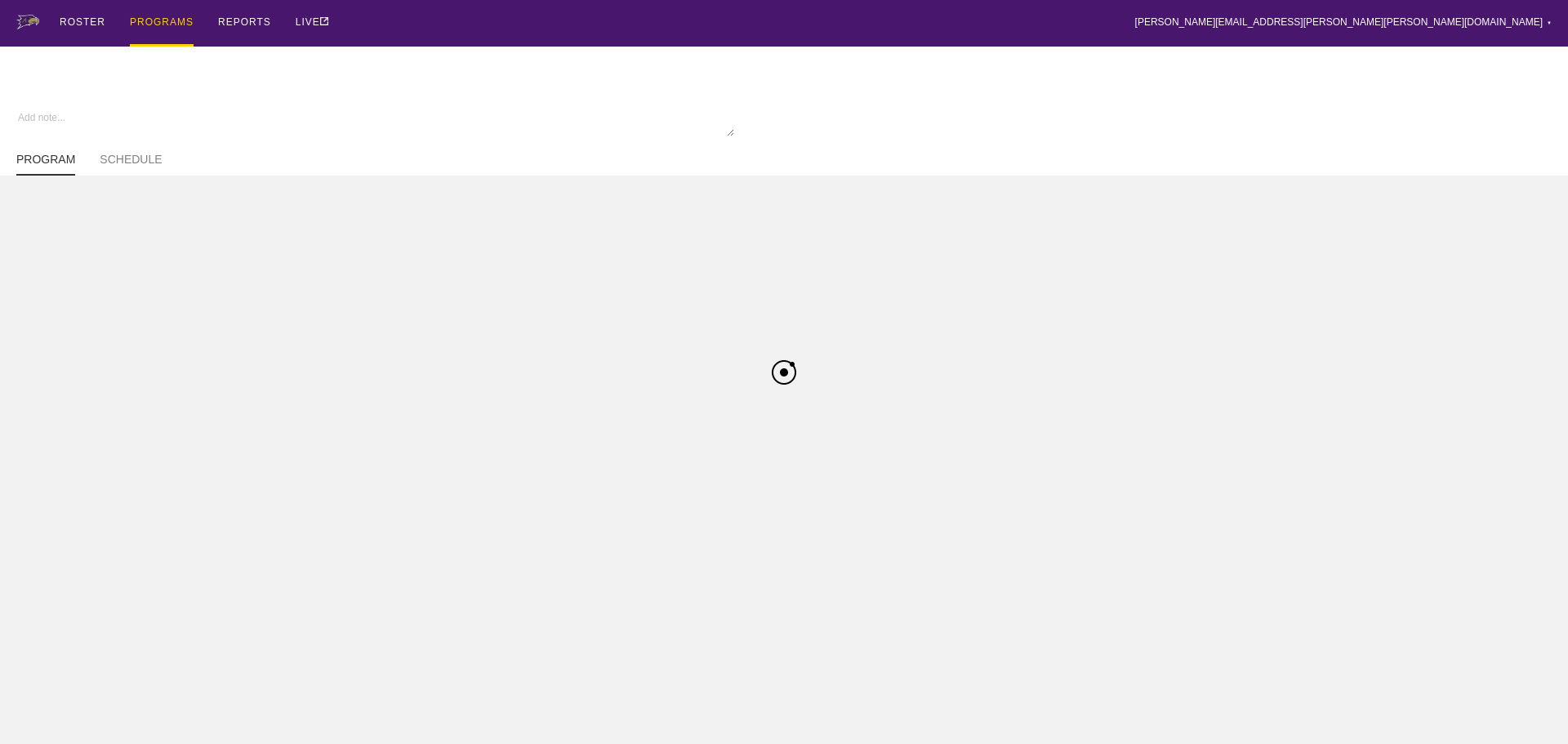
type textarea "x"
type input "M Volleyball FA25"
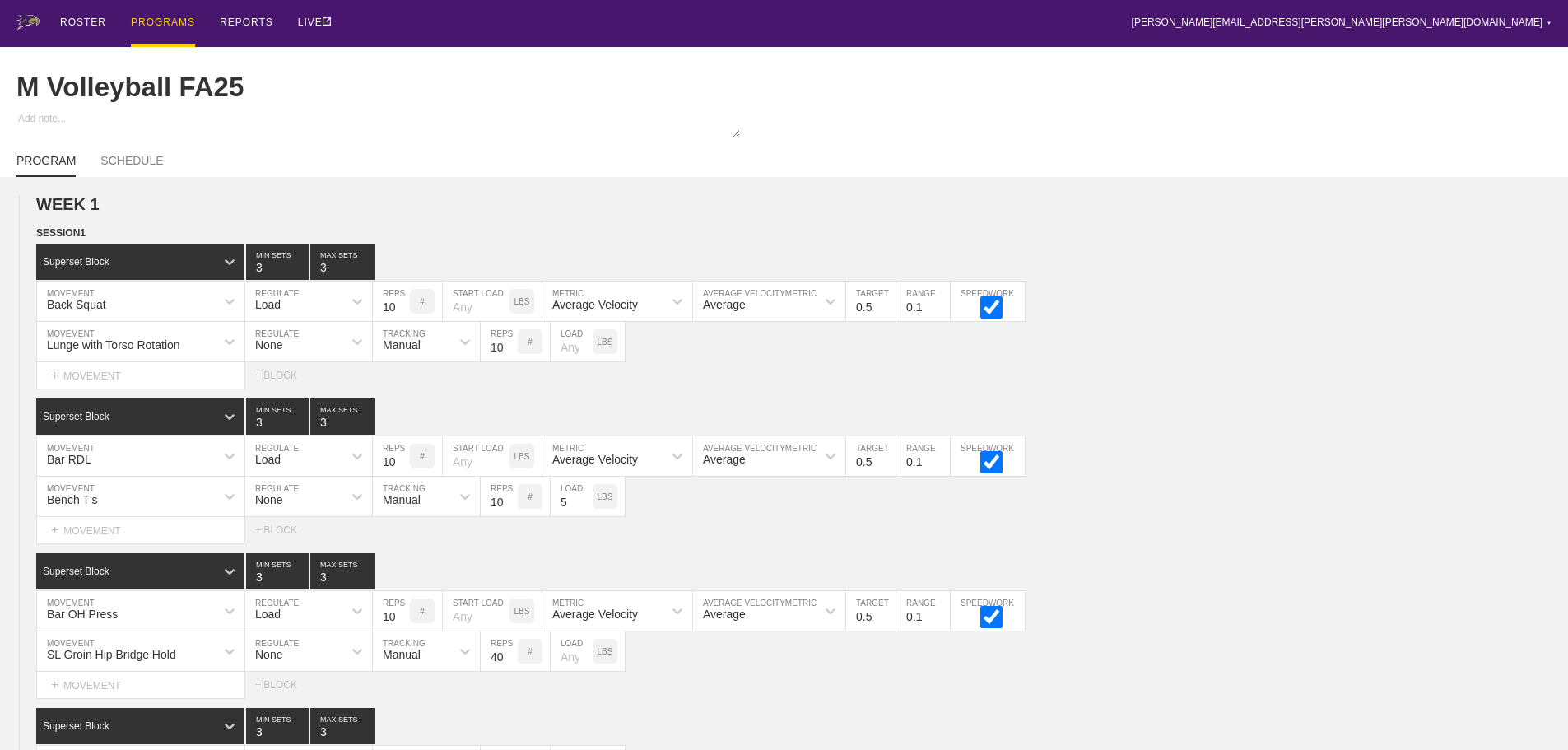
click at [169, 18] on div "PROGRAMS" at bounding box center [163, 24] width 64 height 47
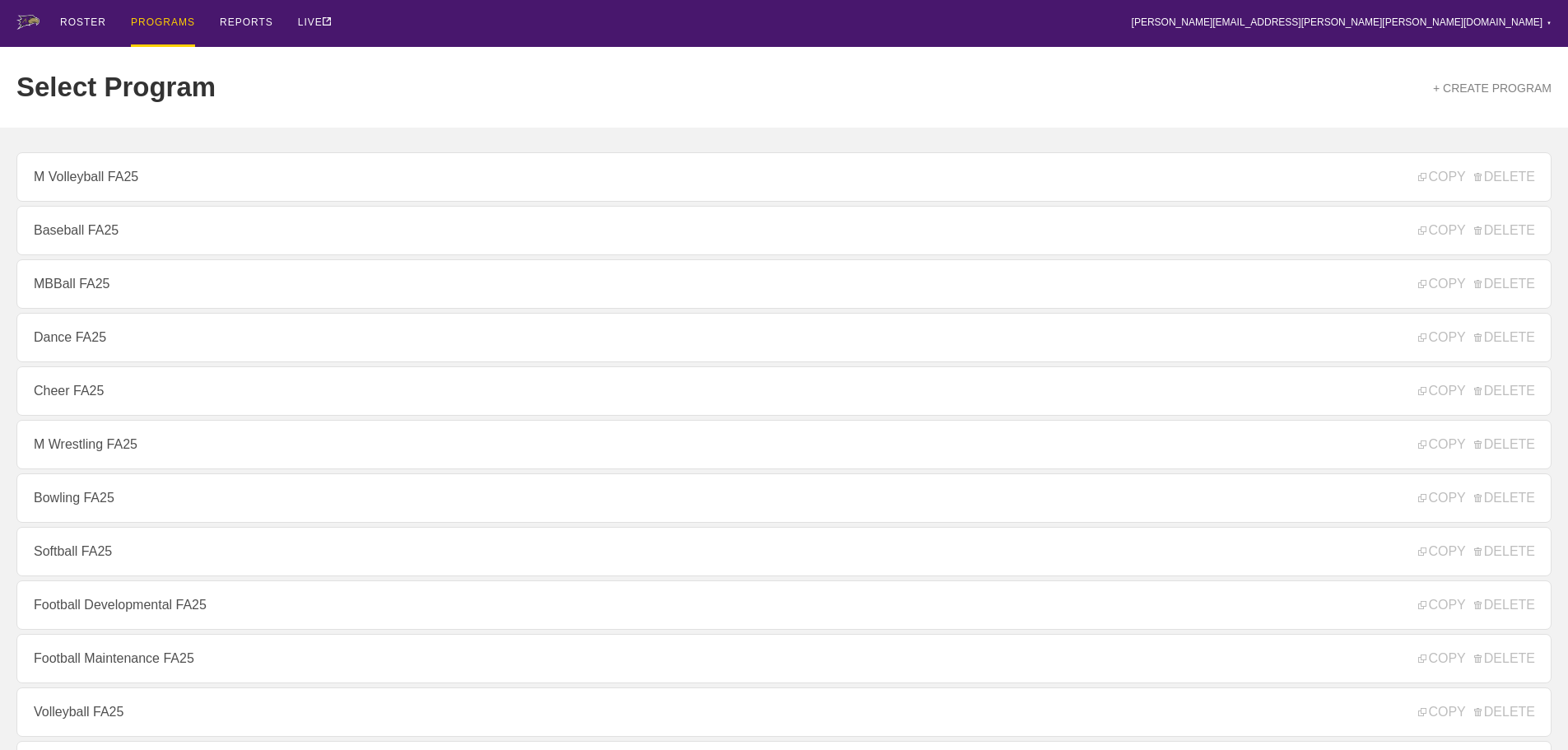
drag, startPoint x: 396, startPoint y: 21, endPoint x: 425, endPoint y: 3, distance: 34.1
click at [400, 20] on div "ROSTER PROGRAMS REPORTS LIVE [PERSON_NAME][EMAIL_ADDRESS][PERSON_NAME][PERSON_N…" at bounding box center [784, 24] width 1535 height 47
click at [80, 21] on div "ROSTER" at bounding box center [83, 24] width 46 height 47
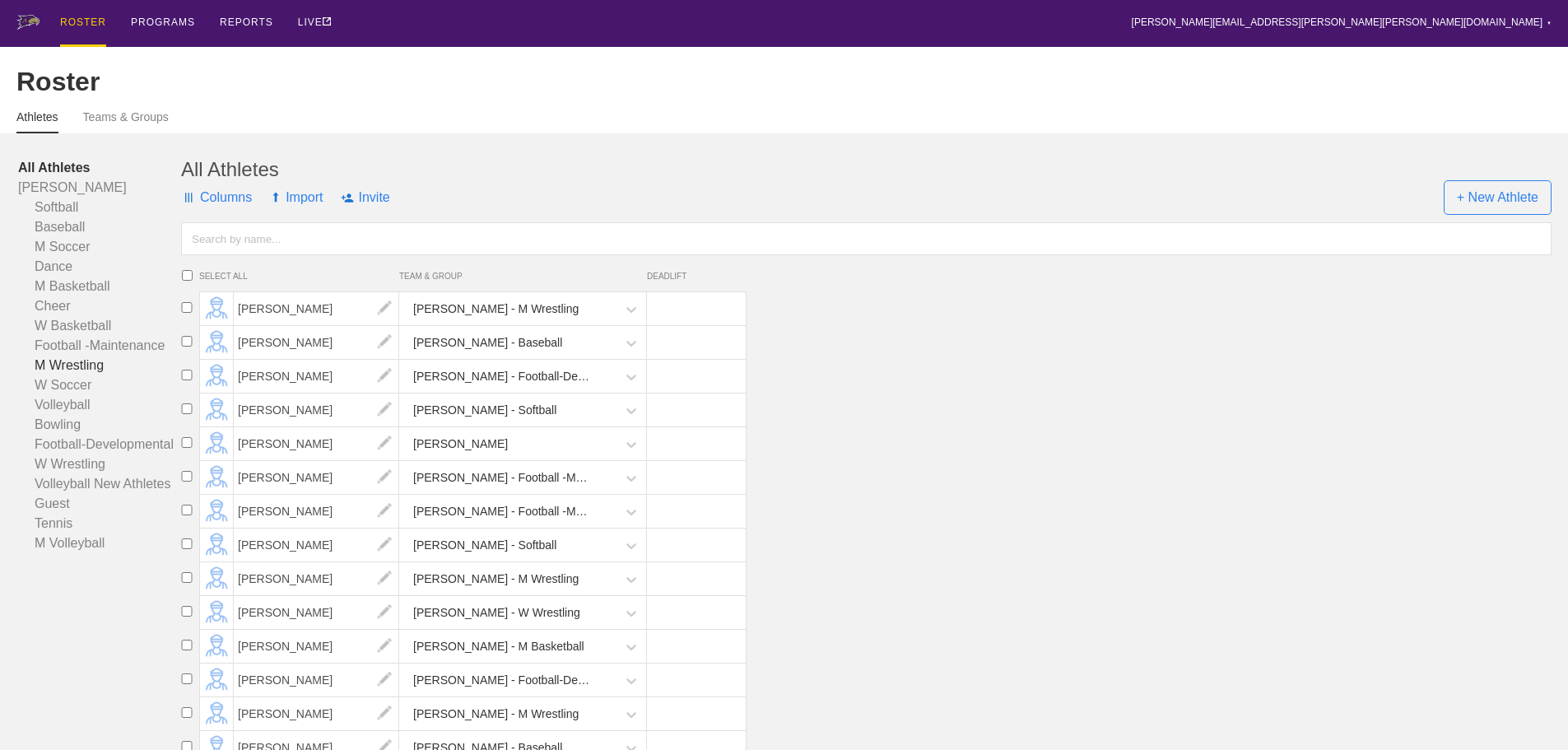
click at [73, 374] on link "M Wrestling" at bounding box center [100, 365] width 163 height 20
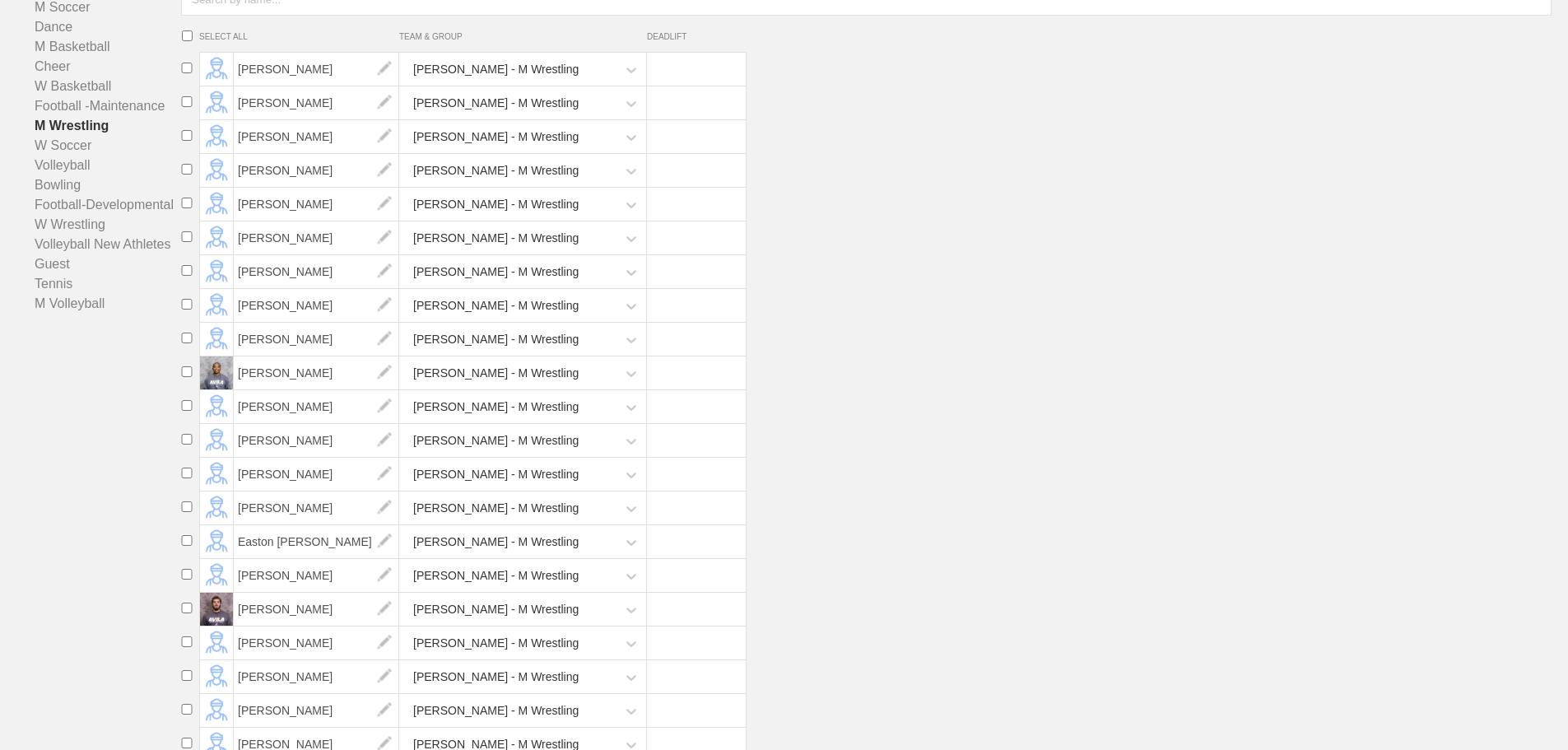
scroll to position [247, 0]
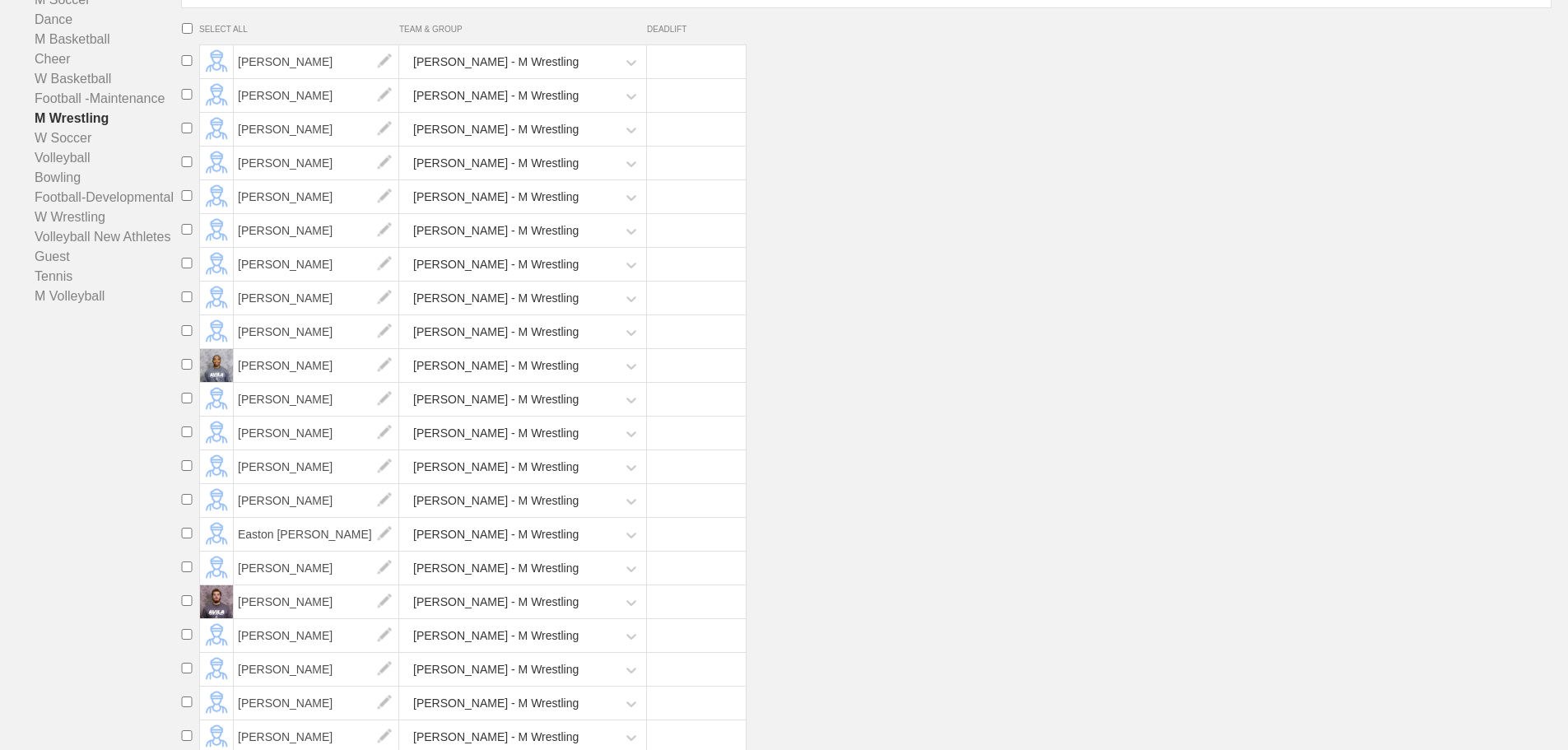
click at [187, 437] on input "checkbox" at bounding box center [186, 432] width 24 height 11
checkbox input "true"
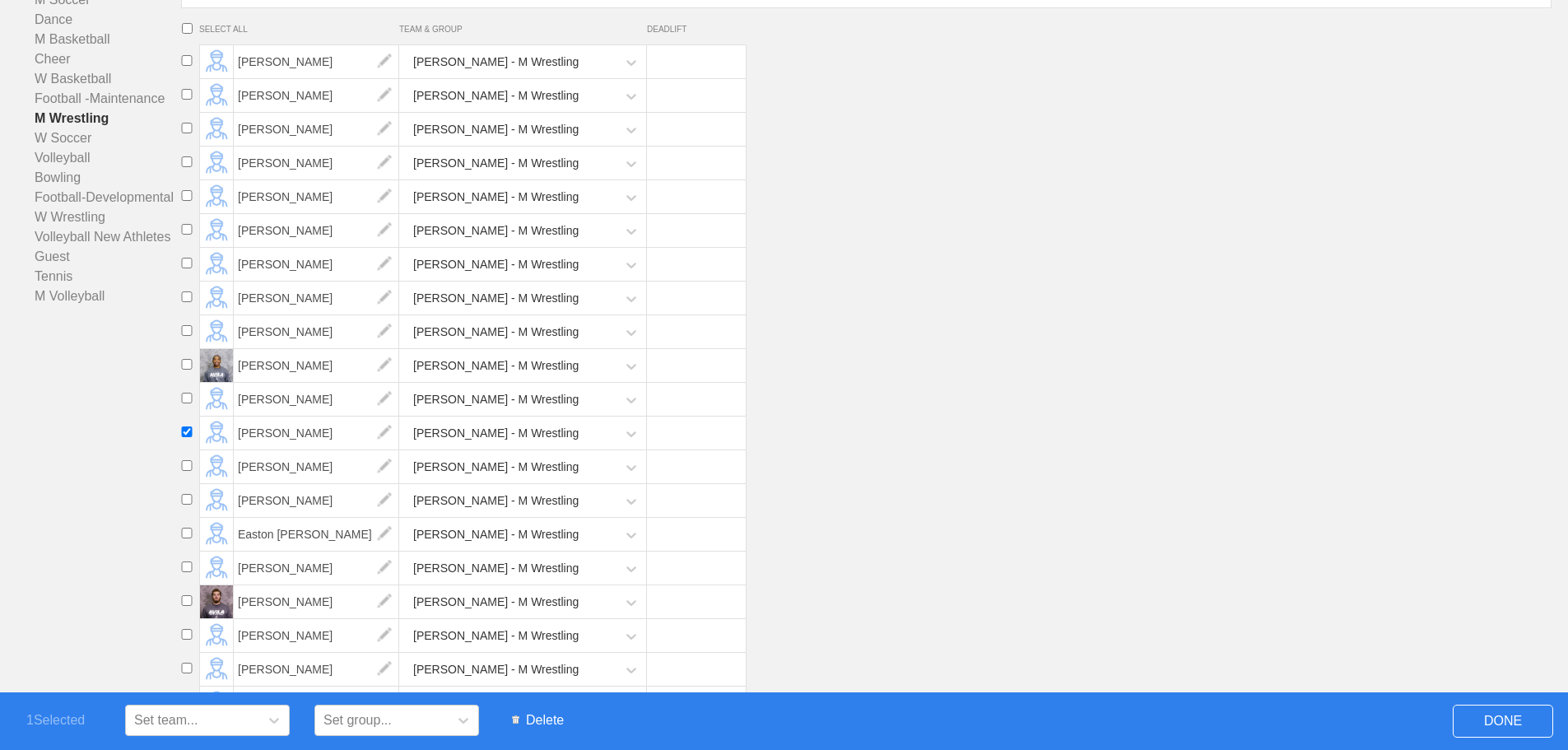
click at [544, 716] on span "Delete" at bounding box center [538, 720] width 68 height 31
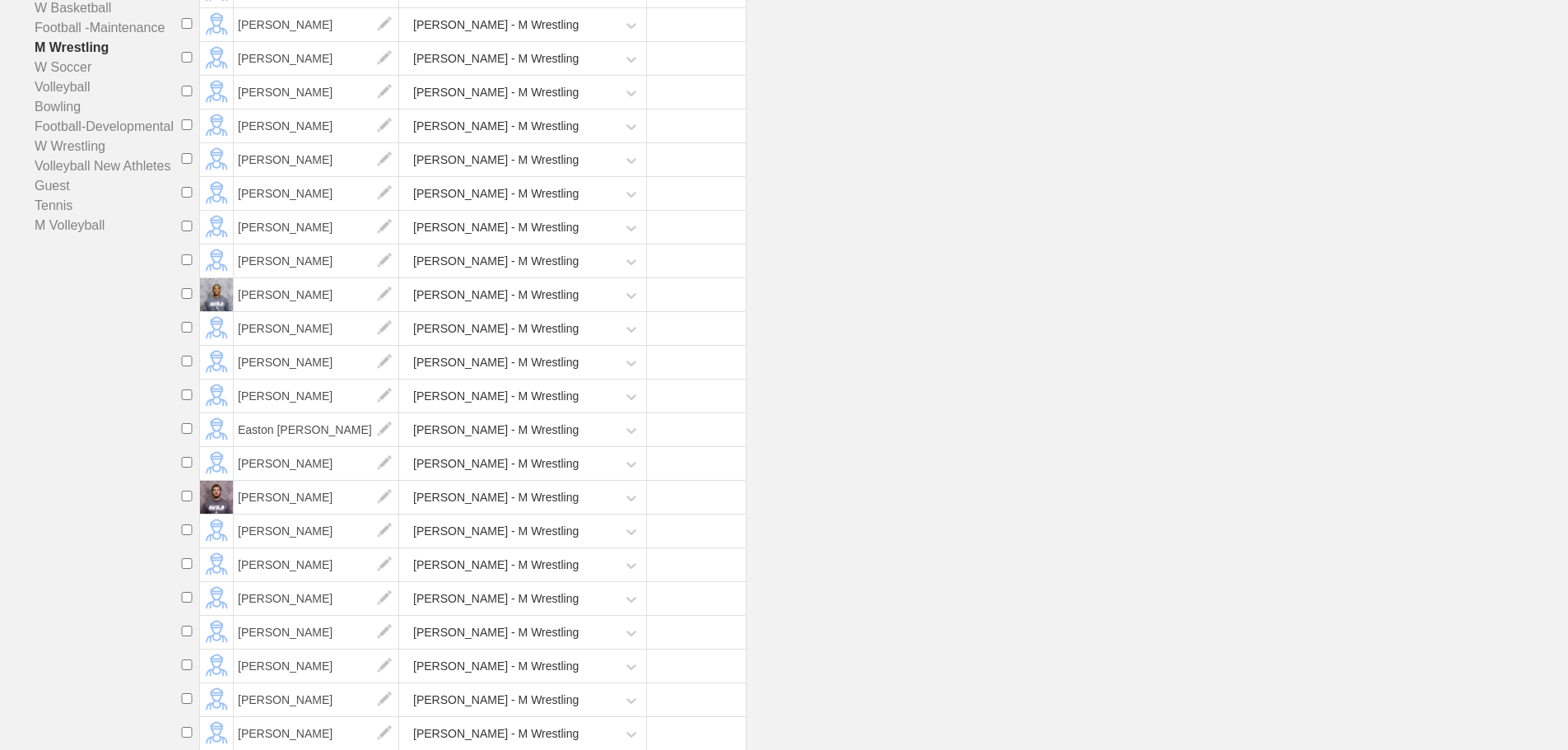
scroll to position [0, 0]
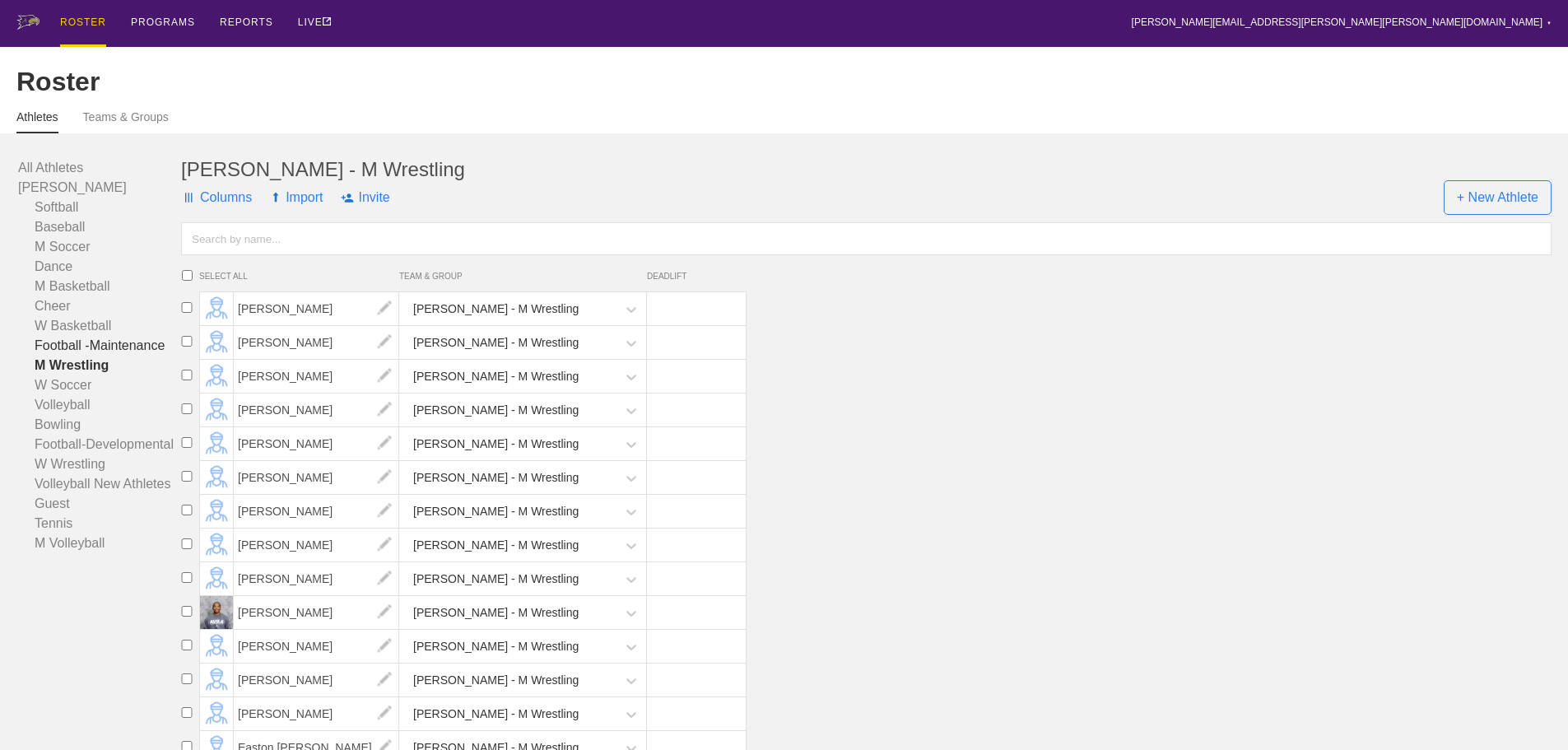
click at [94, 353] on link "Football -Maintenance" at bounding box center [100, 346] width 163 height 20
click at [651, 33] on div "ROSTER PROGRAMS REPORTS LIVE [PERSON_NAME][EMAIL_ADDRESS][PERSON_NAME][PERSON_N…" at bounding box center [784, 24] width 1535 height 47
click at [1093, 551] on li "[PERSON_NAME] - Football -Maintenance" at bounding box center [871, 545] width 1393 height 34
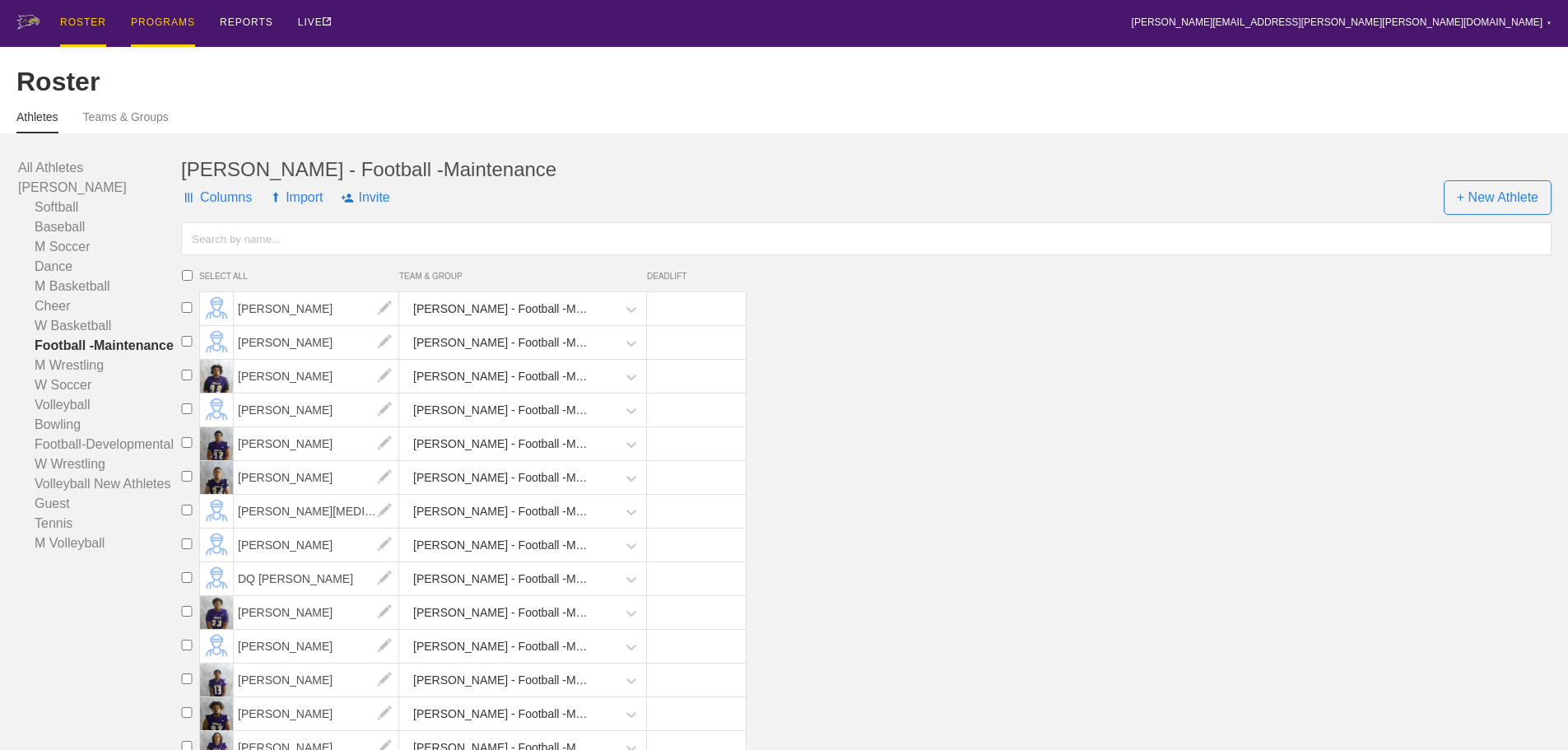
click at [161, 19] on div "PROGRAMS" at bounding box center [163, 24] width 64 height 47
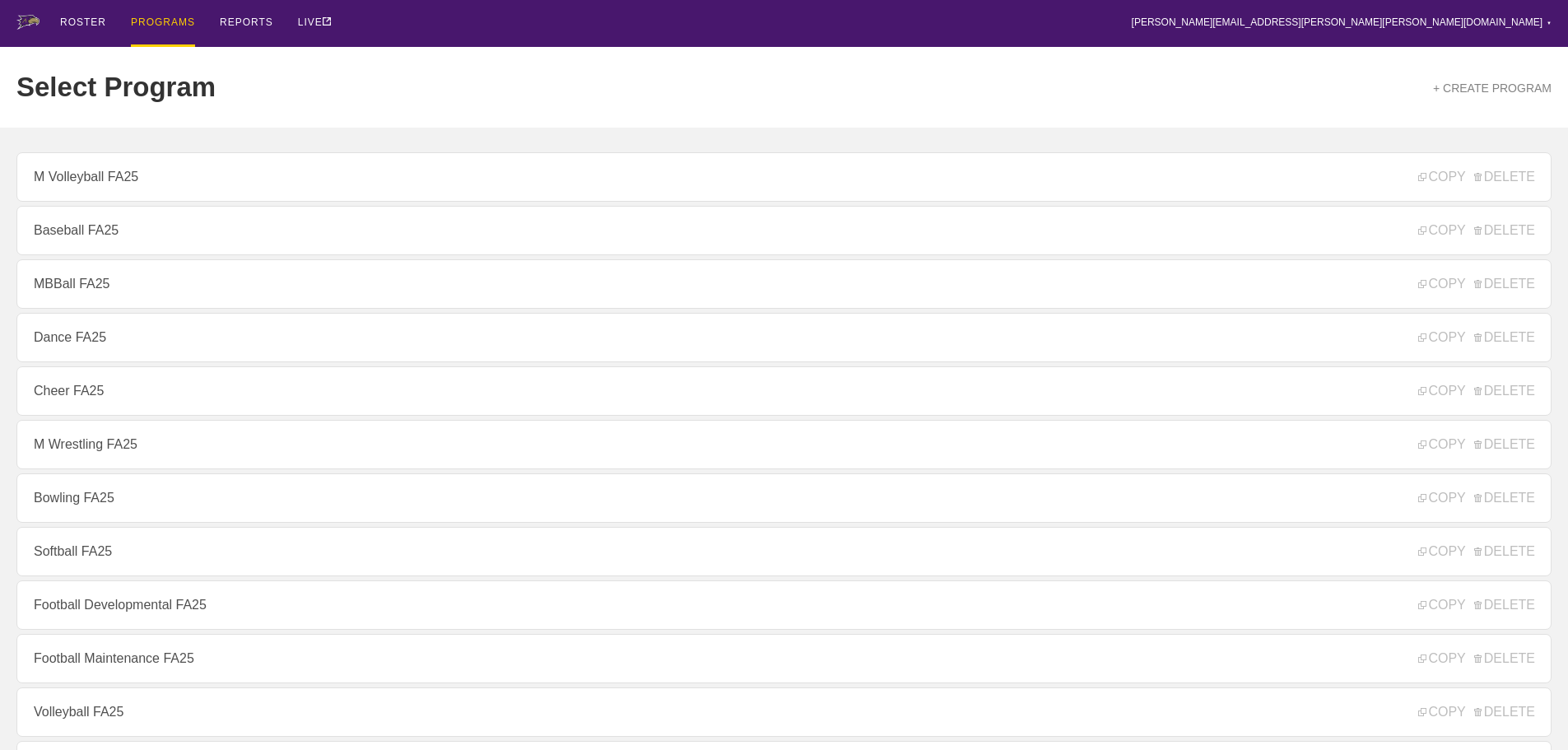
click at [392, 27] on div "ROSTER PROGRAMS REPORTS LIVE [PERSON_NAME][EMAIL_ADDRESS][PERSON_NAME][PERSON_N…" at bounding box center [784, 24] width 1535 height 47
click at [462, 28] on div "ROSTER PROGRAMS REPORTS LIVE [PERSON_NAME][EMAIL_ADDRESS][PERSON_NAME][PERSON_N…" at bounding box center [784, 24] width 1535 height 47
click at [635, 53] on div "Select Program + CREATE PROGRAM" at bounding box center [784, 87] width 1535 height 81
click at [551, 17] on div "ROSTER PROGRAMS REPORTS LIVE [PERSON_NAME][EMAIL_ADDRESS][PERSON_NAME][PERSON_N…" at bounding box center [784, 24] width 1535 height 47
click at [482, 42] on div "ROSTER PROGRAMS REPORTS LIVE [PERSON_NAME][EMAIL_ADDRESS][PERSON_NAME][PERSON_N…" at bounding box center [784, 24] width 1535 height 47
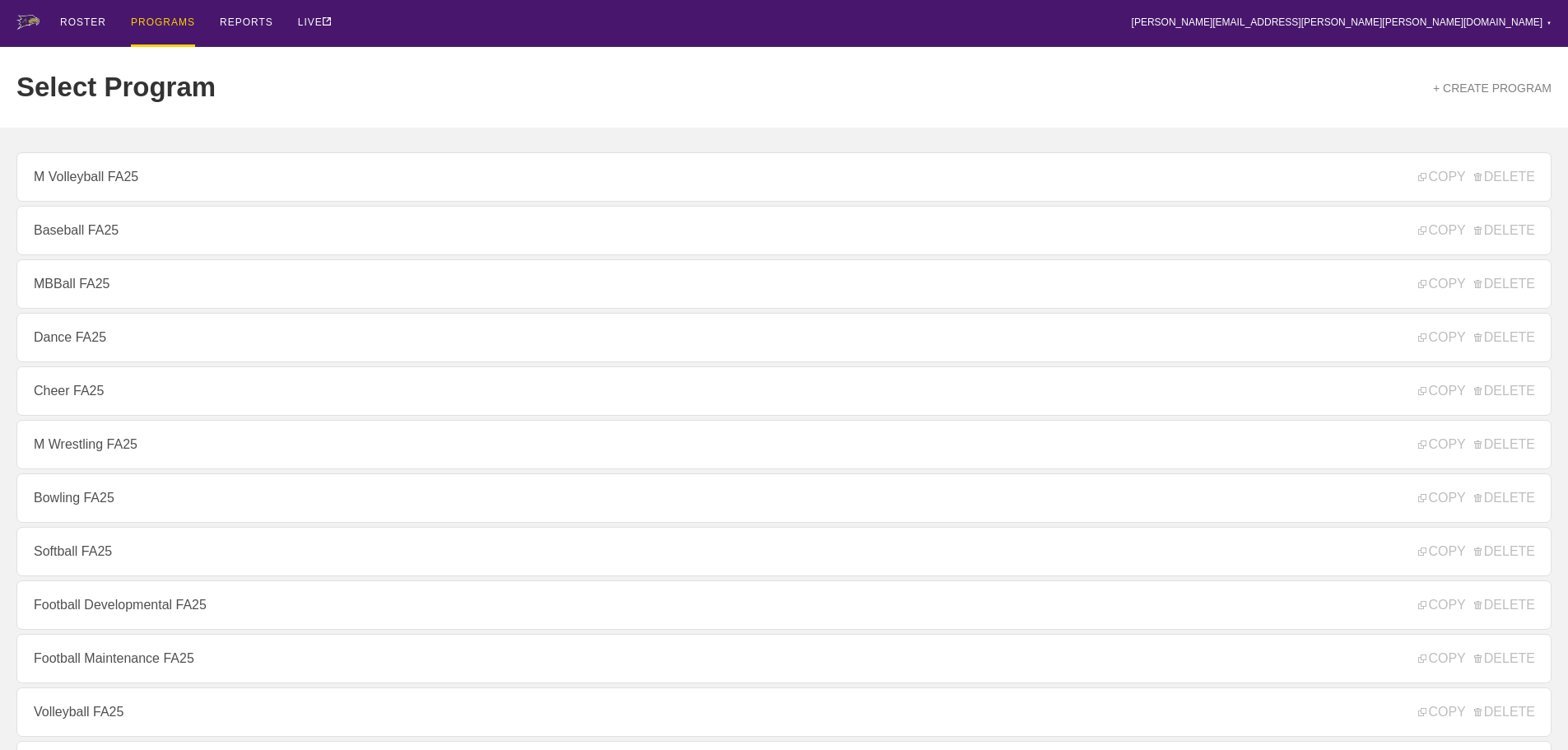
click at [1127, 16] on div "ROSTER PROGRAMS REPORTS LIVE [PERSON_NAME][EMAIL_ADDRESS][PERSON_NAME][PERSON_N…" at bounding box center [784, 24] width 1535 height 47
click at [389, 72] on div "Select Program + CREATE PROGRAM" at bounding box center [784, 87] width 1535 height 81
